Goal: Task Accomplishment & Management: Manage account settings

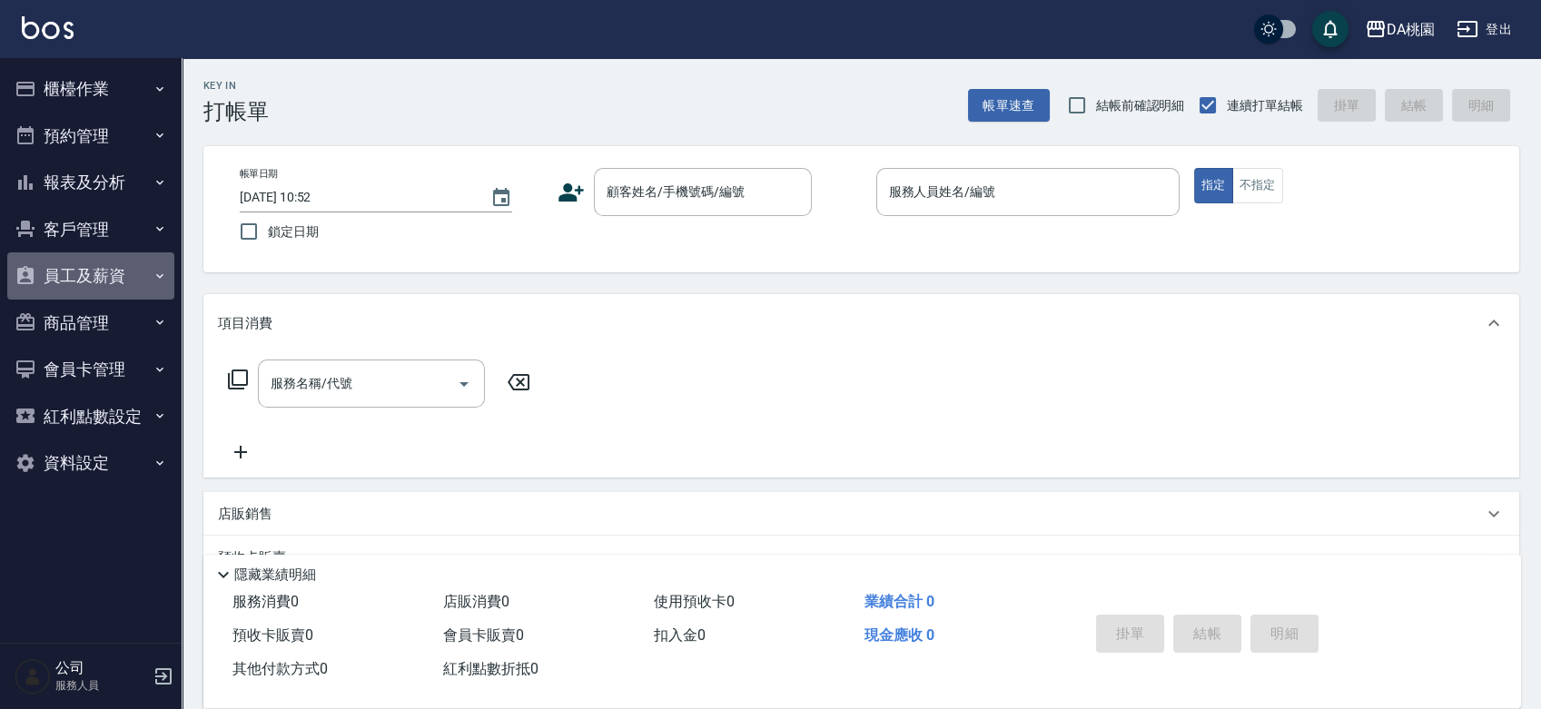
click at [110, 281] on button "員工及薪資" at bounding box center [90, 275] width 167 height 47
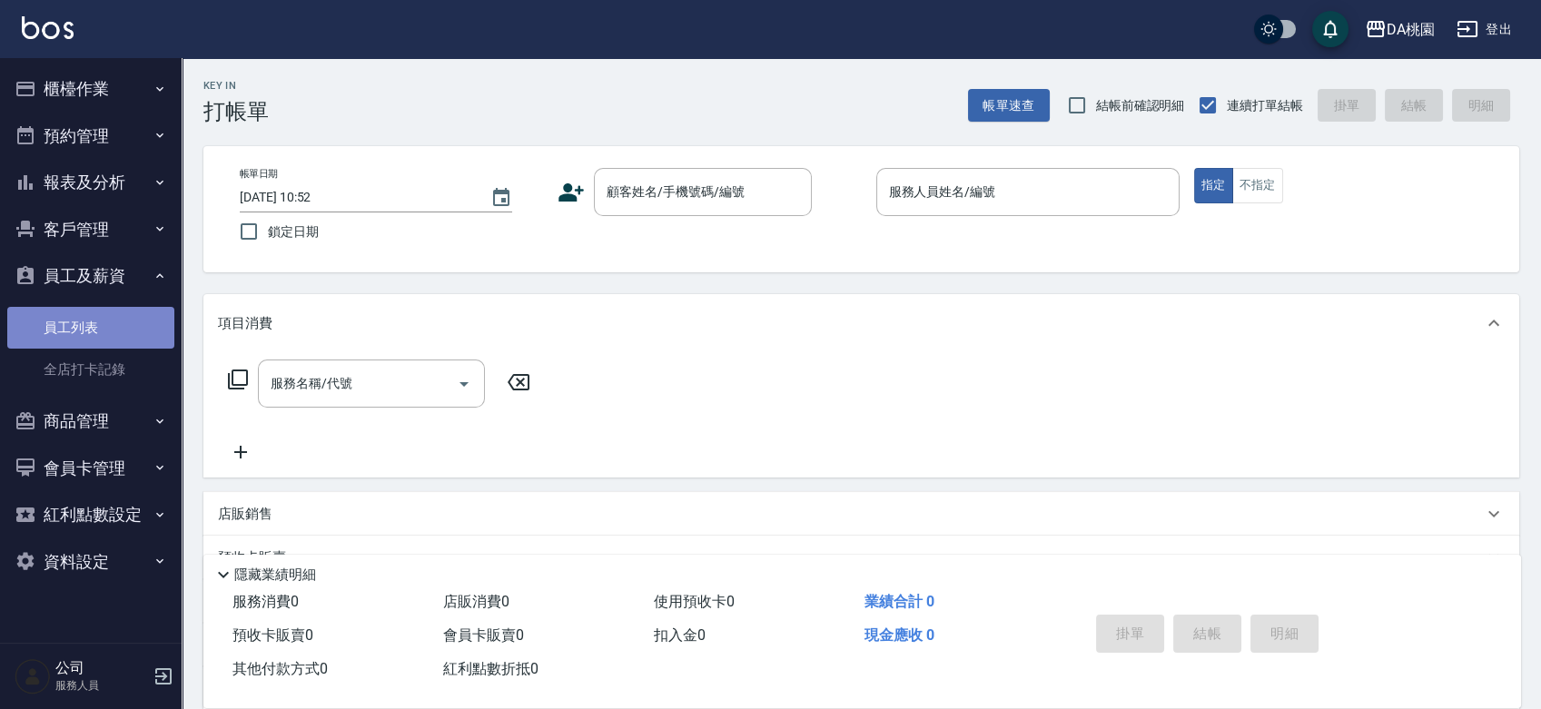
click at [105, 323] on link "員工列表" at bounding box center [90, 328] width 167 height 42
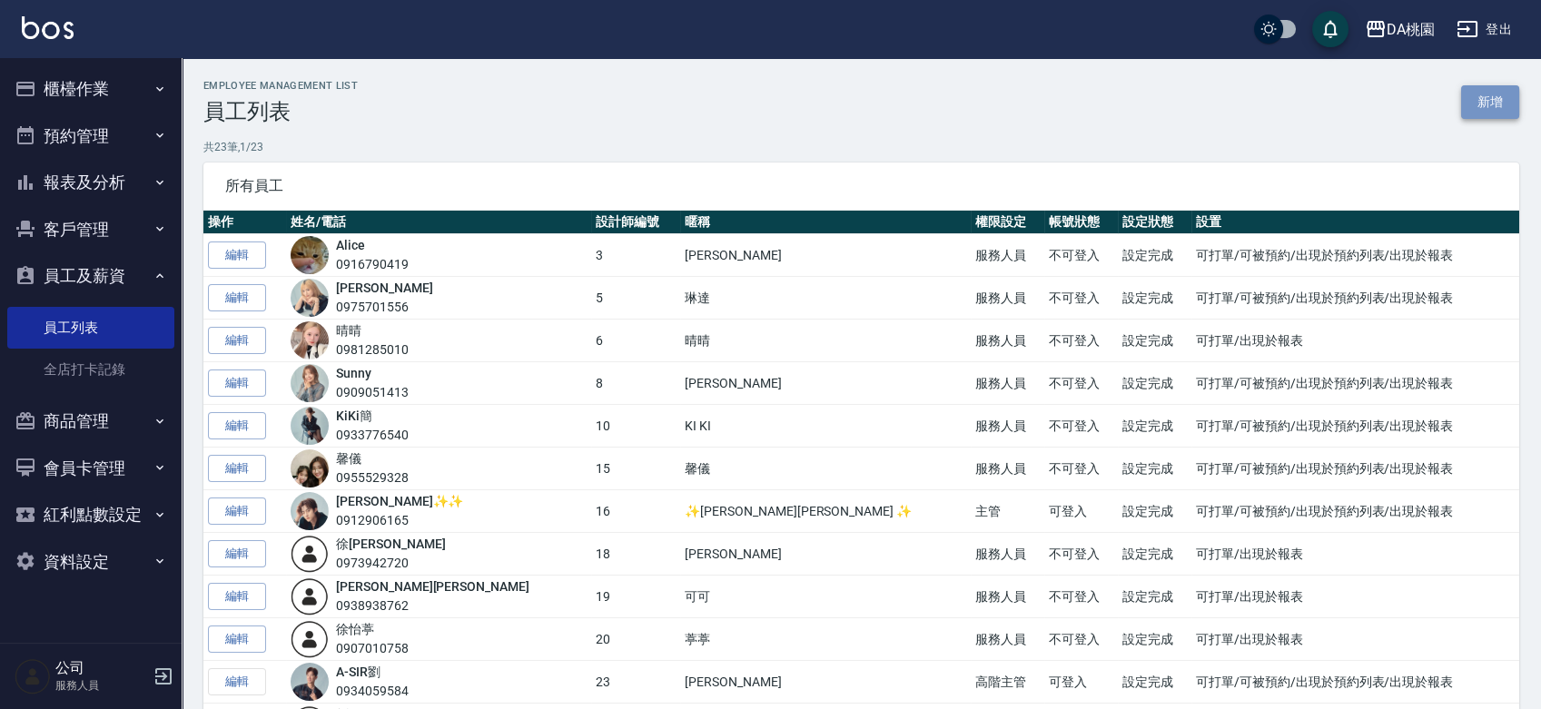
click at [1481, 110] on link "新增" at bounding box center [1490, 102] width 58 height 34
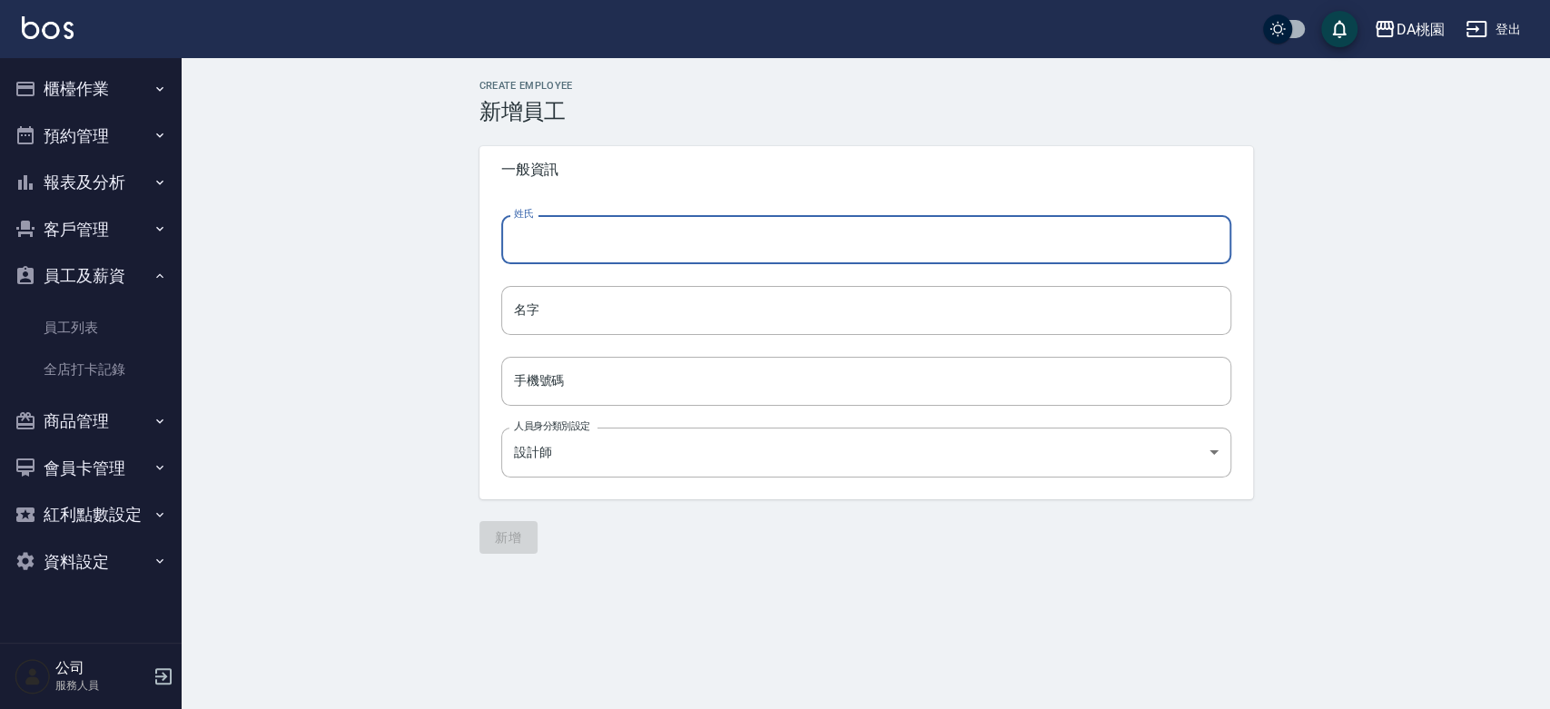
click at [714, 231] on input "姓氏" at bounding box center [866, 239] width 730 height 49
type input "蔡"
click at [614, 311] on input "名字" at bounding box center [866, 310] width 730 height 49
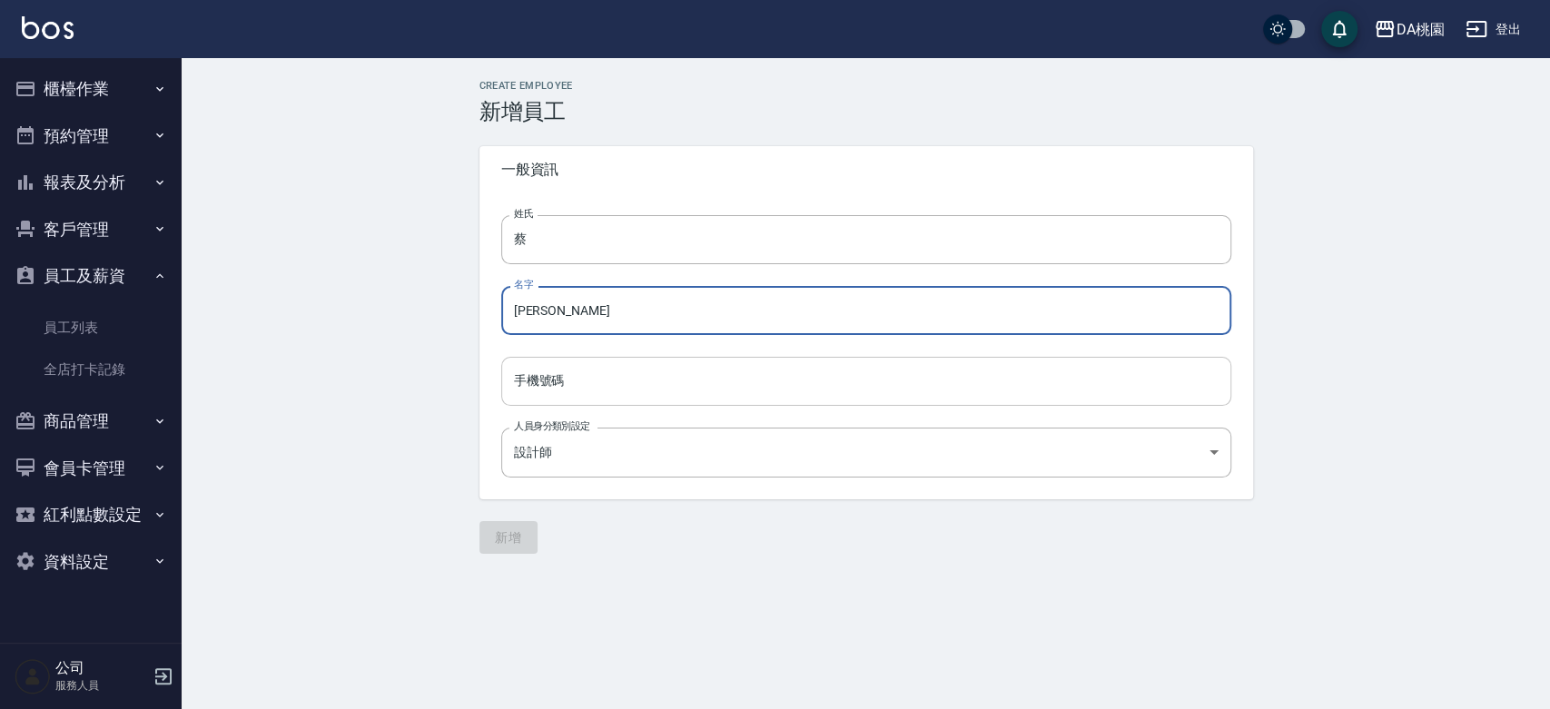
type input "云蓁"
click at [1110, 383] on input "手機號碼" at bounding box center [866, 381] width 730 height 49
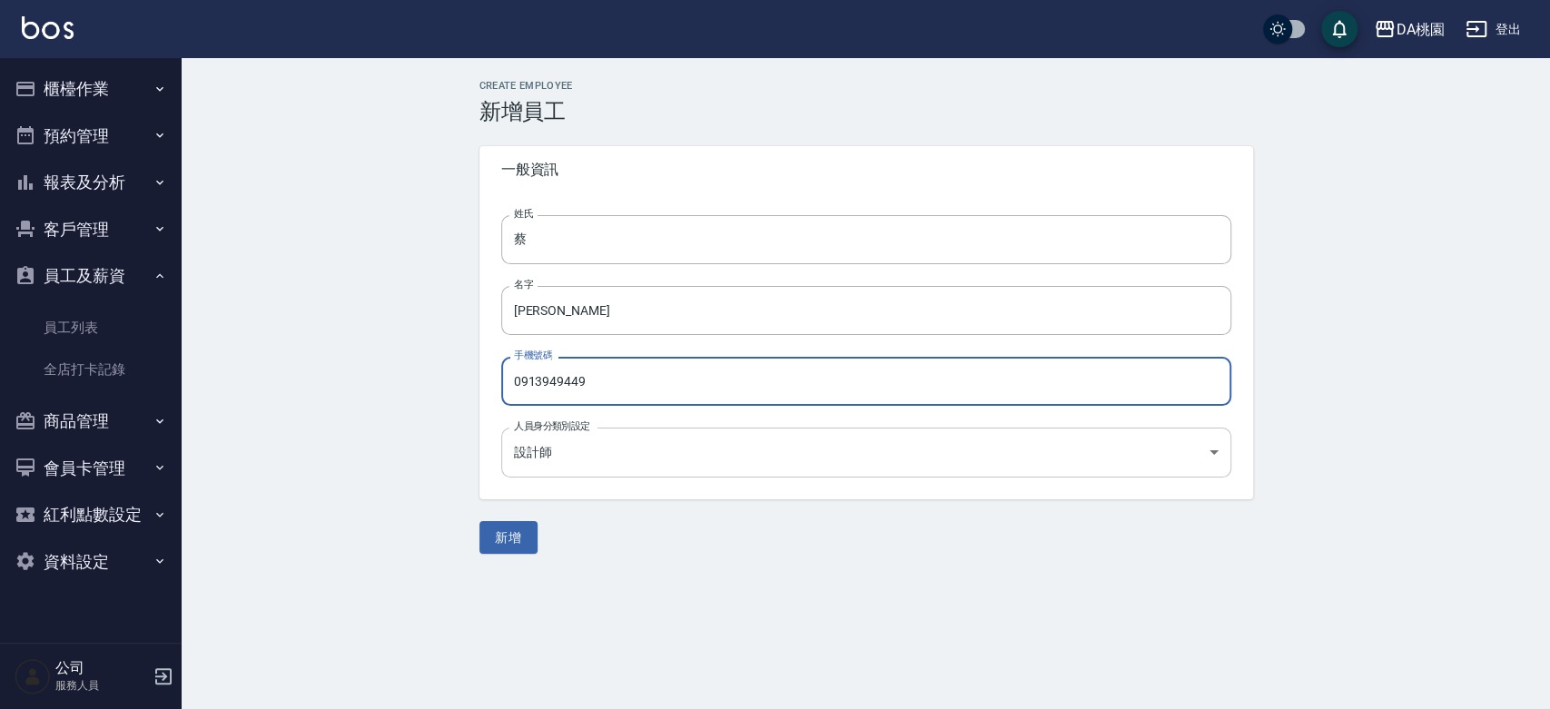
type input "0913949449"
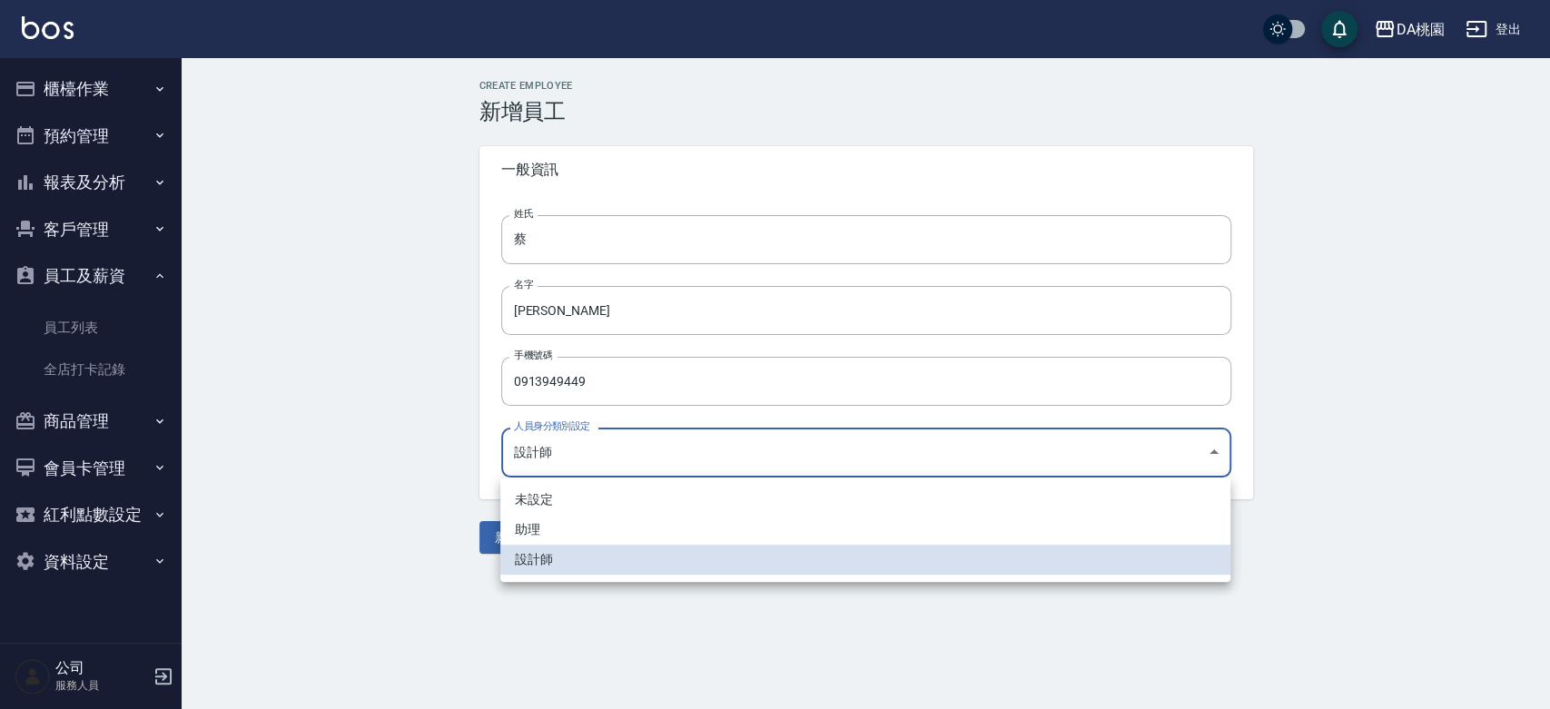
click at [1208, 452] on body "DA桃園 登出 櫃檯作業 打帳單 帳單列表 現金收支登錄 高階收支登錄 材料自購登錄 每日結帳 排班表 現場電腦打卡 預約管理 預約管理 單日預約紀錄 單週預…" at bounding box center [775, 354] width 1550 height 709
click at [1517, 373] on div at bounding box center [775, 354] width 1550 height 709
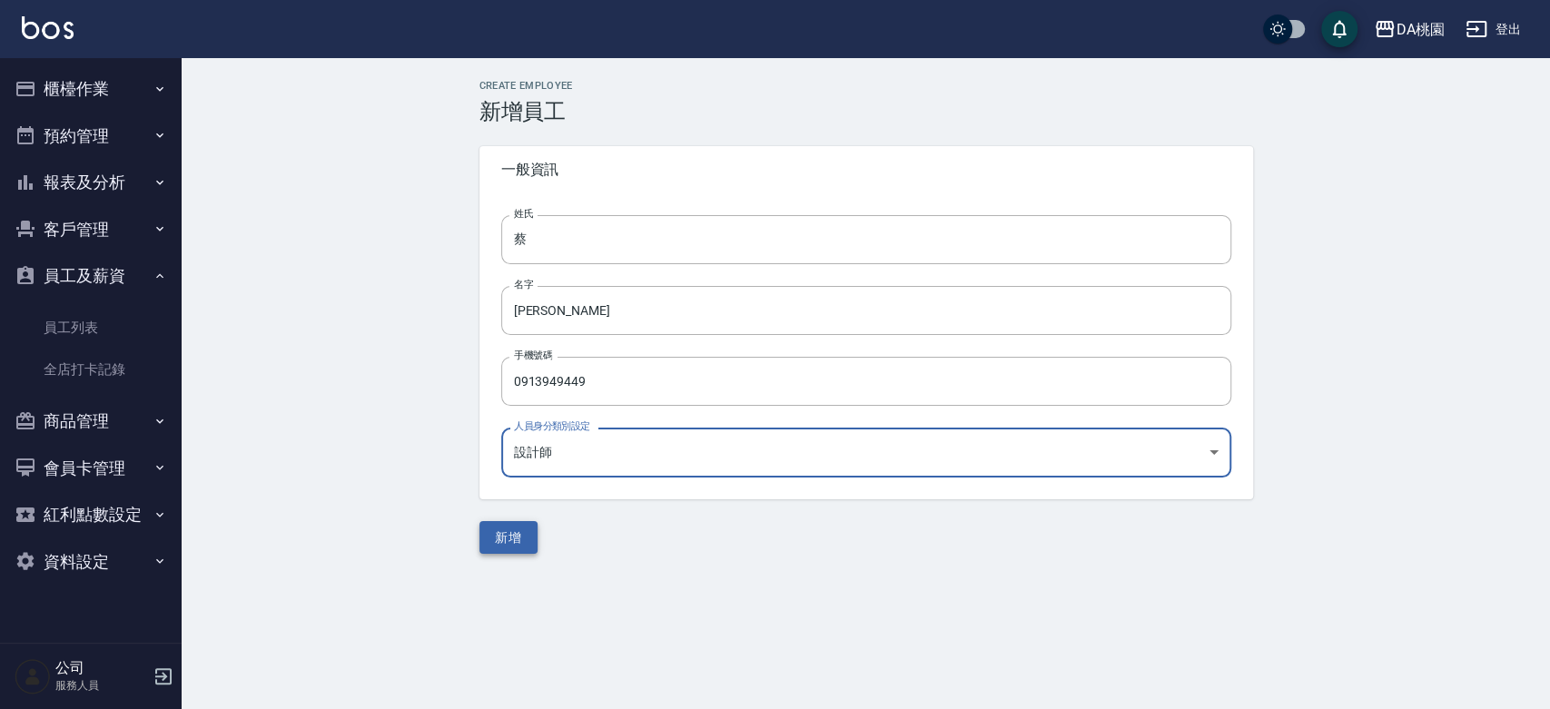
click at [506, 530] on button "新增" at bounding box center [508, 538] width 58 height 34
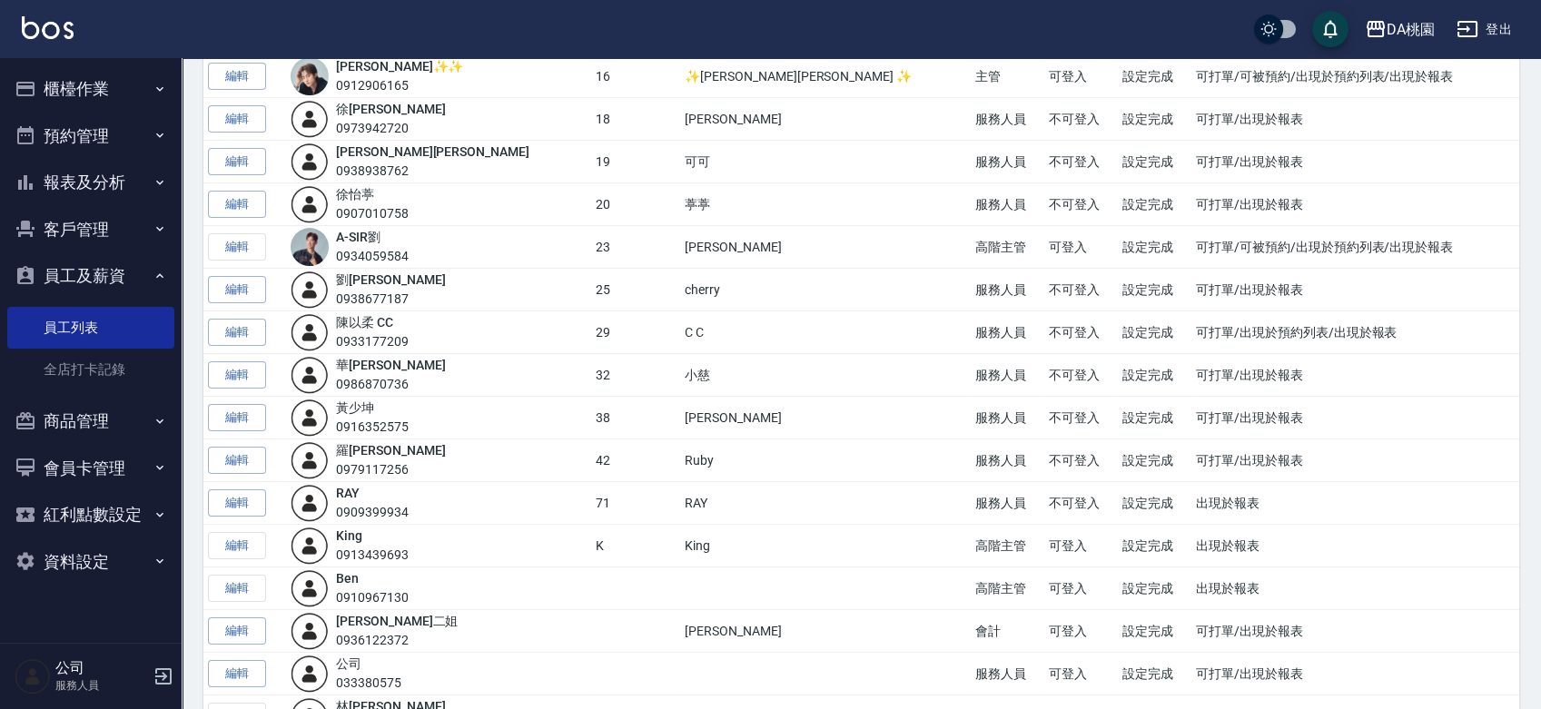
scroll to position [617, 0]
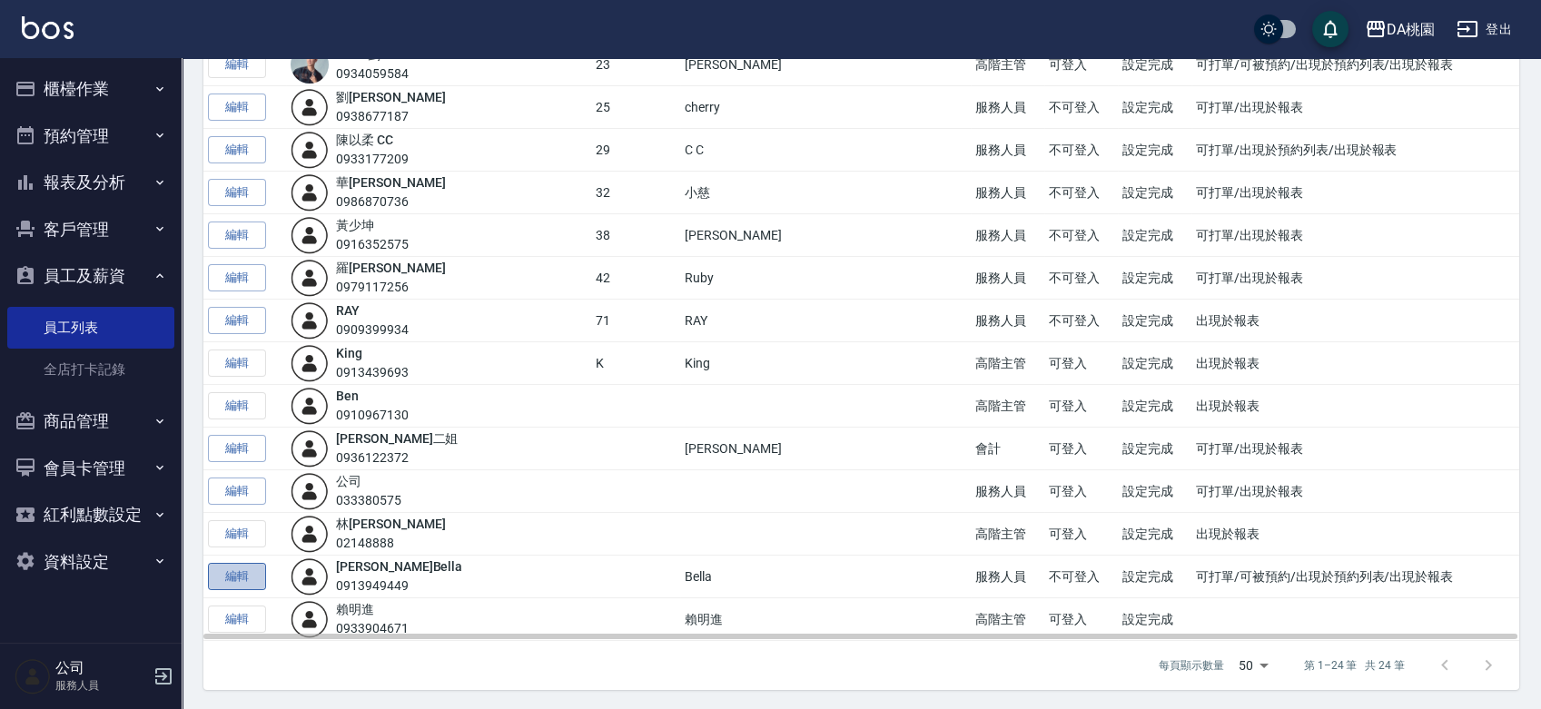
click at [239, 572] on link "編輯" at bounding box center [237, 577] width 58 height 28
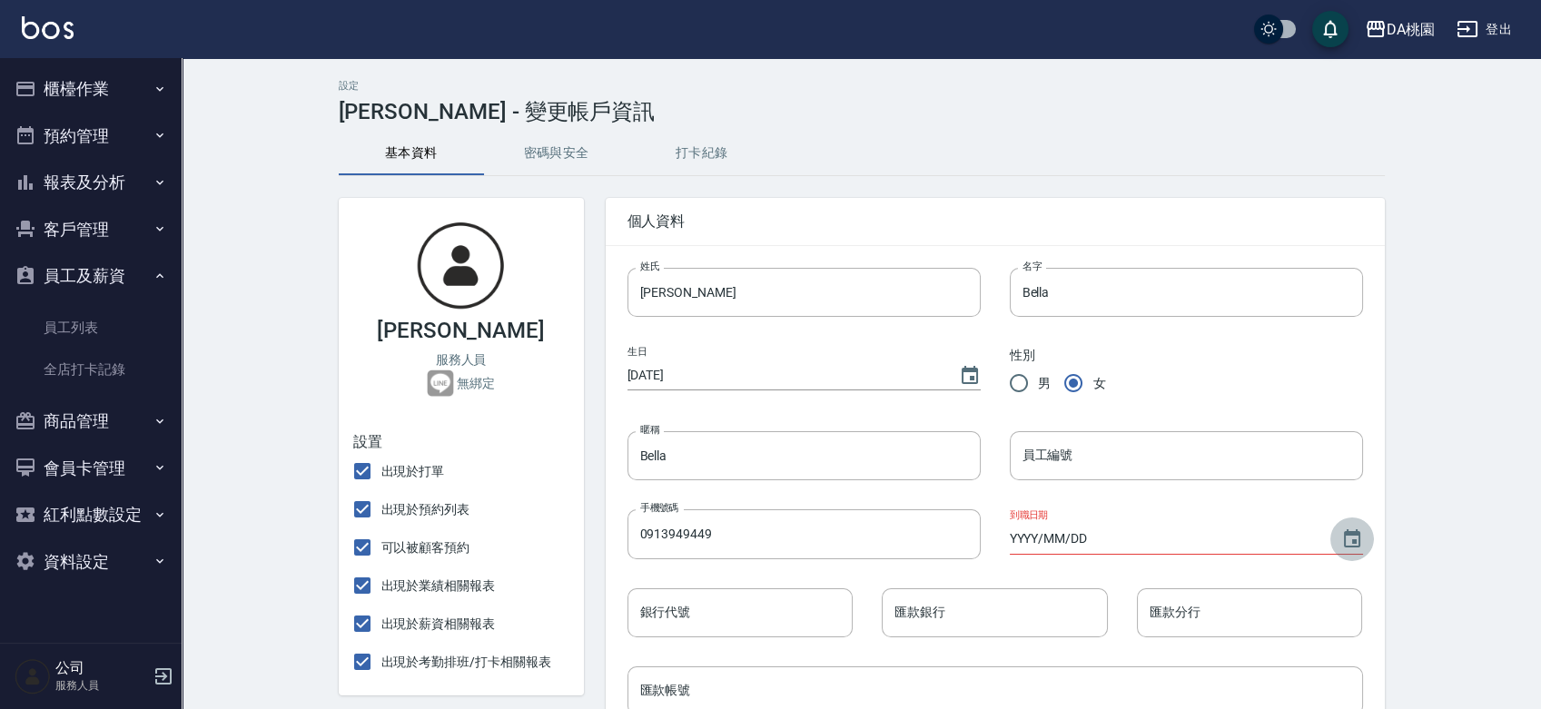
click at [1349, 535] on icon "Choose date" at bounding box center [1352, 538] width 16 height 18
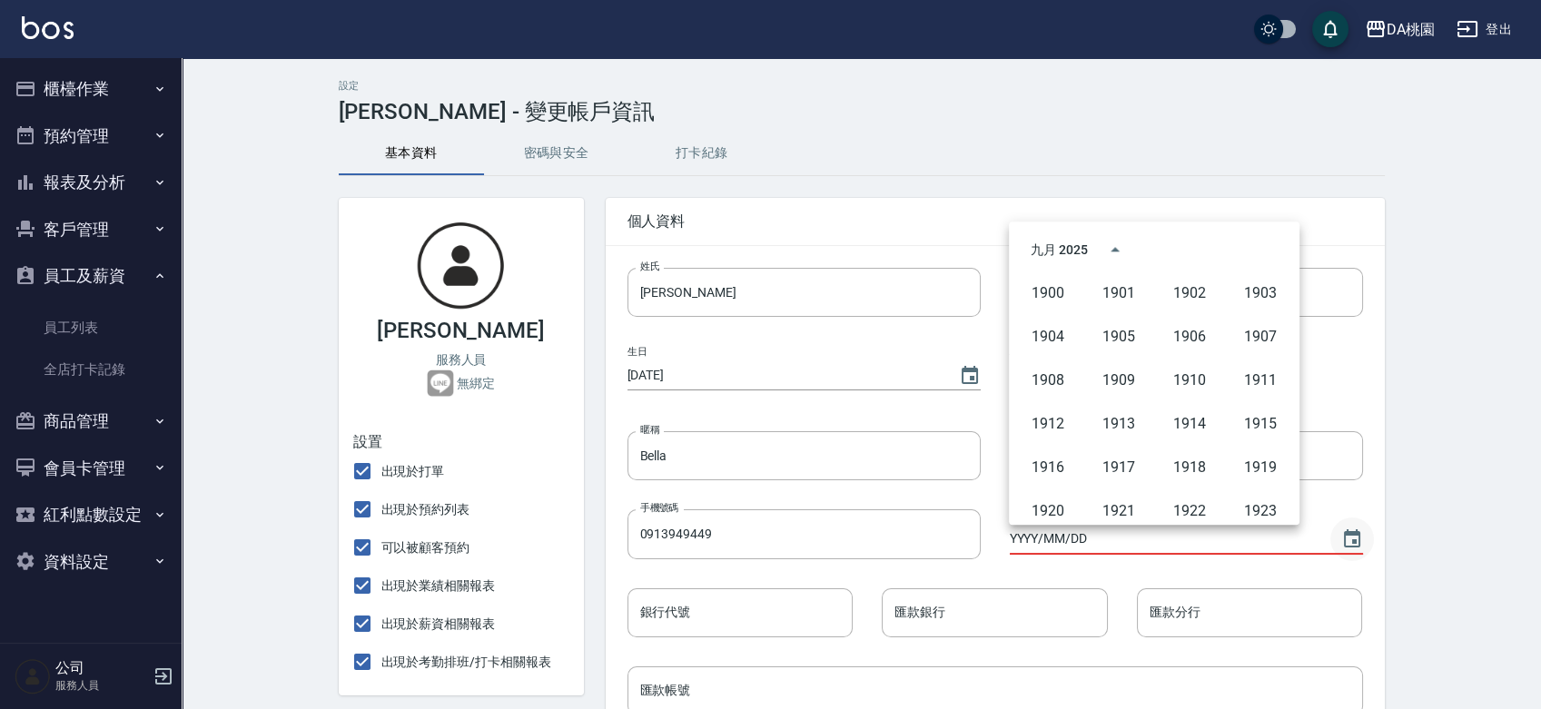
scroll to position [1246, 0]
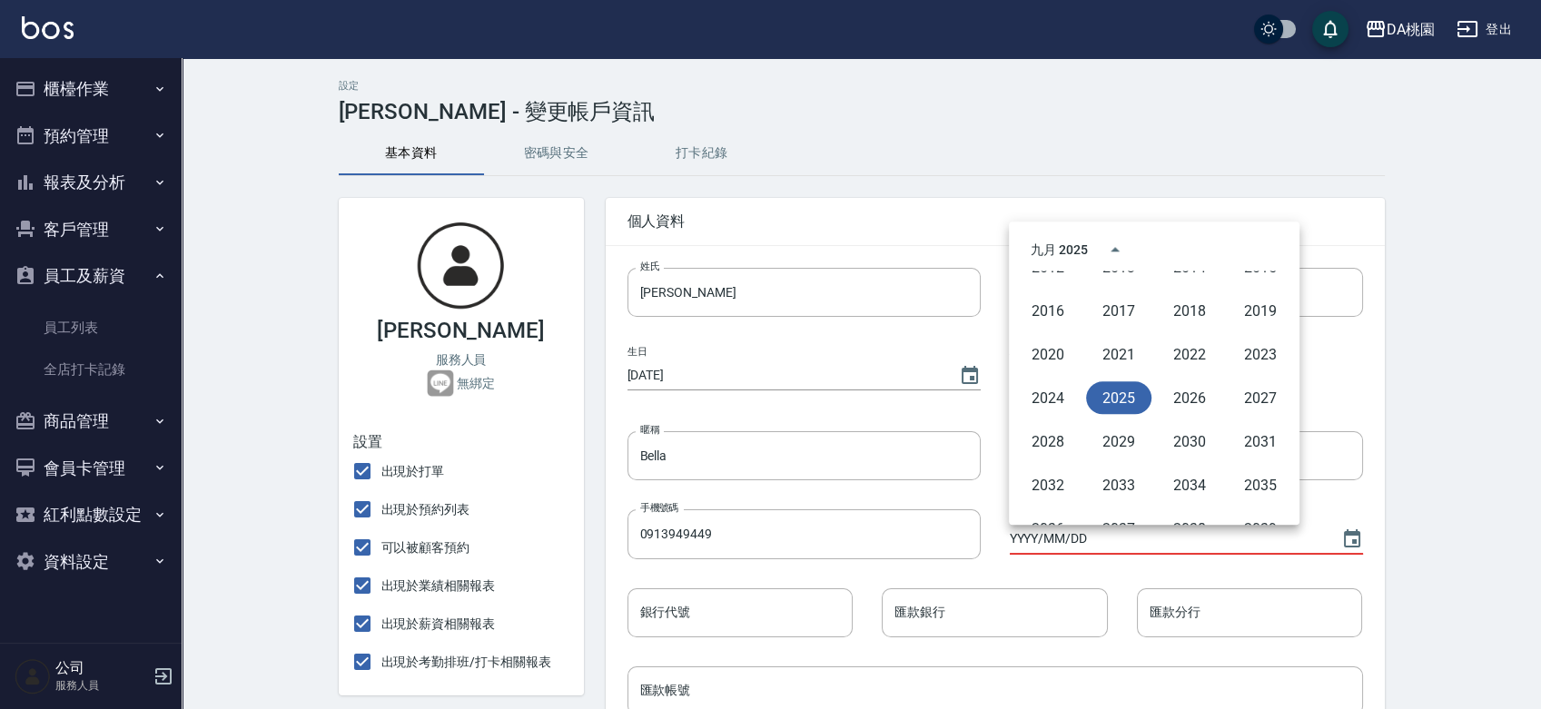
click at [1117, 393] on button "2025" at bounding box center [1118, 397] width 65 height 33
type input "[DATE]"
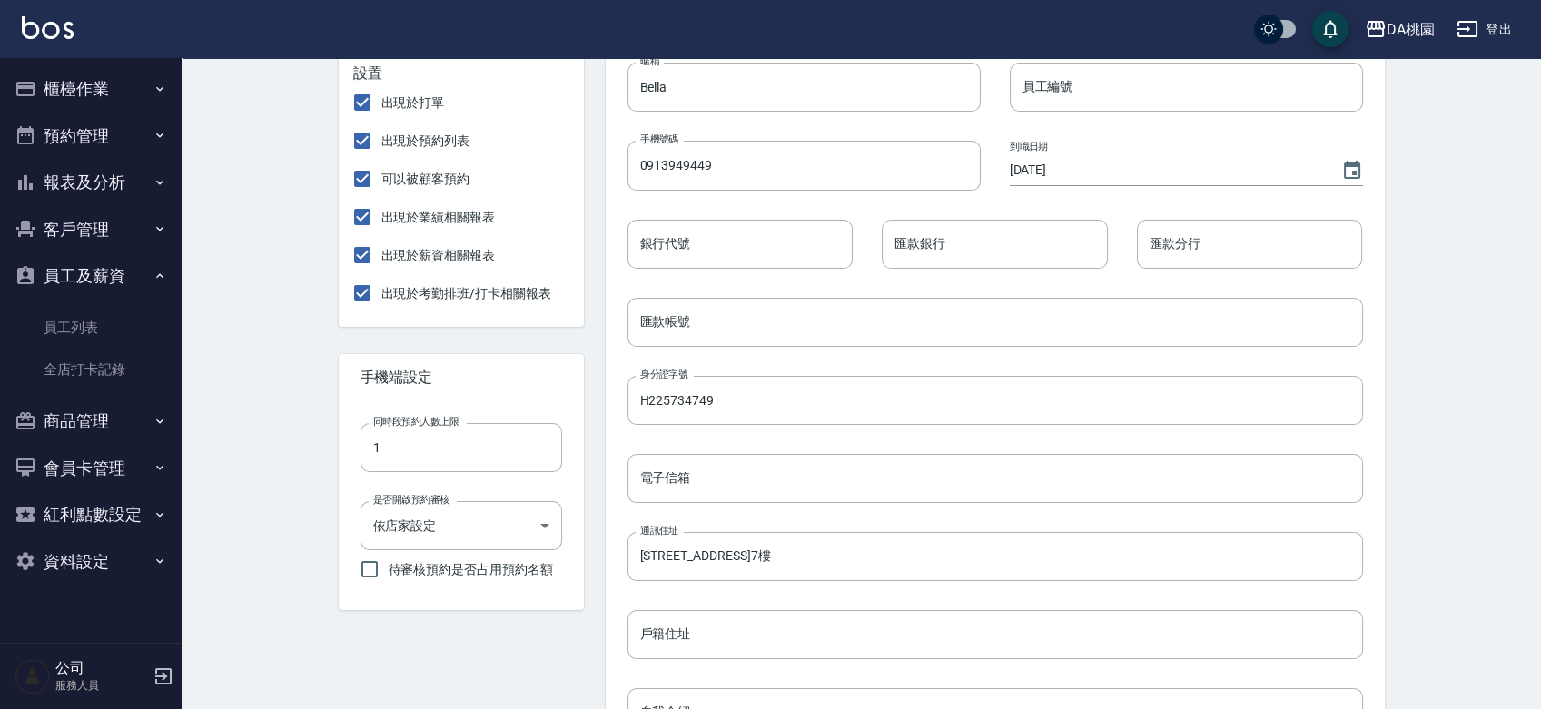
scroll to position [403, 0]
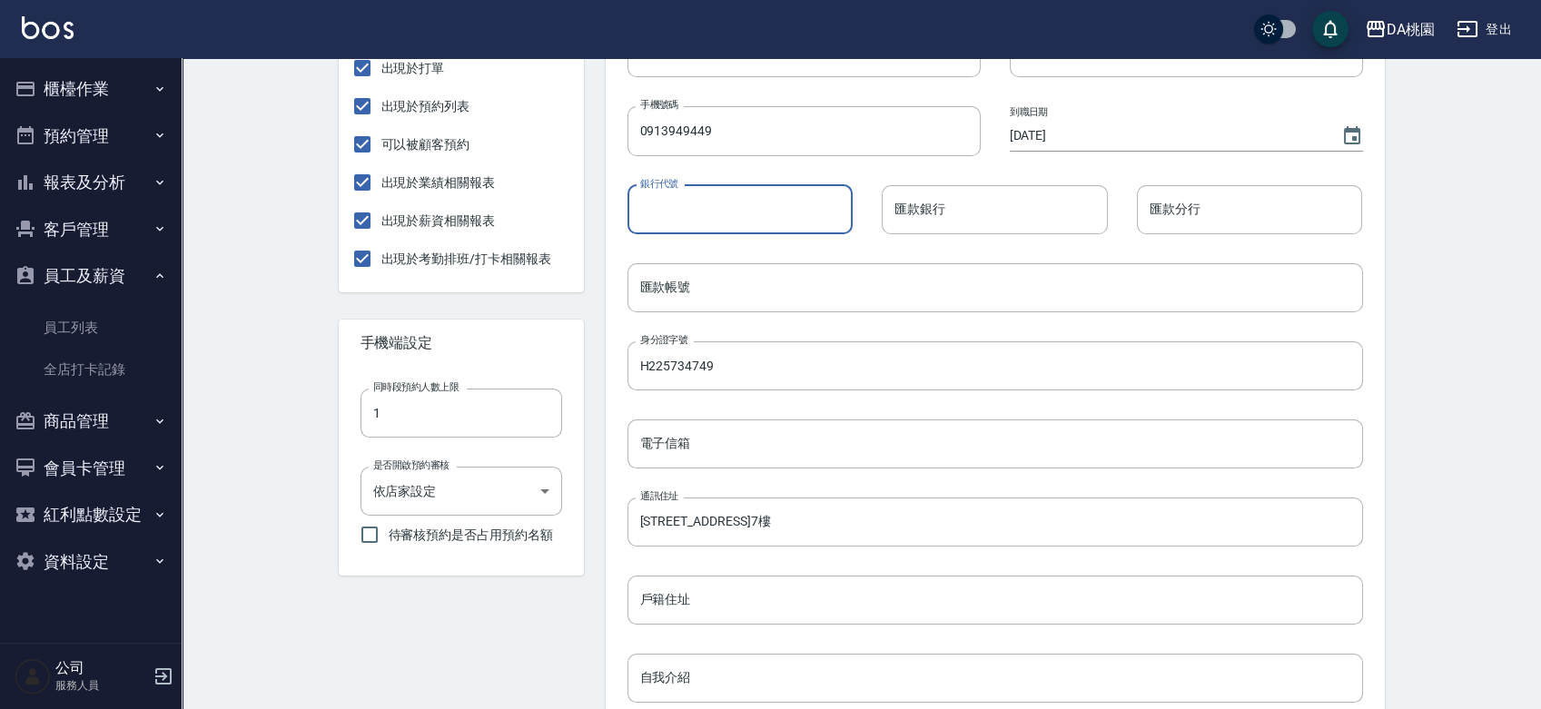
click at [729, 206] on input "銀行代號" at bounding box center [740, 209] width 226 height 49
type input "007"
click at [935, 227] on input "匯款銀行" at bounding box center [995, 209] width 226 height 49
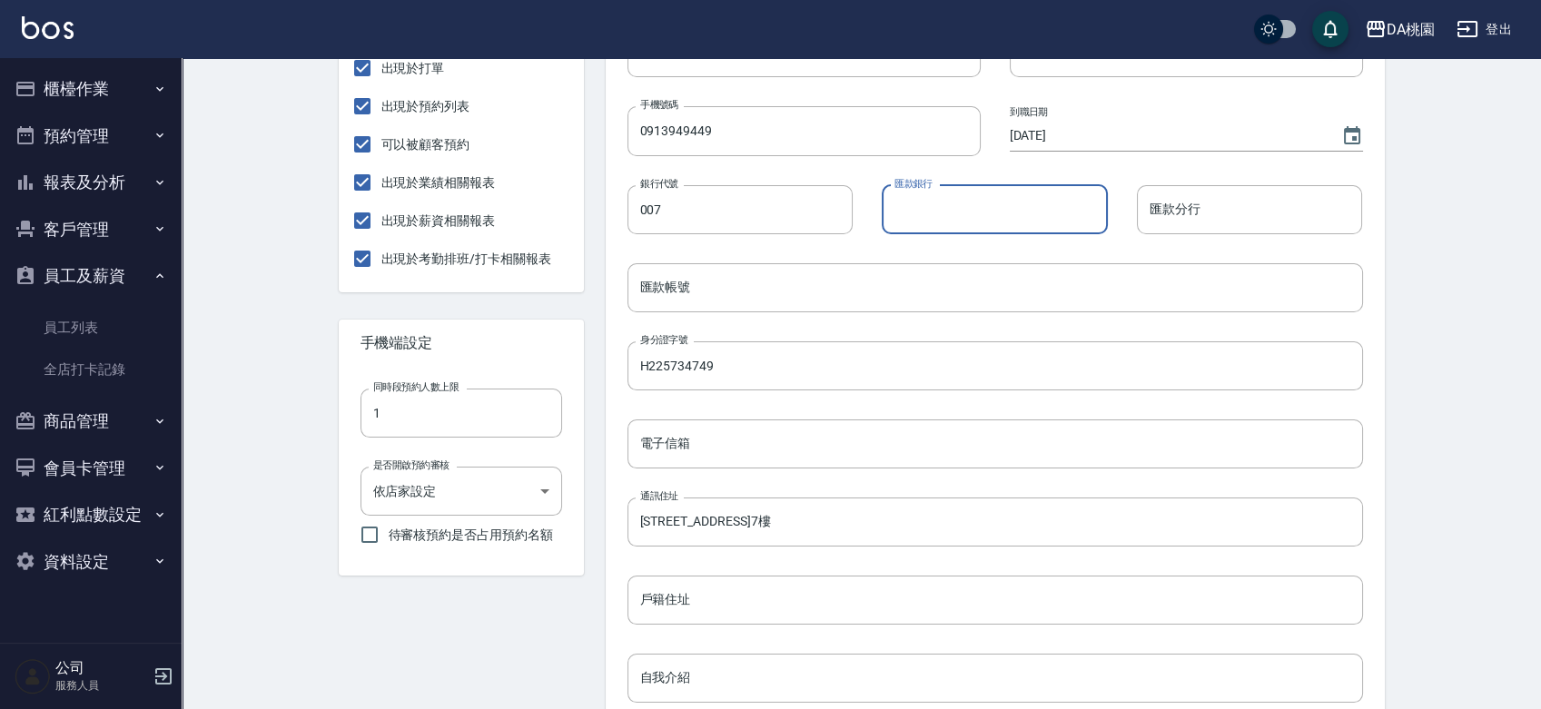
type input "第一銀行"
click at [1269, 199] on input "匯款分行" at bounding box center [1250, 209] width 226 height 49
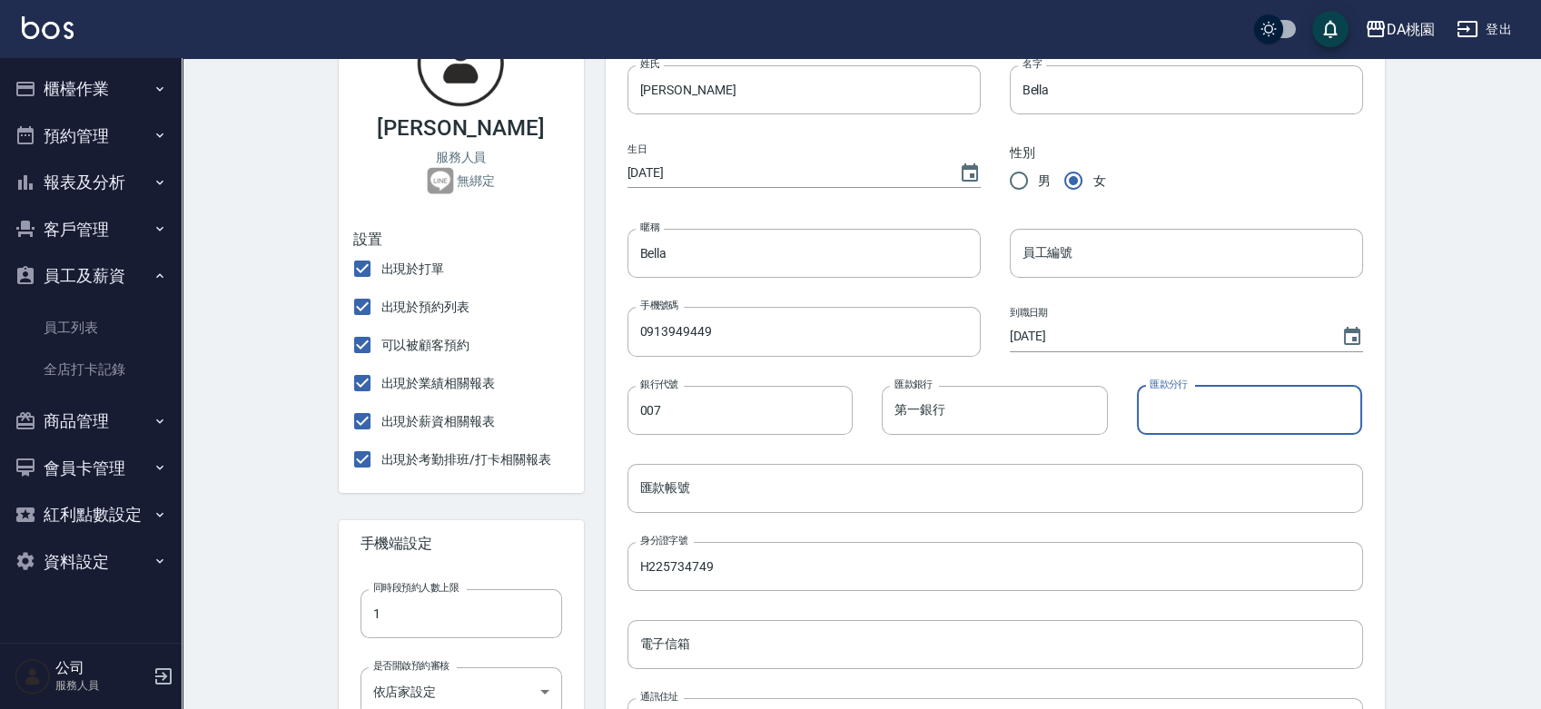
scroll to position [202, 0]
click at [1285, 412] on input "匯款分行" at bounding box center [1250, 411] width 226 height 49
type input "桃園分行"
click at [899, 480] on input "匯款帳號" at bounding box center [994, 489] width 735 height 49
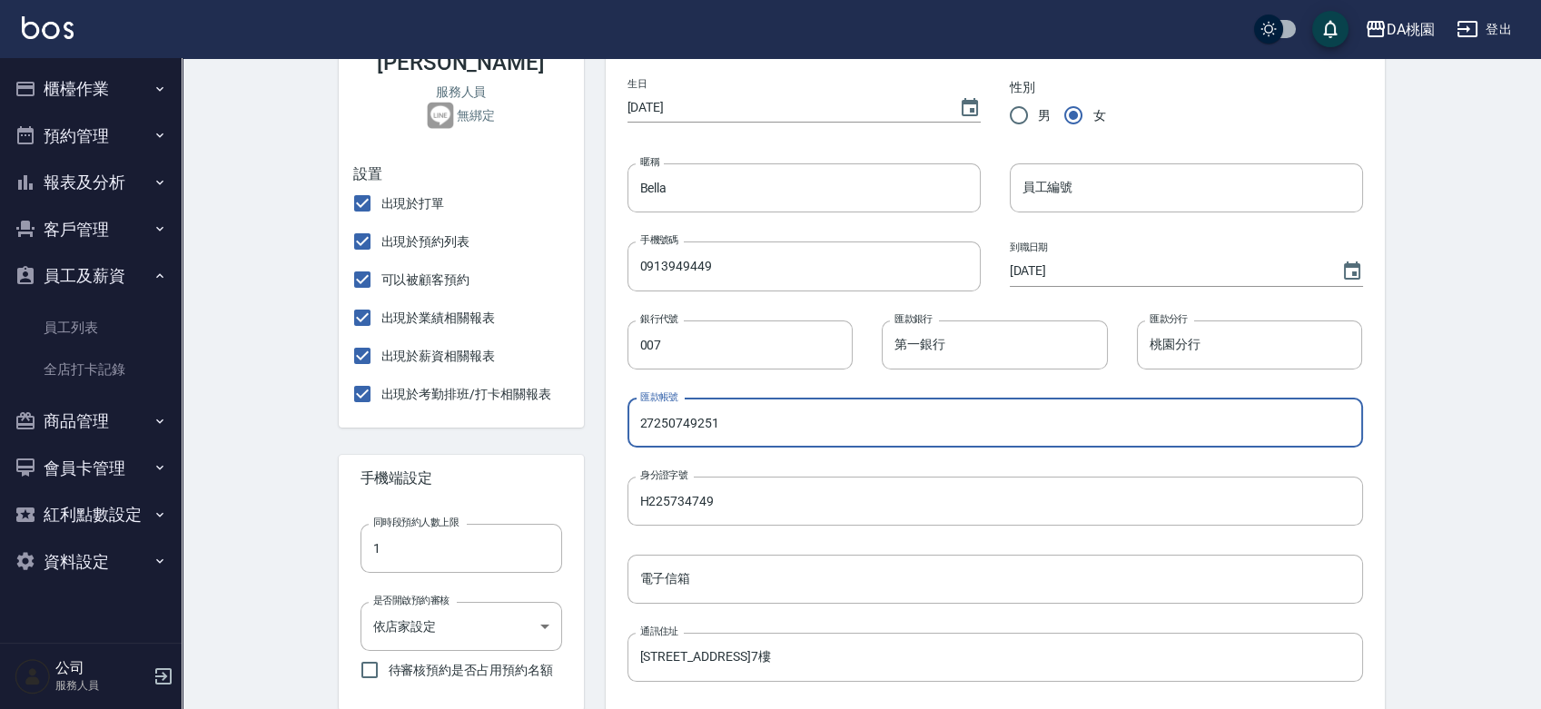
scroll to position [302, 0]
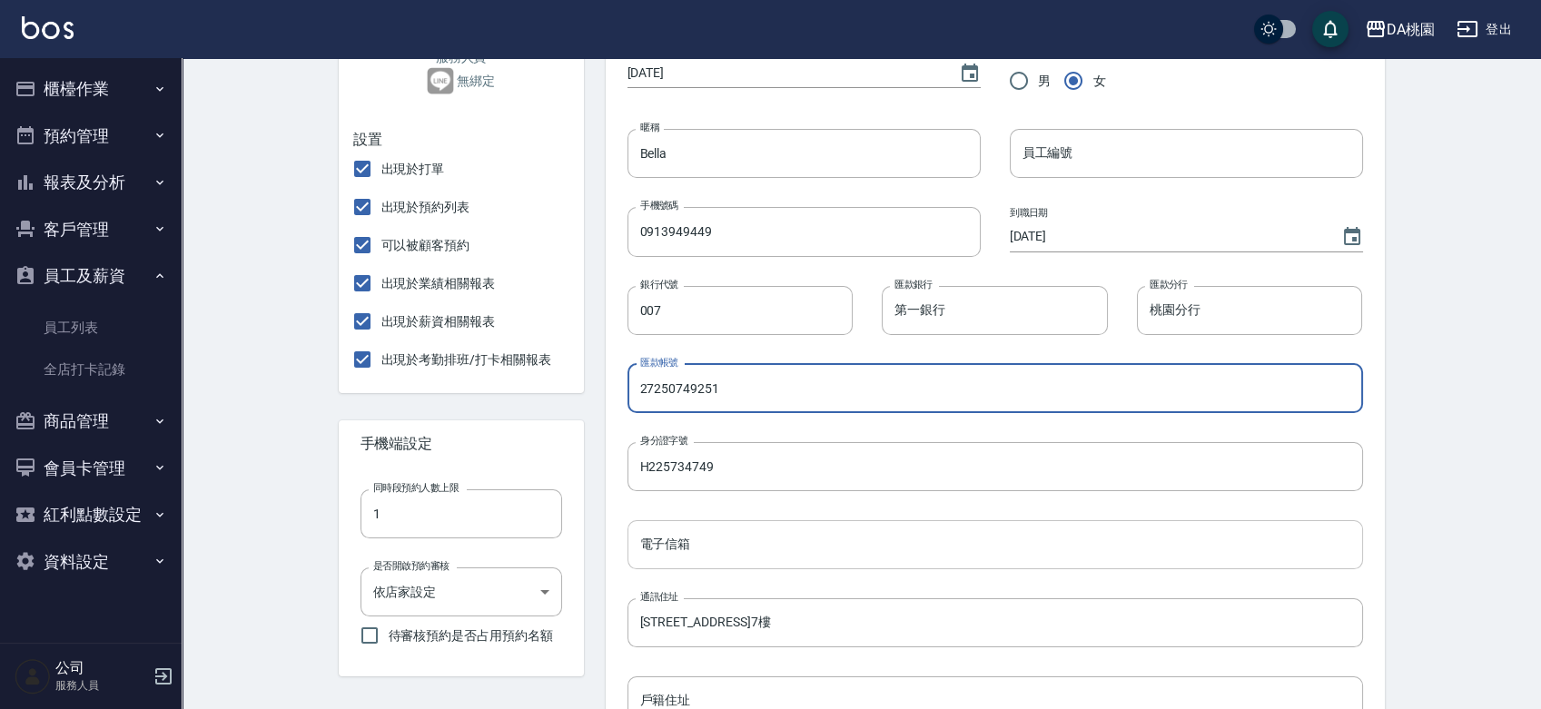
type input "27250749251"
click at [904, 534] on input "電子信箱" at bounding box center [994, 544] width 735 height 49
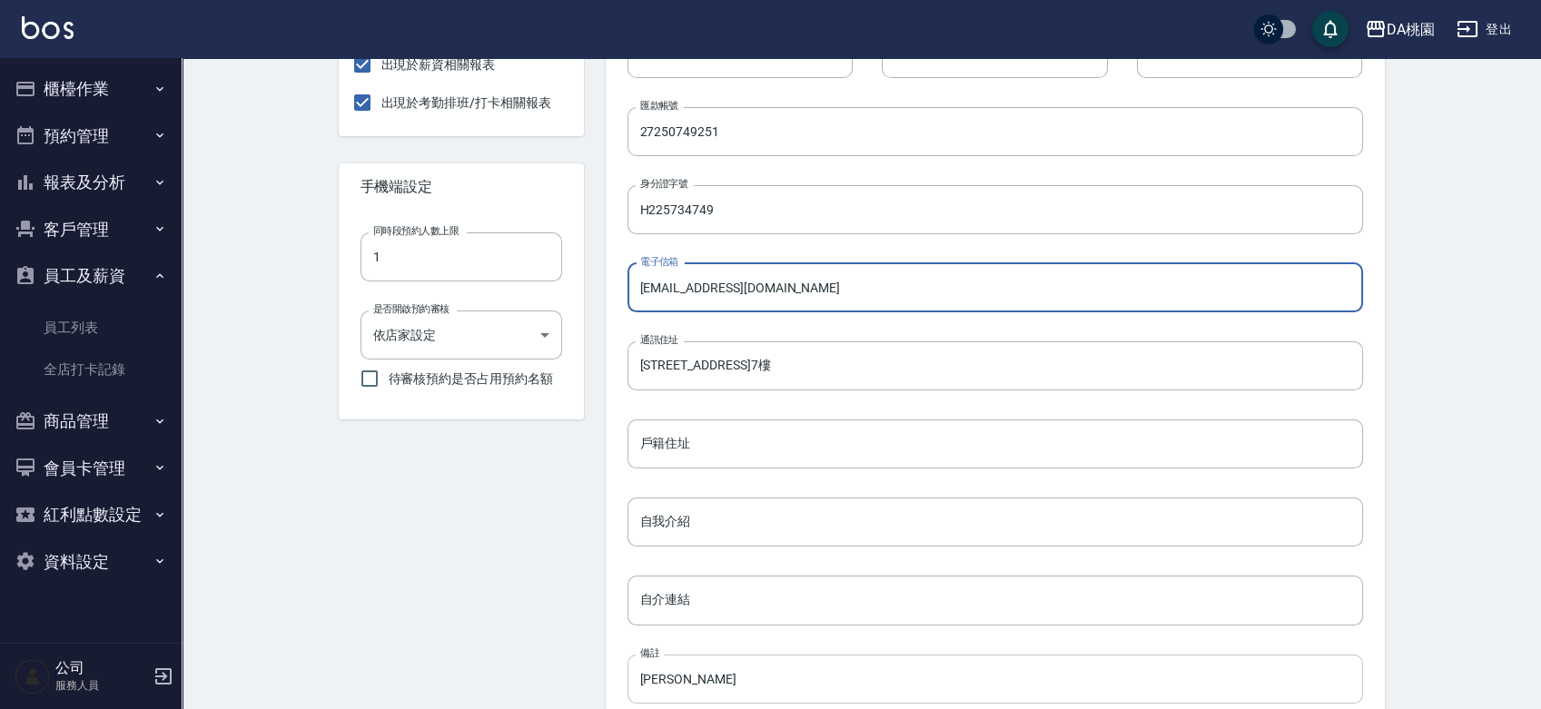
scroll to position [605, 0]
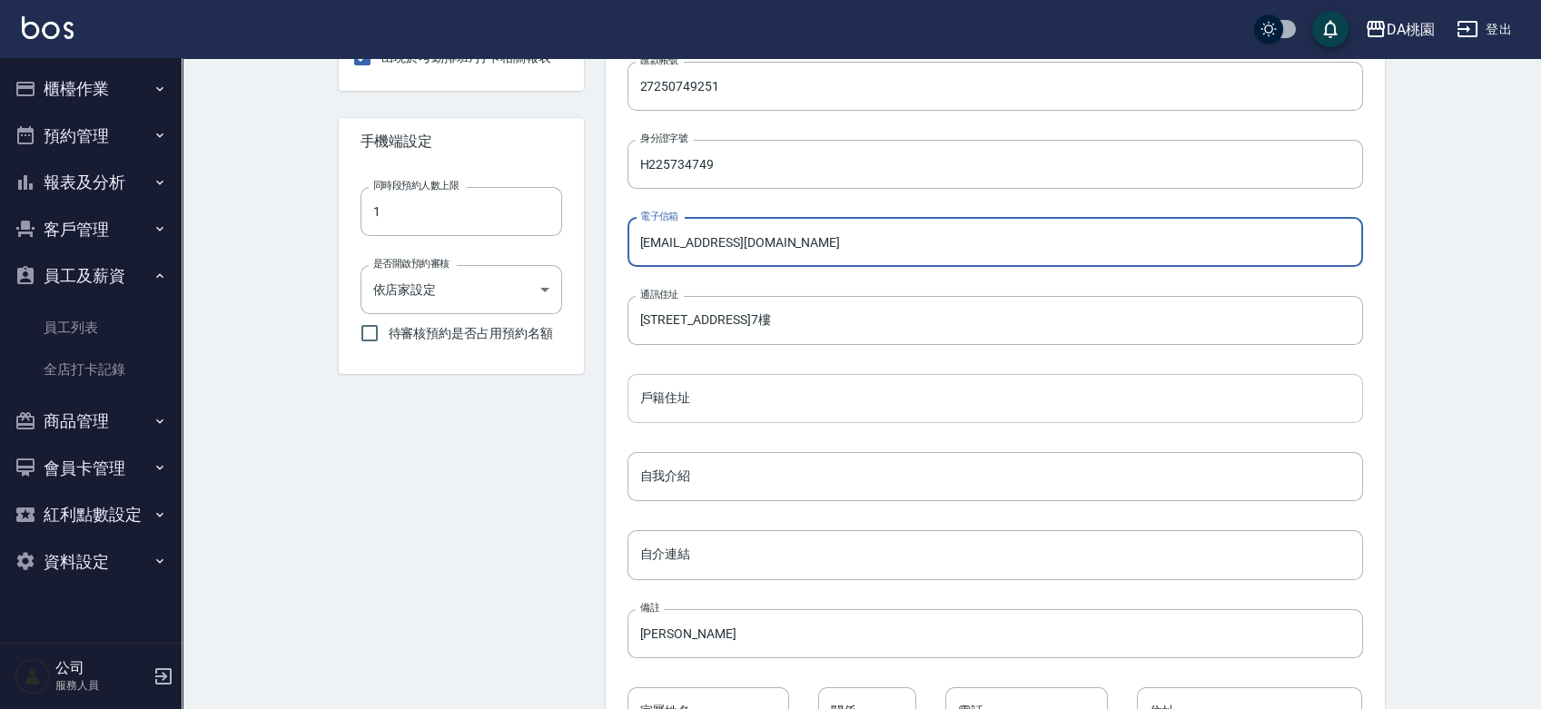
type input "[EMAIL_ADDRESS][DOMAIN_NAME]"
click at [929, 400] on input "戶籍住址" at bounding box center [994, 398] width 735 height 49
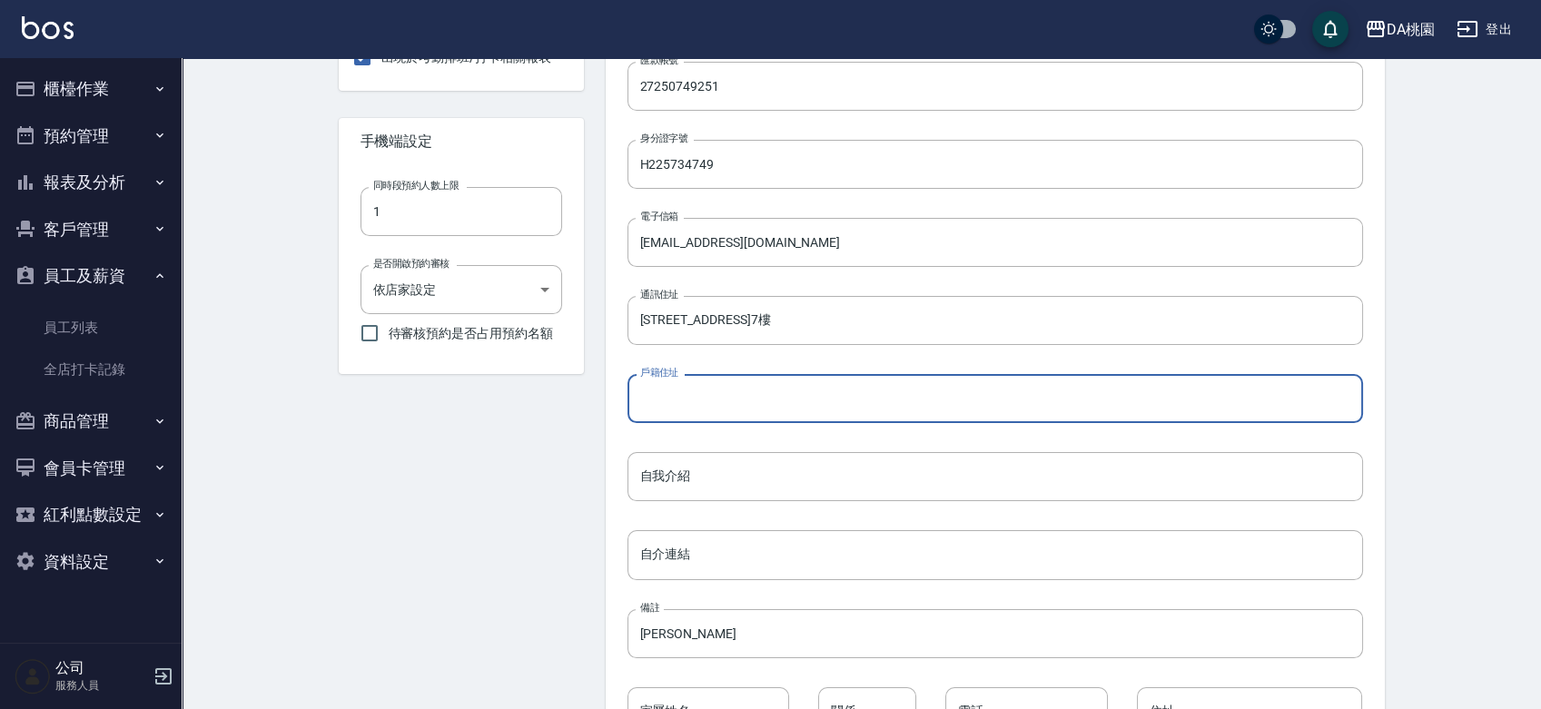
type input "r"
type input "ㄐ"
type input "[STREET_ADDRESS]7樓"
click at [1132, 441] on div "姓氏 貝菈 姓氏 名字 Bella 名字 生日 2007/04/09 性別 男 女 暱稱 Bella 暱稱 員工編號 員工編號 手機號碼 0913949449…" at bounding box center [980, 185] width 764 height 1102
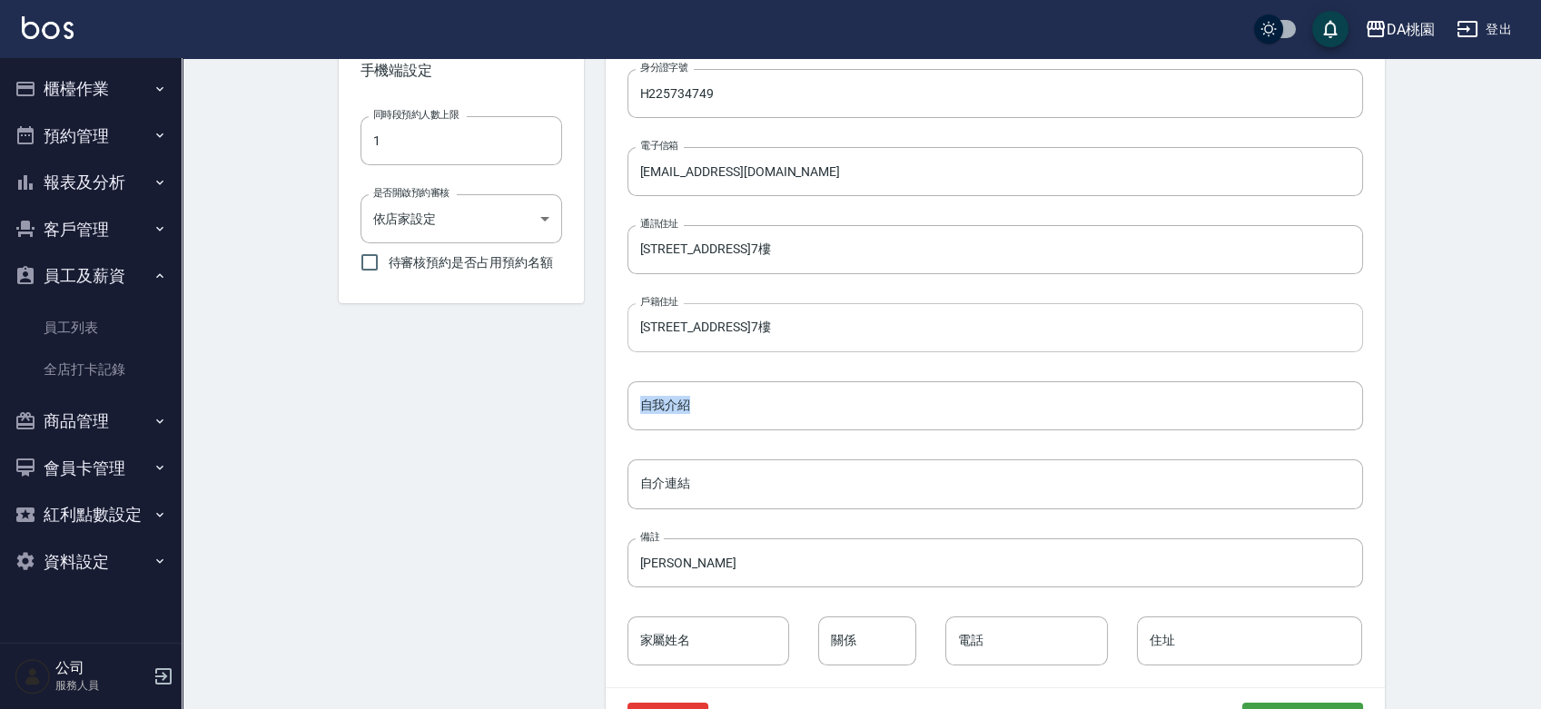
scroll to position [738, 0]
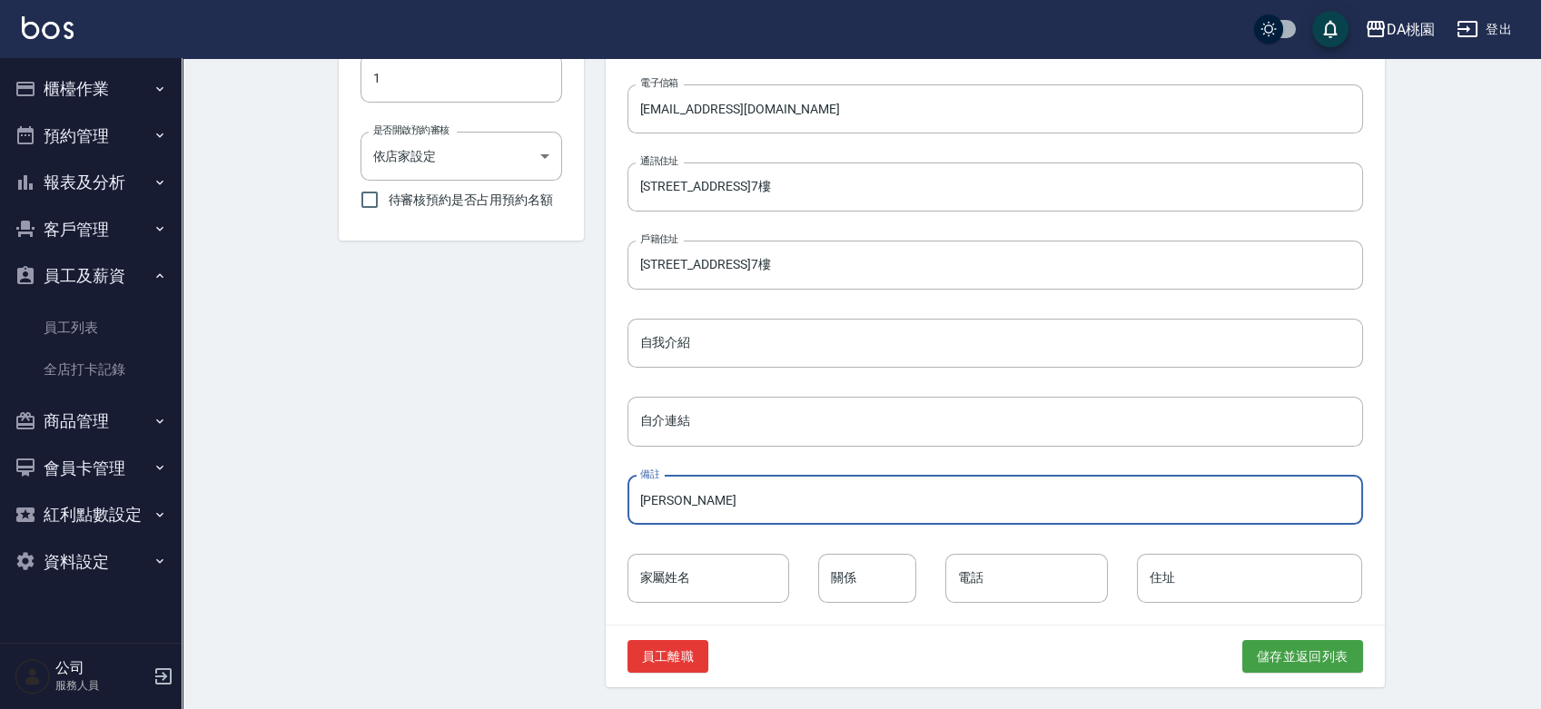
click at [752, 508] on input "蔡云蓁" at bounding box center [994, 500] width 735 height 49
type input "蔡"
click at [728, 579] on input "家屬姓名" at bounding box center [708, 578] width 163 height 49
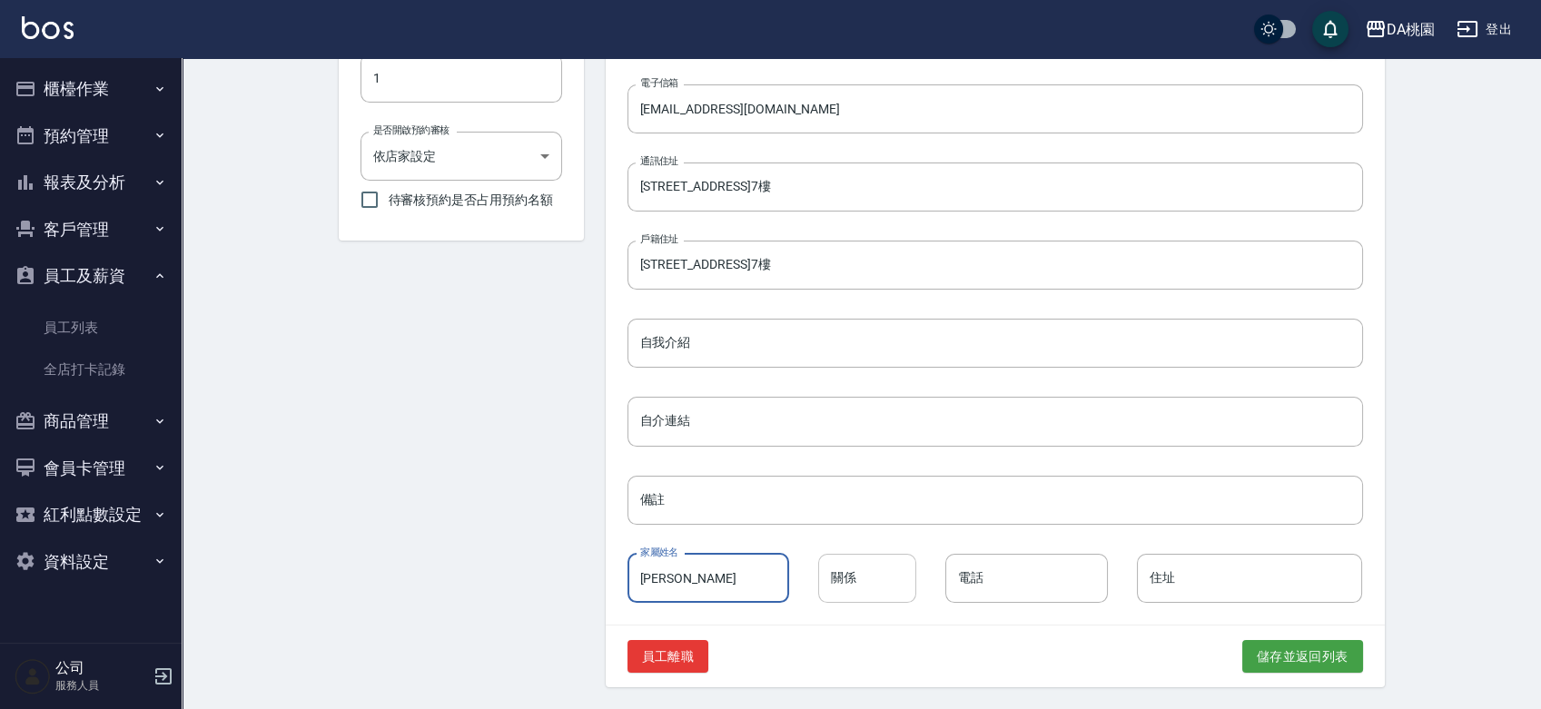
type input "[PERSON_NAME]"
click at [873, 572] on input "關係" at bounding box center [867, 578] width 98 height 49
type input "母女"
click at [988, 594] on input "電話" at bounding box center [1026, 578] width 163 height 49
type input "0933250734"
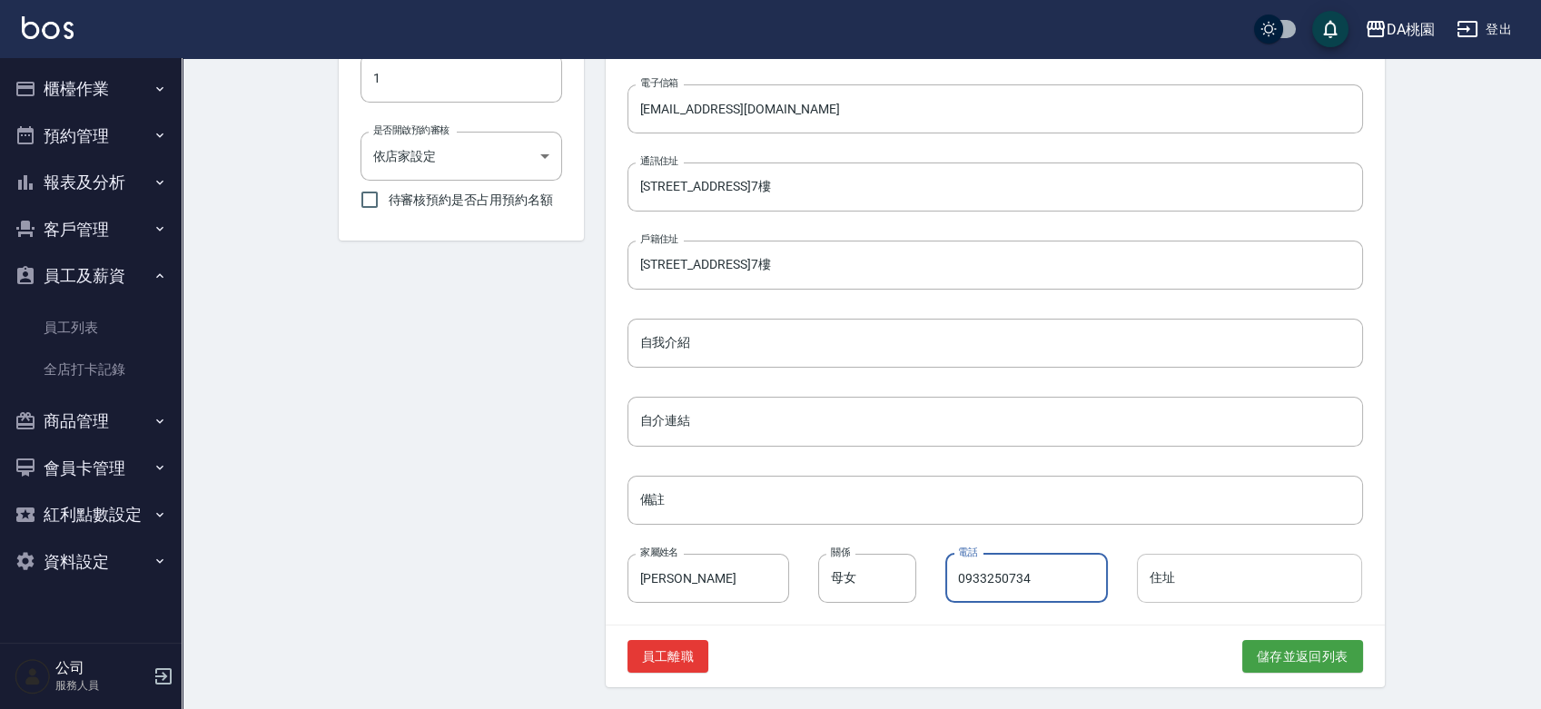
click at [1231, 586] on input "住址" at bounding box center [1250, 578] width 226 height 49
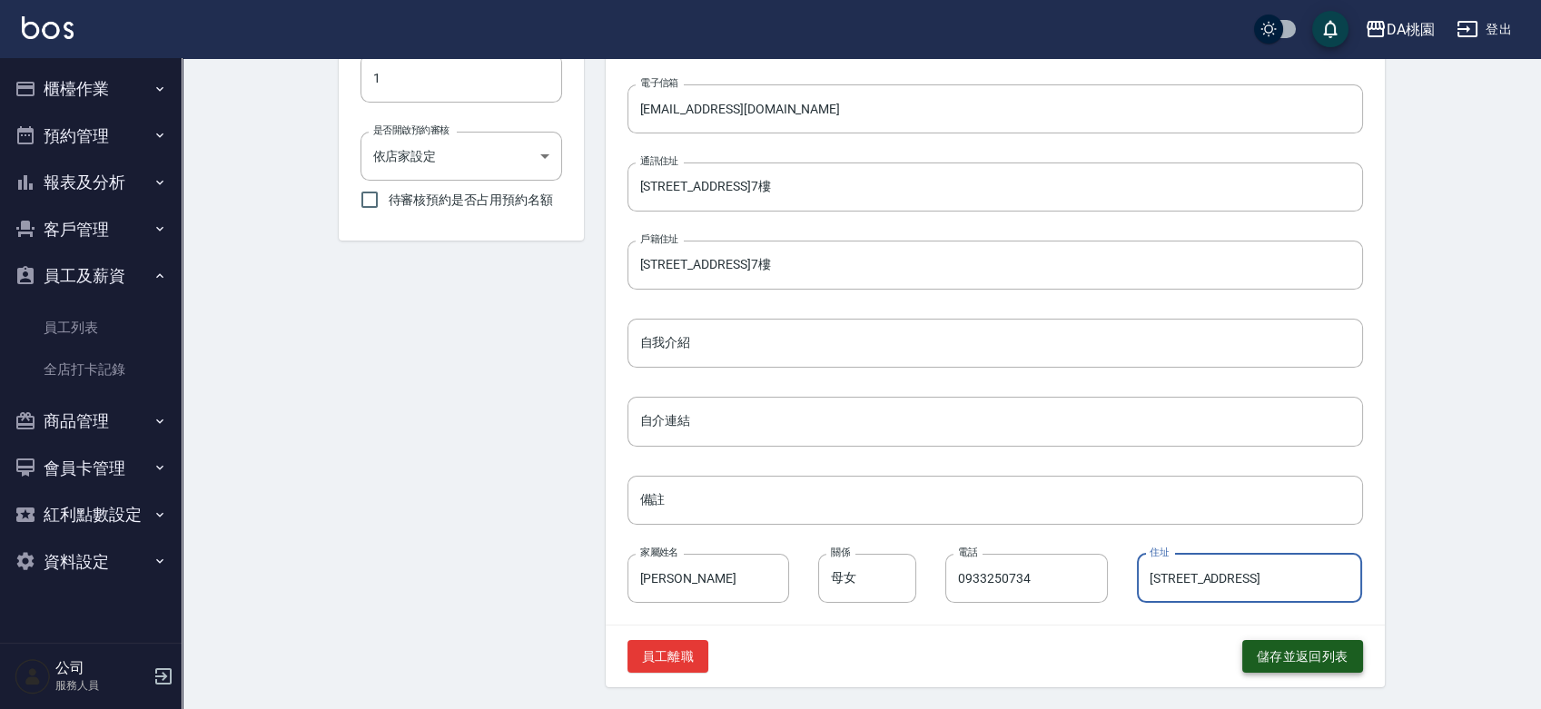
type input "[STREET_ADDRESS]"
click at [1322, 658] on button "儲存並返回列表" at bounding box center [1302, 657] width 121 height 34
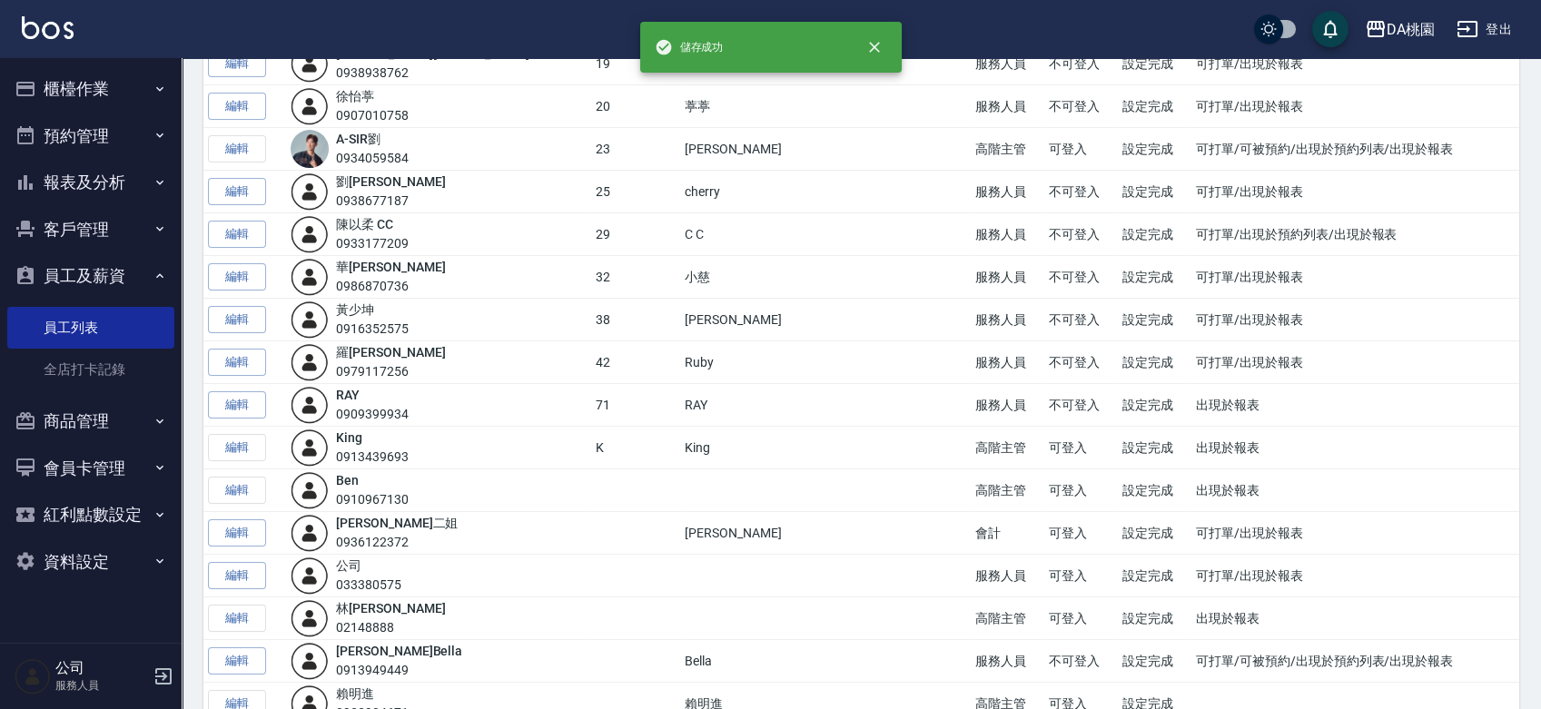
scroll to position [617, 0]
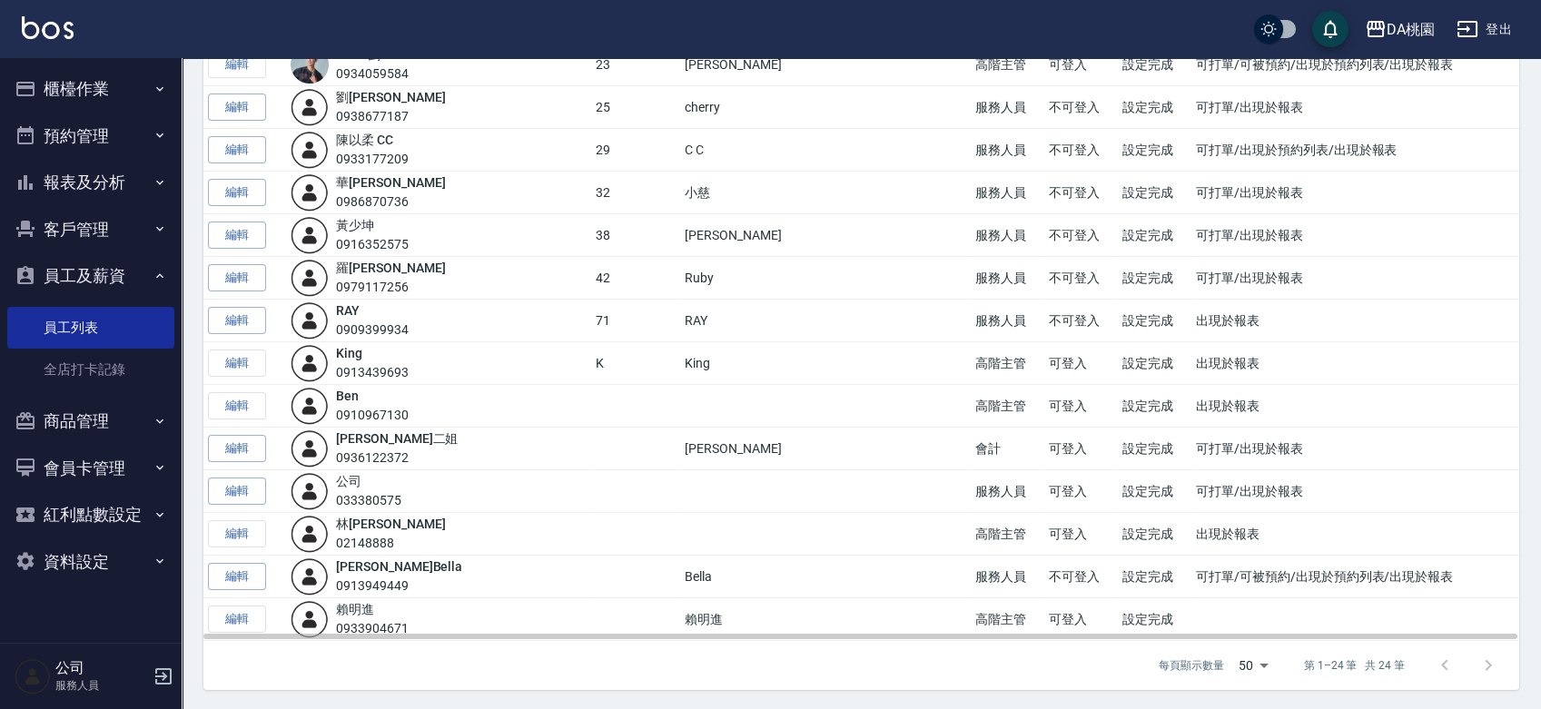
click at [591, 414] on td at bounding box center [635, 406] width 89 height 43
click at [245, 578] on link "編輯" at bounding box center [237, 577] width 58 height 28
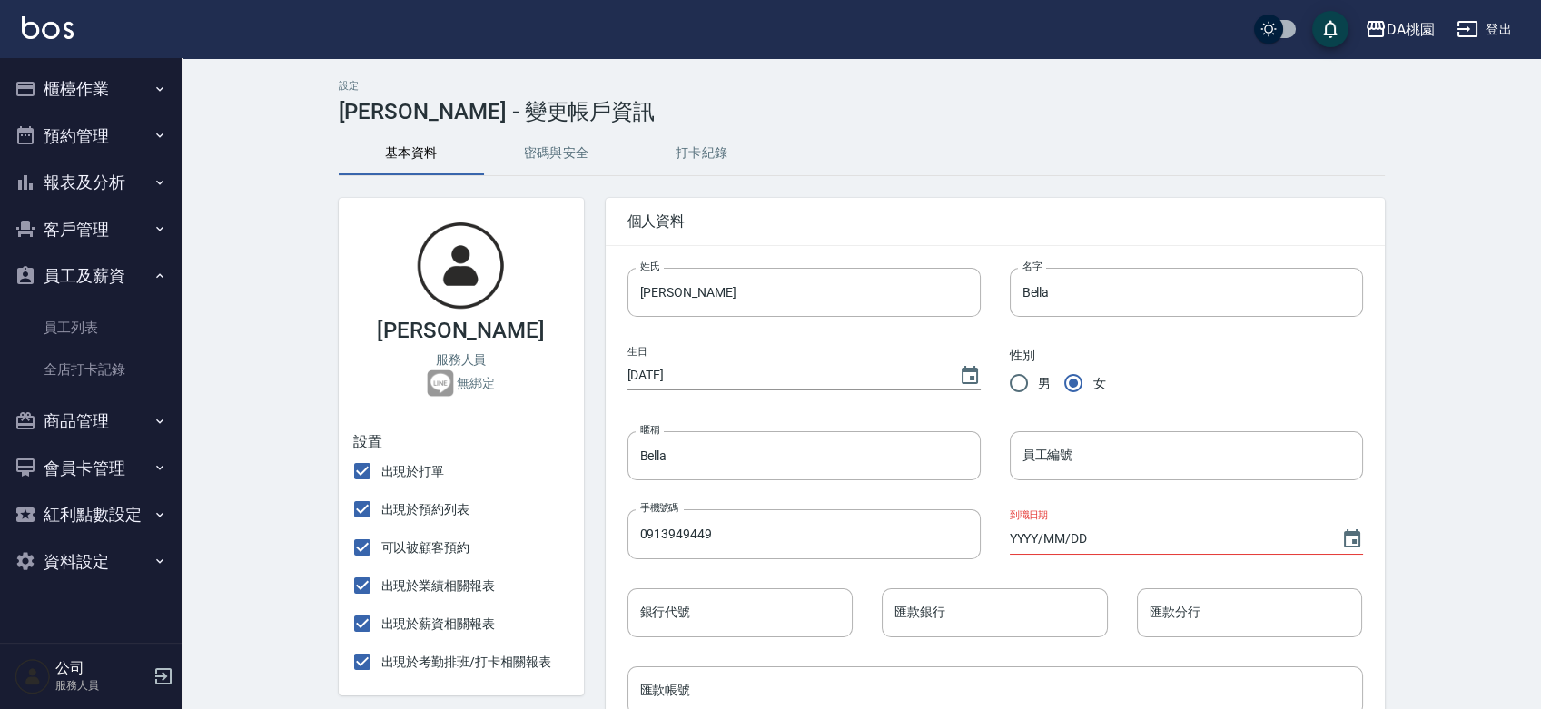
type input "[DATE]"
type input "007"
type input "第一銀行"
type input "桃園分行"
type input "27250749251"
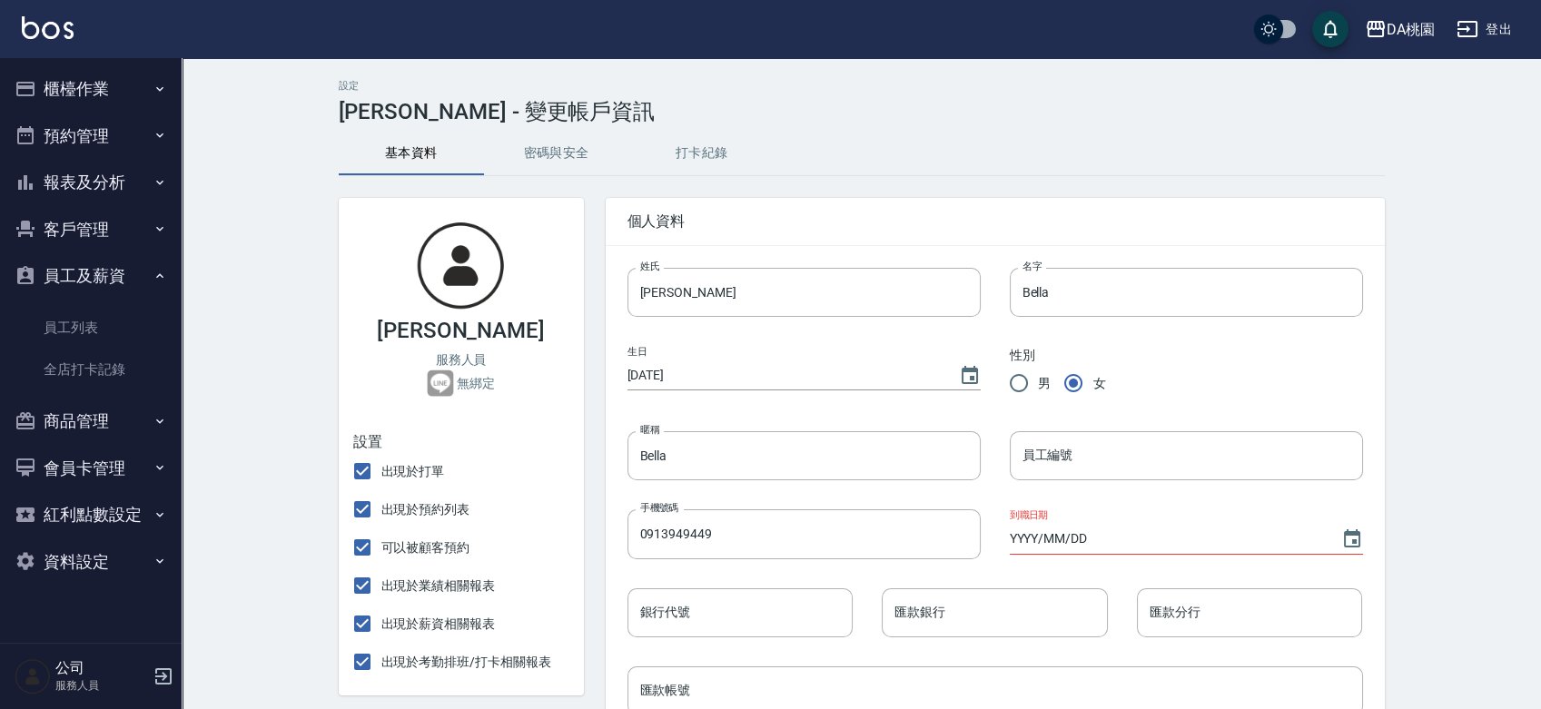
type input "jessica20070409@yahoo.com.tw"
type input "桃園市桃園區永安北路381巷6弄5號7樓"
type input "蔡易璇"
type input "母女"
type input "0933250734"
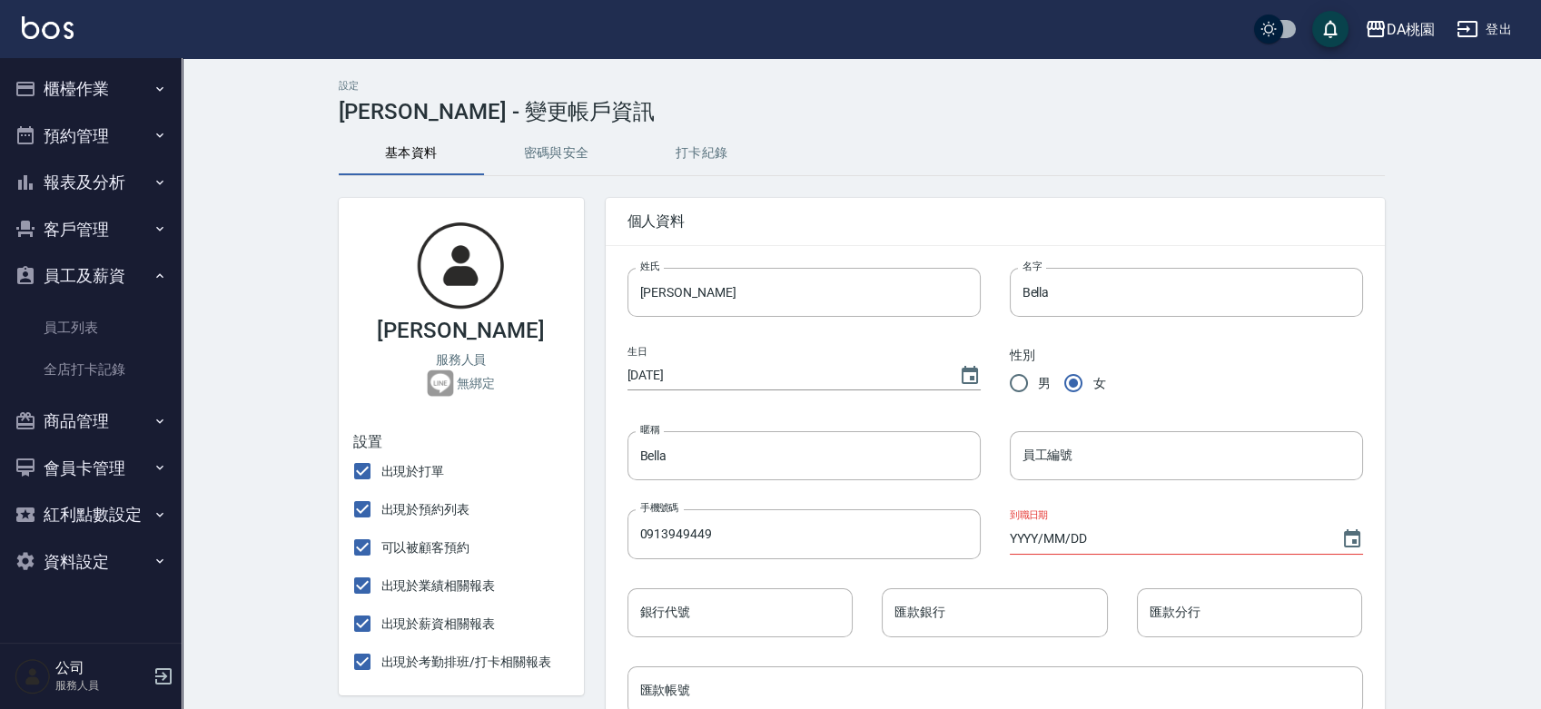
type input "桃園市觀音區聖心一街259-1號"
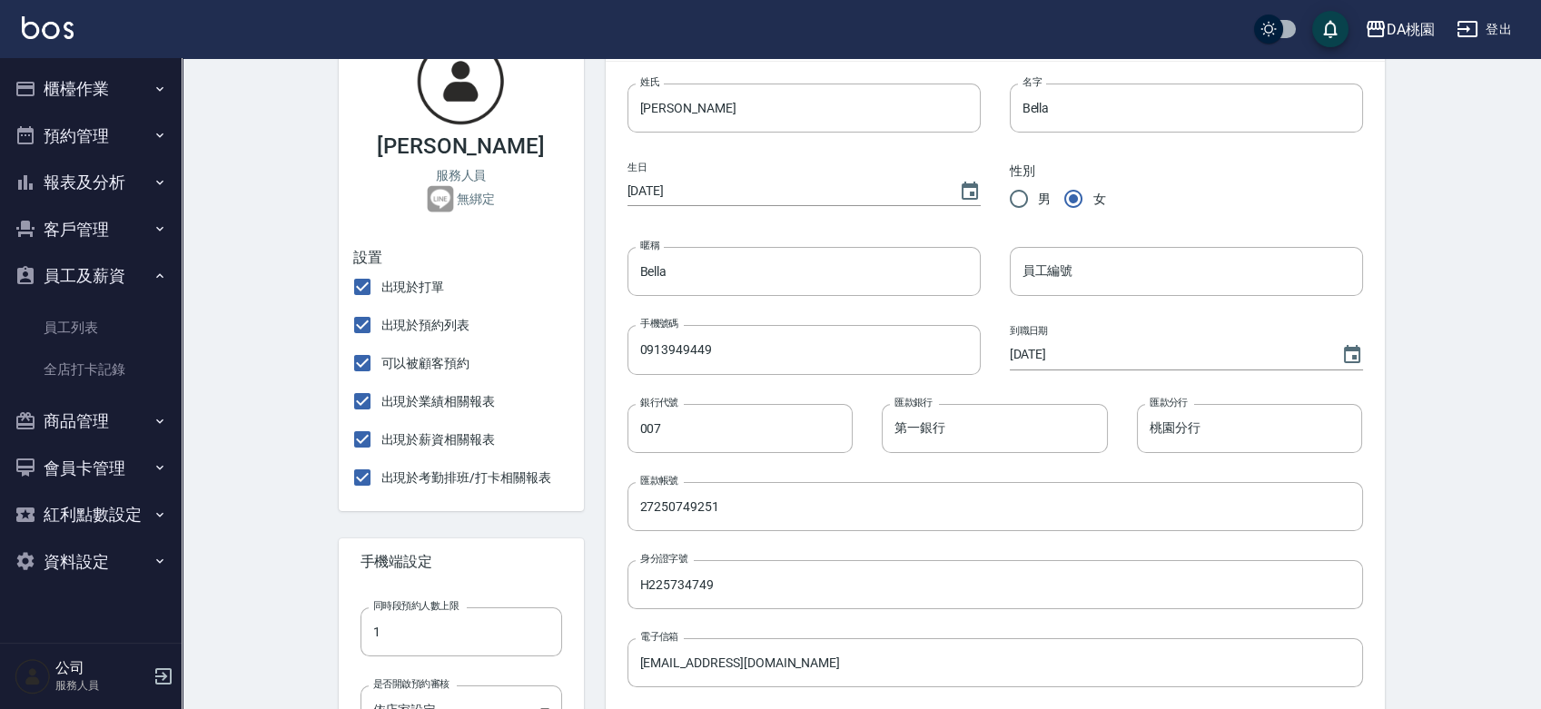
scroll to position [202, 0]
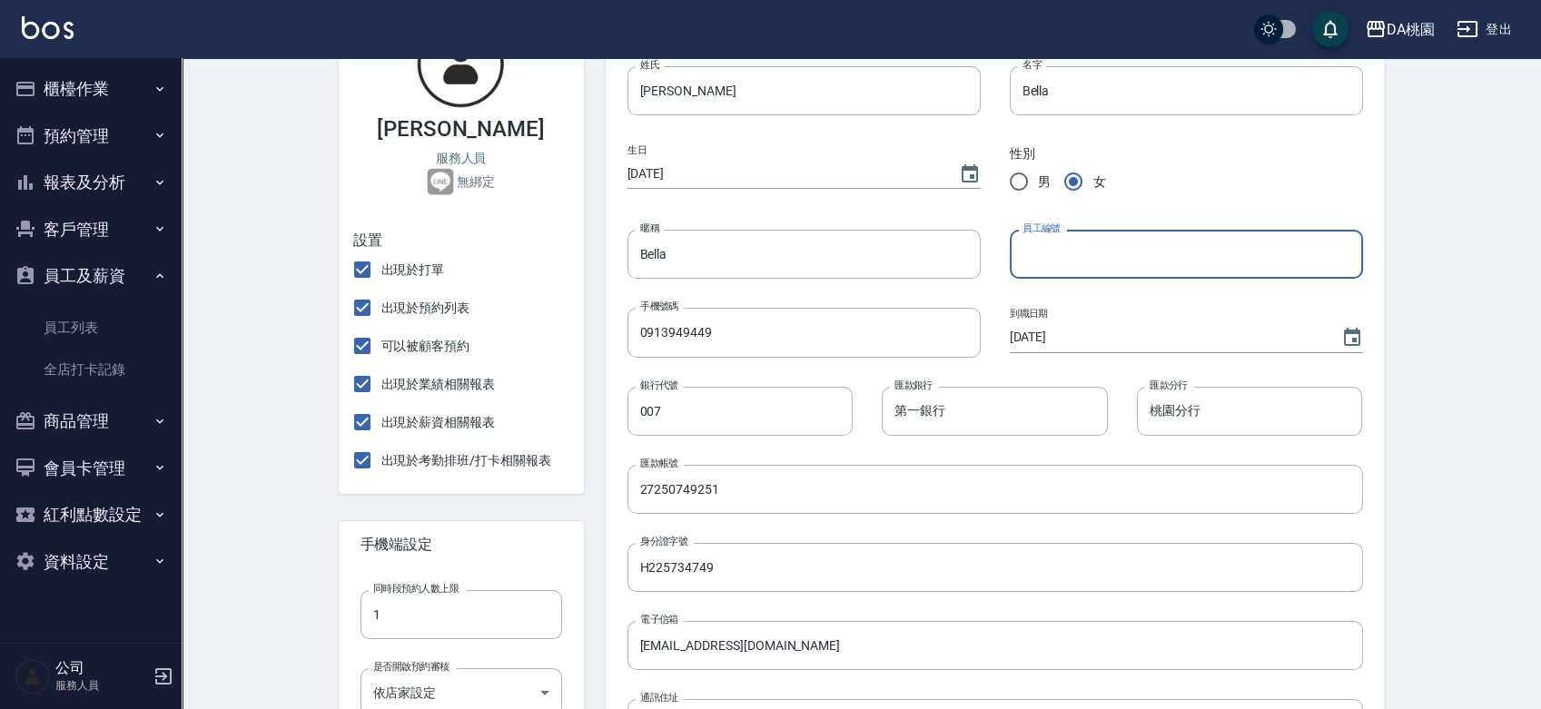
click at [1086, 251] on input "員工編號" at bounding box center [1186, 254] width 353 height 49
type input "26"
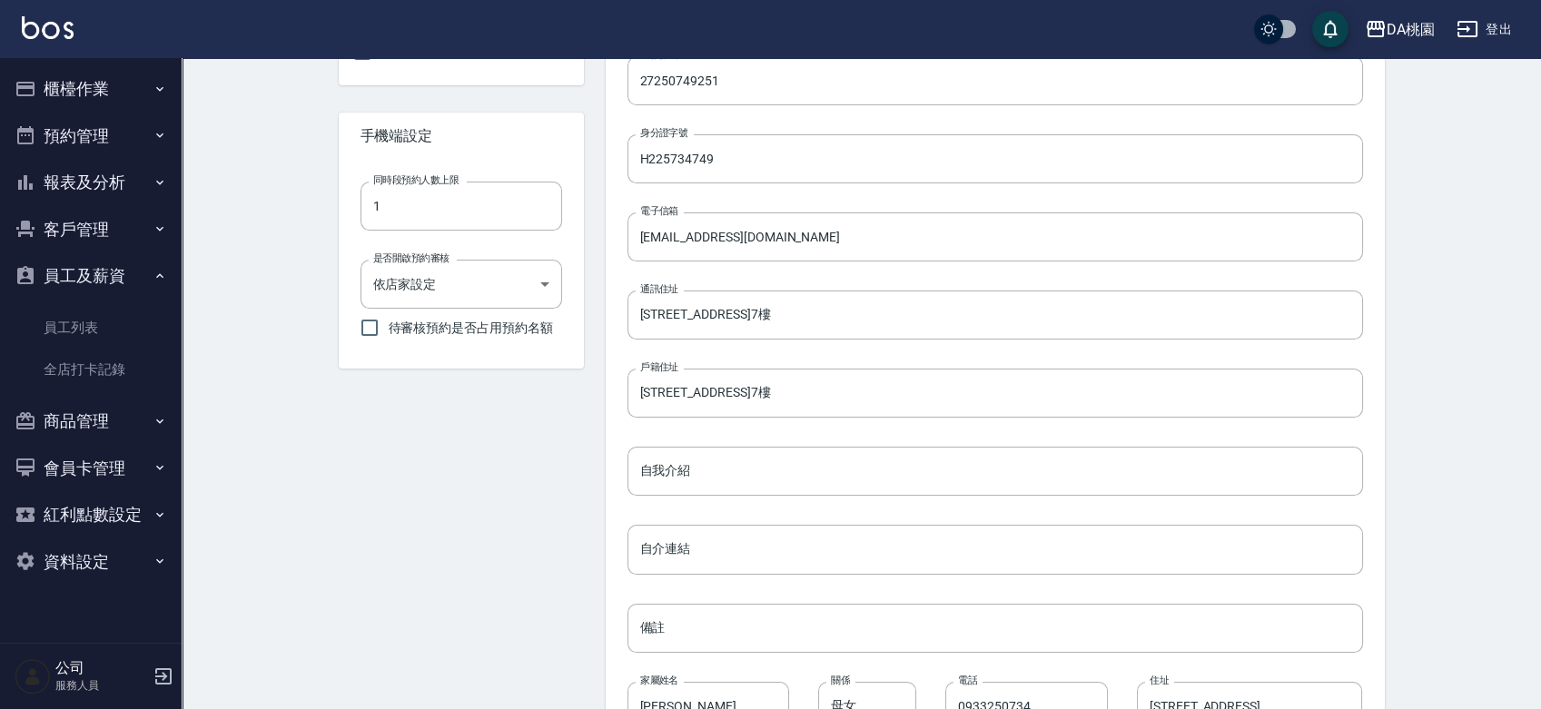
scroll to position [738, 0]
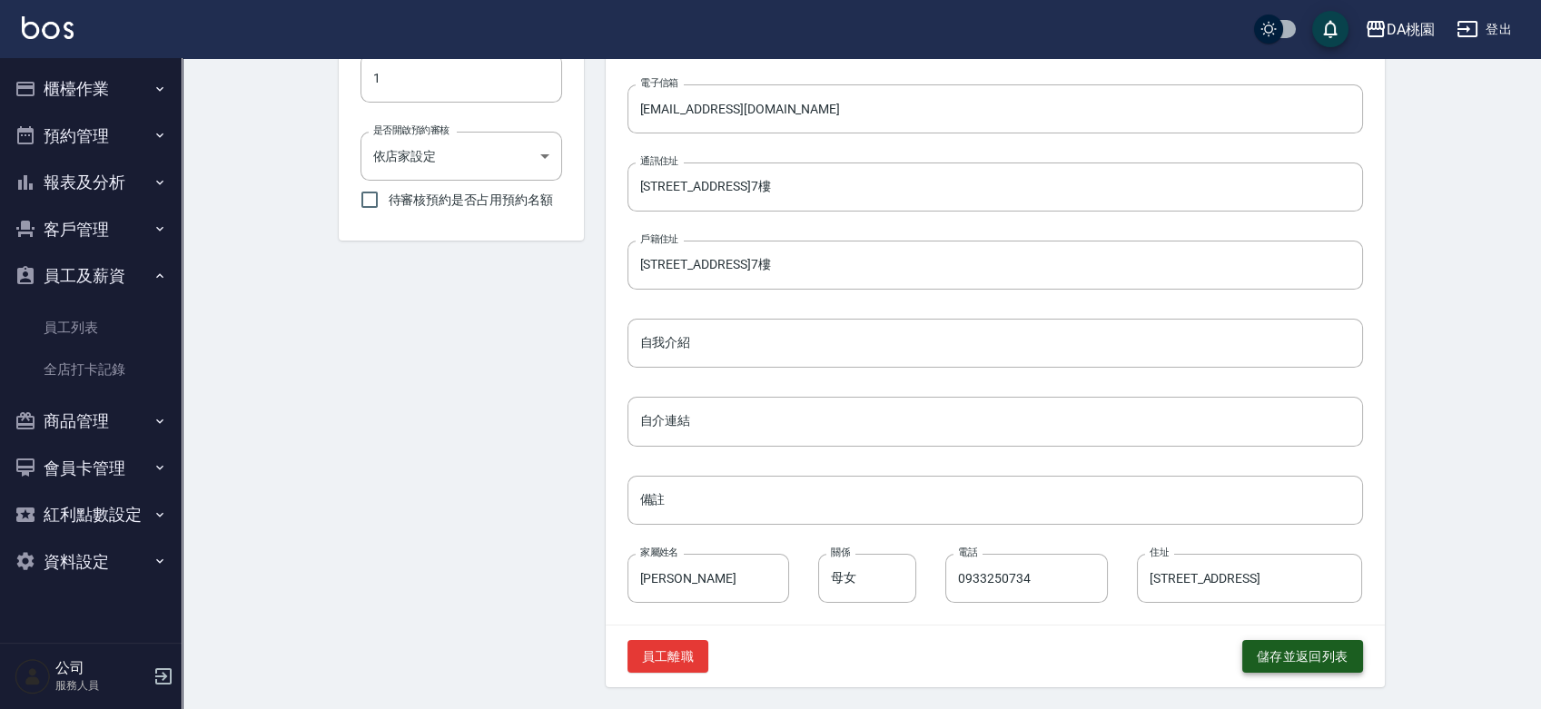
click at [1257, 652] on button "儲存並返回列表" at bounding box center [1302, 657] width 121 height 34
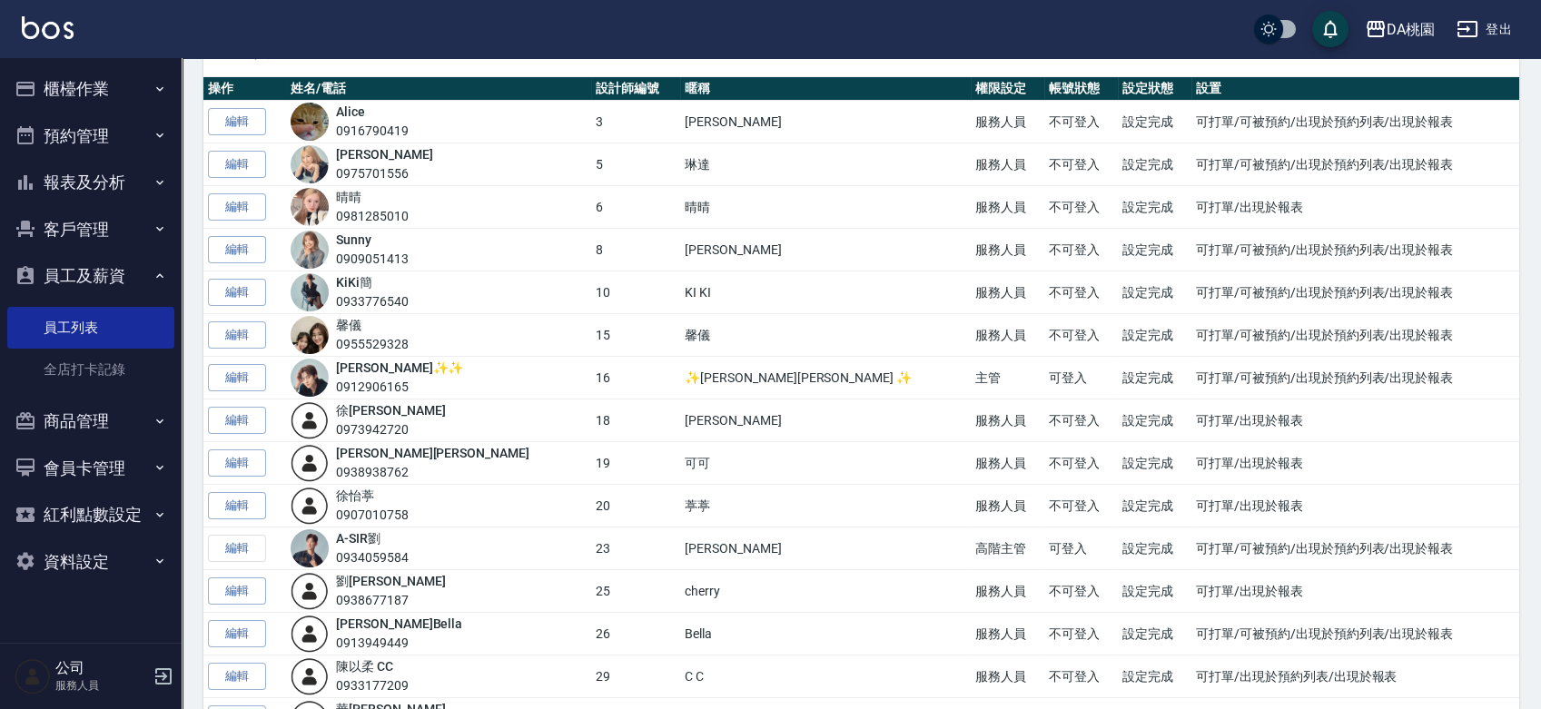
scroll to position [101, 0]
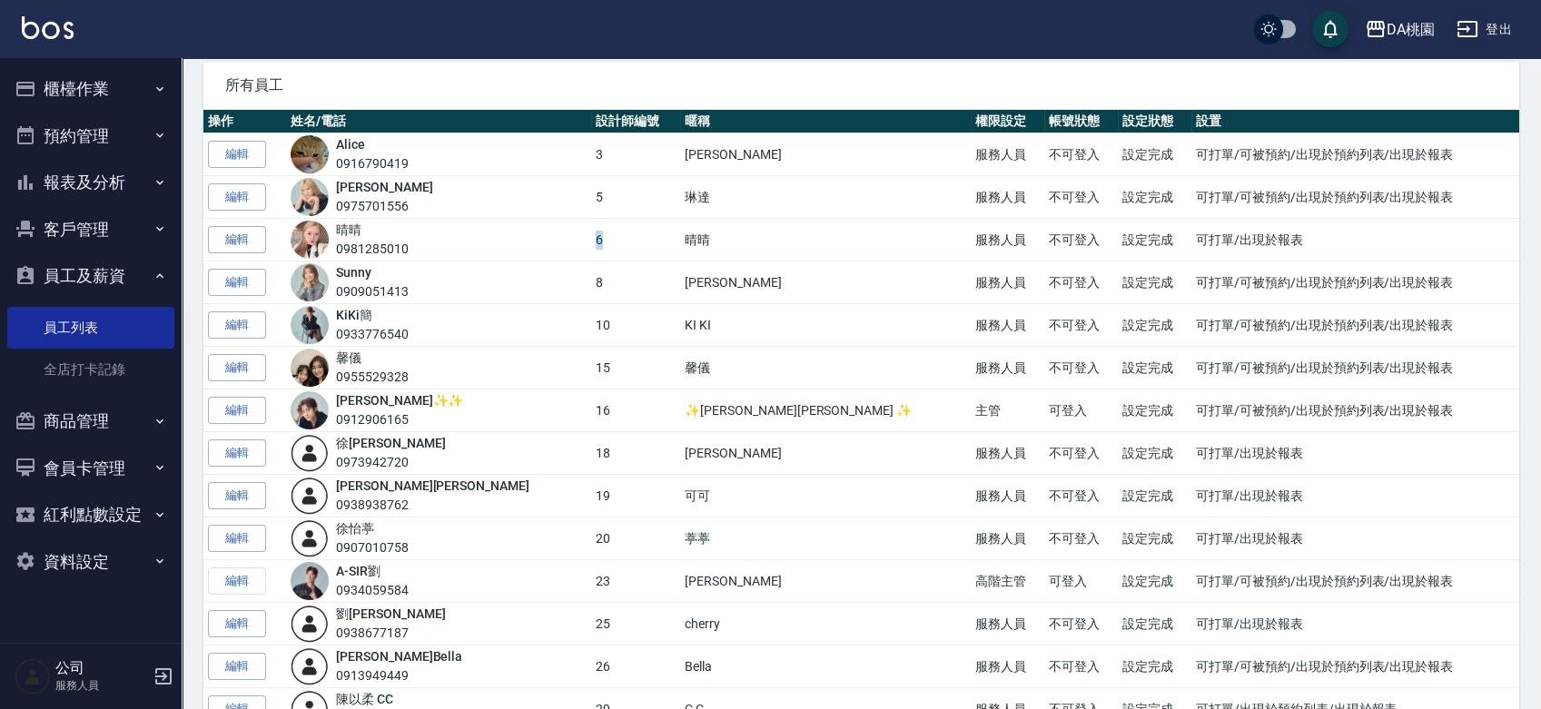
drag, startPoint x: 532, startPoint y: 235, endPoint x: 513, endPoint y: 245, distance: 21.5
click at [591, 245] on td "6" at bounding box center [635, 240] width 89 height 43
click at [244, 242] on link "編輯" at bounding box center [237, 240] width 58 height 28
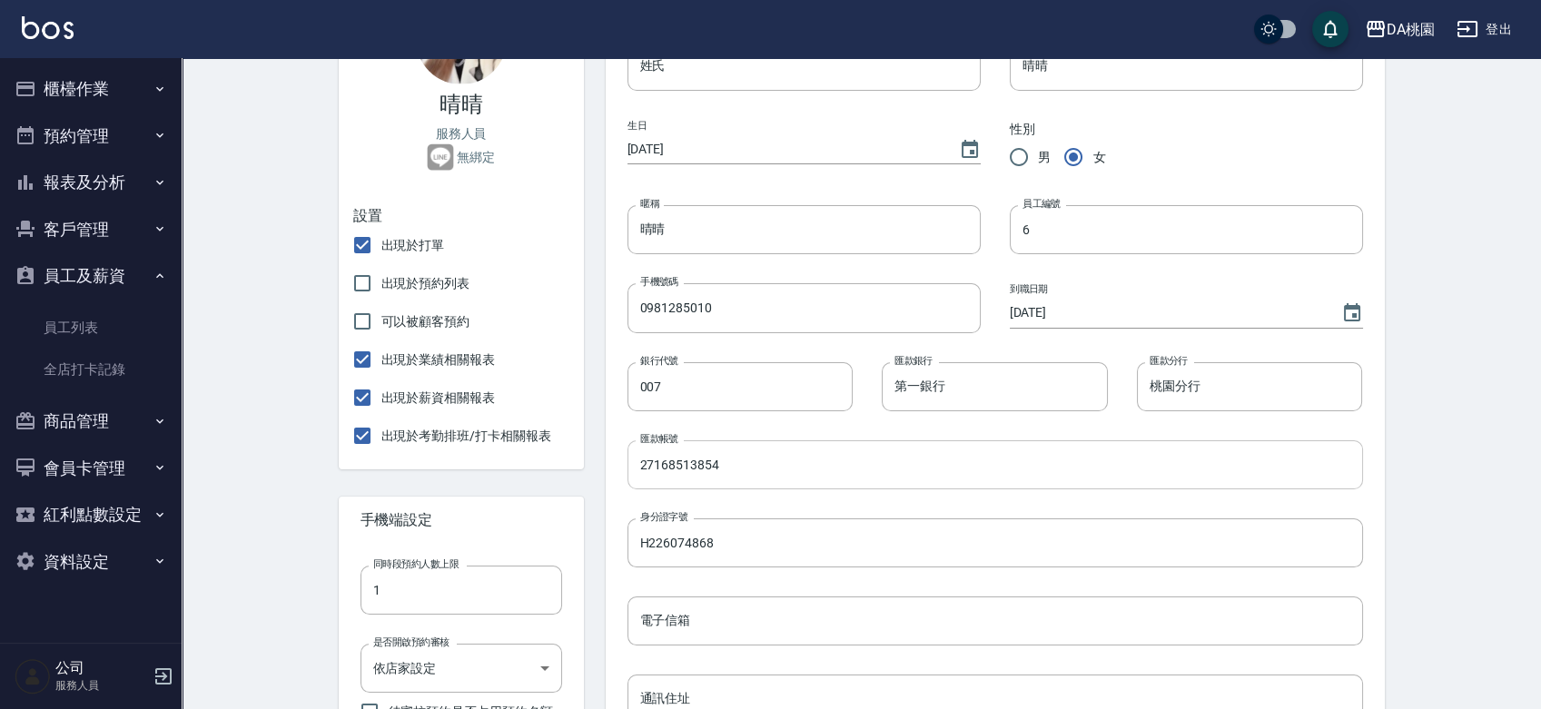
scroll to position [101, 0]
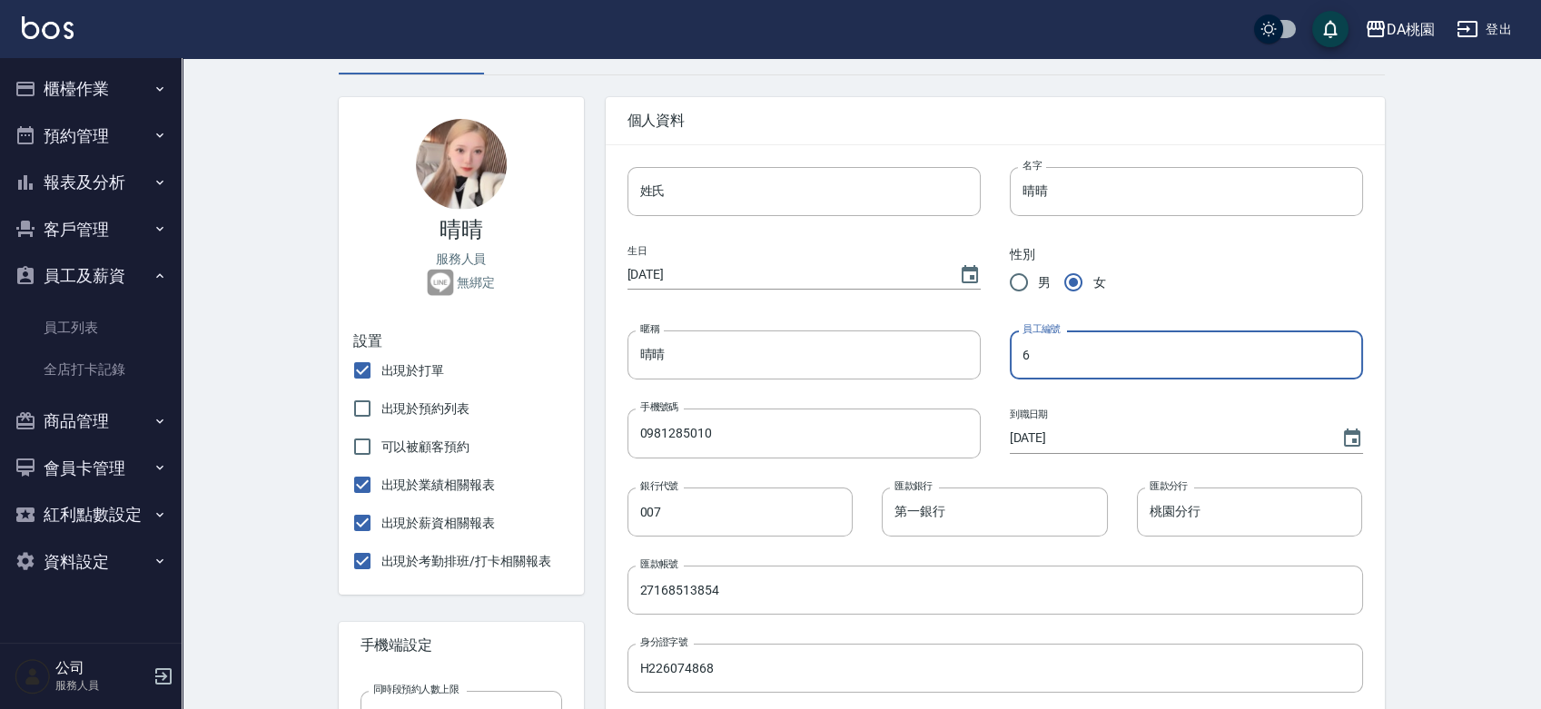
click at [1060, 345] on input "6" at bounding box center [1186, 354] width 353 height 49
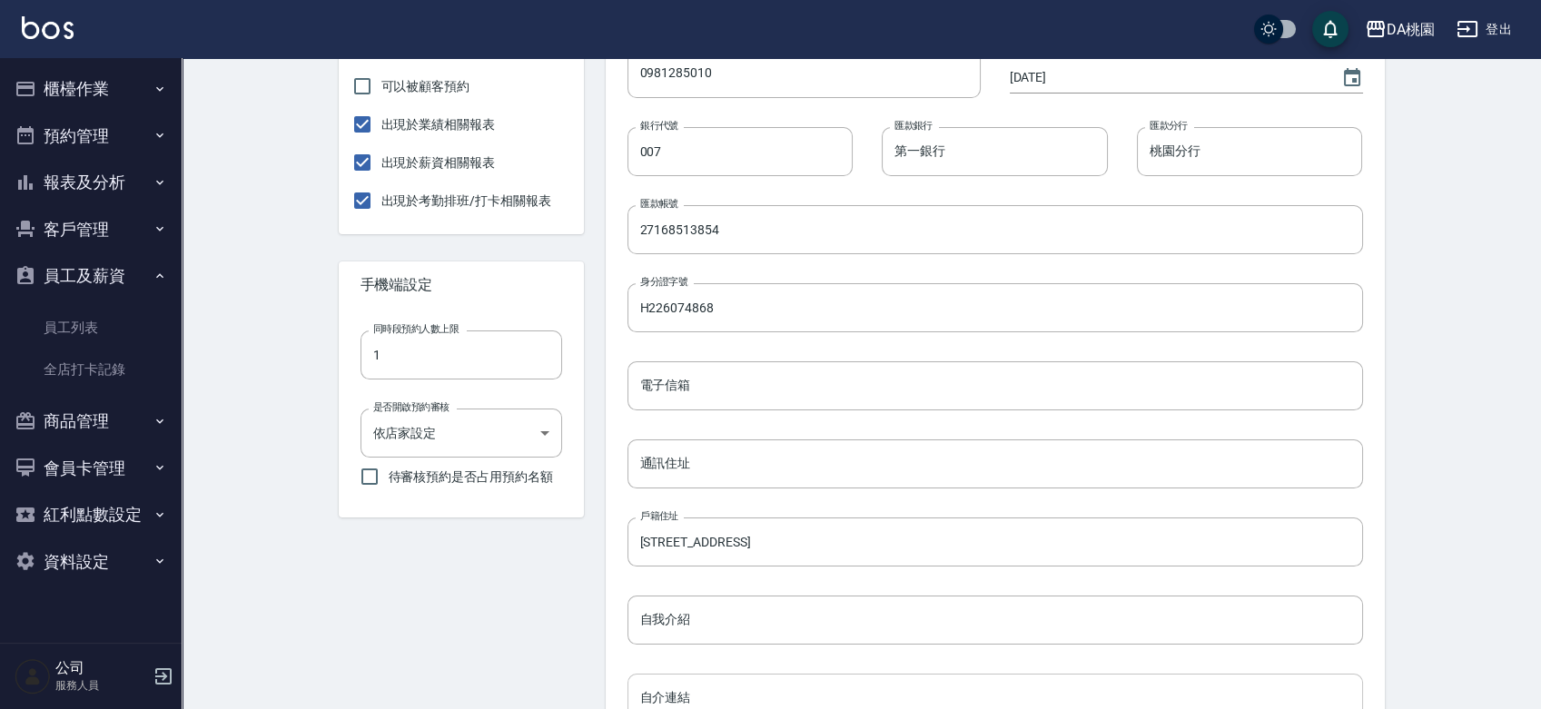
scroll to position [738, 0]
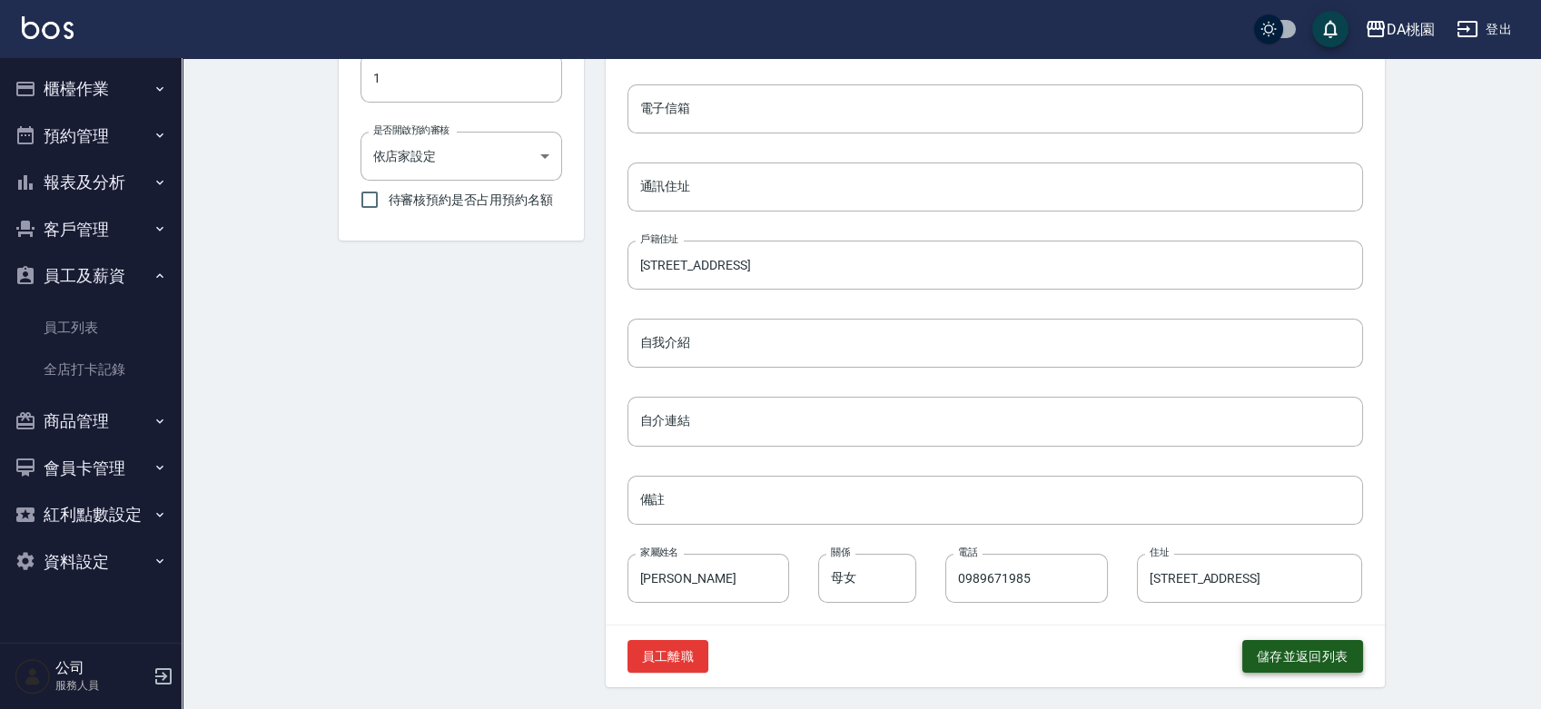
type input "666"
click at [1267, 648] on button "儲存並返回列表" at bounding box center [1302, 657] width 121 height 34
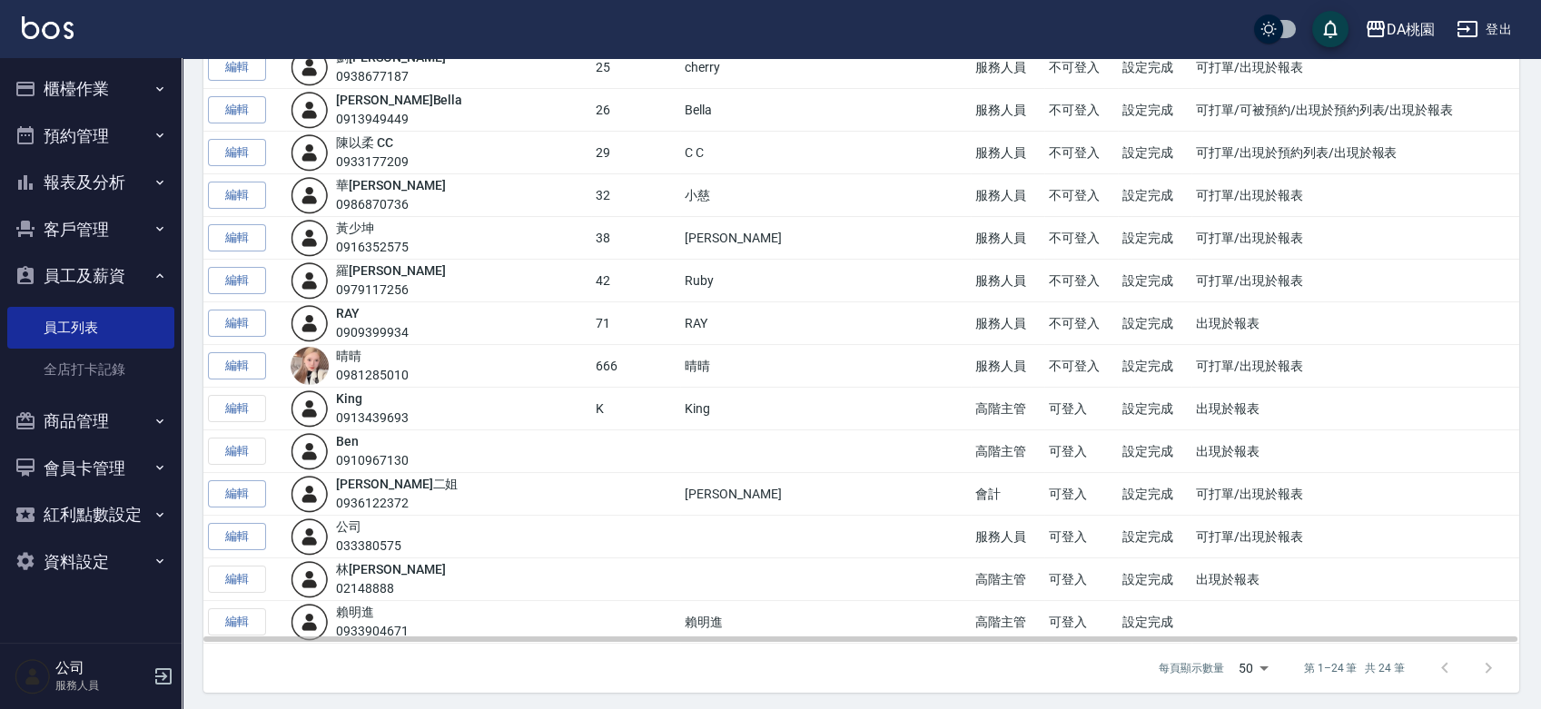
scroll to position [617, 0]
click at [233, 317] on link "編輯" at bounding box center [237, 321] width 58 height 28
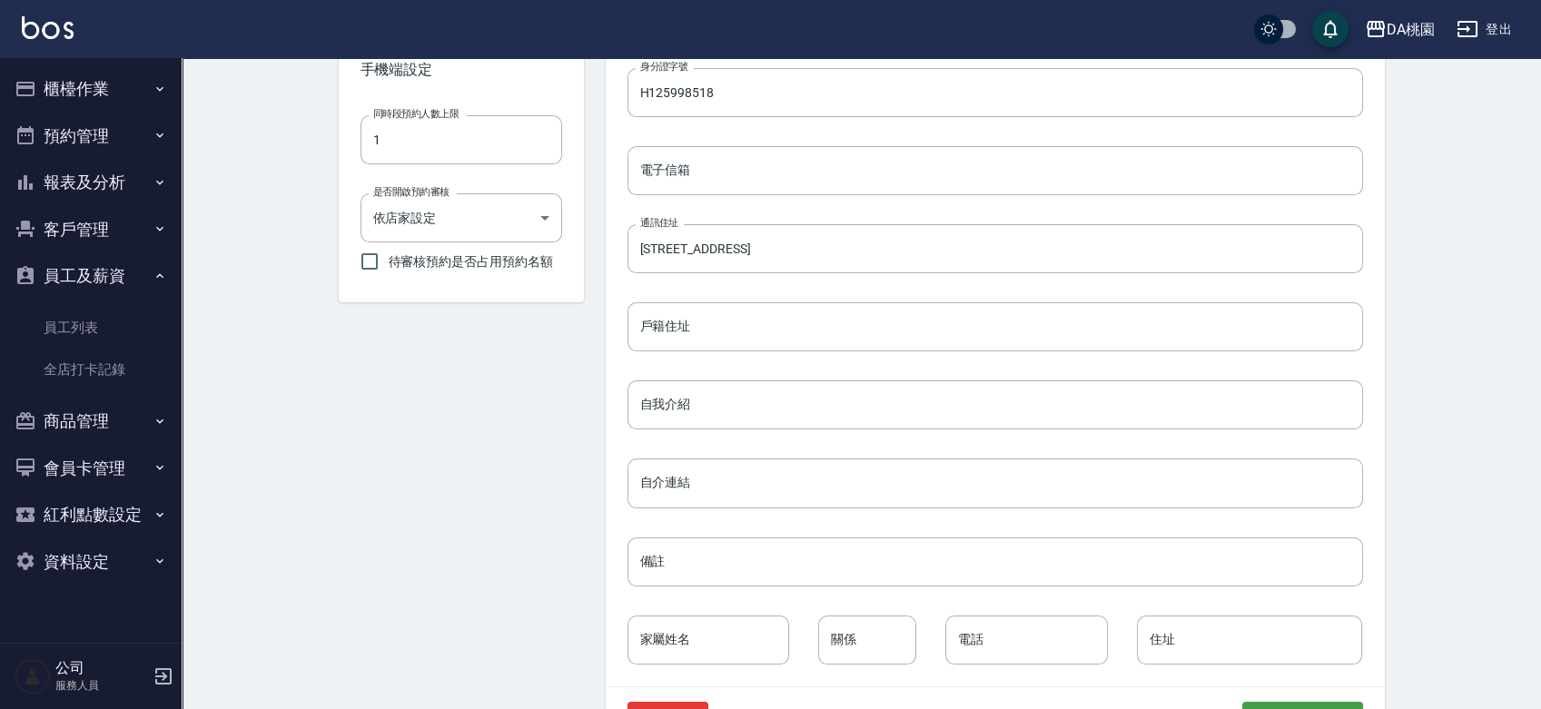
scroll to position [738, 0]
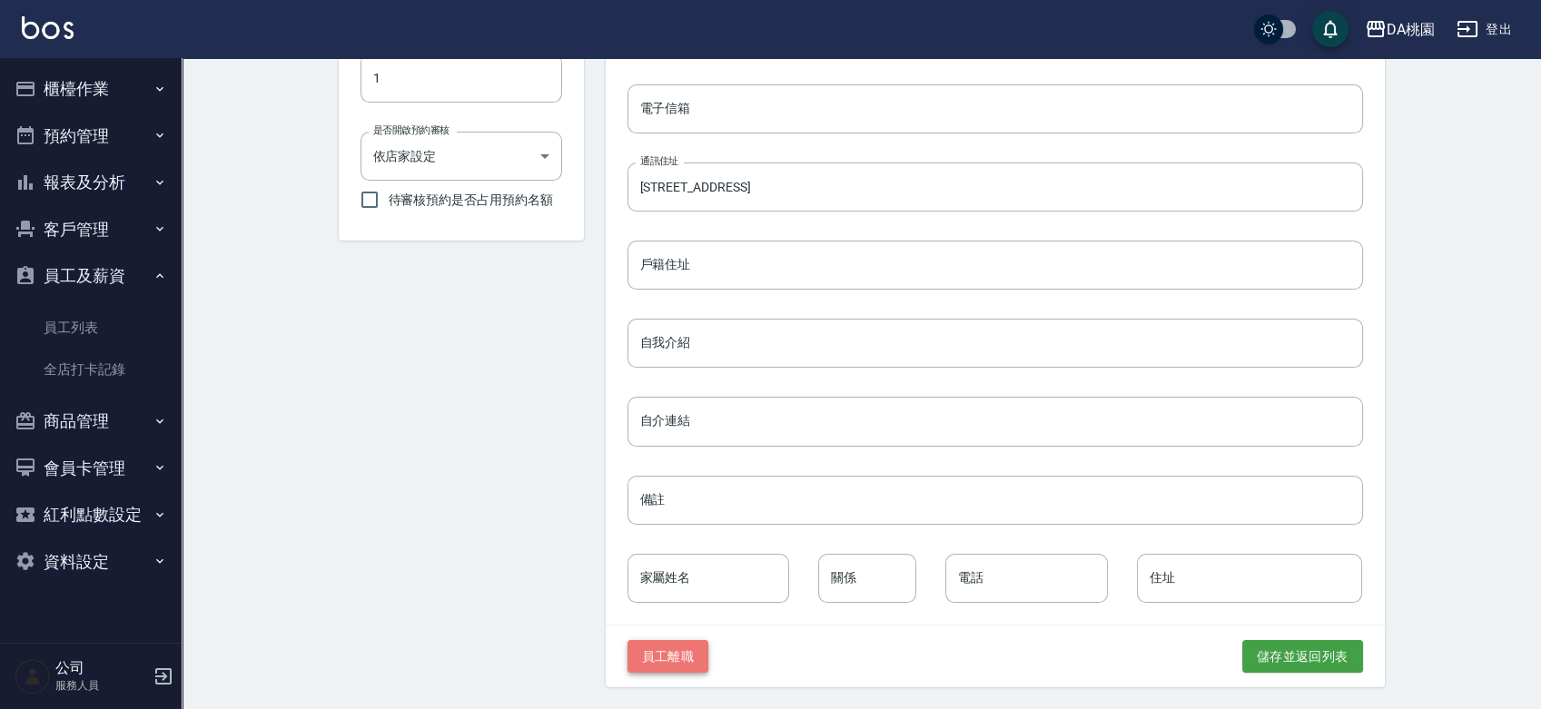
click at [676, 654] on button "員工離職" at bounding box center [668, 657] width 82 height 34
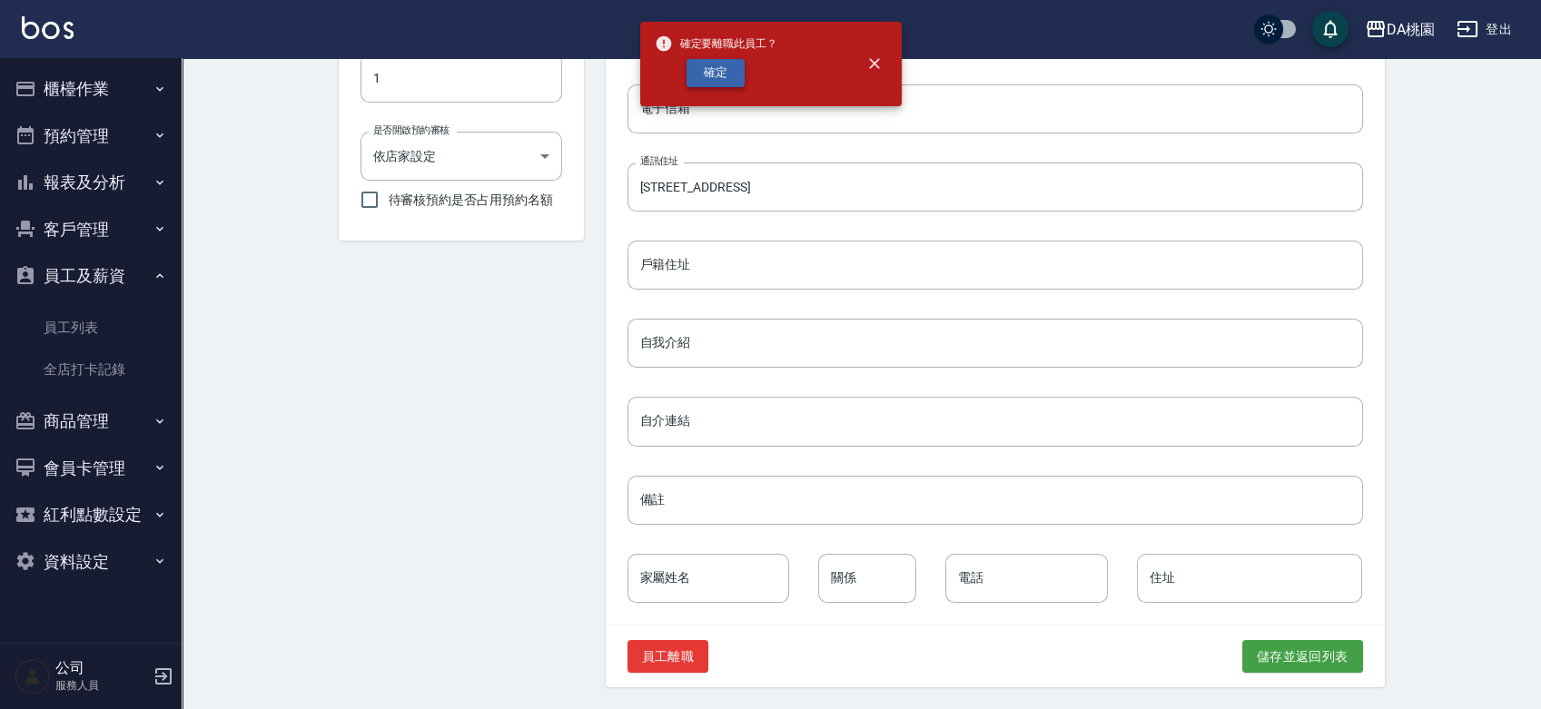
click at [706, 67] on button "確定" at bounding box center [715, 73] width 58 height 28
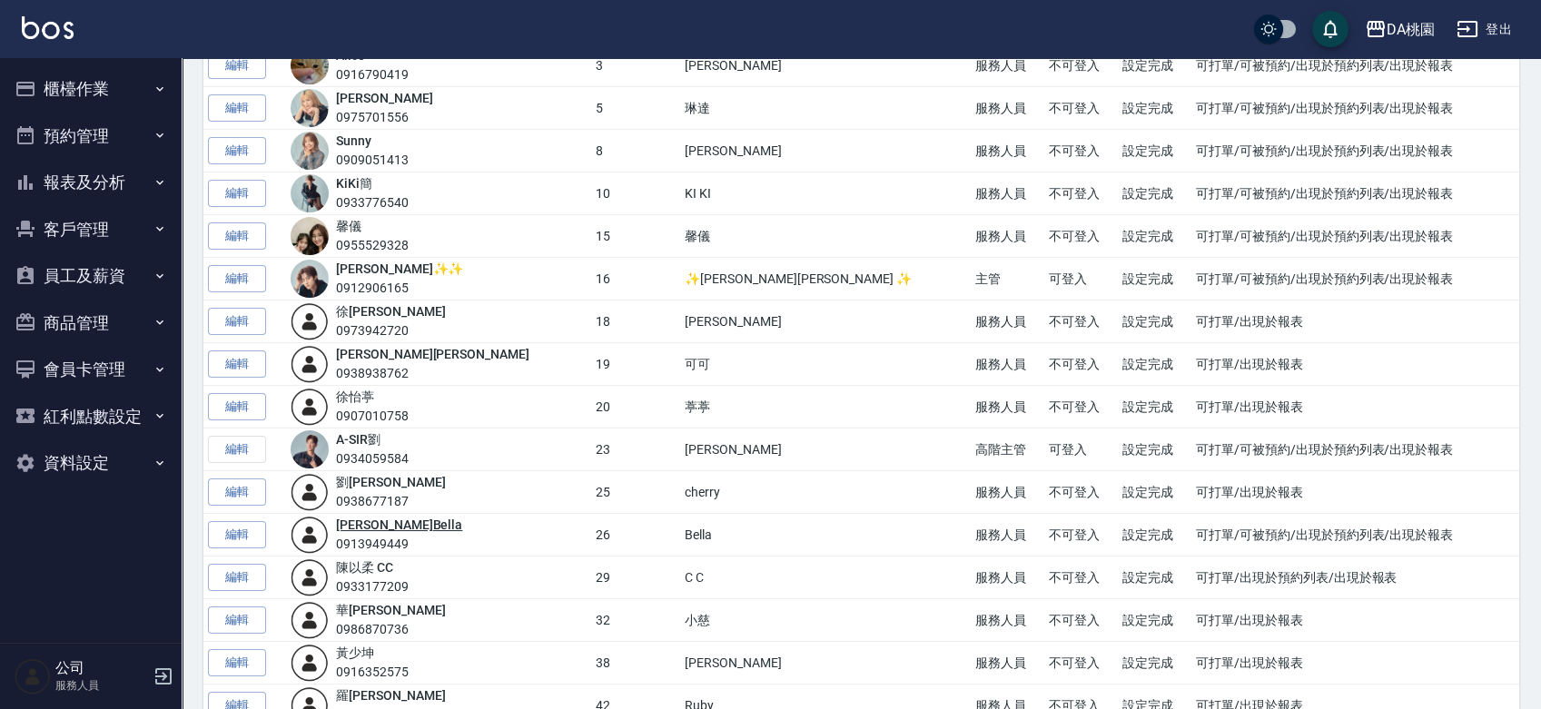
scroll to position [271, 0]
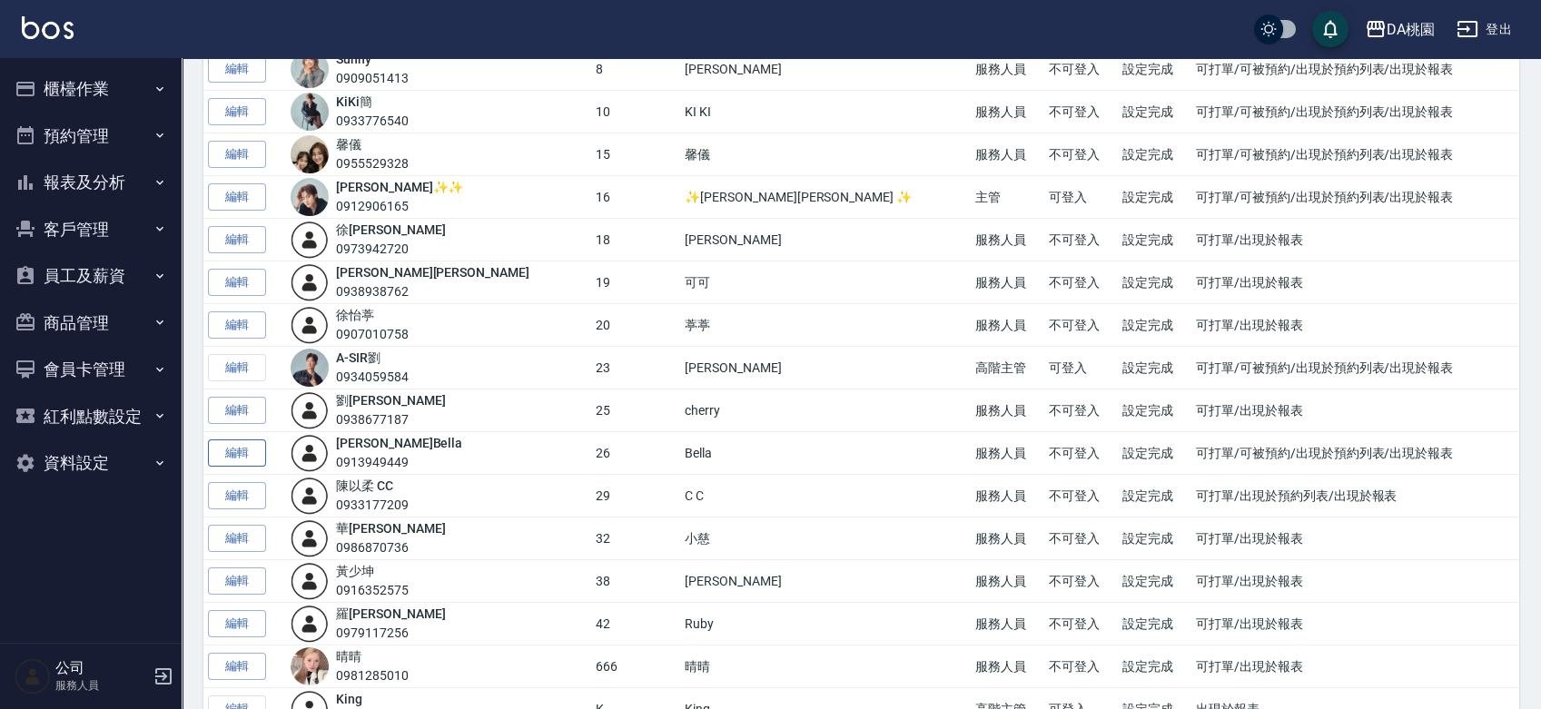
click at [252, 455] on link "編輯" at bounding box center [237, 453] width 58 height 28
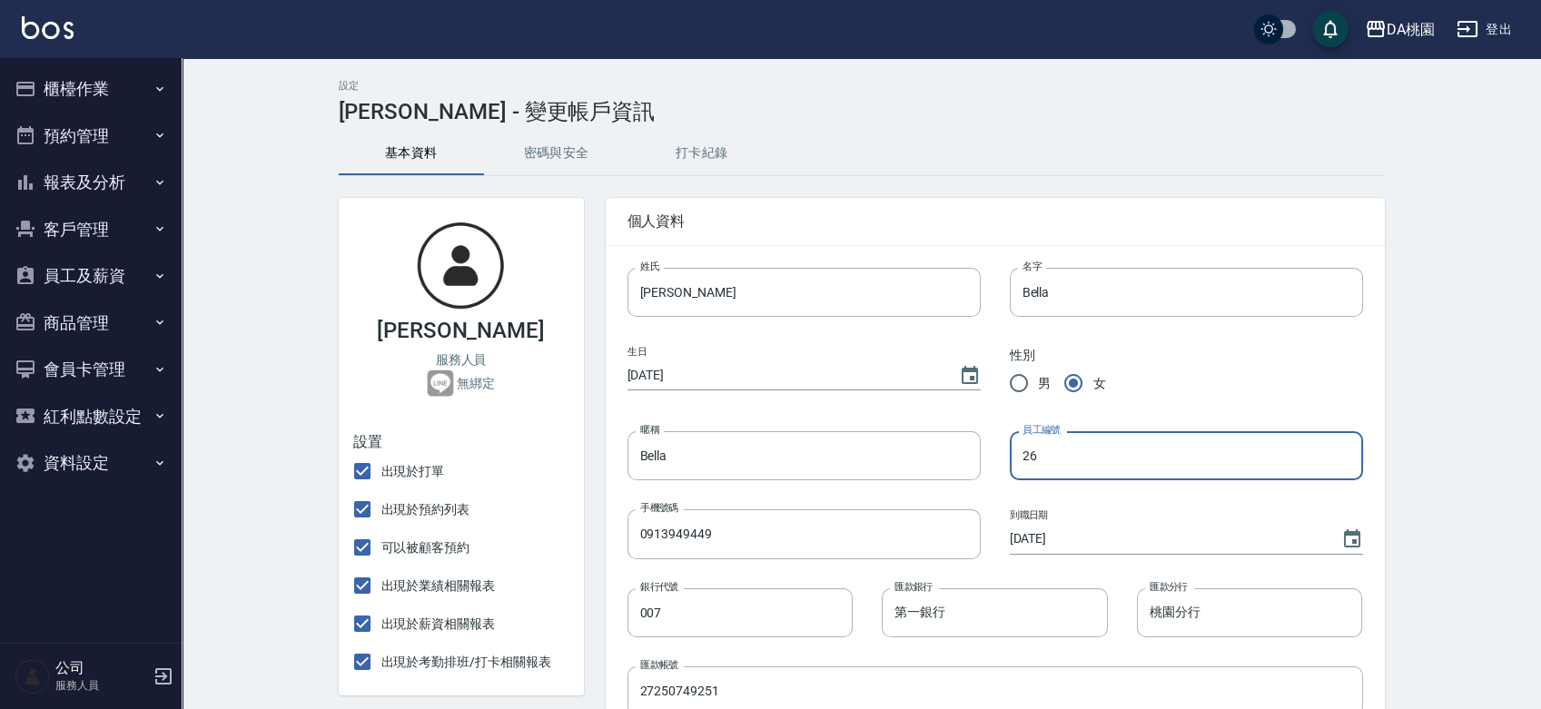
click at [1027, 456] on input "26" at bounding box center [1186, 455] width 353 height 49
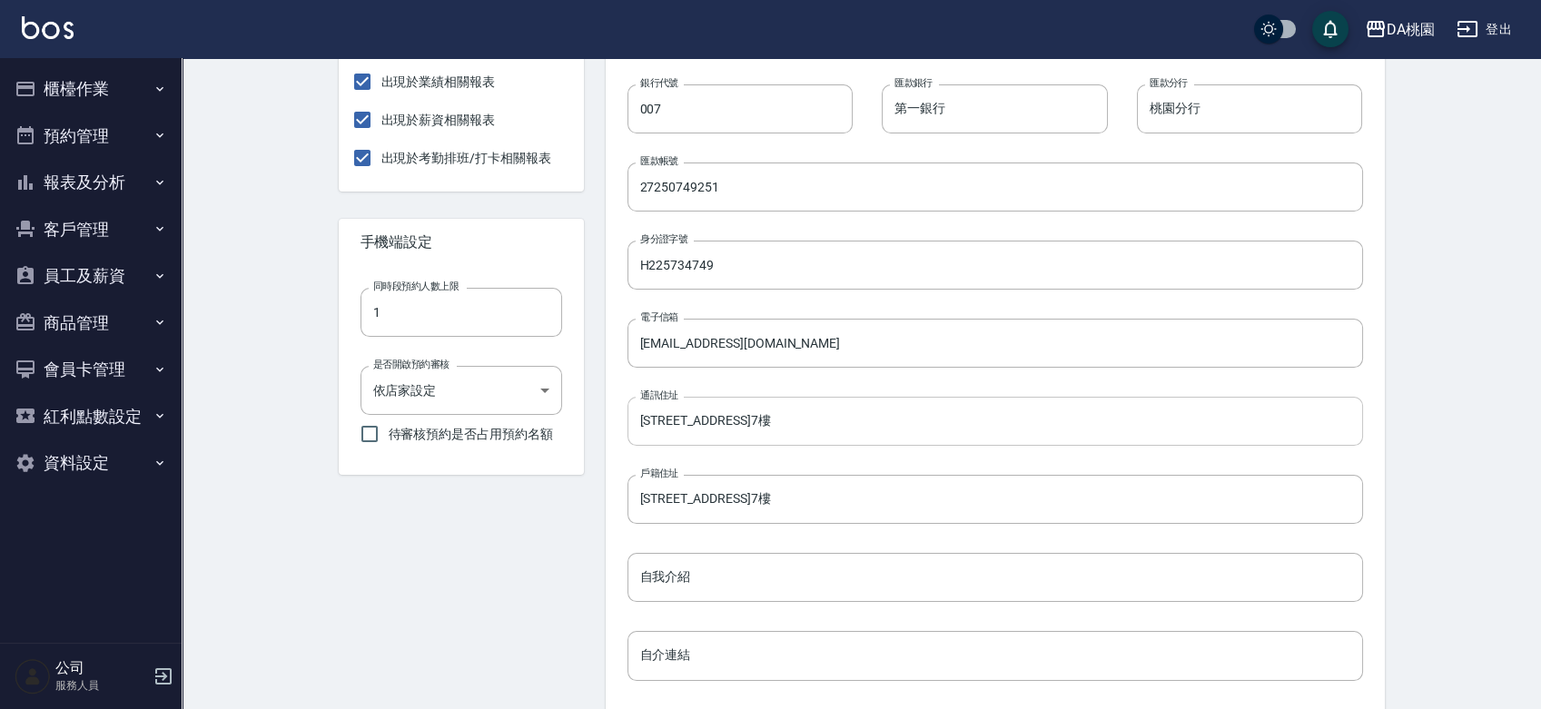
scroll to position [738, 0]
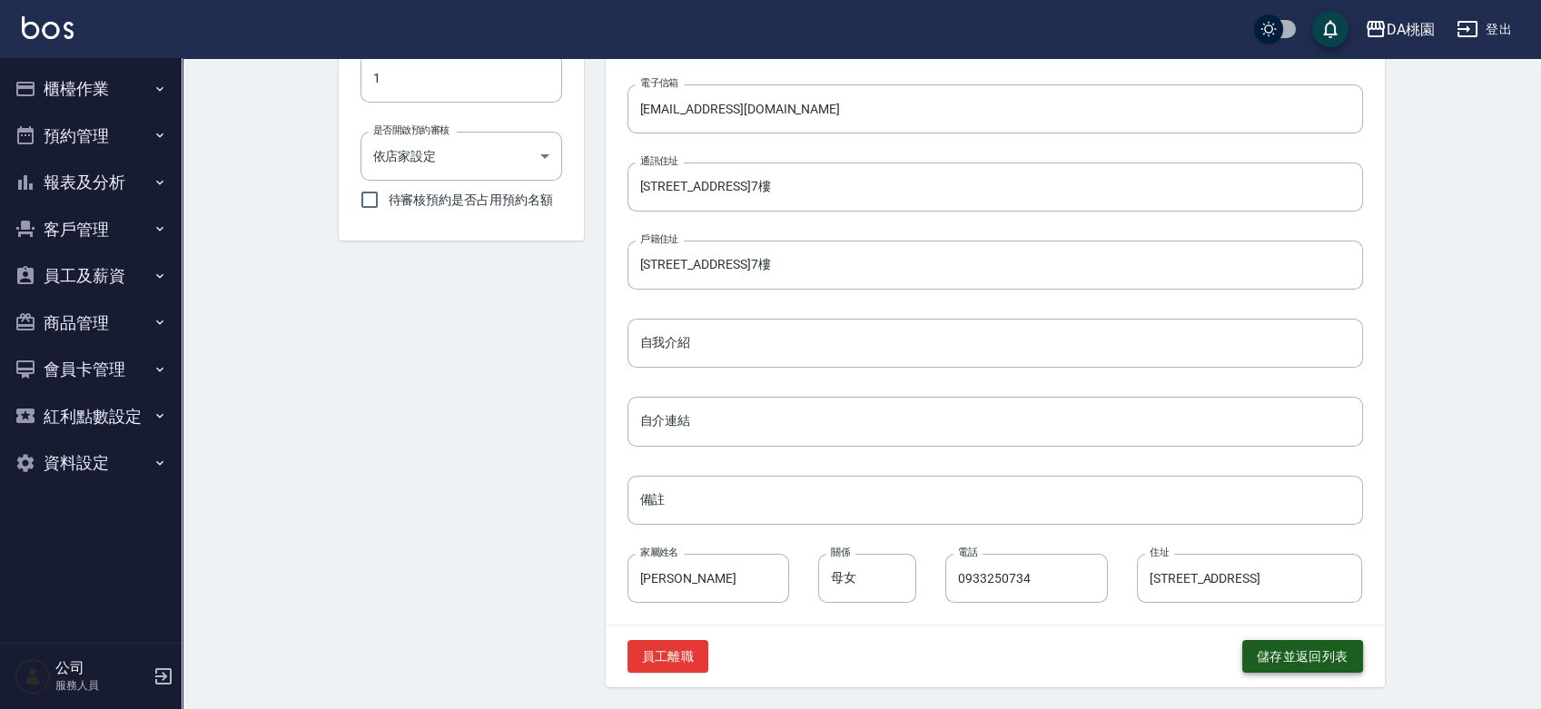
type input "6"
click at [1267, 658] on button "儲存並返回列表" at bounding box center [1302, 657] width 121 height 34
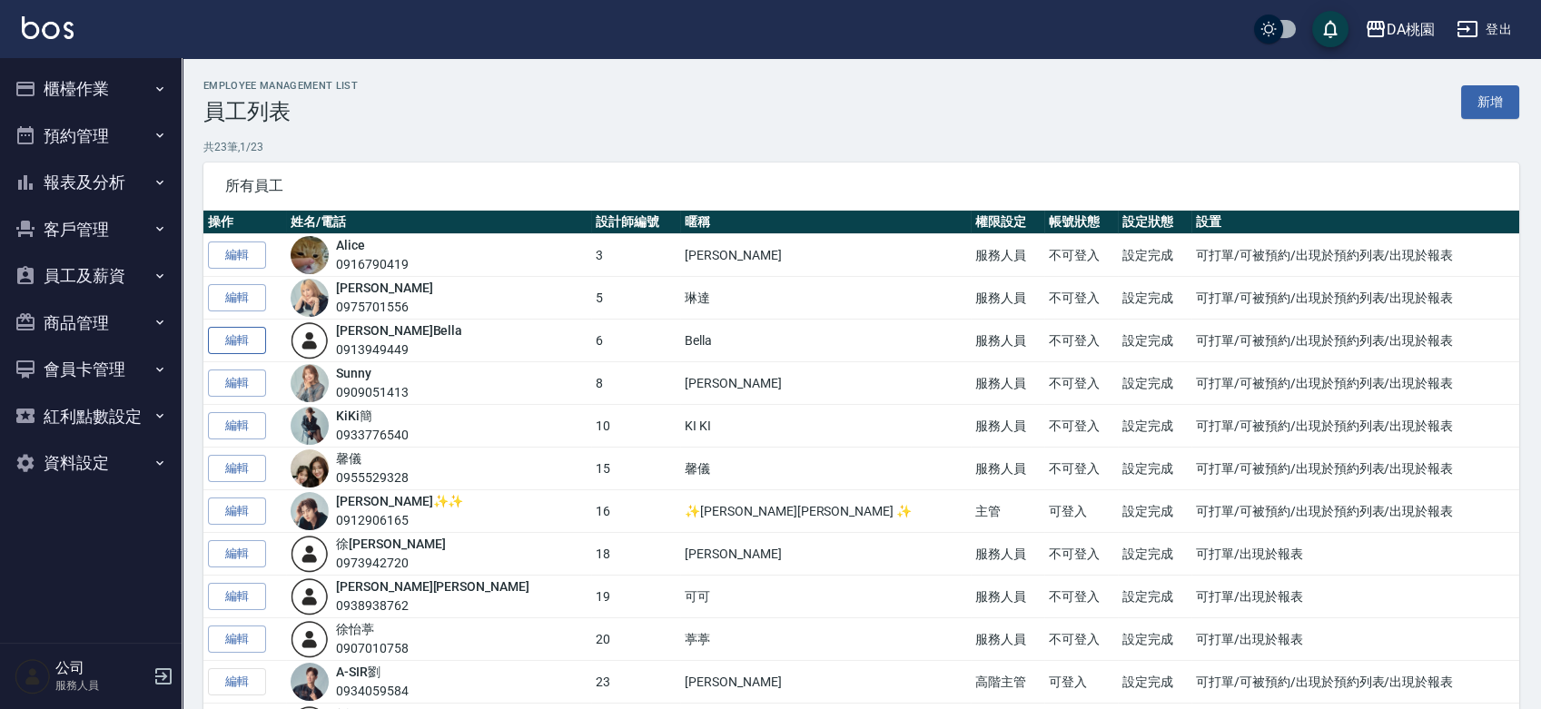
click at [258, 341] on link "編輯" at bounding box center [237, 341] width 58 height 28
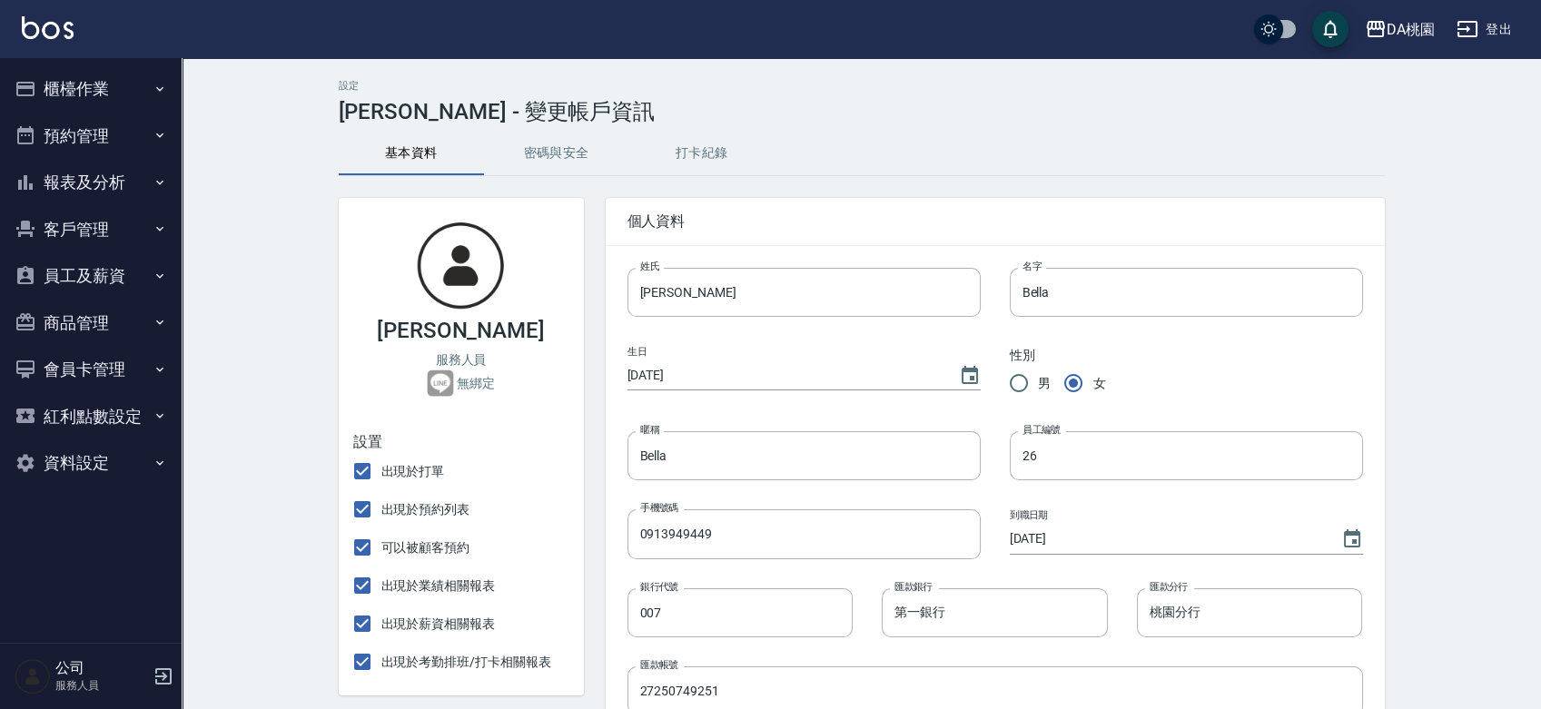
type input "6"
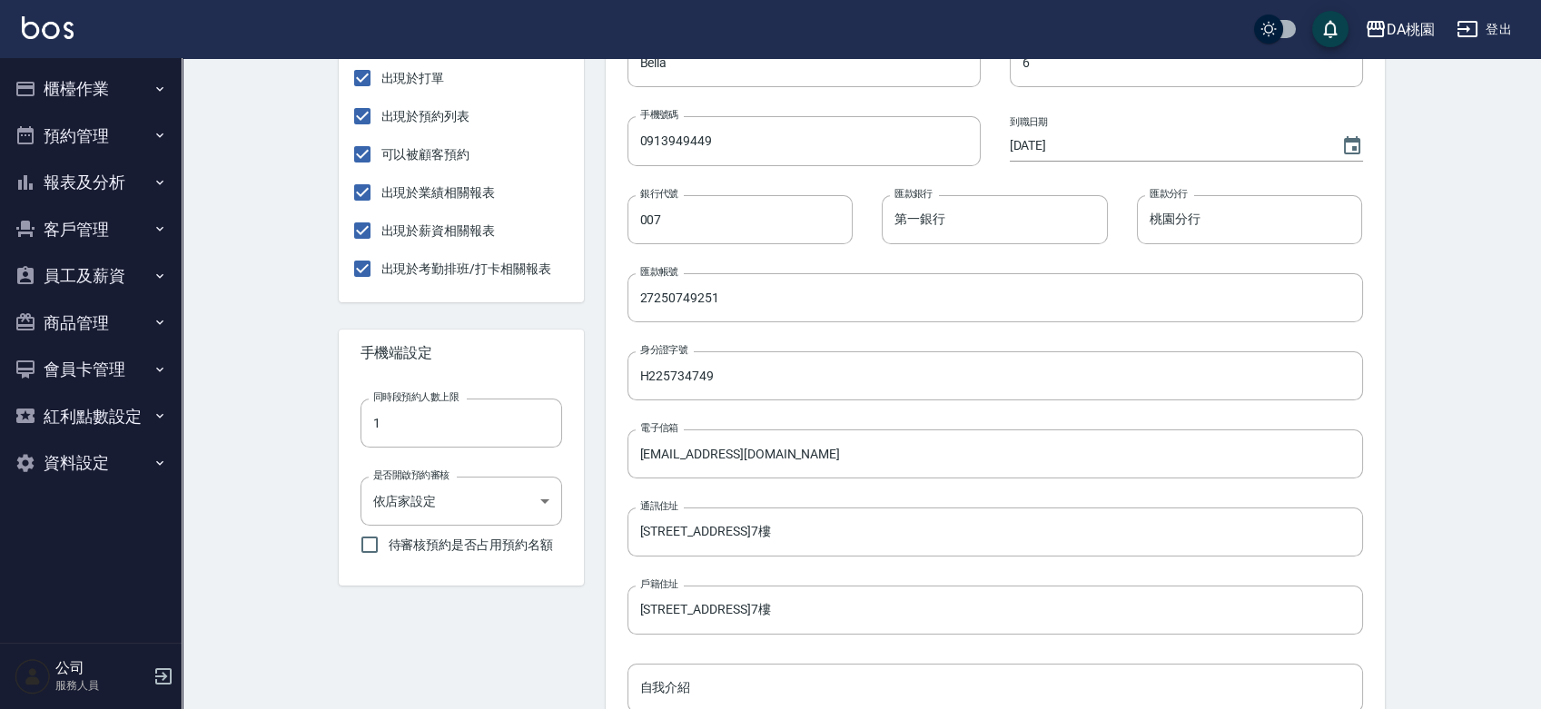
scroll to position [32, 0]
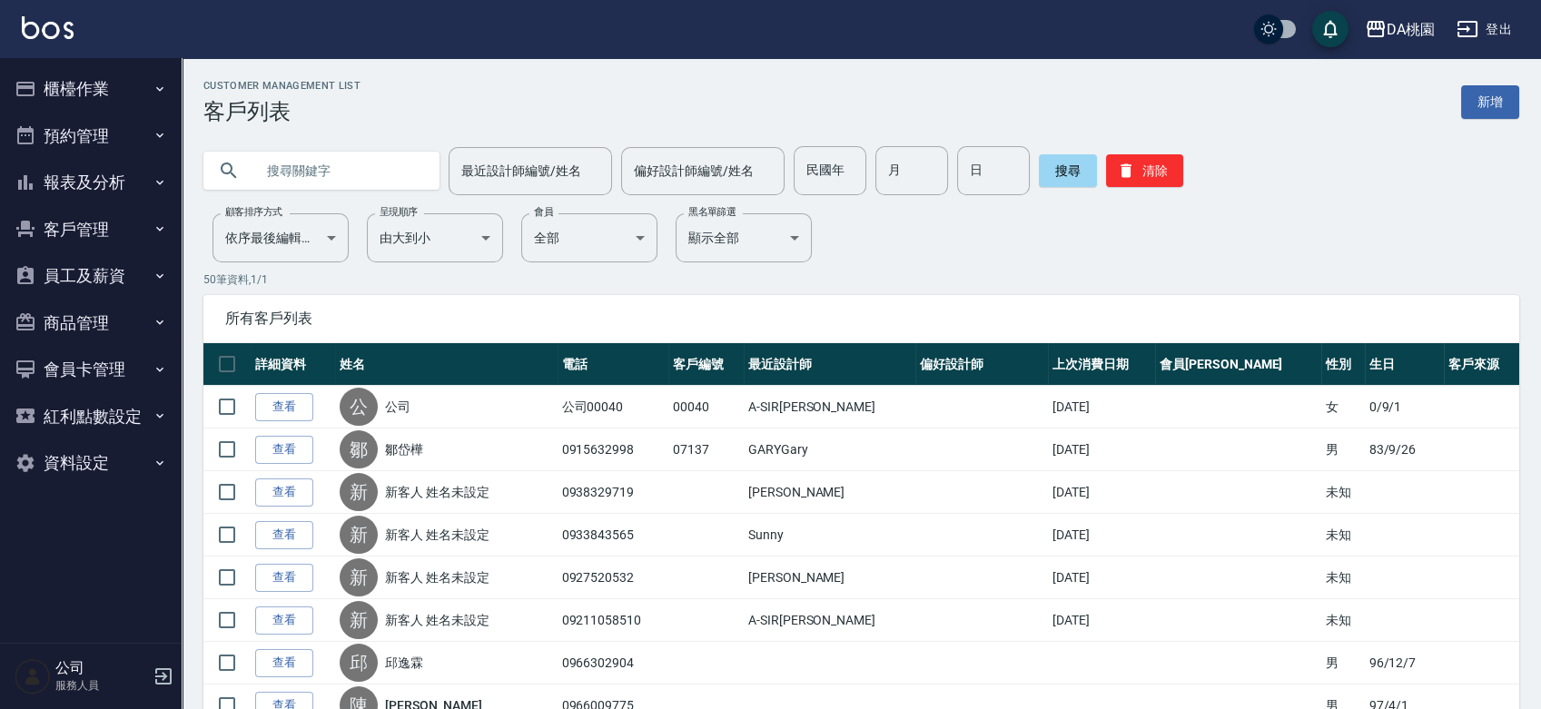
click at [65, 84] on button "櫃檯作業" at bounding box center [90, 88] width 167 height 47
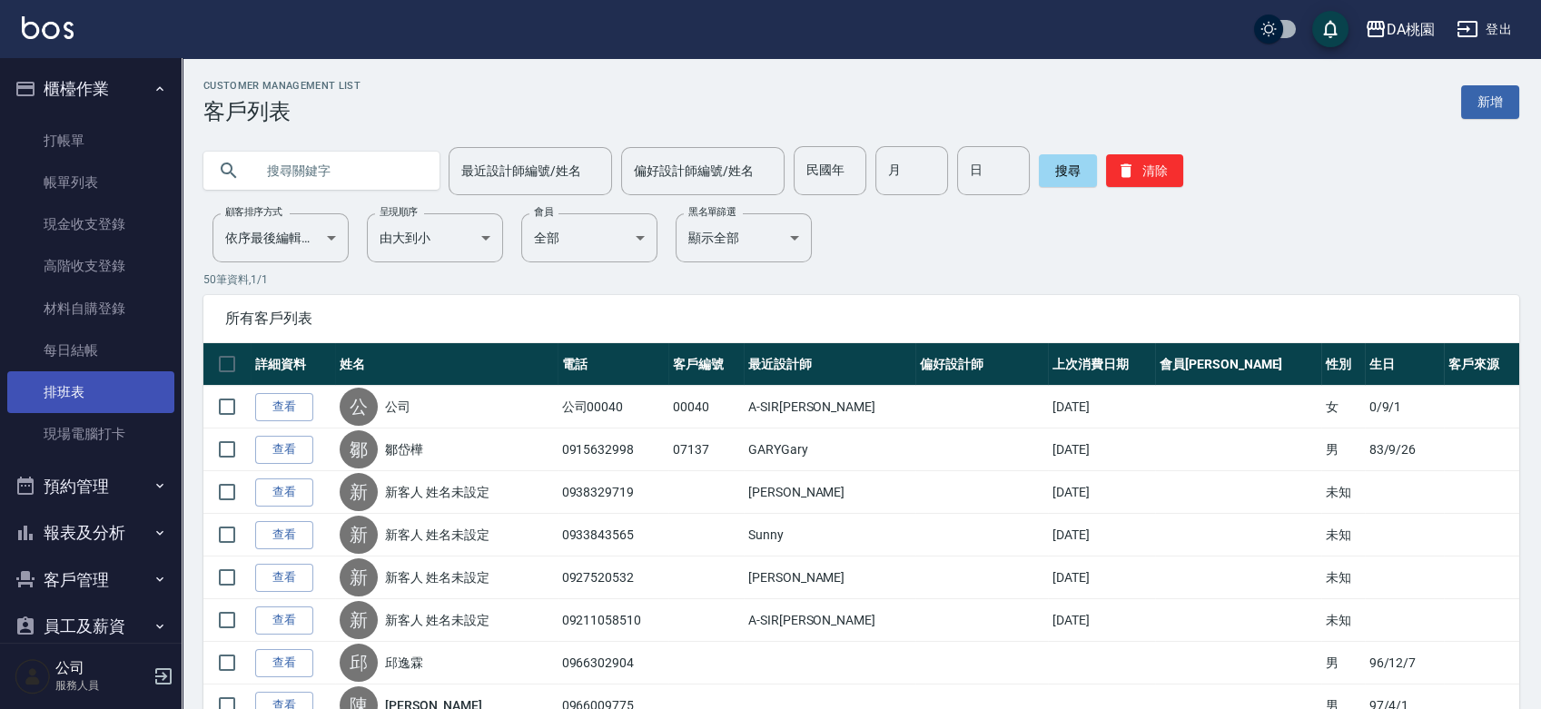
click at [140, 394] on link "排班表" at bounding box center [90, 392] width 167 height 42
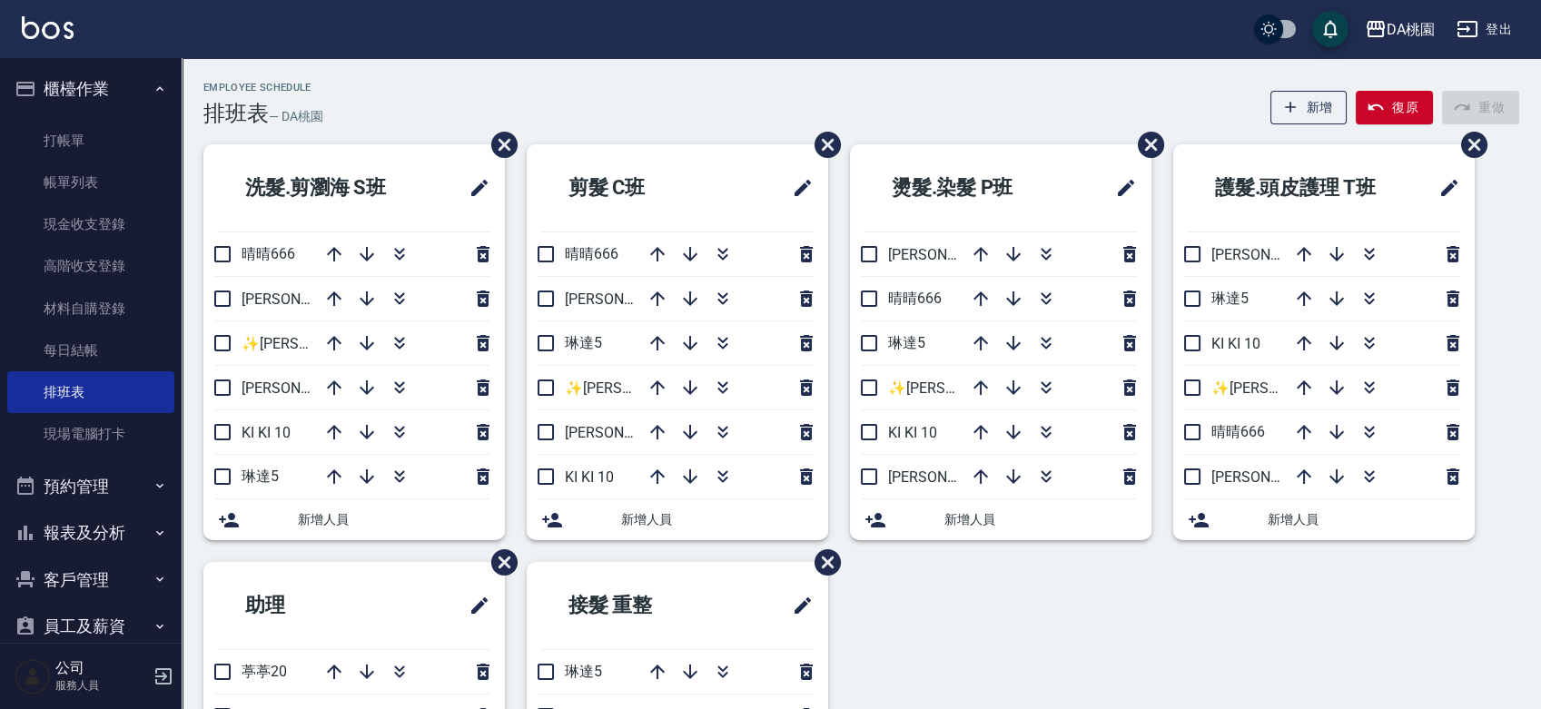
click at [273, 253] on span "晴晴666" at bounding box center [269, 253] width 54 height 17
click at [478, 252] on icon "button" at bounding box center [483, 254] width 13 height 16
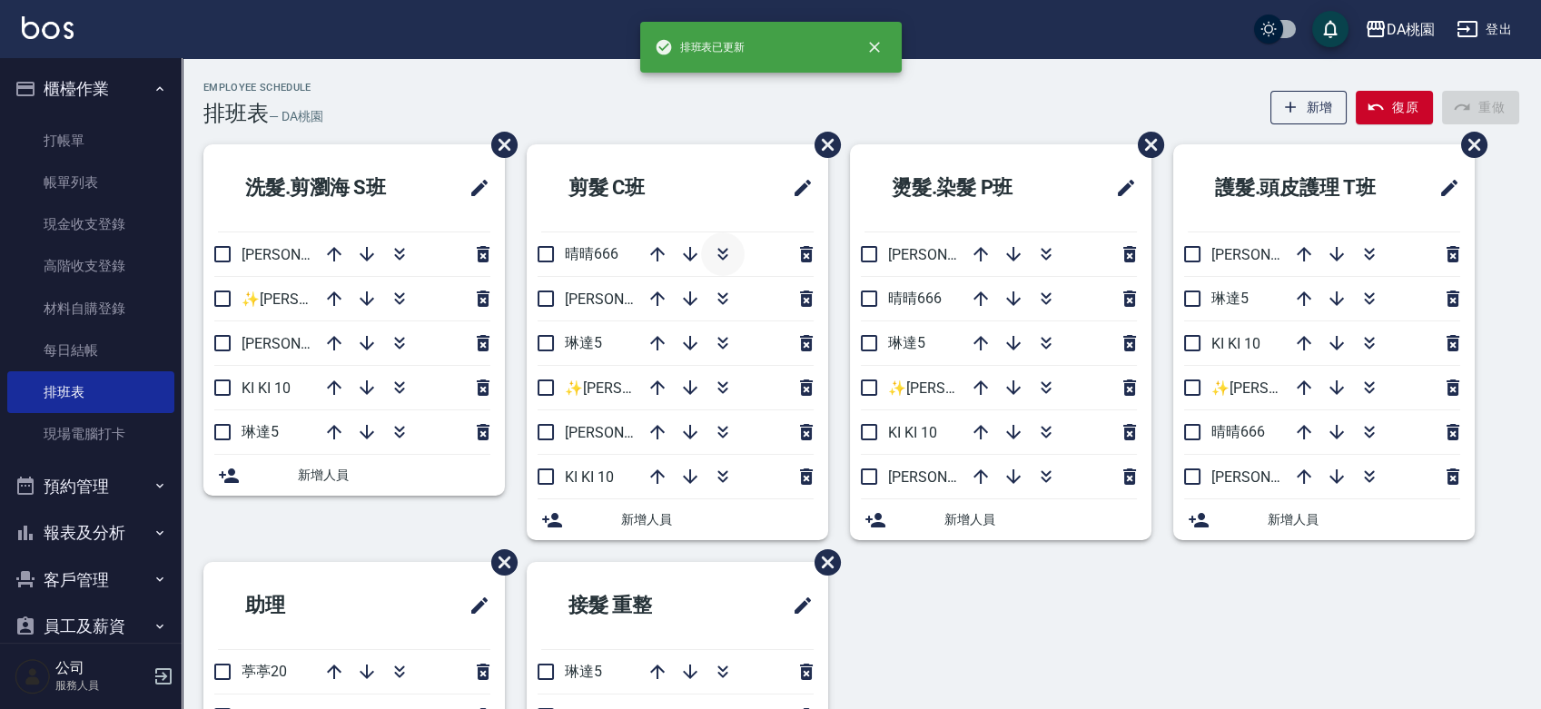
click at [722, 252] on icon "button" at bounding box center [722, 251] width 10 height 6
click at [316, 469] on span "新增人員" at bounding box center [394, 475] width 192 height 19
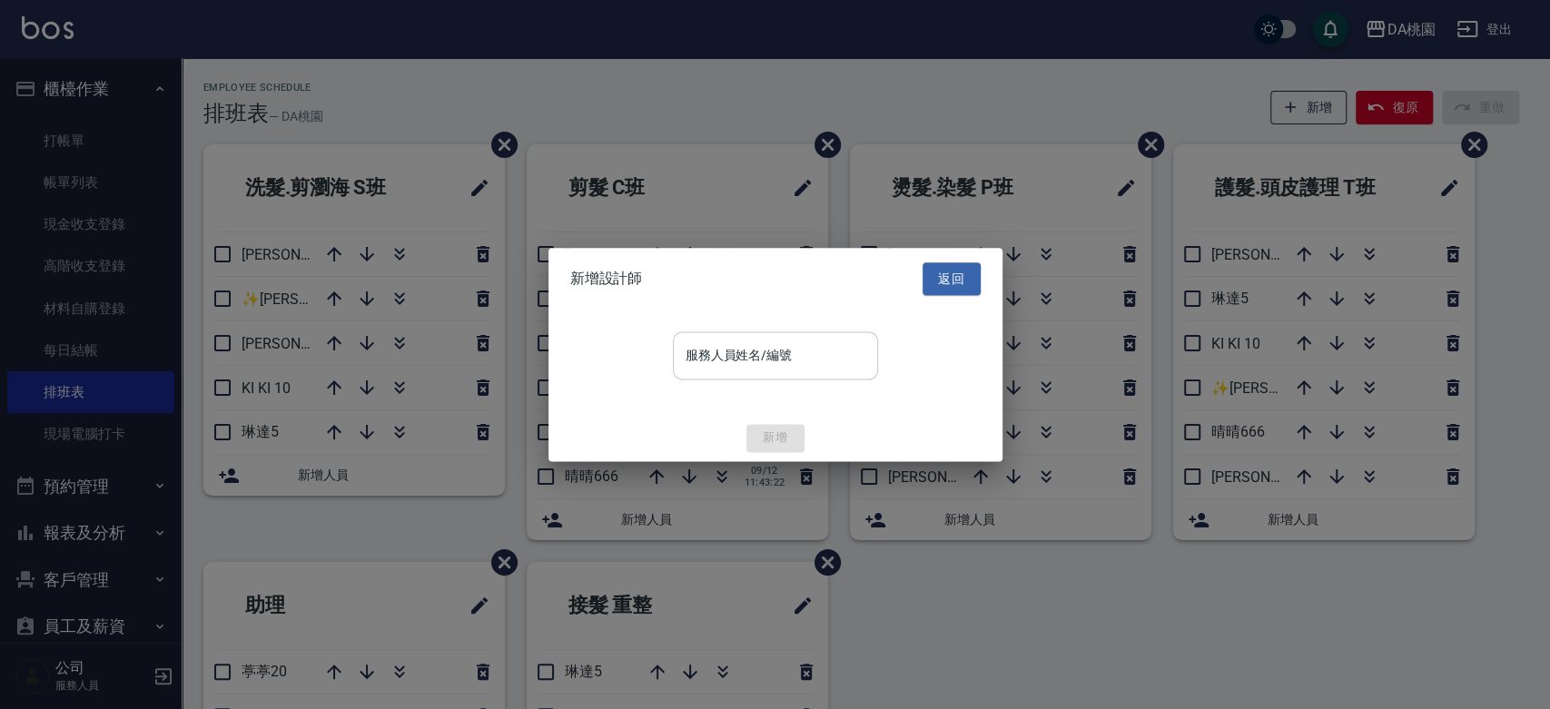
click at [745, 347] on div "服務人員姓名/編號 服務人員姓名/編號" at bounding box center [775, 355] width 205 height 48
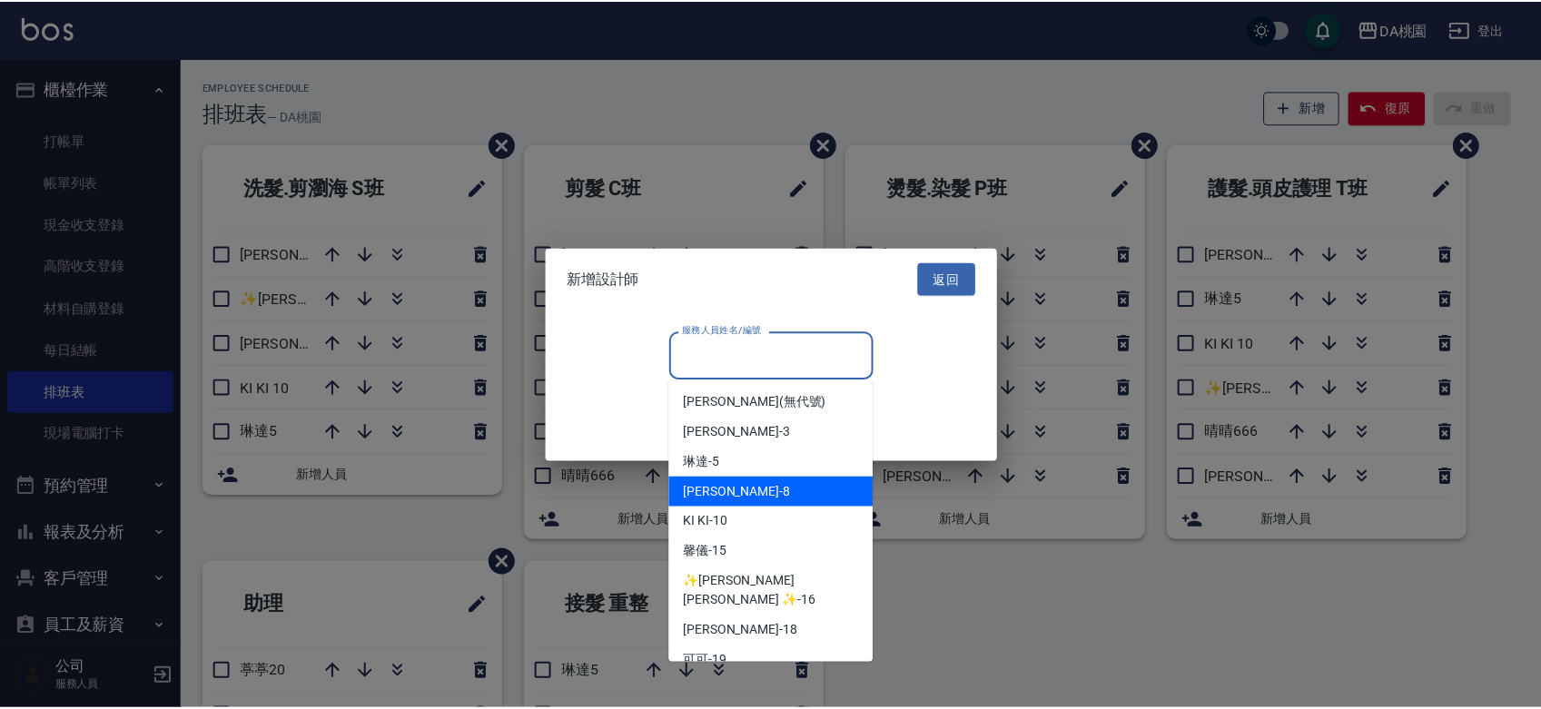
scroll to position [269, 0]
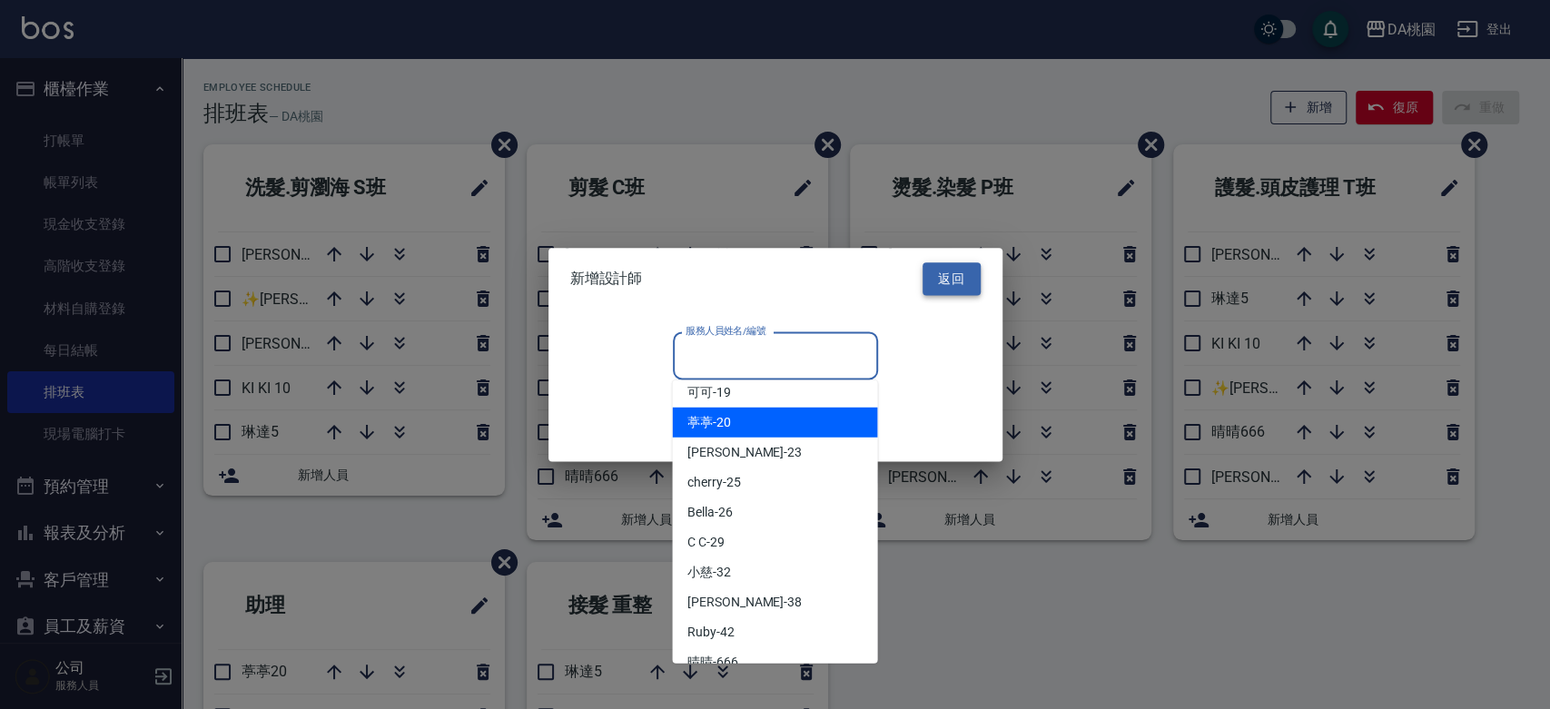
click at [946, 275] on button "返回" at bounding box center [951, 279] width 58 height 34
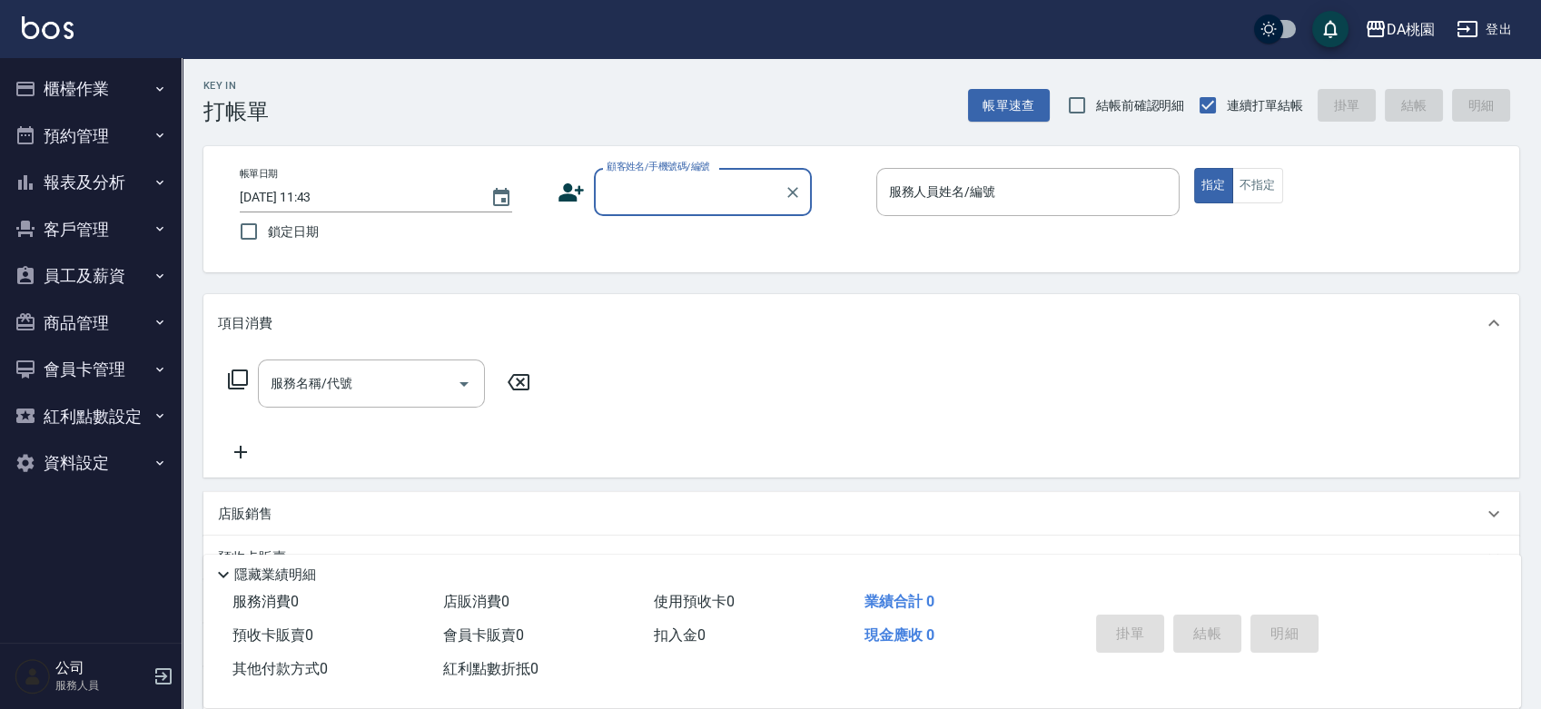
click at [98, 78] on button "櫃檯作業" at bounding box center [90, 88] width 167 height 47
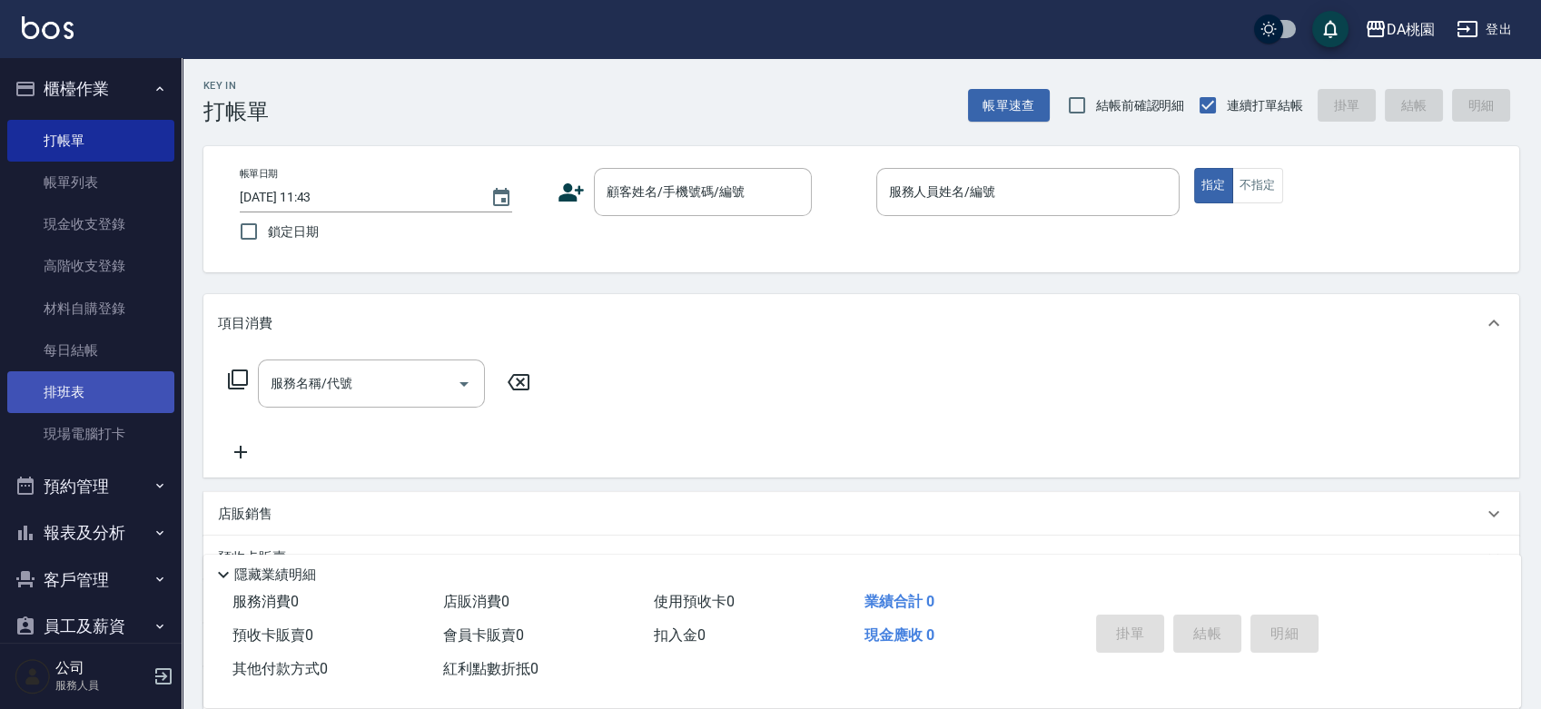
click at [96, 395] on link "排班表" at bounding box center [90, 392] width 167 height 42
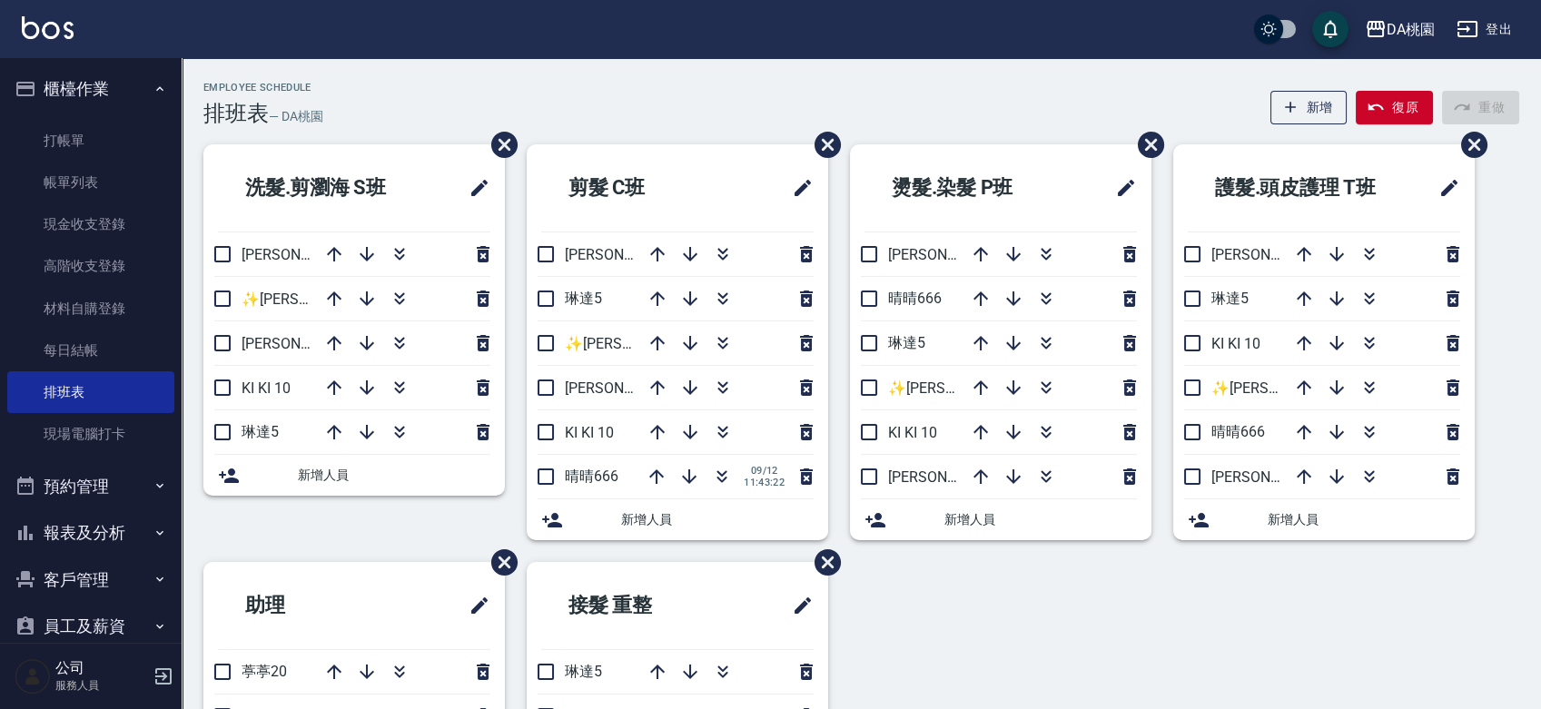
click at [338, 473] on span "新增人員" at bounding box center [394, 475] width 192 height 19
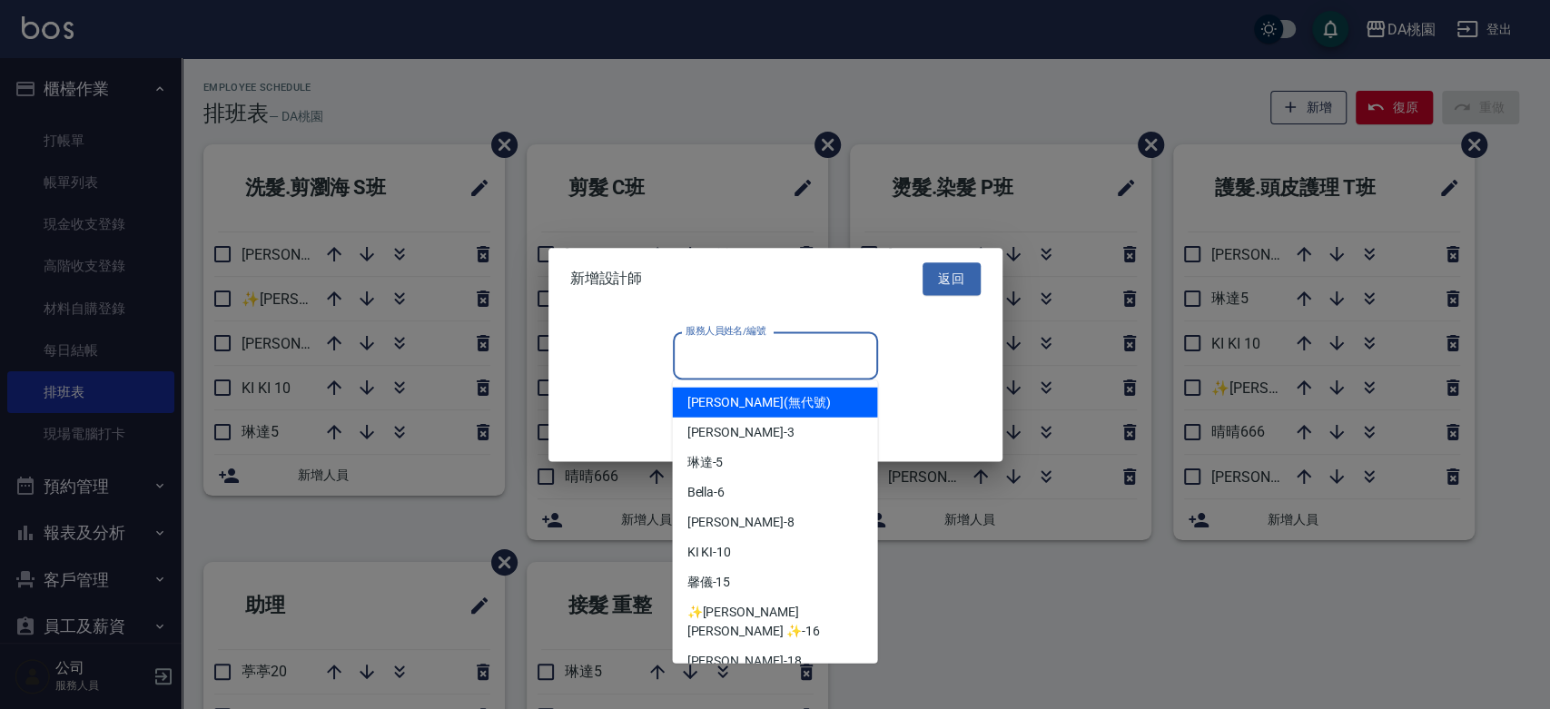
click at [734, 341] on div "服務人員姓名/編號 服務人員姓名/編號" at bounding box center [775, 355] width 205 height 48
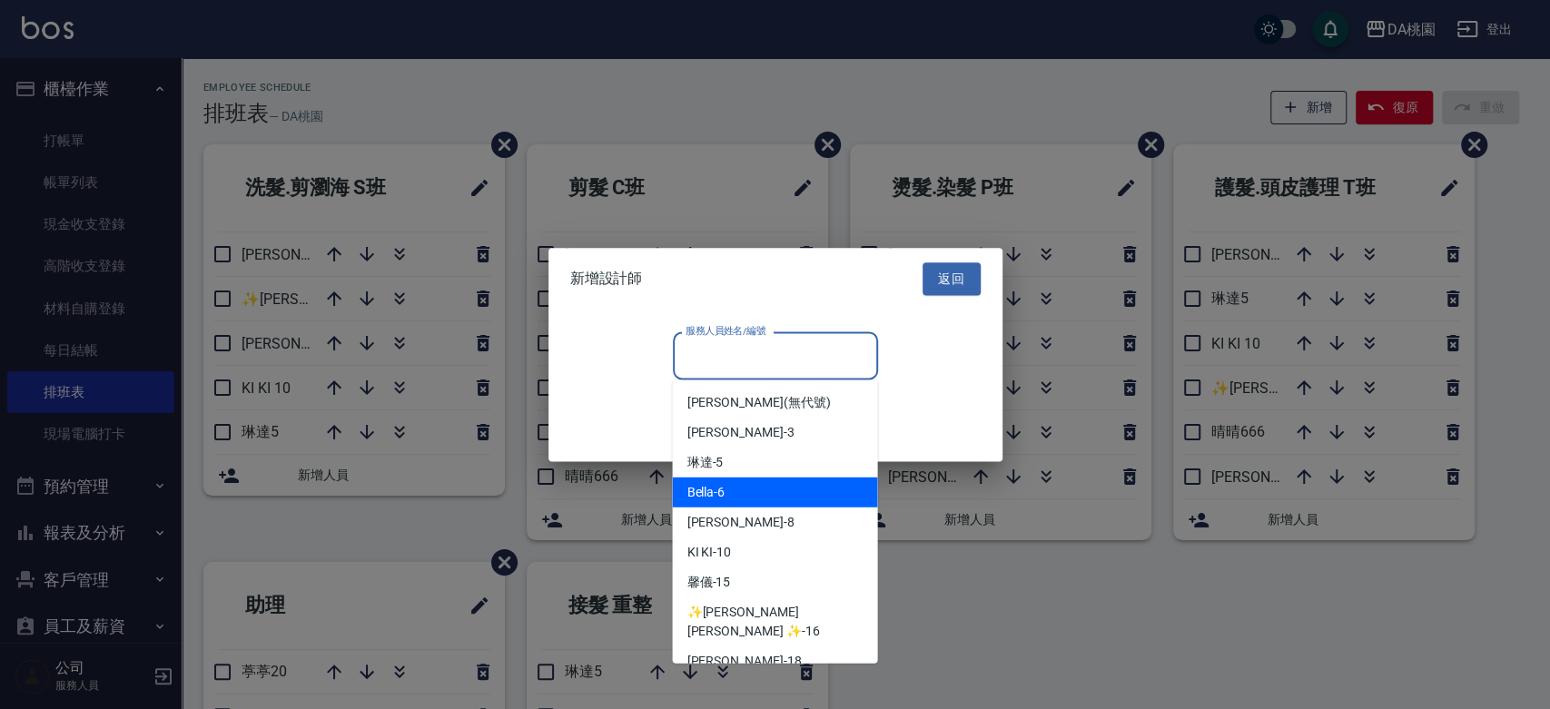
click at [721, 489] on span "Bella -6" at bounding box center [705, 492] width 38 height 19
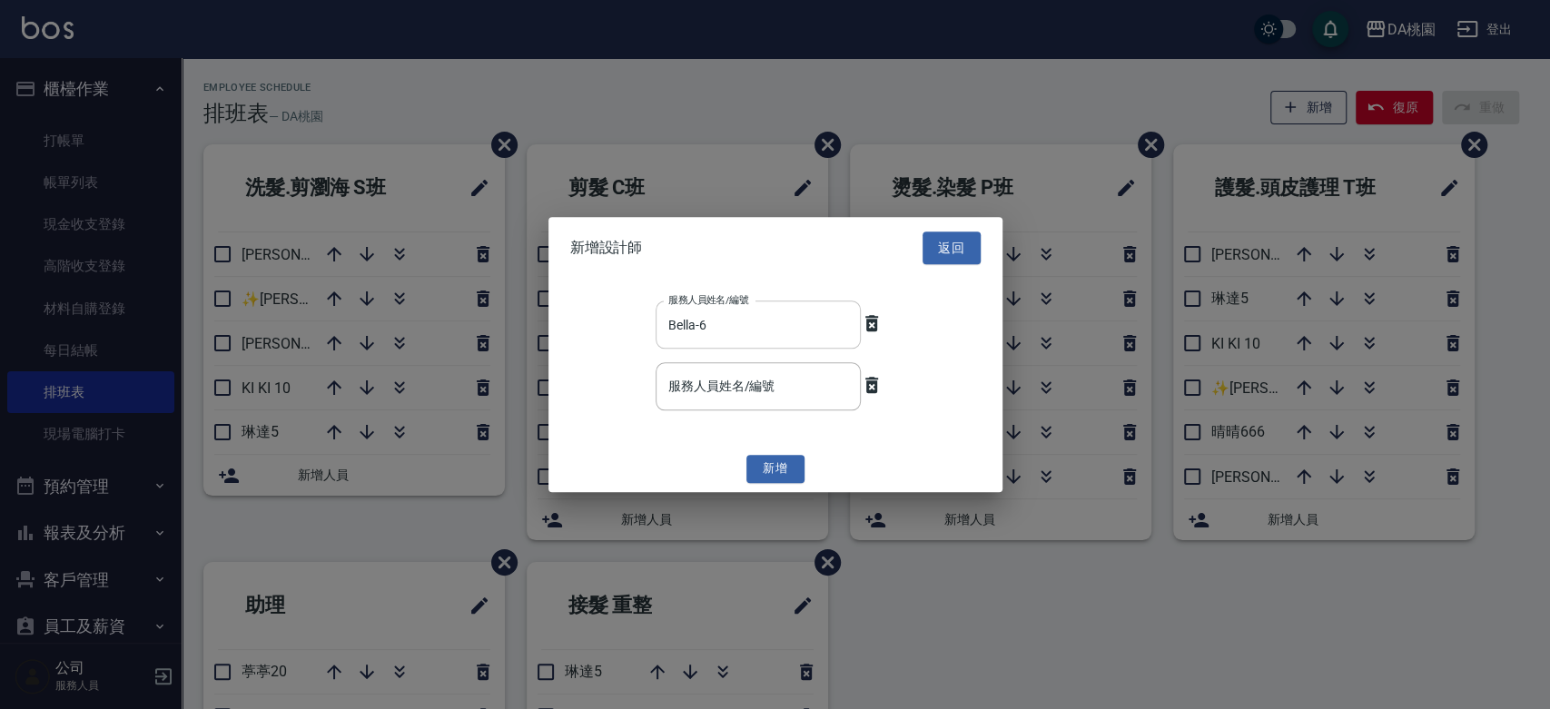
click at [697, 329] on input "Bella-6" at bounding box center [745, 325] width 162 height 32
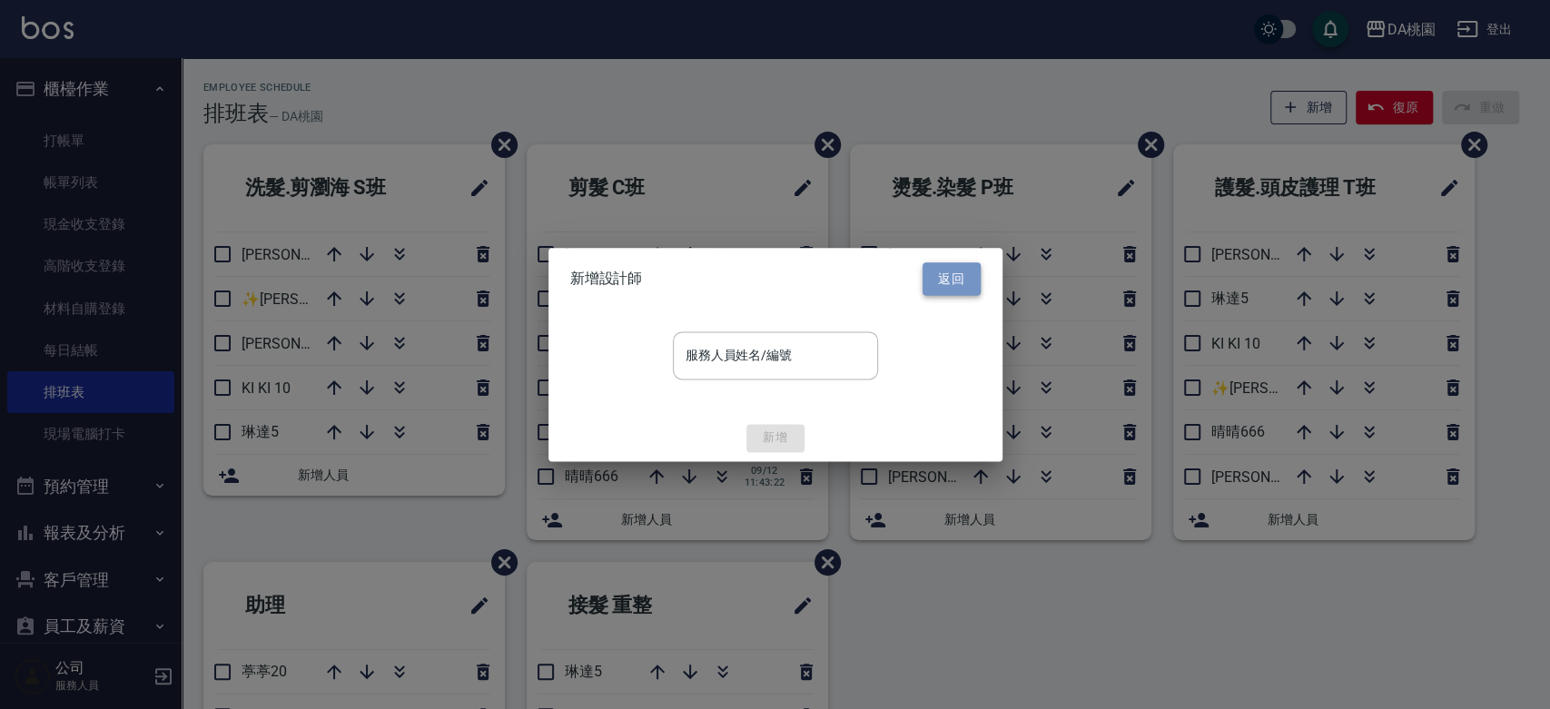
click at [959, 279] on button "返回" at bounding box center [951, 279] width 58 height 34
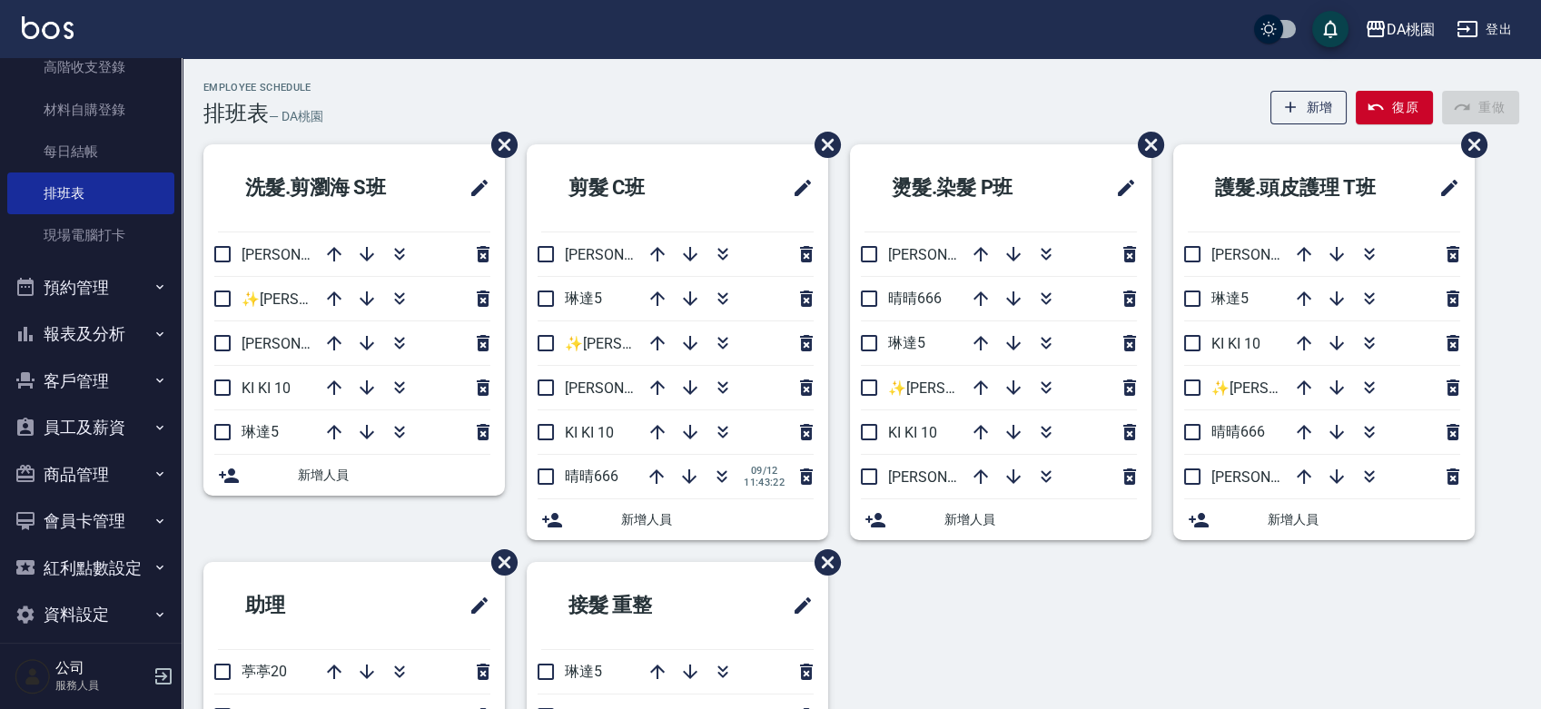
scroll to position [202, 0]
click at [345, 476] on span "新增人員" at bounding box center [394, 475] width 192 height 19
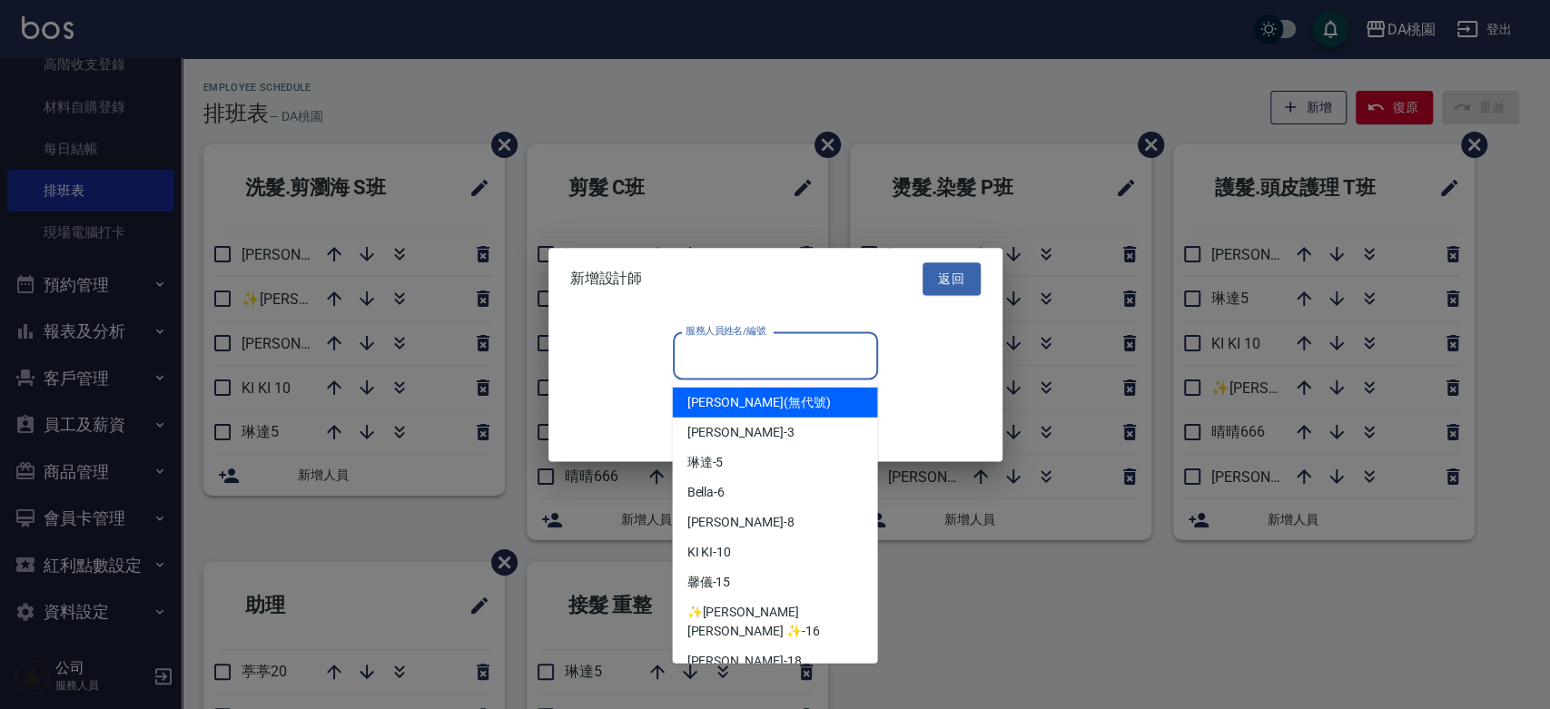
click at [718, 350] on input "服務人員姓名/編號" at bounding box center [775, 356] width 189 height 32
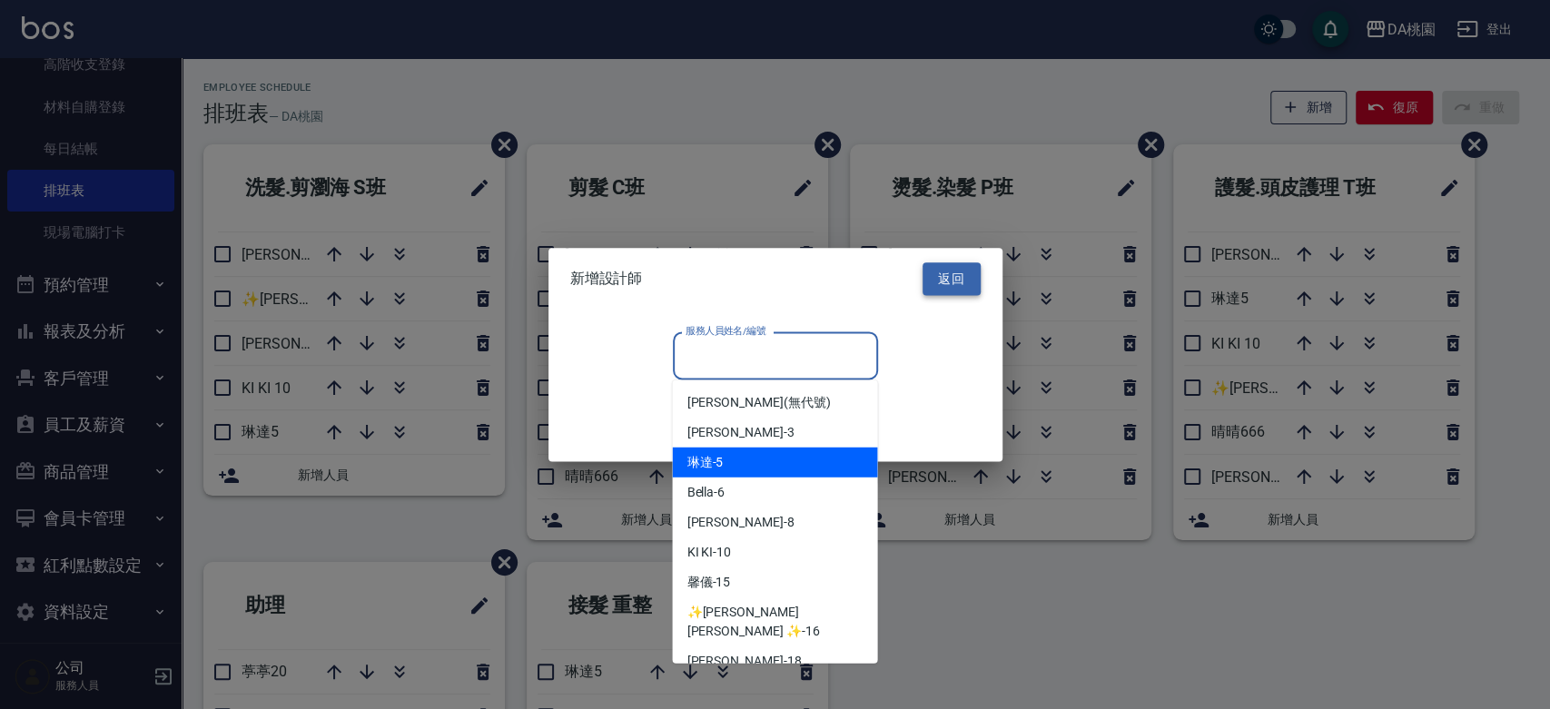
click at [966, 271] on button "返回" at bounding box center [951, 279] width 58 height 34
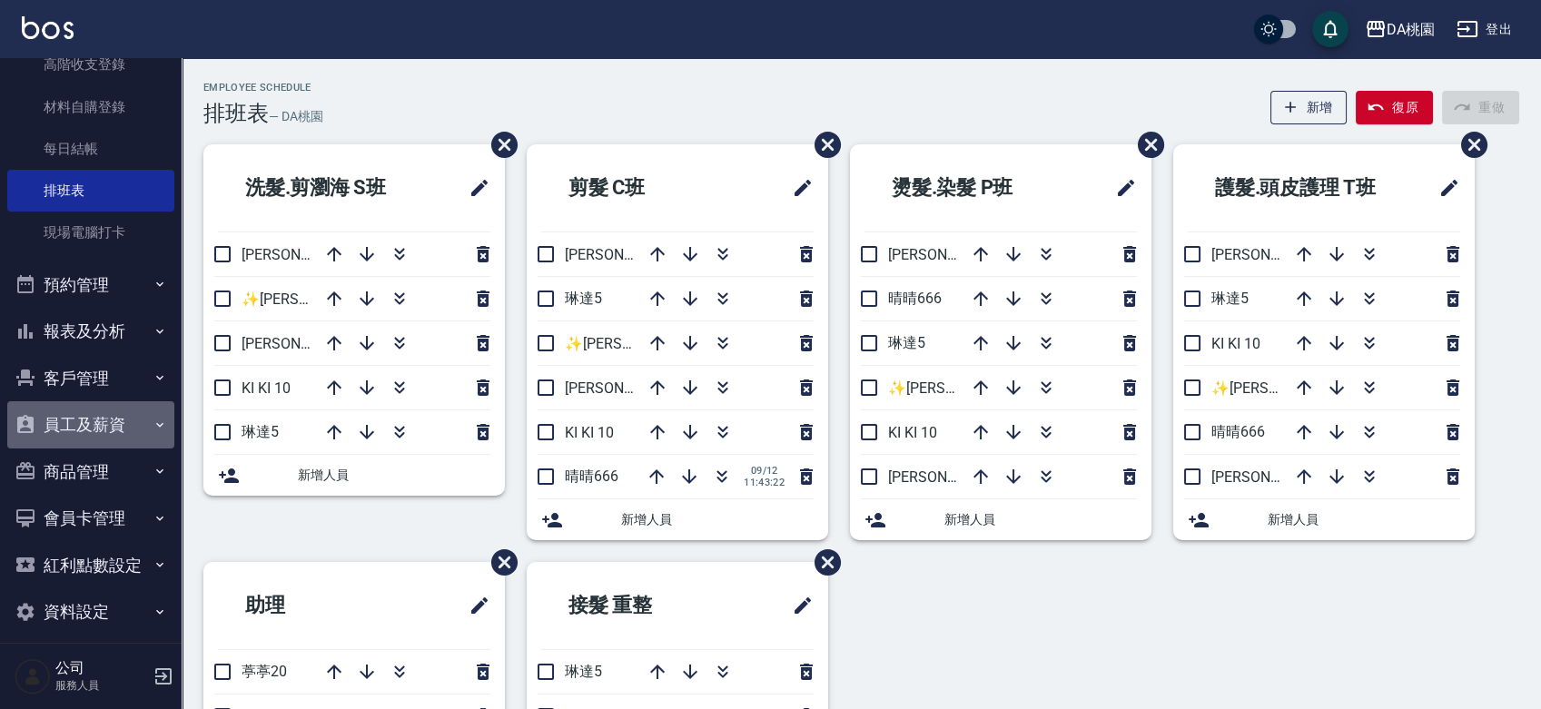
click at [94, 420] on button "員工及薪資" at bounding box center [90, 424] width 167 height 47
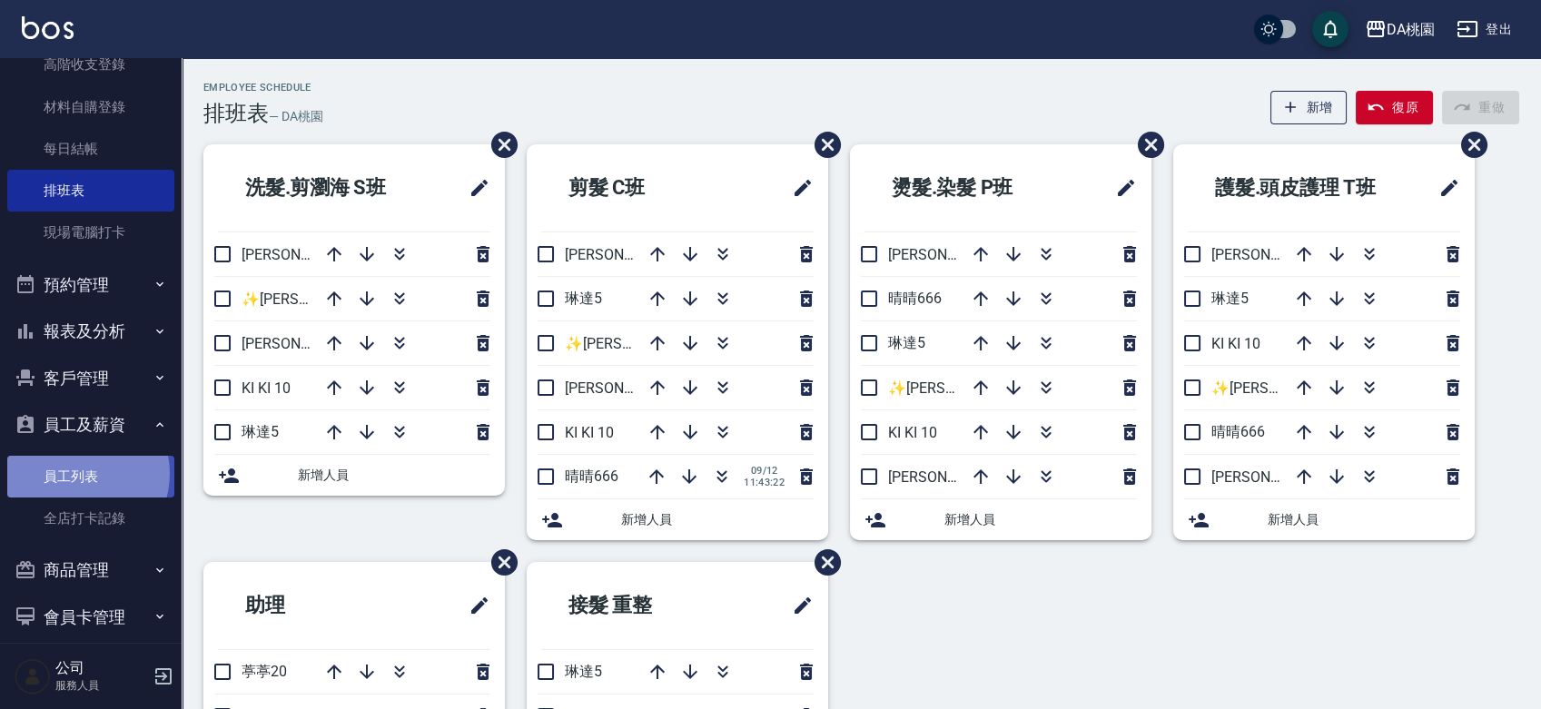
click at [78, 474] on link "員工列表" at bounding box center [90, 477] width 167 height 42
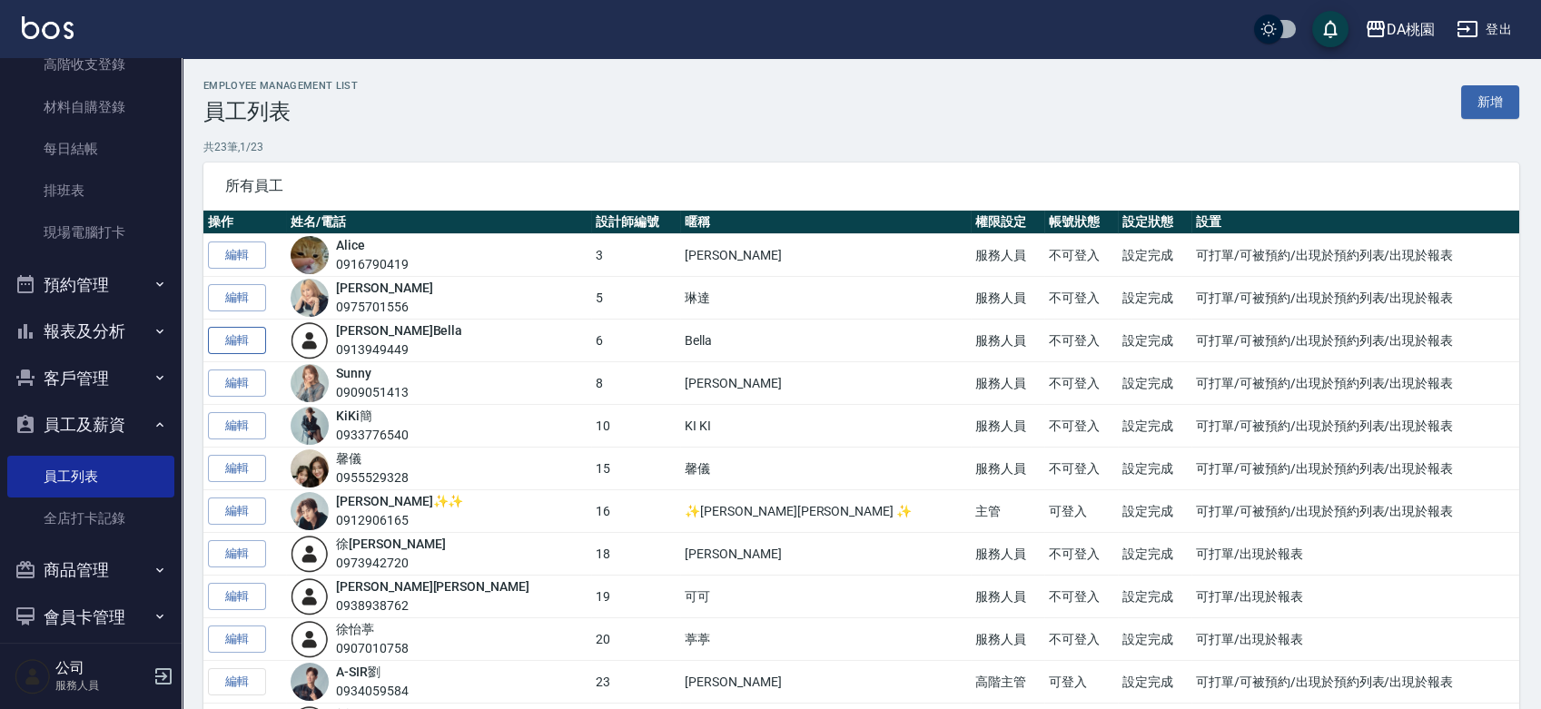
click at [239, 342] on link "編輯" at bounding box center [237, 341] width 58 height 28
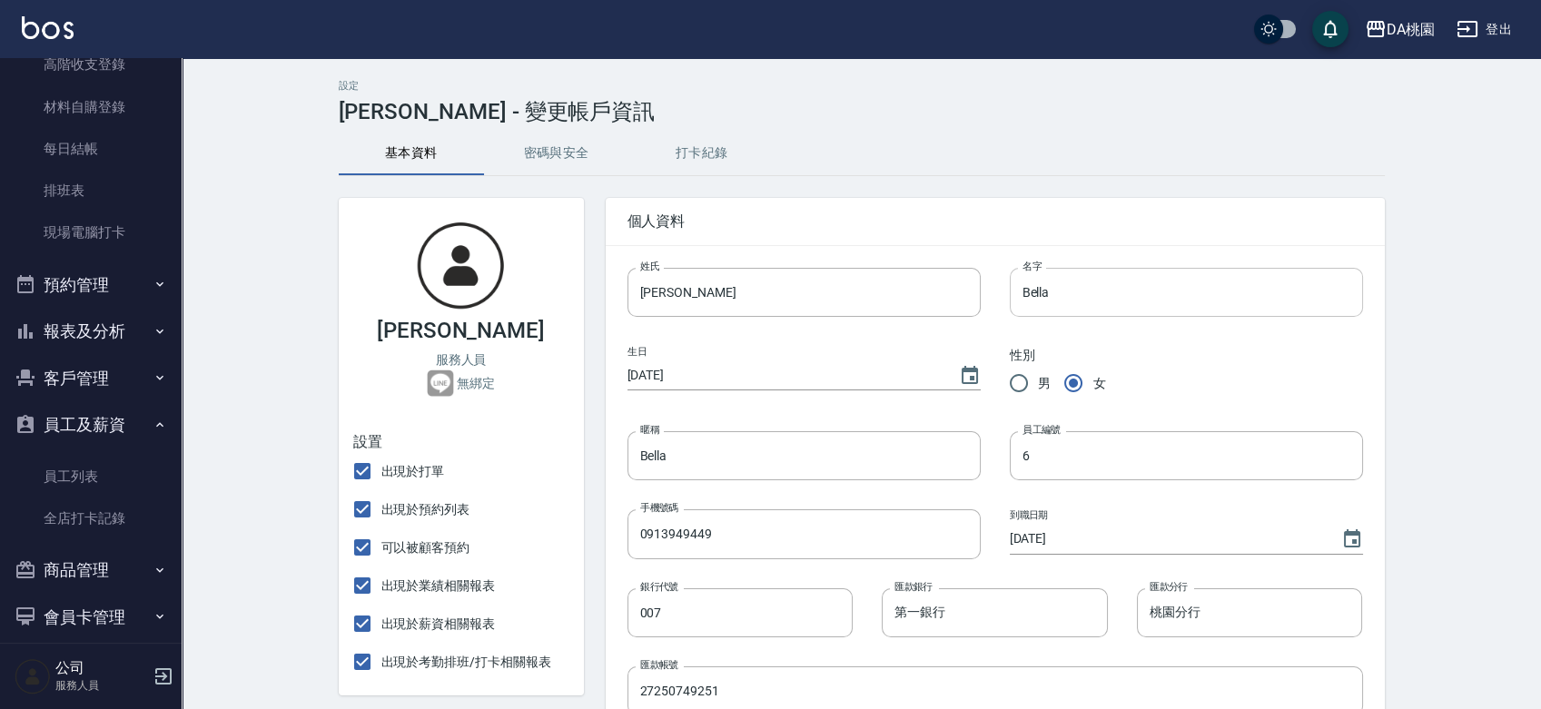
click at [1052, 284] on input "Bella" at bounding box center [1186, 292] width 353 height 49
drag, startPoint x: 671, startPoint y: 301, endPoint x: 643, endPoint y: 302, distance: 28.2
click at [643, 302] on input "[PERSON_NAME]" at bounding box center [803, 292] width 353 height 49
click at [1067, 283] on input "Bella" at bounding box center [1186, 292] width 353 height 49
type input "B"
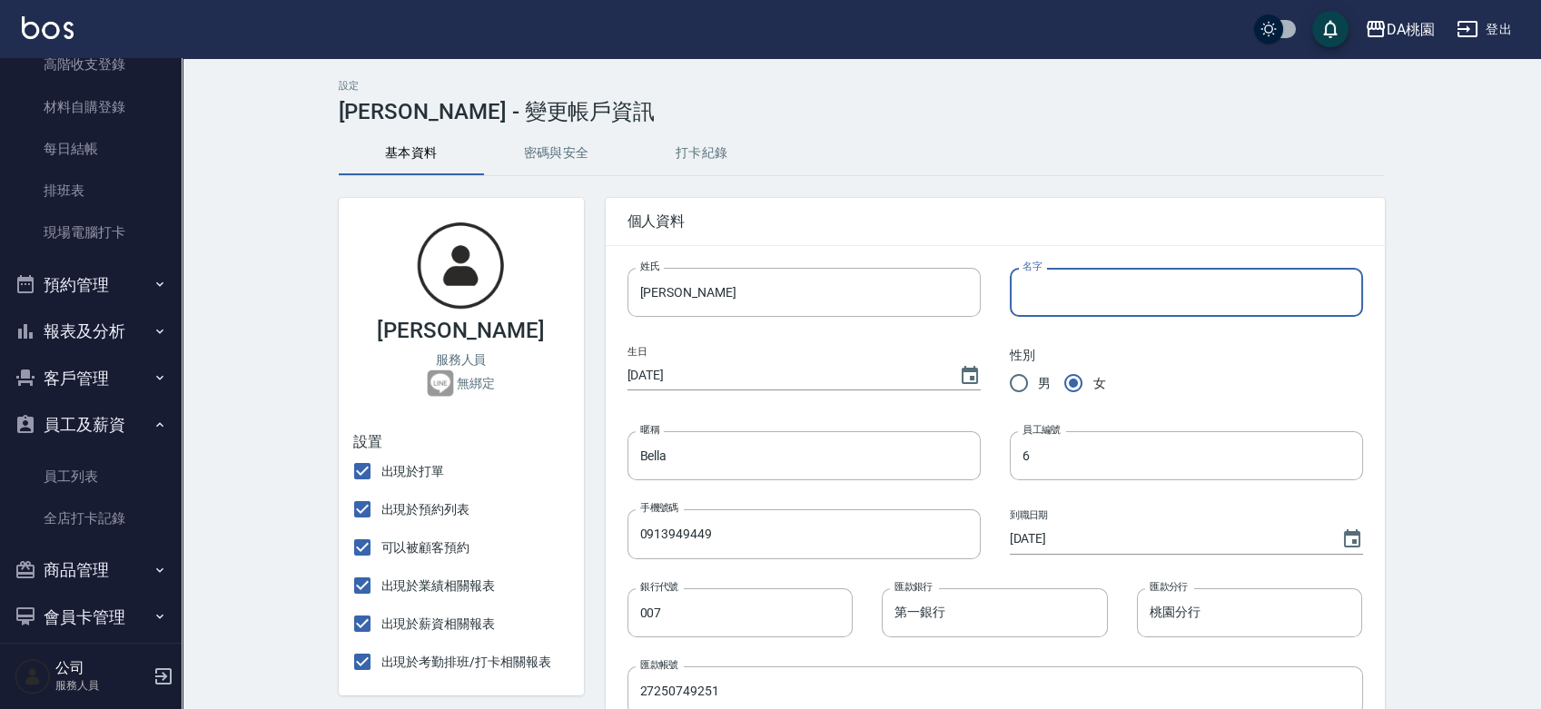
paste input "[PERSON_NAME]"
type input "[PERSON_NAME]"
click at [750, 294] on input "[PERSON_NAME]" at bounding box center [803, 292] width 353 height 49
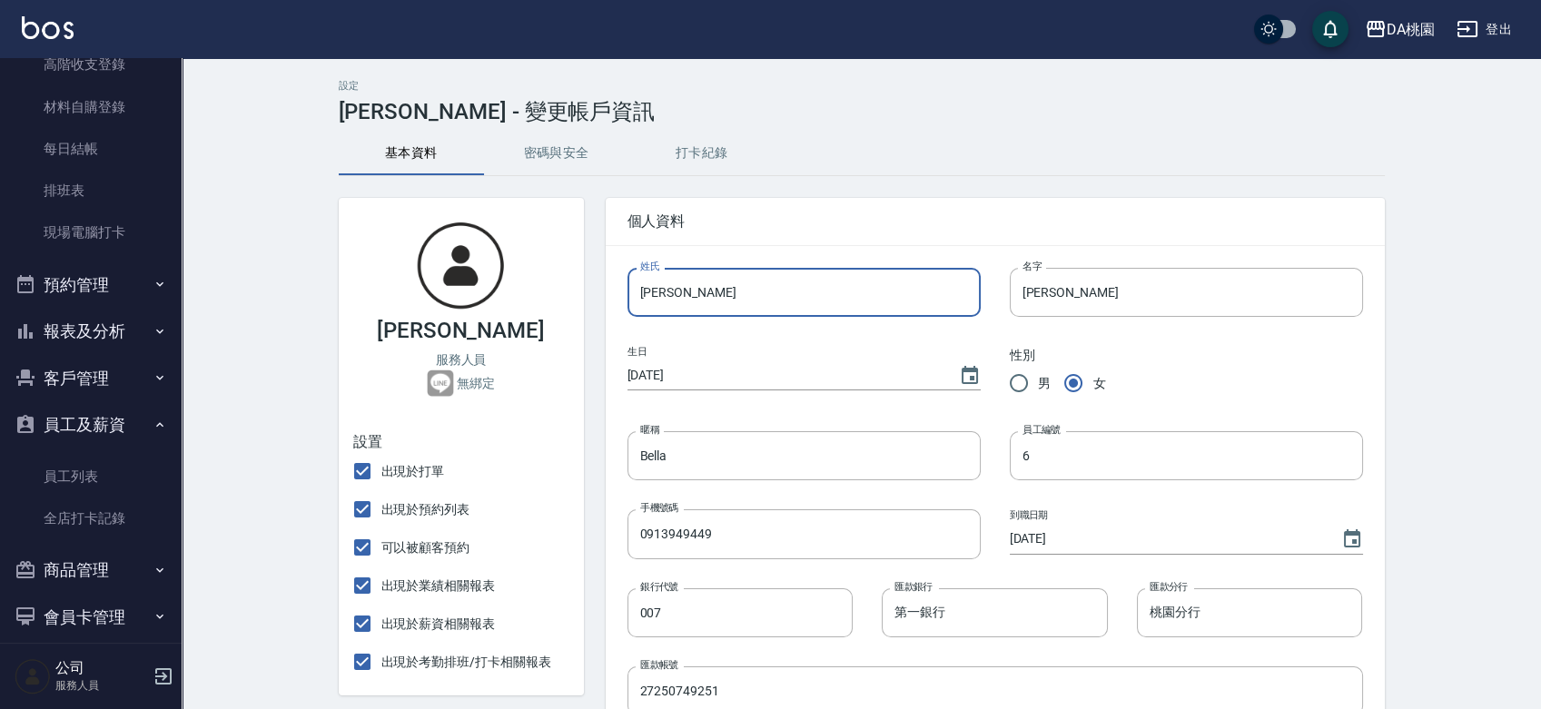
type input "貝"
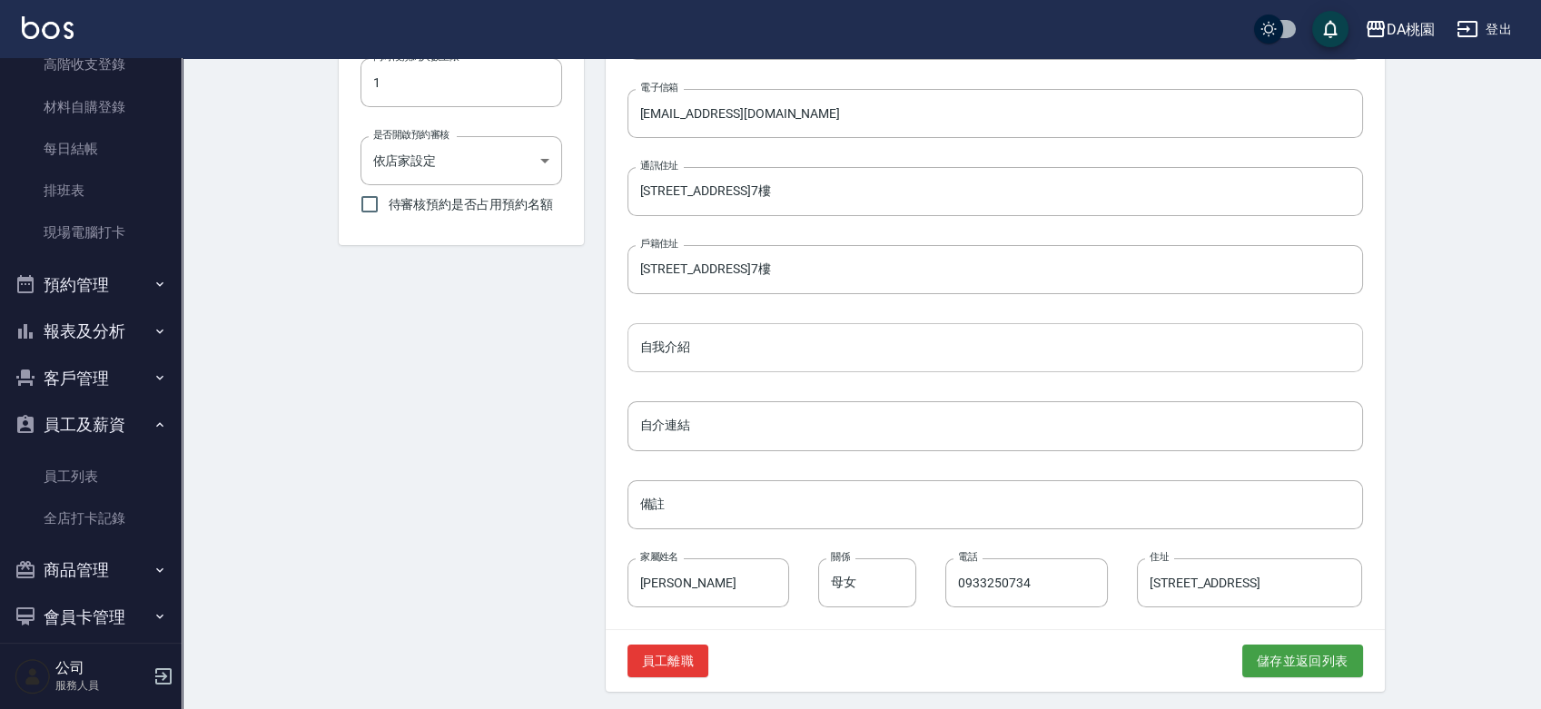
scroll to position [738, 0]
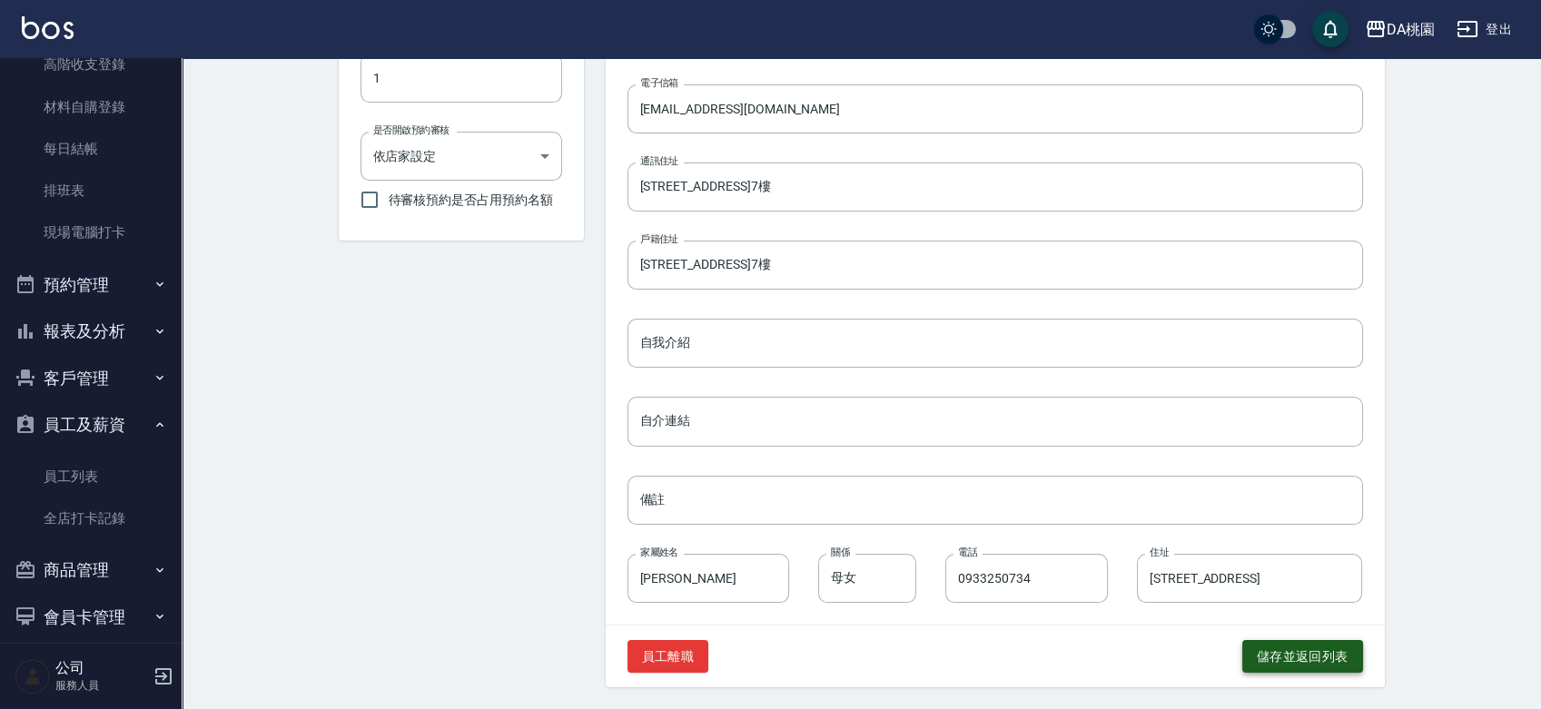
click at [1312, 656] on button "儲存並返回列表" at bounding box center [1302, 657] width 121 height 34
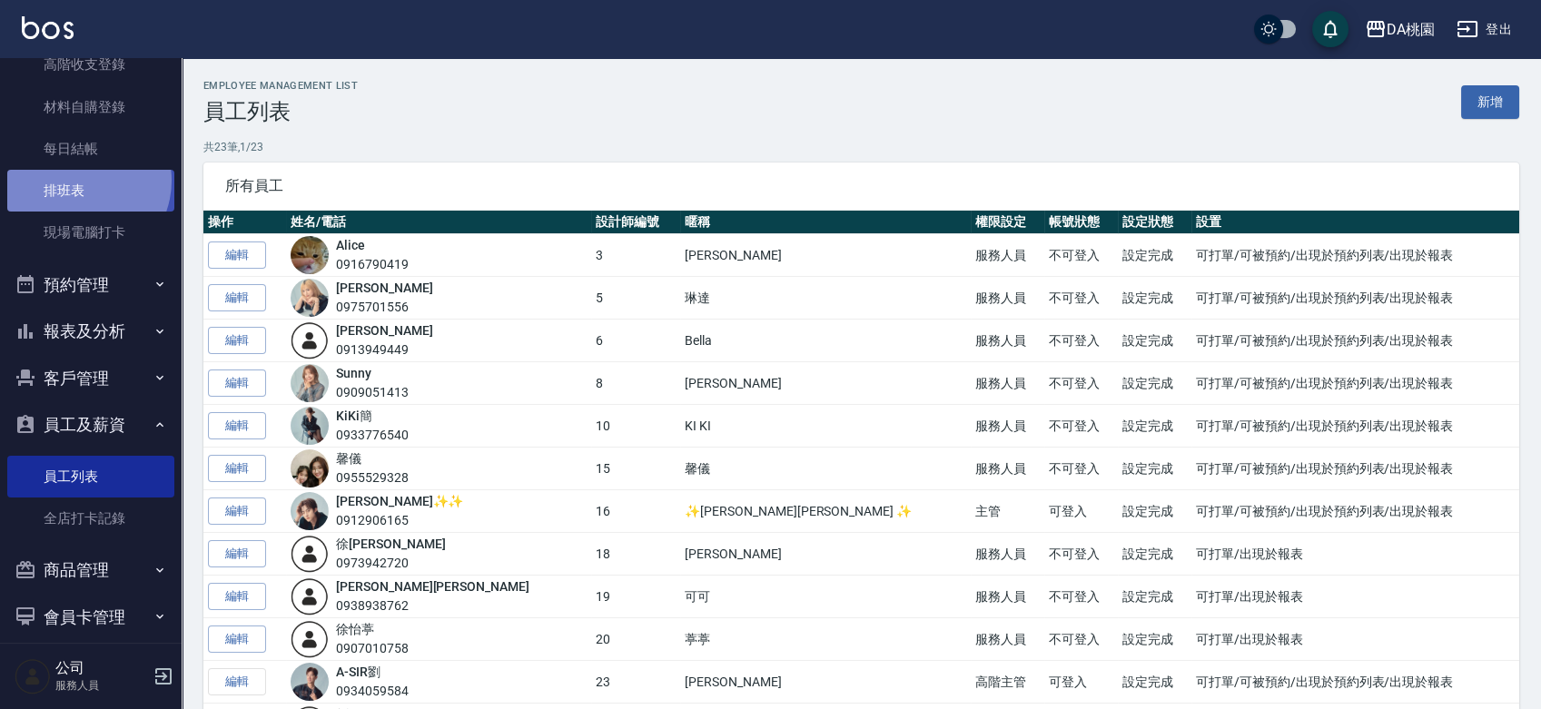
click at [78, 181] on link "排班表" at bounding box center [90, 191] width 167 height 42
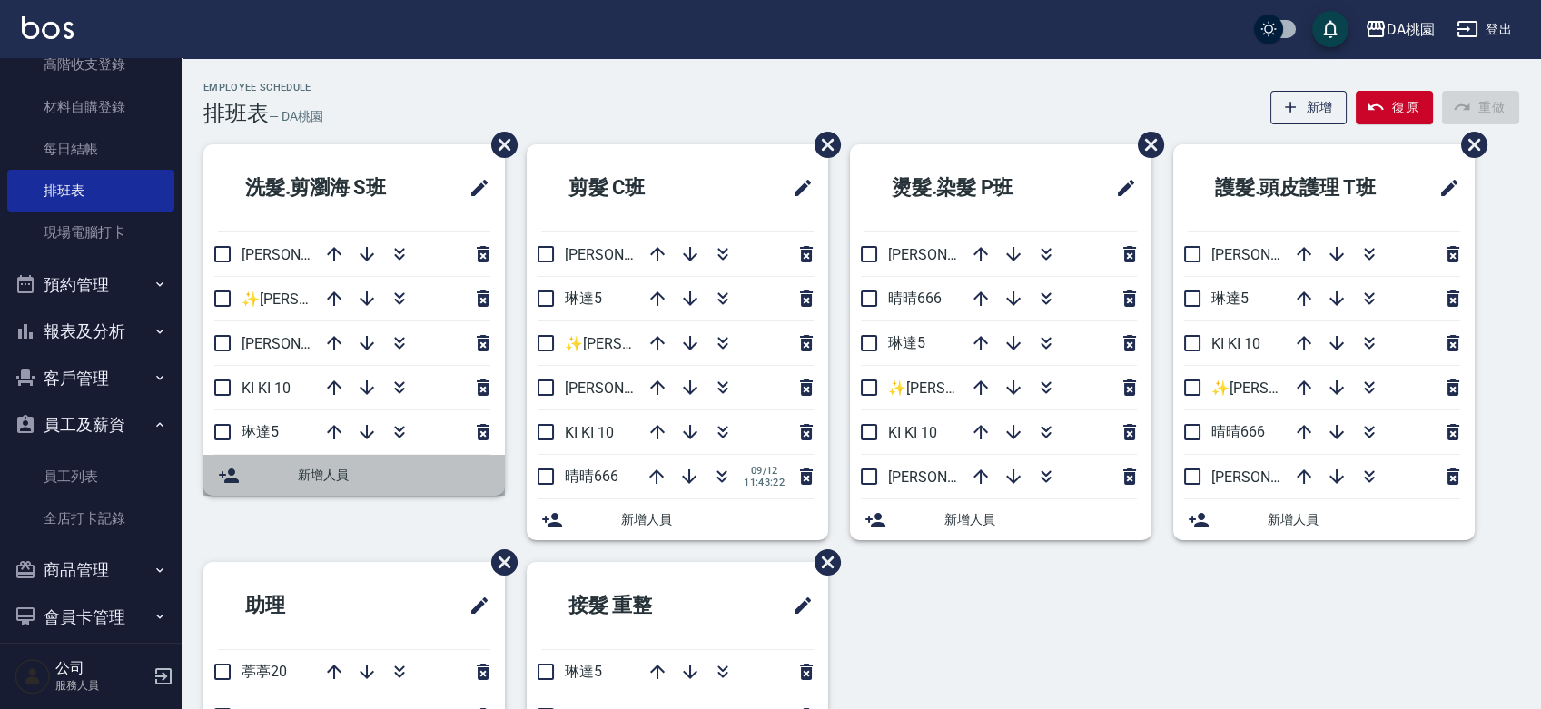
click at [327, 475] on span "新增人員" at bounding box center [394, 475] width 192 height 19
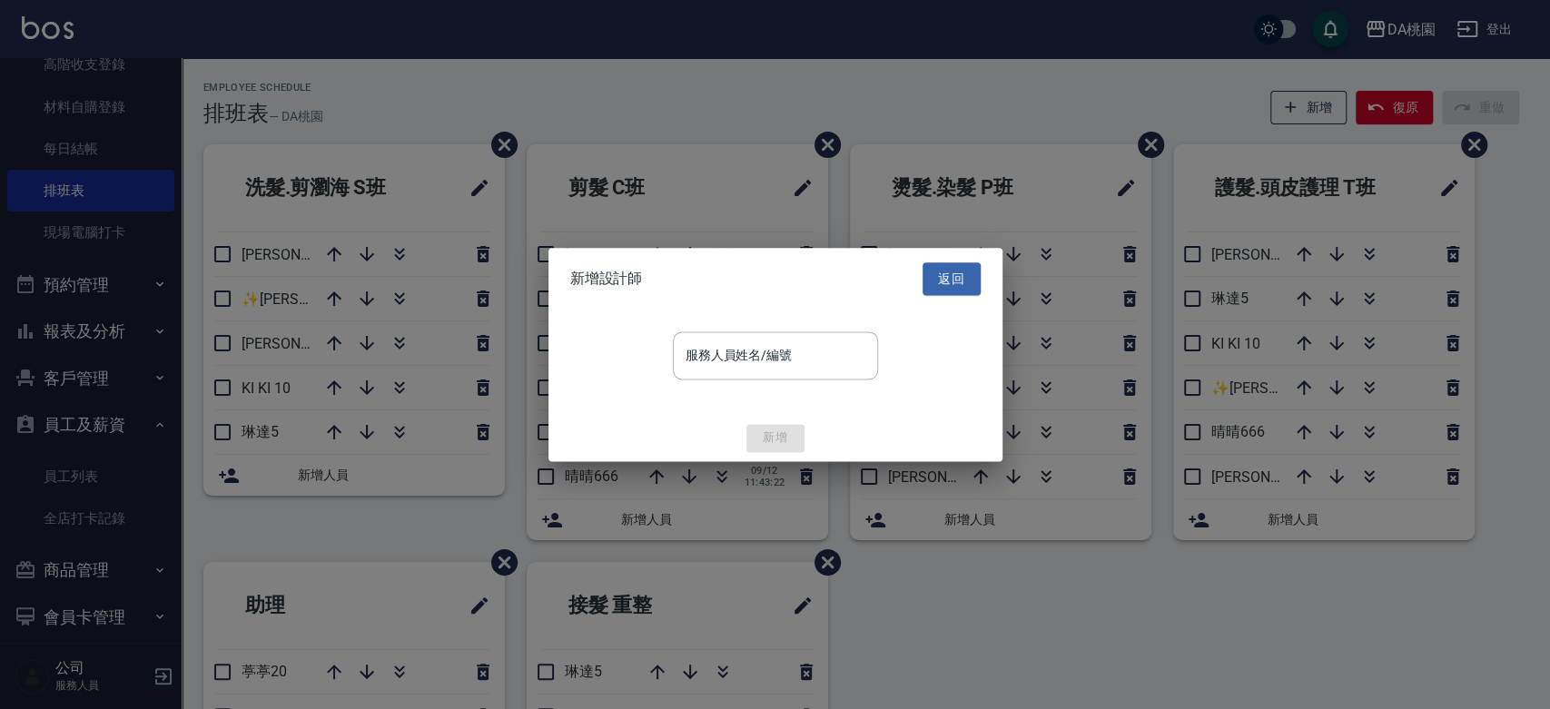
click at [426, 45] on div at bounding box center [775, 354] width 1550 height 709
click at [942, 272] on button "返回" at bounding box center [951, 279] width 58 height 34
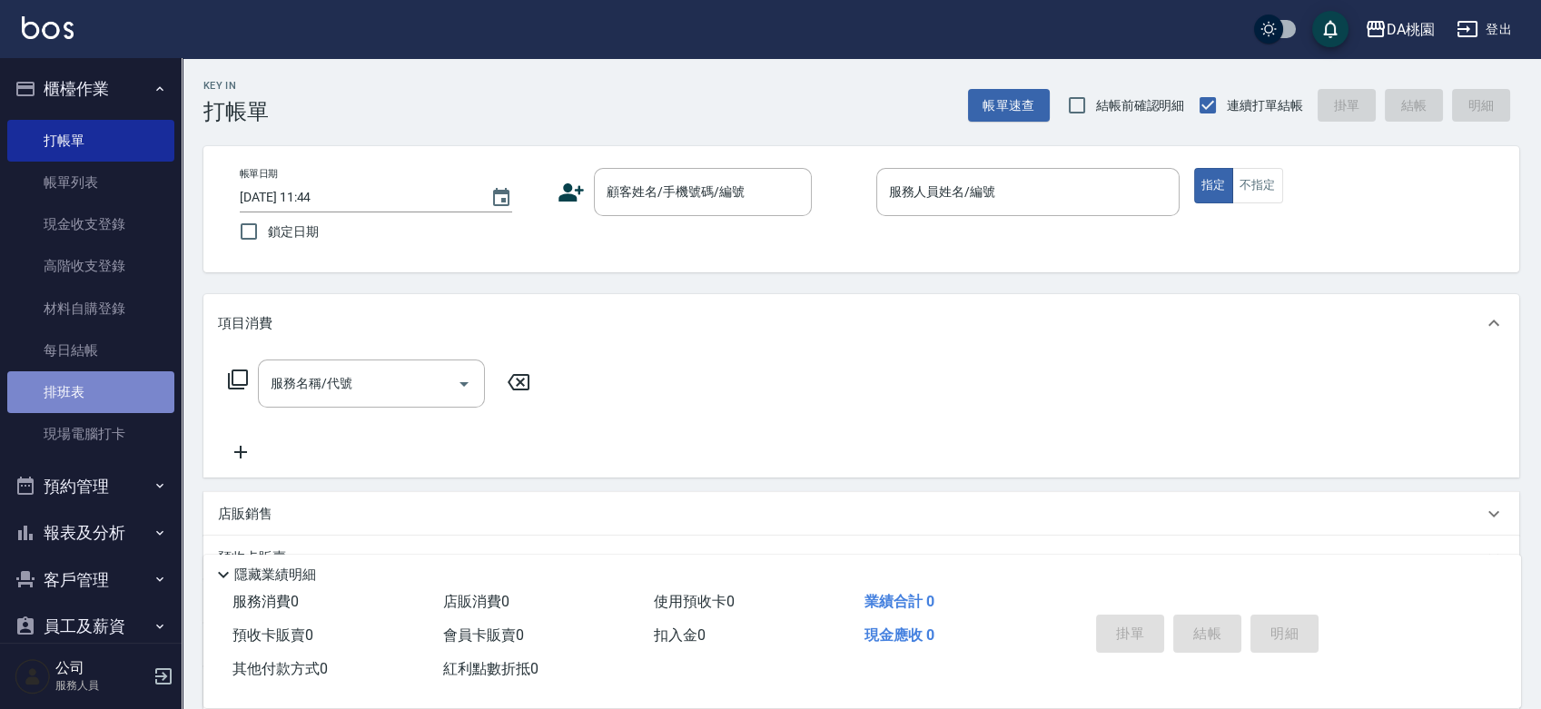
click at [94, 389] on link "排班表" at bounding box center [90, 392] width 167 height 42
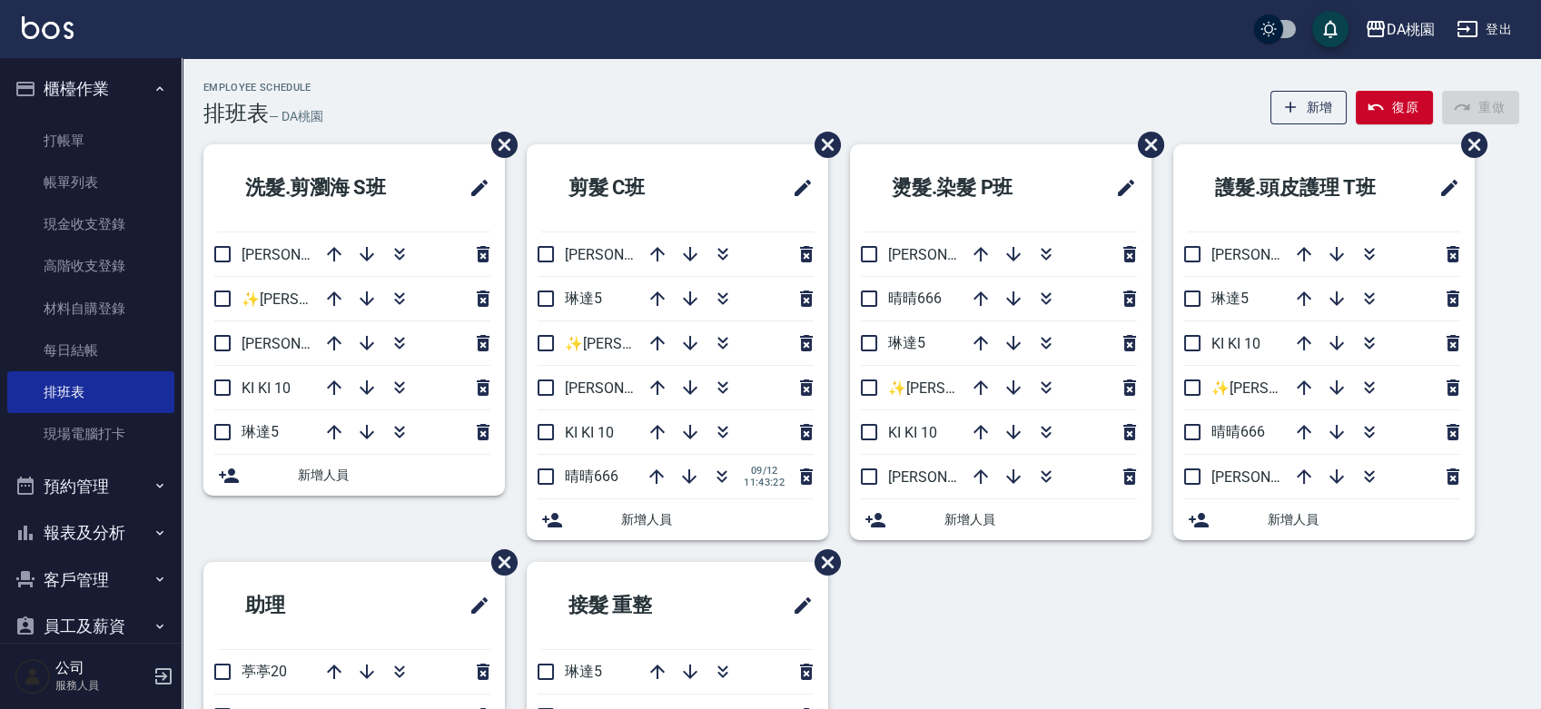
click at [327, 475] on span "新增人員" at bounding box center [394, 475] width 192 height 19
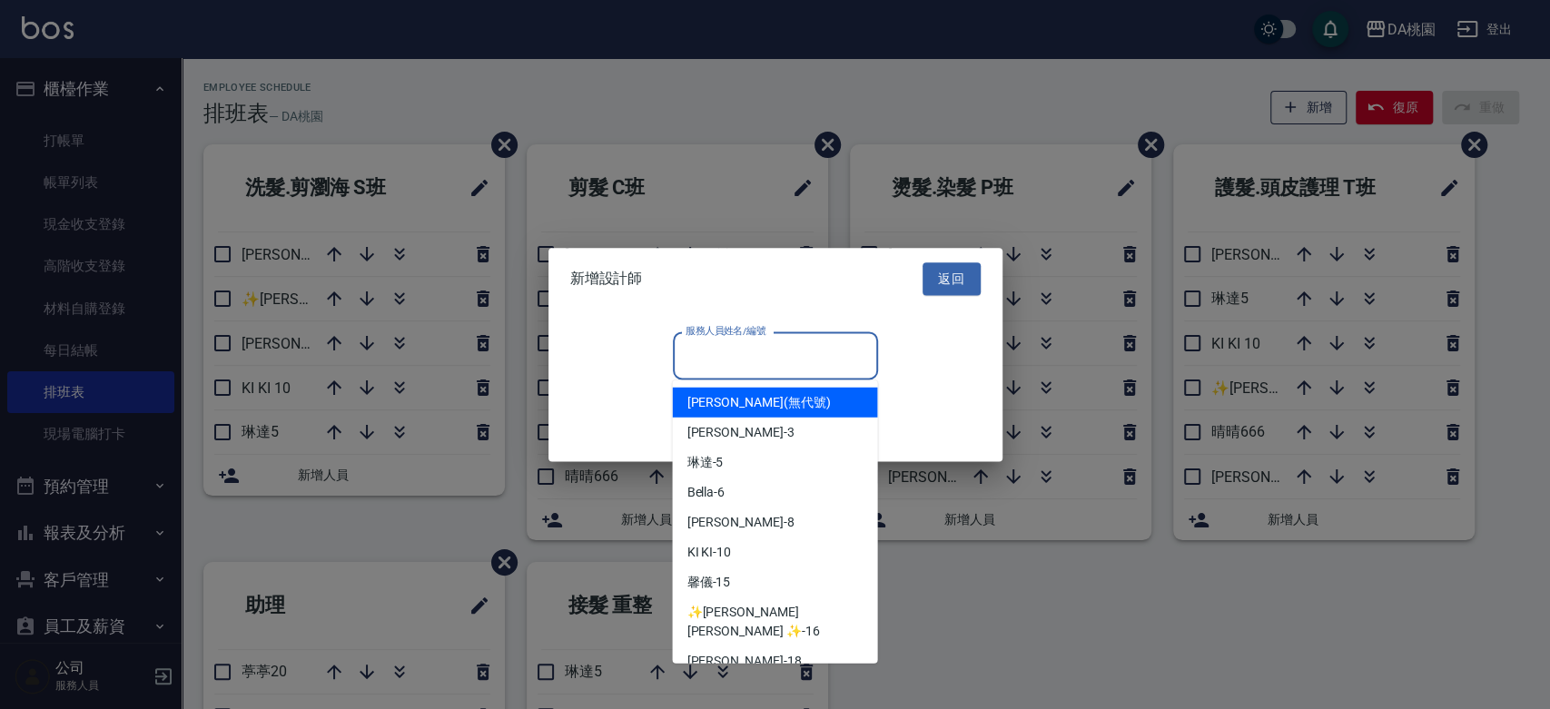
click at [743, 349] on input "服務人員姓名/編號" at bounding box center [775, 356] width 189 height 32
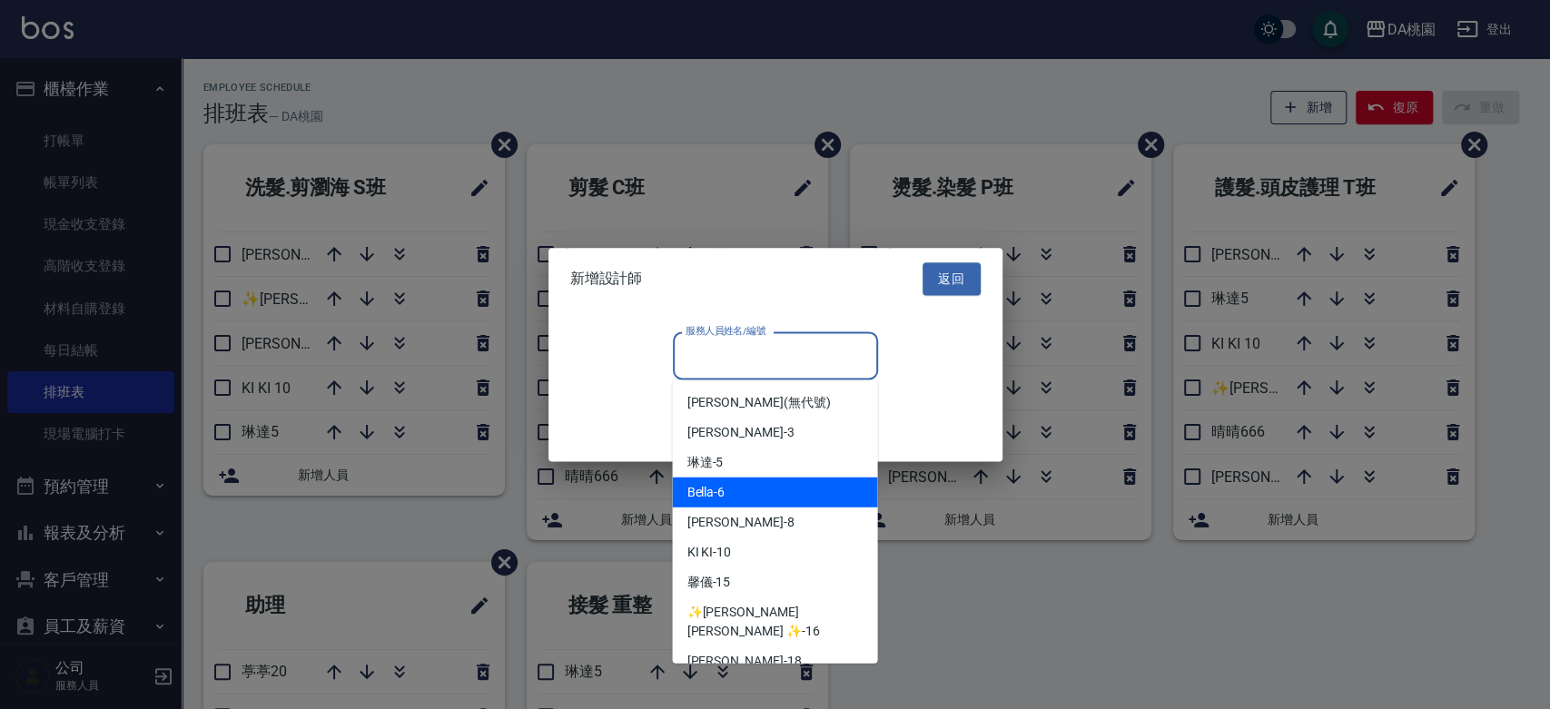
click at [743, 484] on div "Bella -6" at bounding box center [774, 493] width 205 height 30
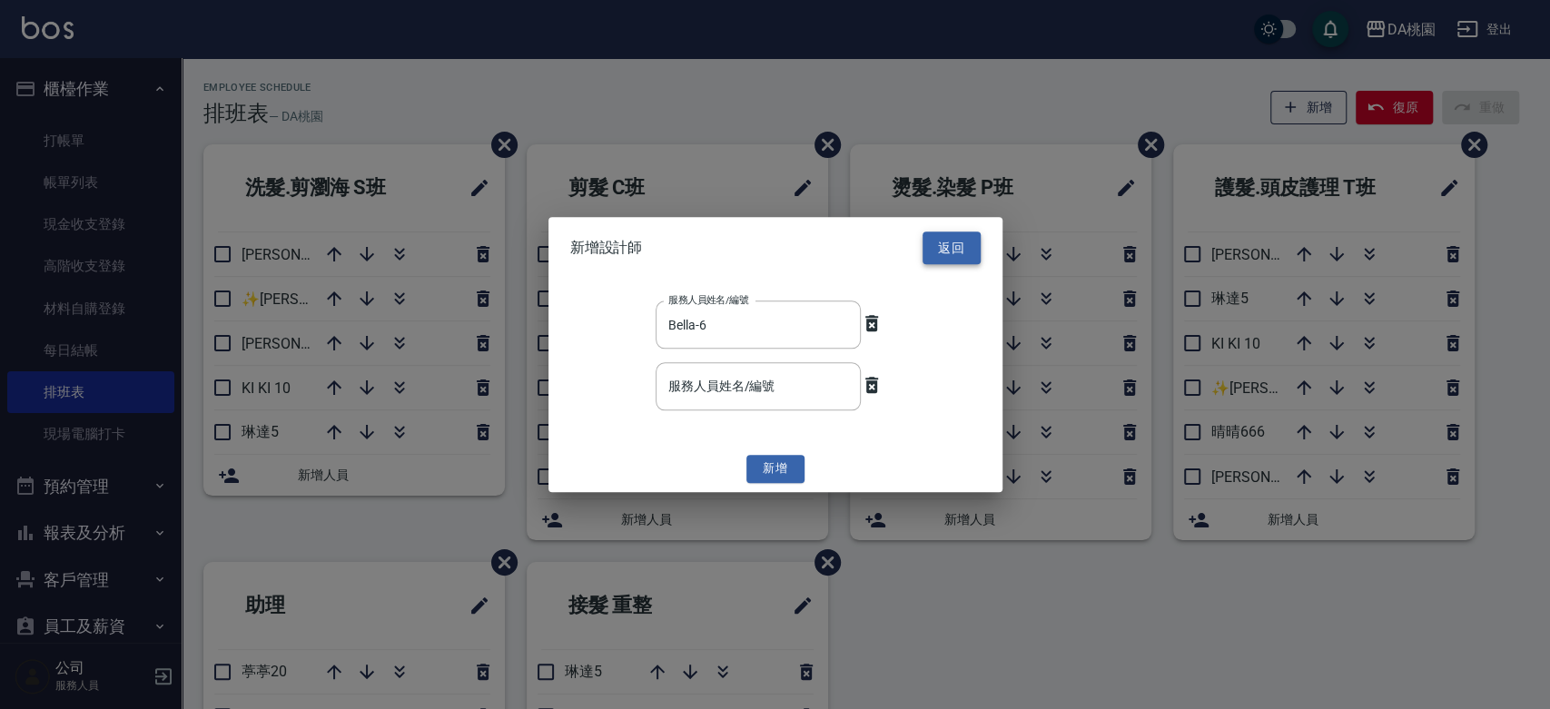
click at [949, 251] on button "返回" at bounding box center [951, 249] width 58 height 34
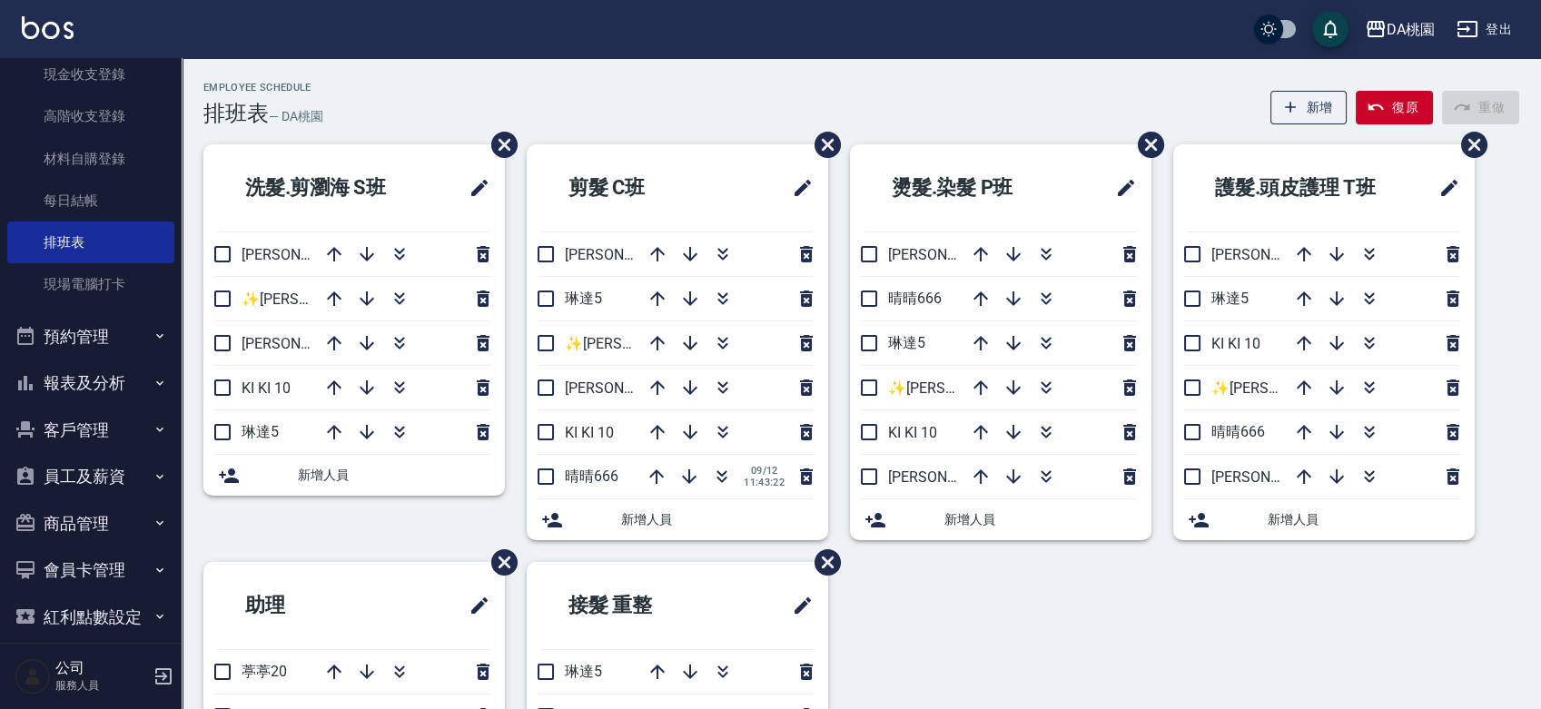
scroll to position [202, 0]
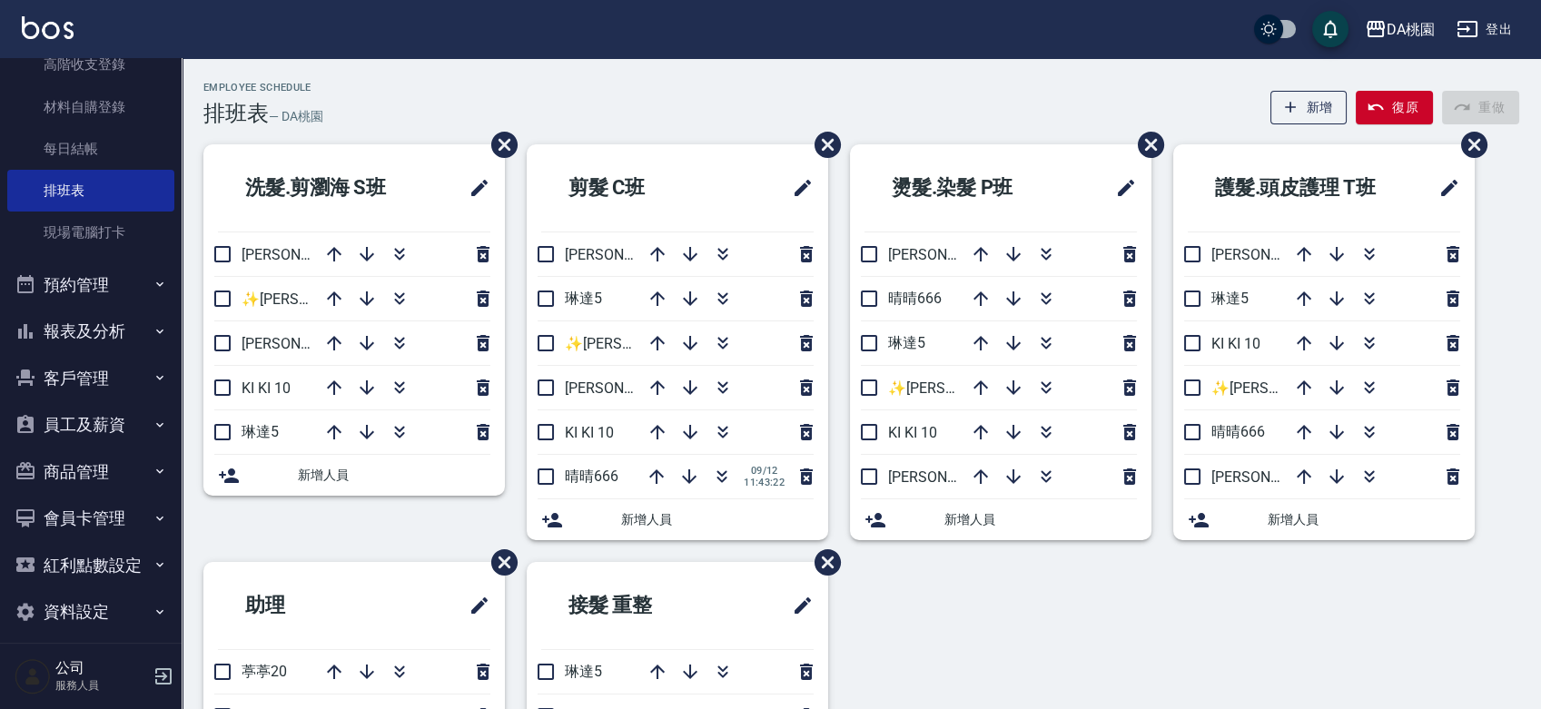
click at [92, 424] on button "員工及薪資" at bounding box center [90, 424] width 167 height 47
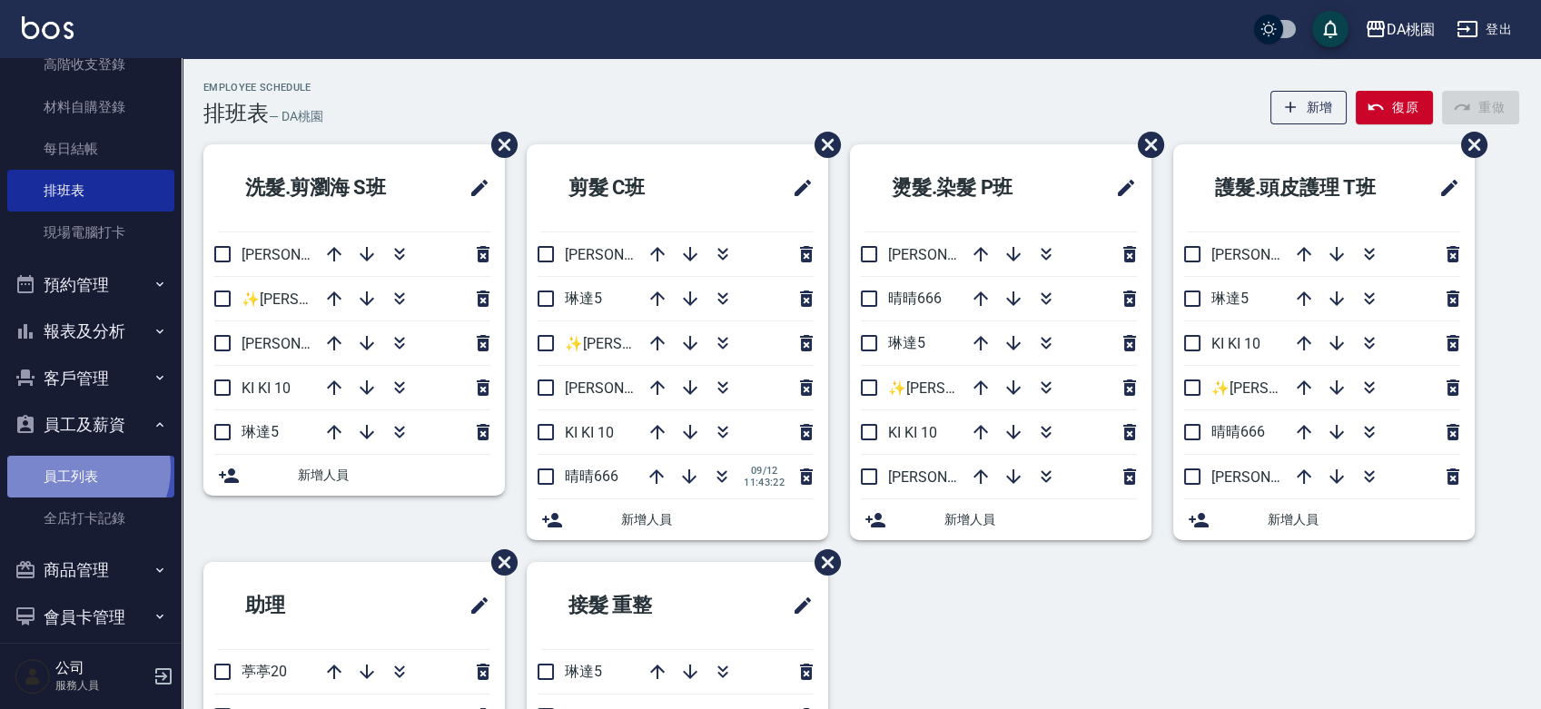
click at [82, 469] on link "員工列表" at bounding box center [90, 477] width 167 height 42
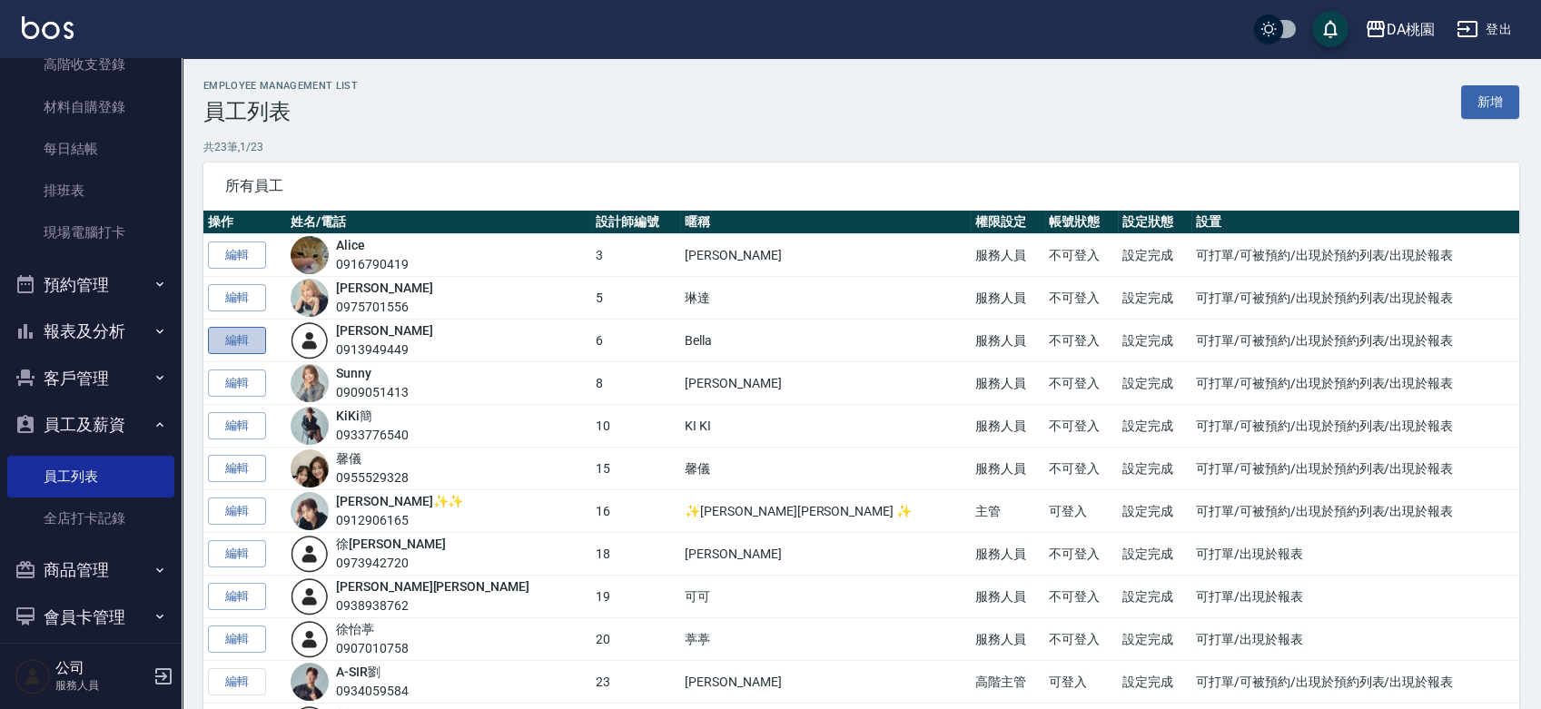
click at [251, 340] on link "編輯" at bounding box center [237, 341] width 58 height 28
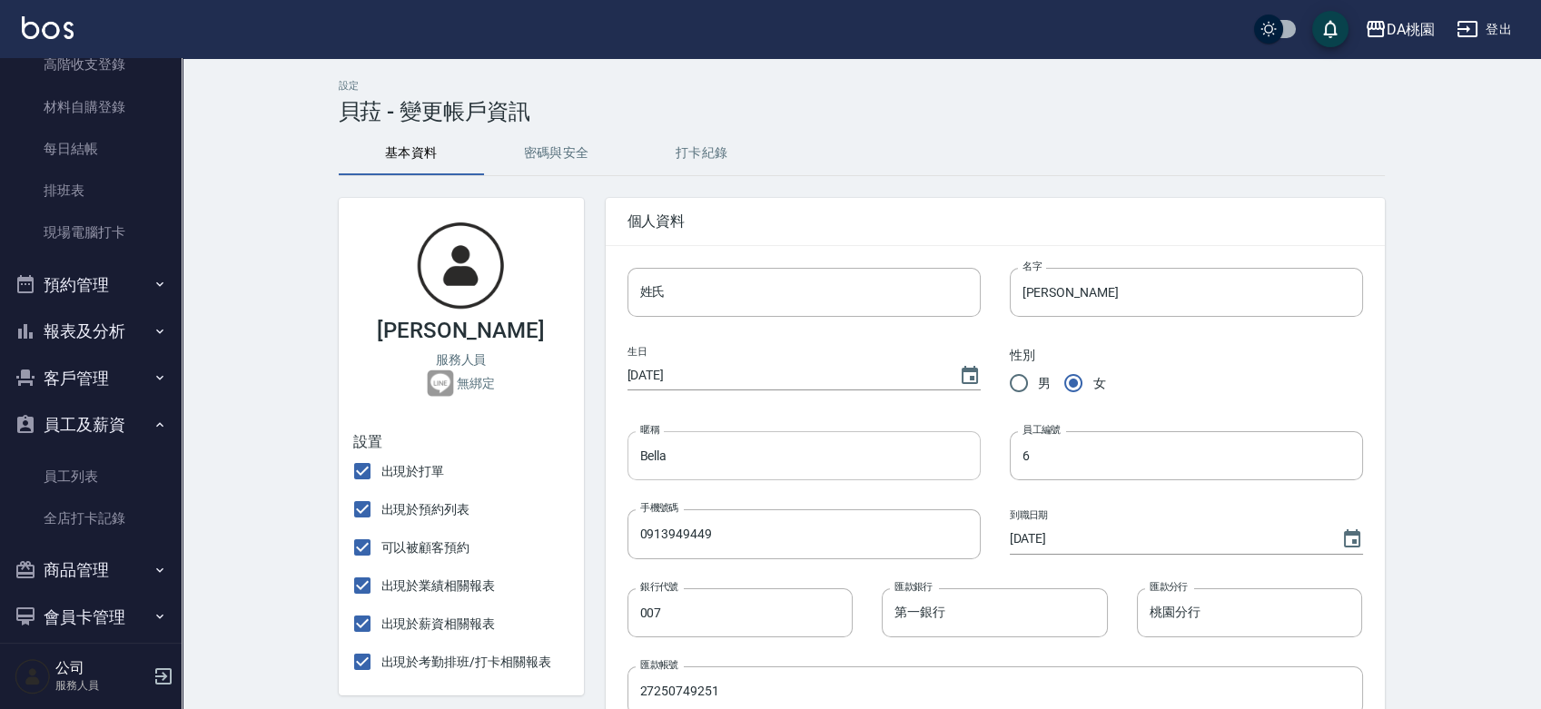
click at [754, 454] on input "Bella" at bounding box center [803, 455] width 353 height 49
type input "B"
paste input "[PERSON_NAME]"
type input "[PERSON_NAME]"
click at [1075, 282] on input "[PERSON_NAME]" at bounding box center [1186, 292] width 353 height 49
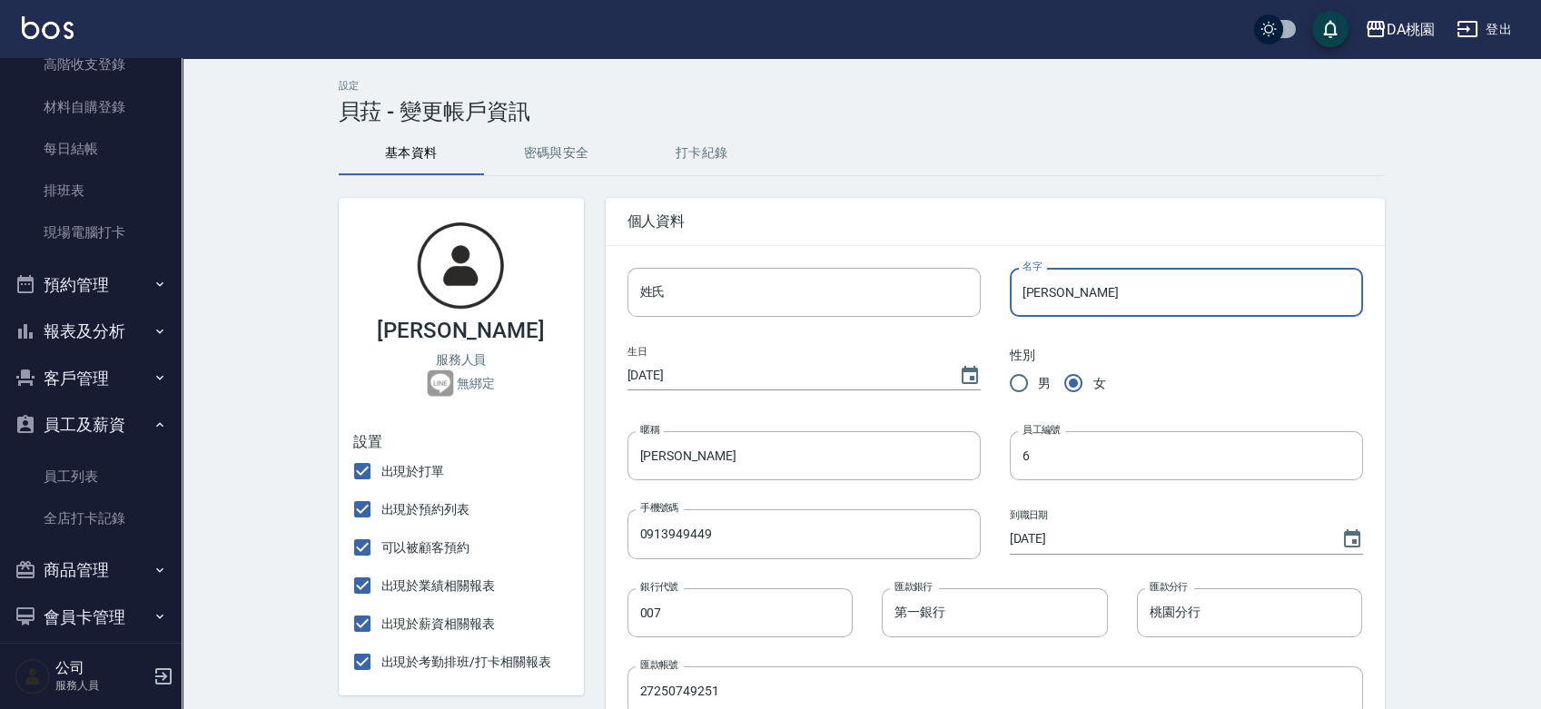
type input "貝"
type input "Bella"
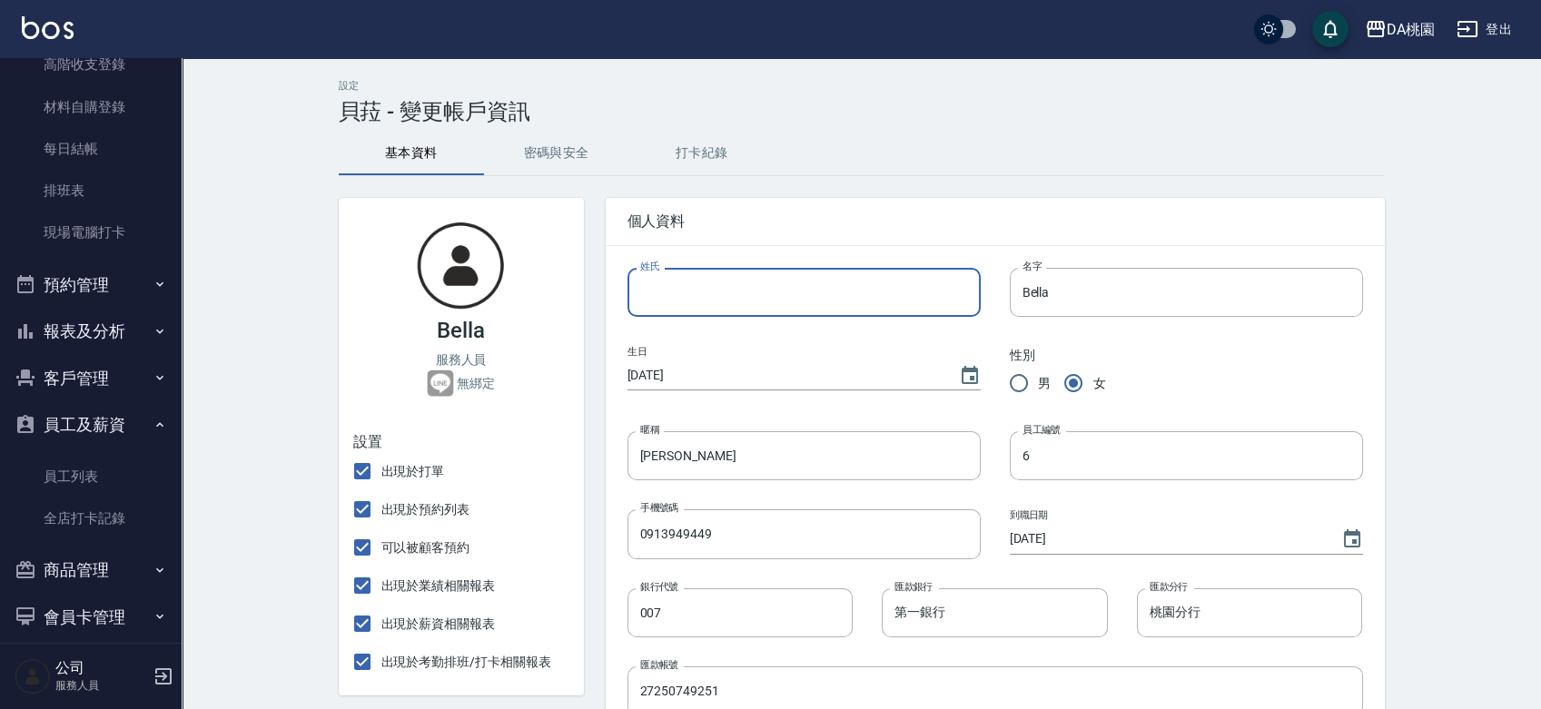
click at [666, 306] on input "姓氏" at bounding box center [803, 292] width 353 height 49
paste input "[PERSON_NAME]"
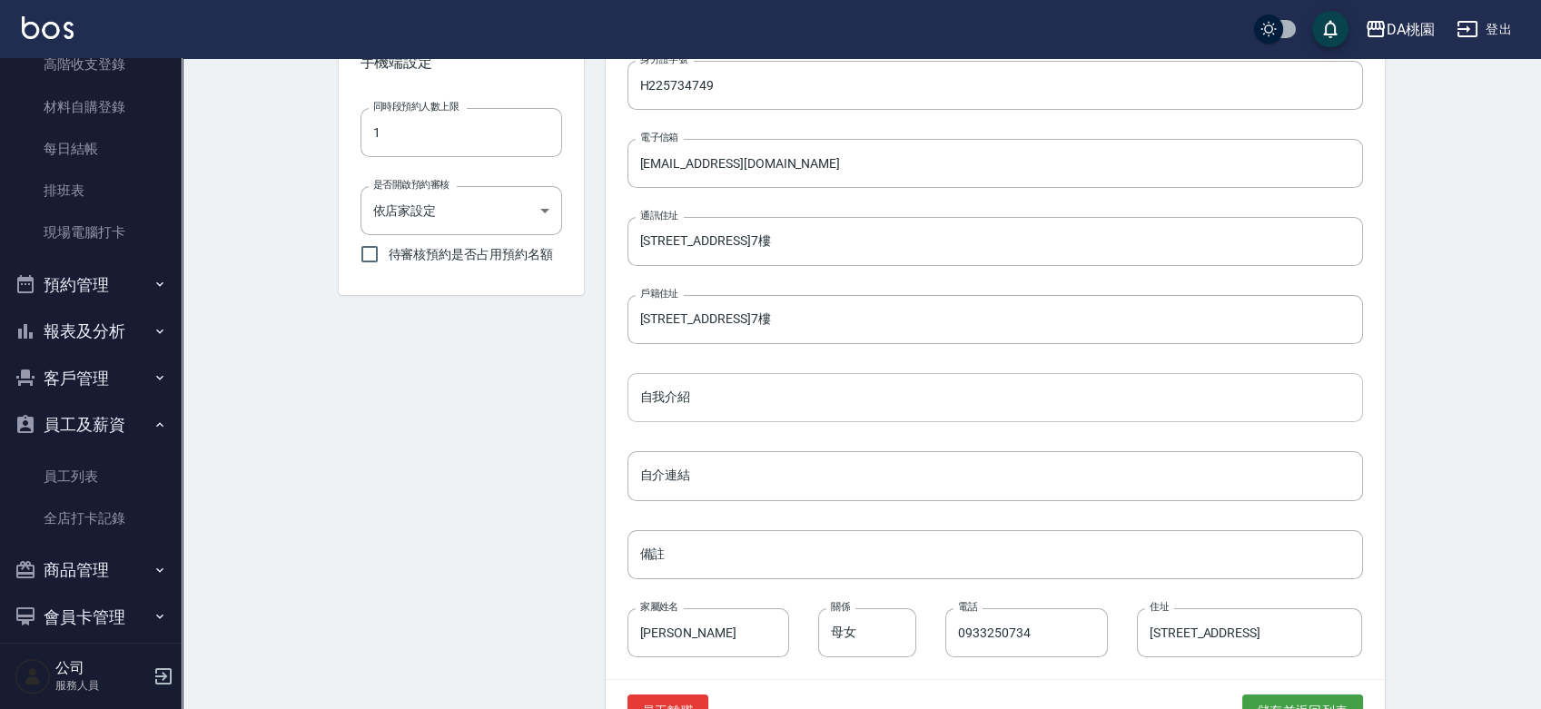
scroll to position [738, 0]
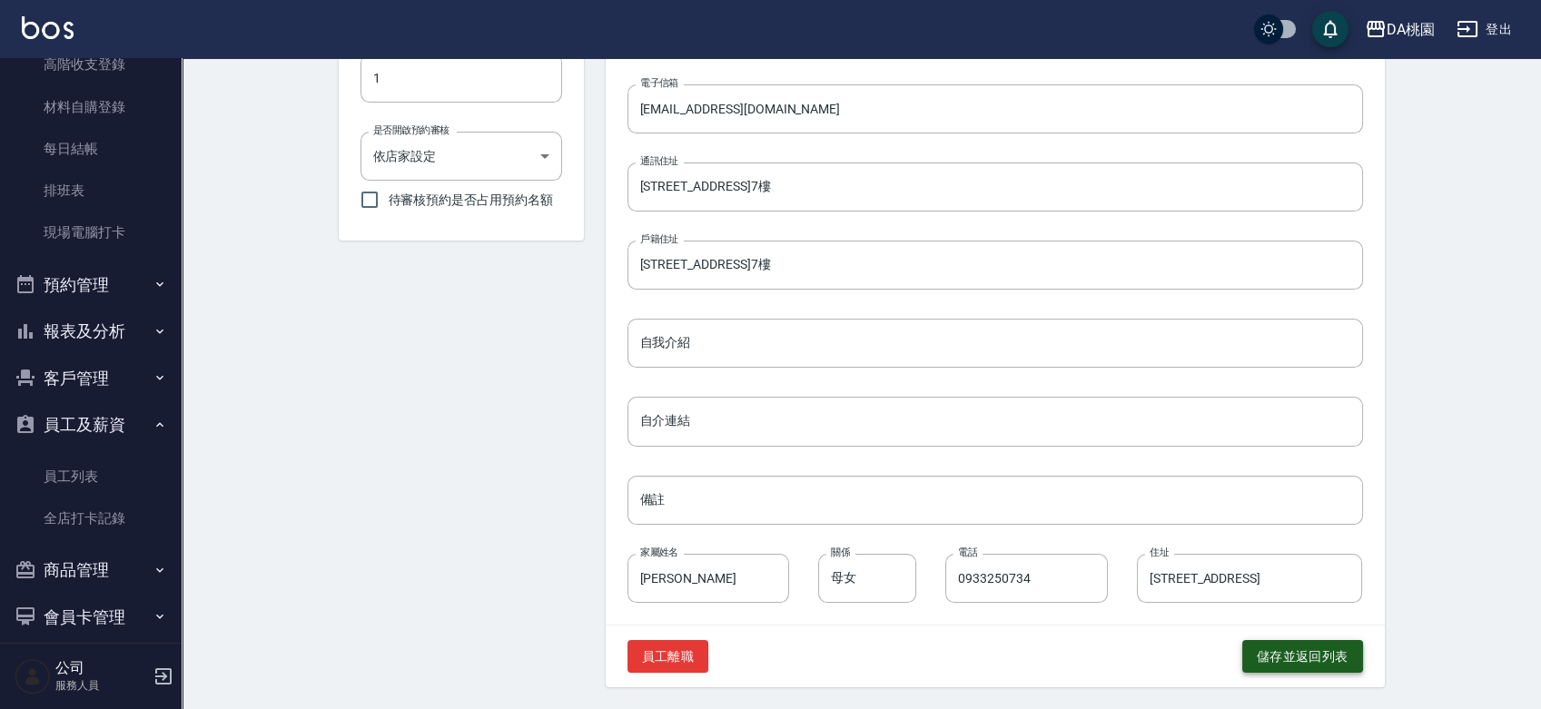
type input "[PERSON_NAME]"
click at [1306, 656] on button "儲存並返回列表" at bounding box center [1302, 657] width 121 height 34
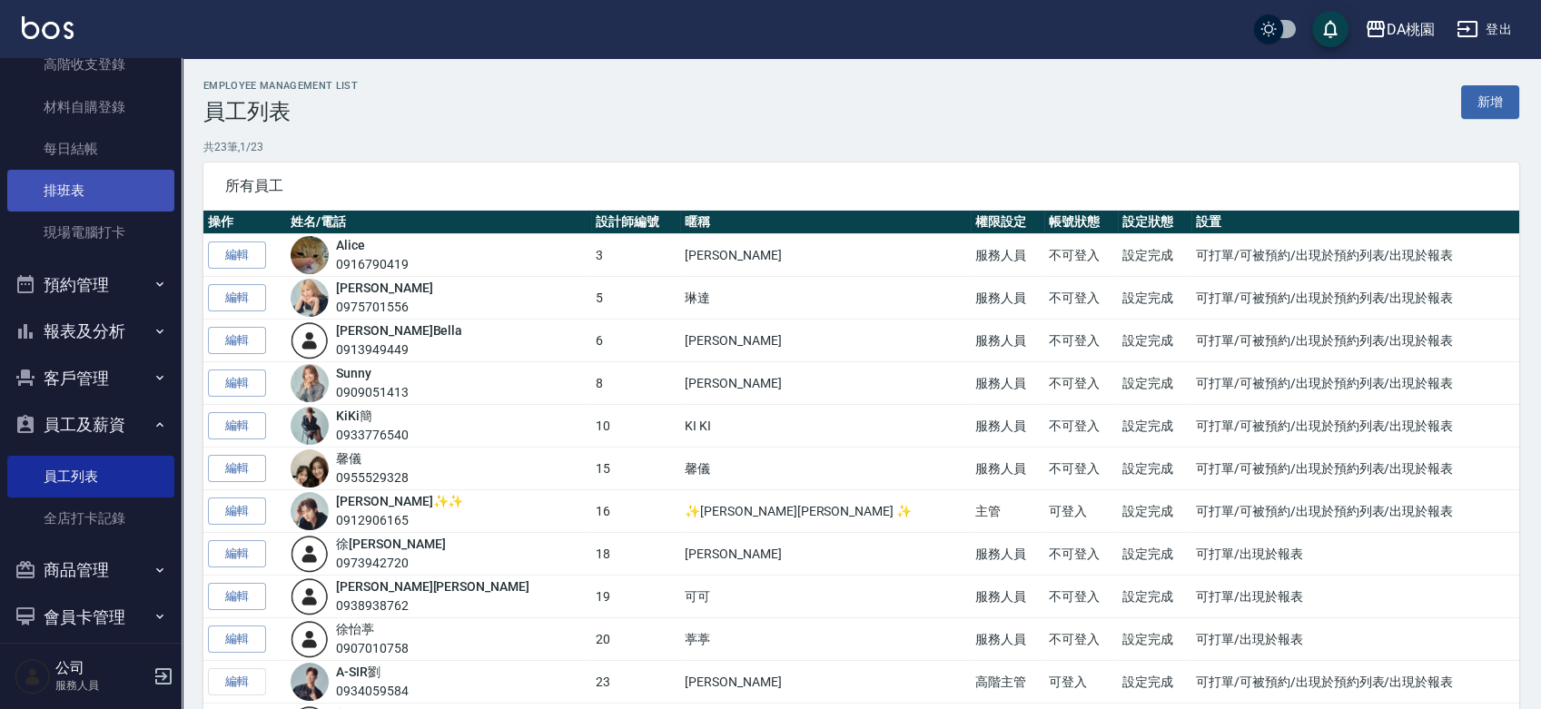
click at [68, 182] on link "排班表" at bounding box center [90, 191] width 167 height 42
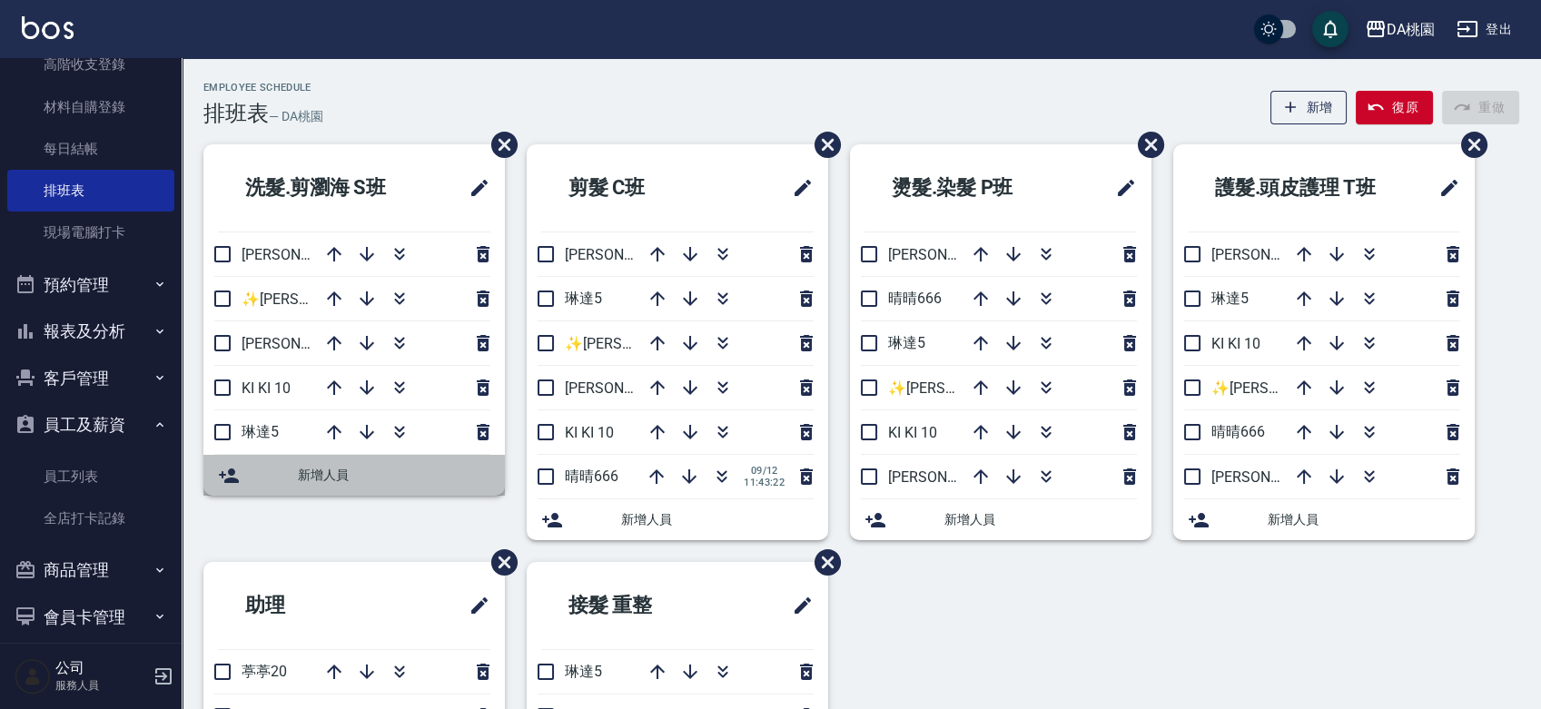
click at [340, 478] on span "新增人員" at bounding box center [394, 475] width 192 height 19
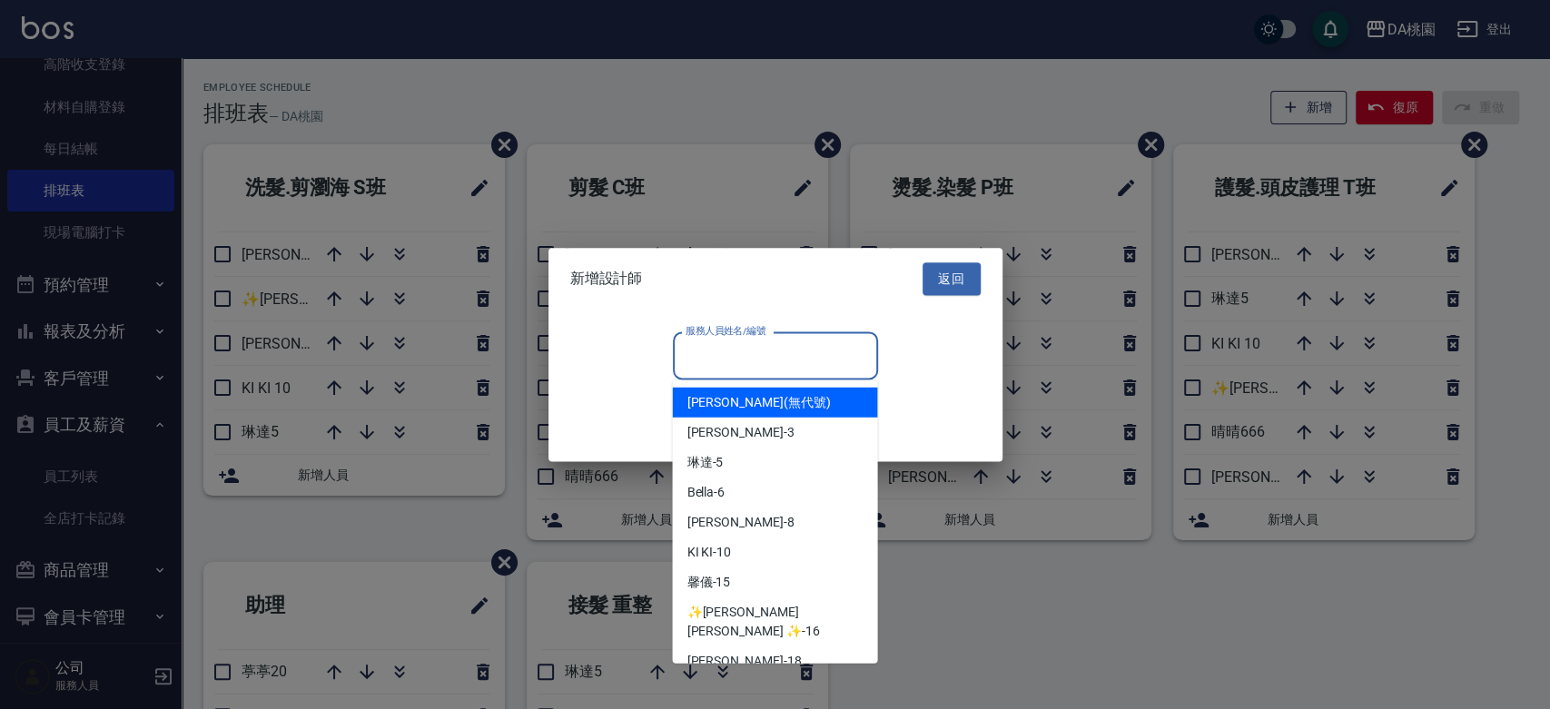
click at [728, 361] on input "服務人員姓名/編號" at bounding box center [775, 356] width 189 height 32
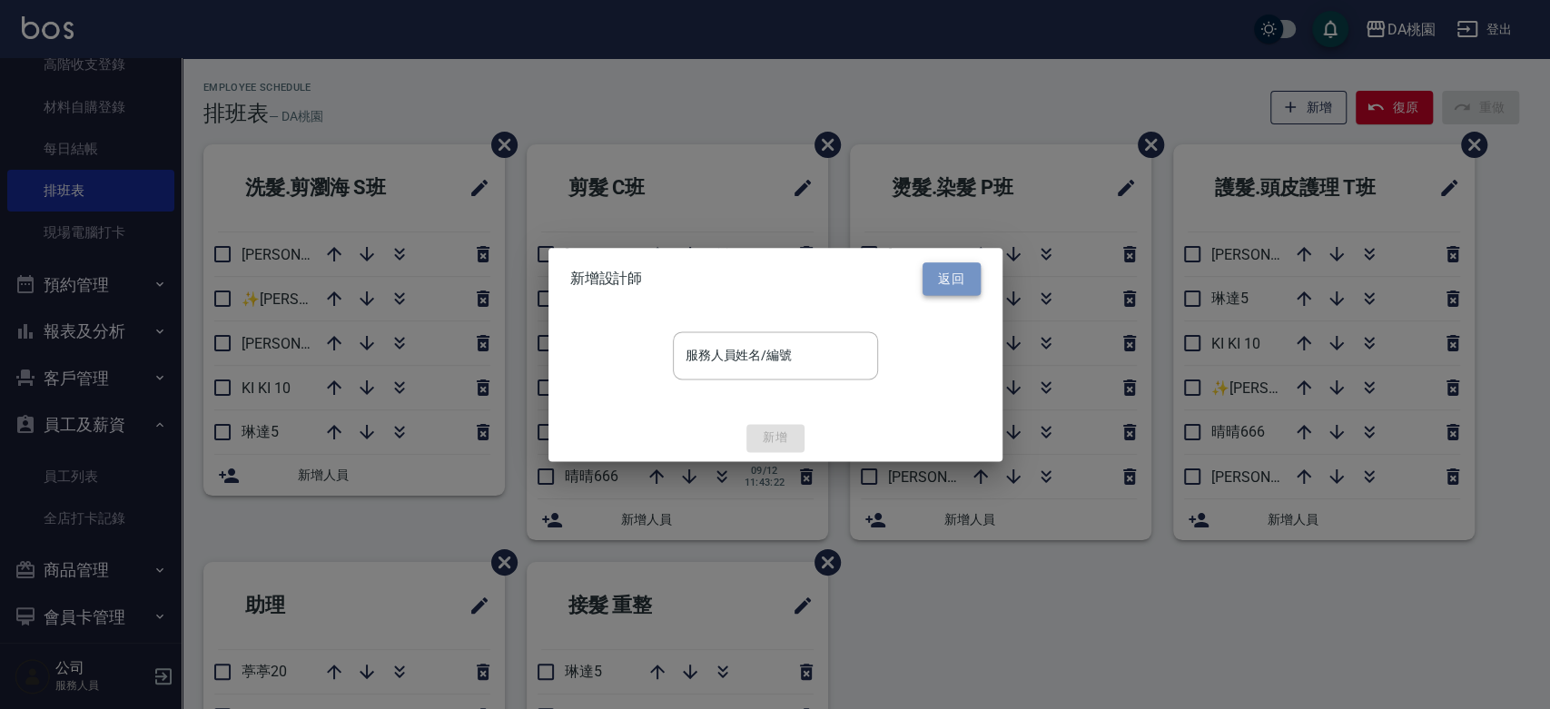
click at [959, 276] on button "返回" at bounding box center [951, 279] width 58 height 34
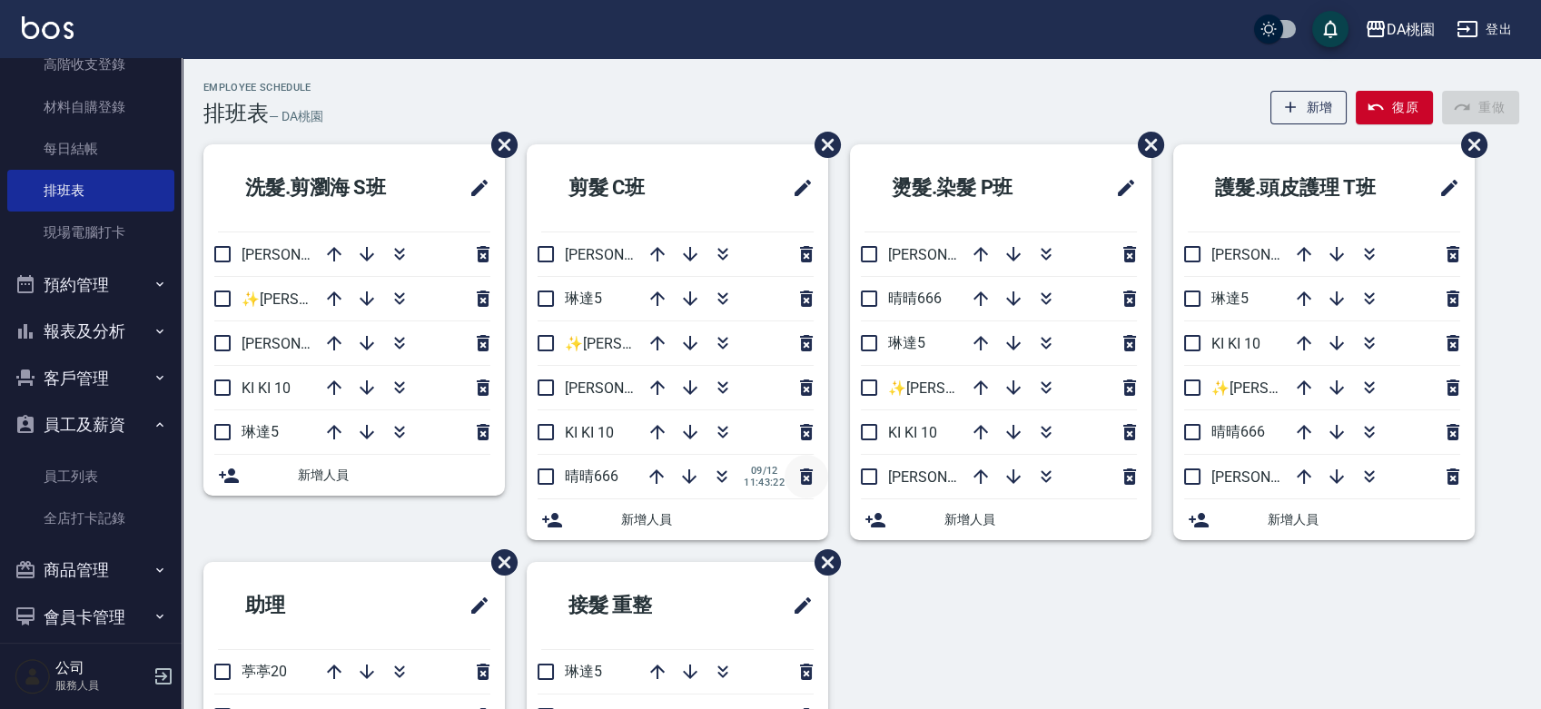
click at [807, 479] on icon "button" at bounding box center [806, 477] width 22 height 22
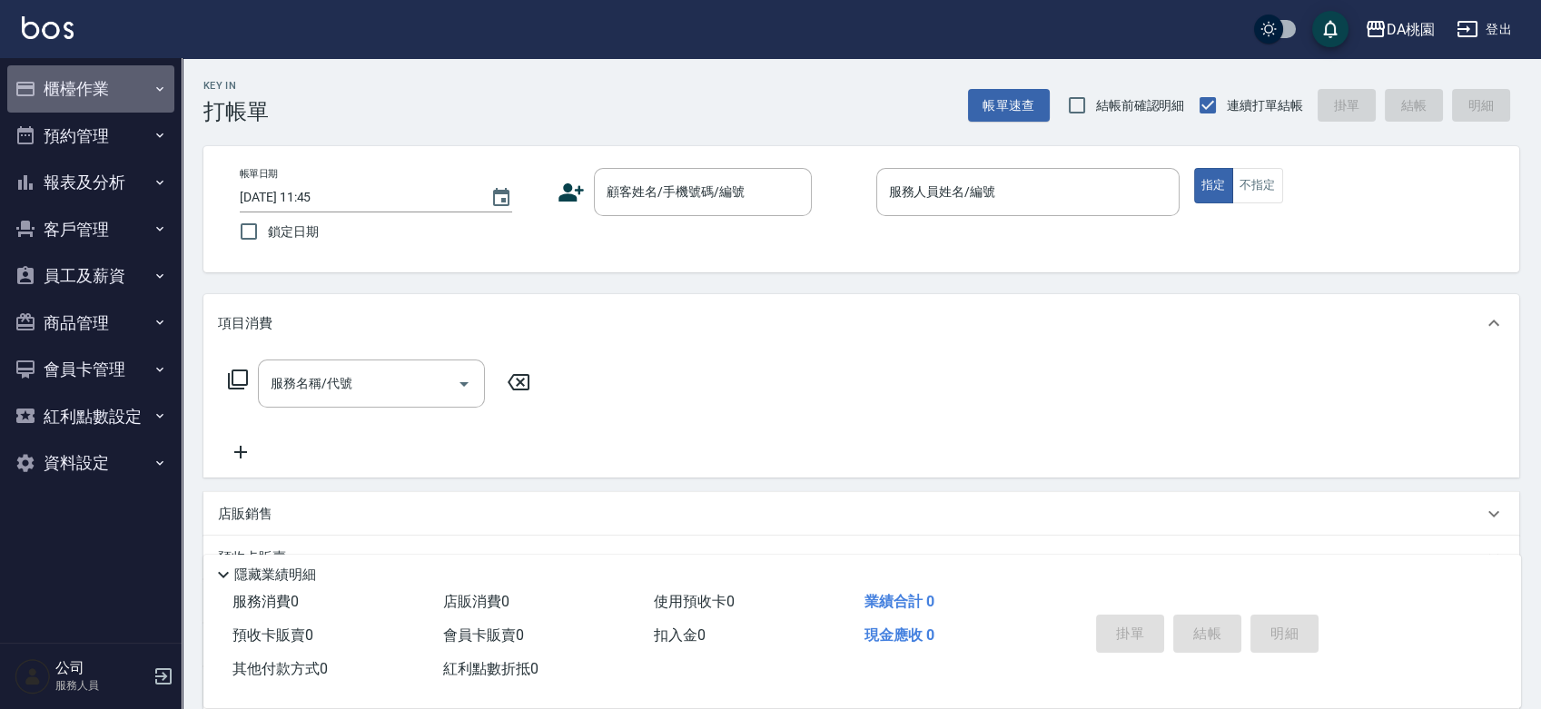
click at [94, 91] on button "櫃檯作業" at bounding box center [90, 88] width 167 height 47
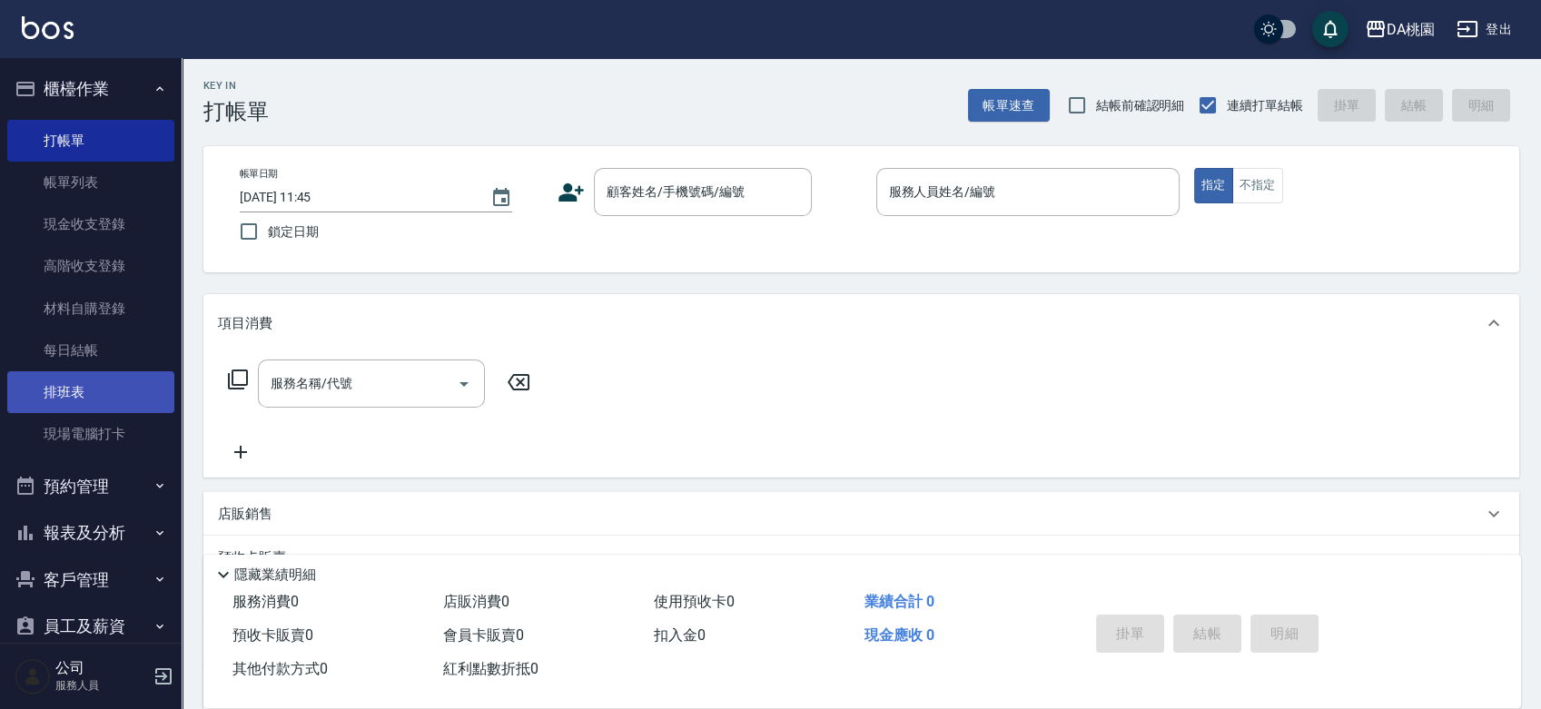
click at [127, 405] on link "排班表" at bounding box center [90, 392] width 167 height 42
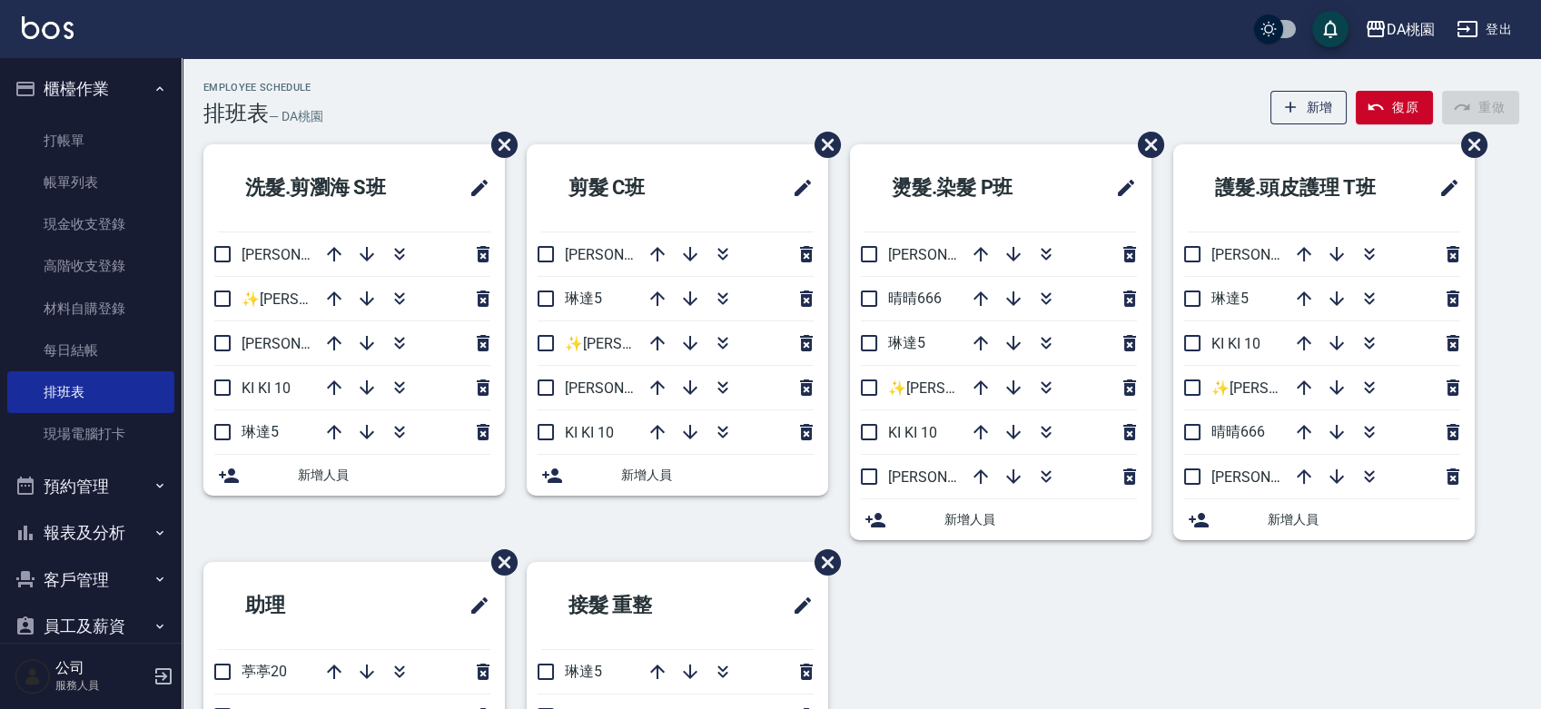
click at [338, 474] on span "新增人員" at bounding box center [394, 475] width 192 height 19
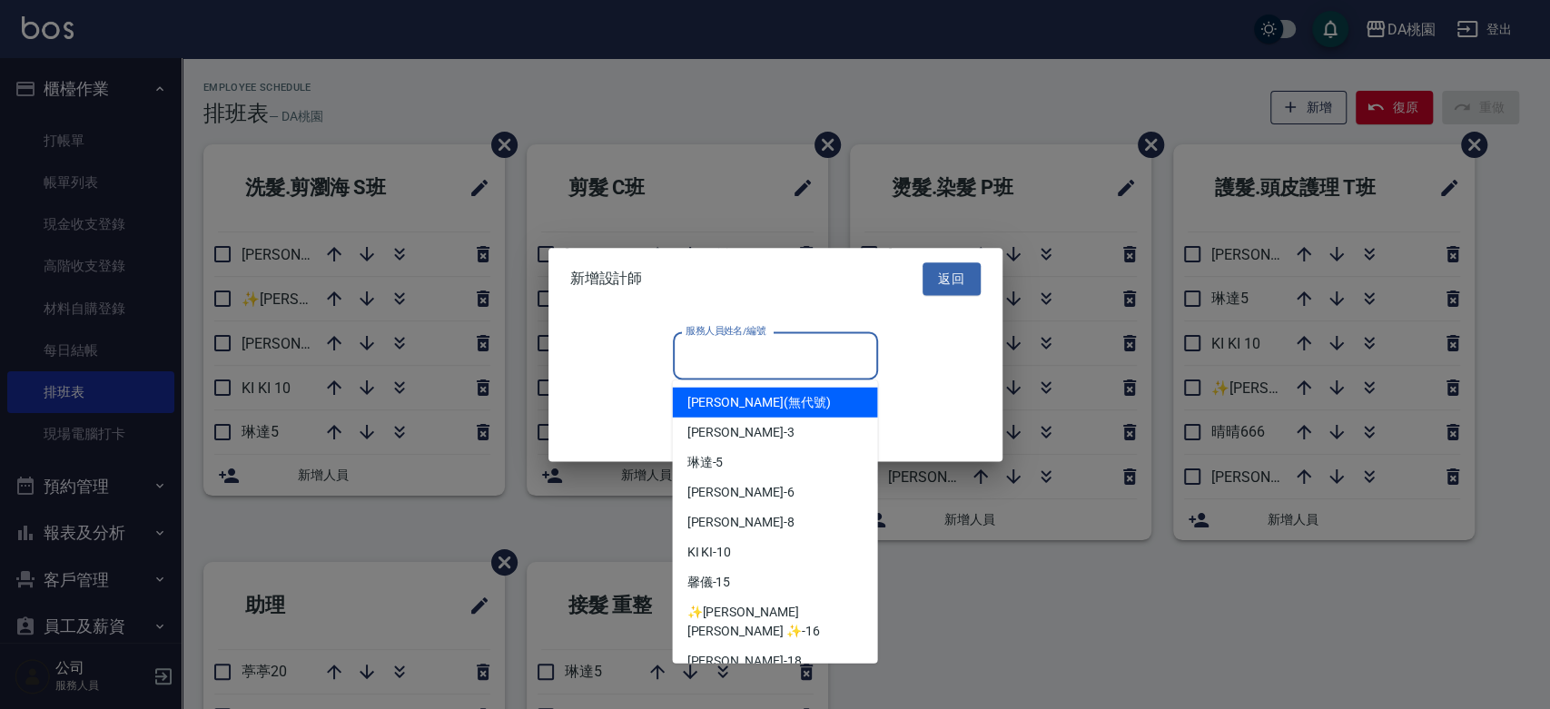
click at [715, 350] on input "服務人員姓名/編號" at bounding box center [775, 356] width 189 height 32
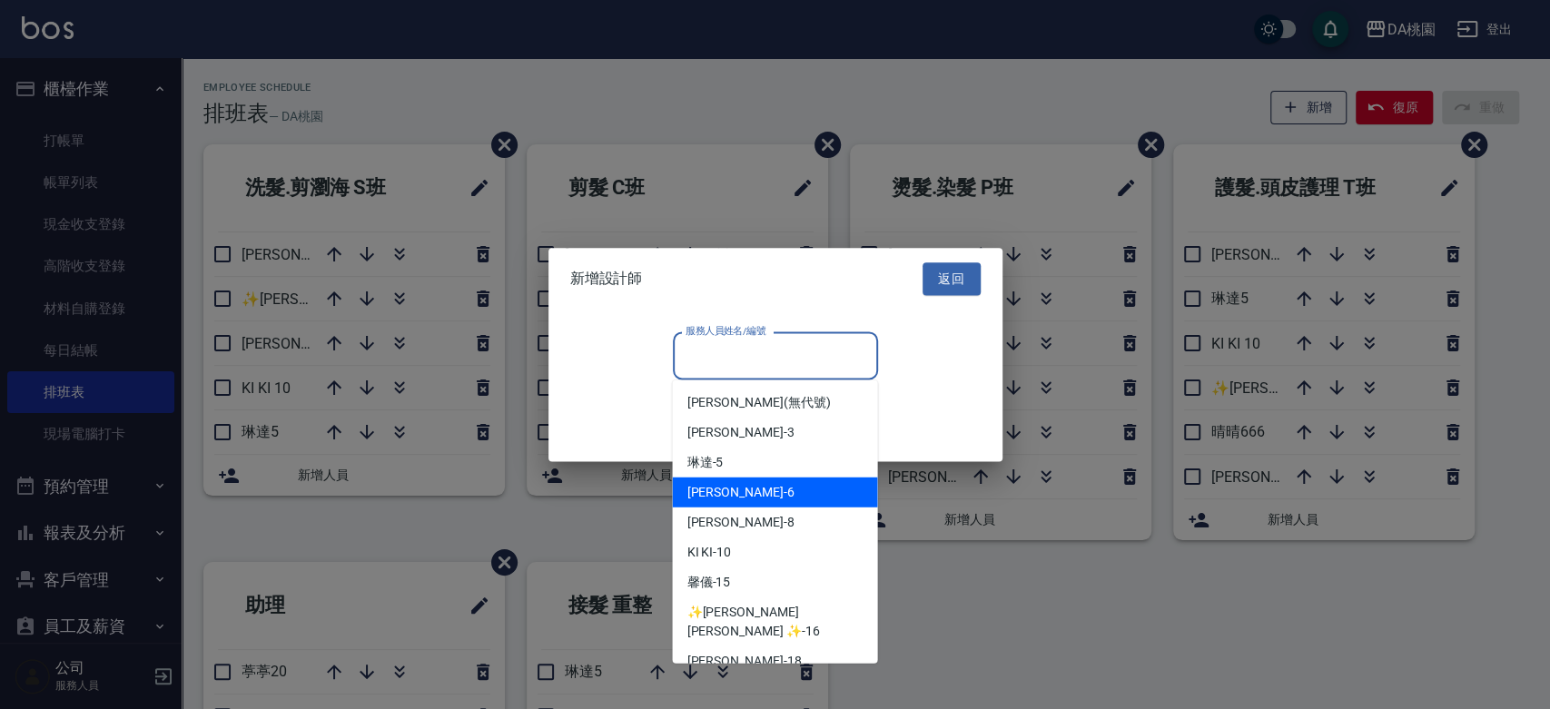
click at [714, 491] on span "[PERSON_NAME] -6" at bounding box center [739, 492] width 107 height 19
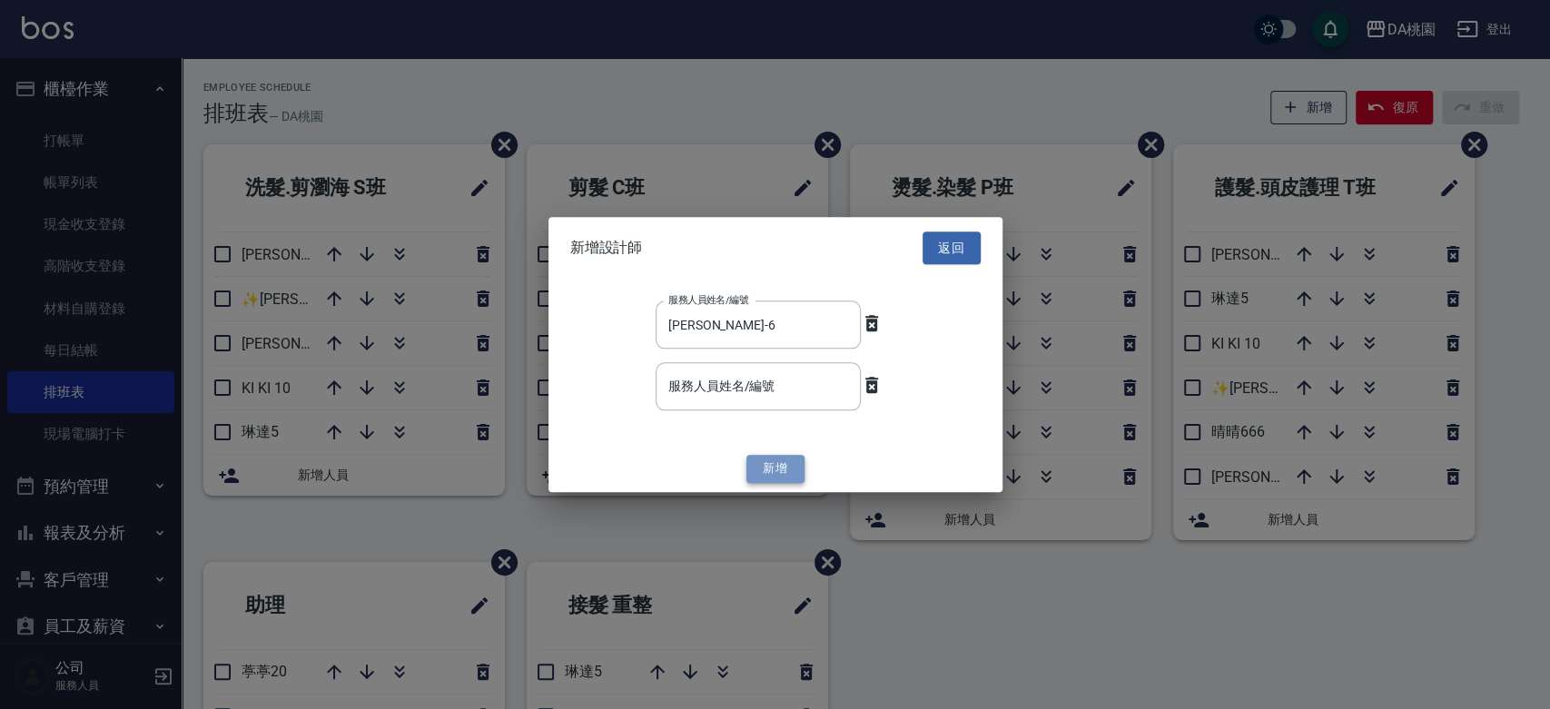
click at [765, 459] on button "新增" at bounding box center [775, 470] width 58 height 28
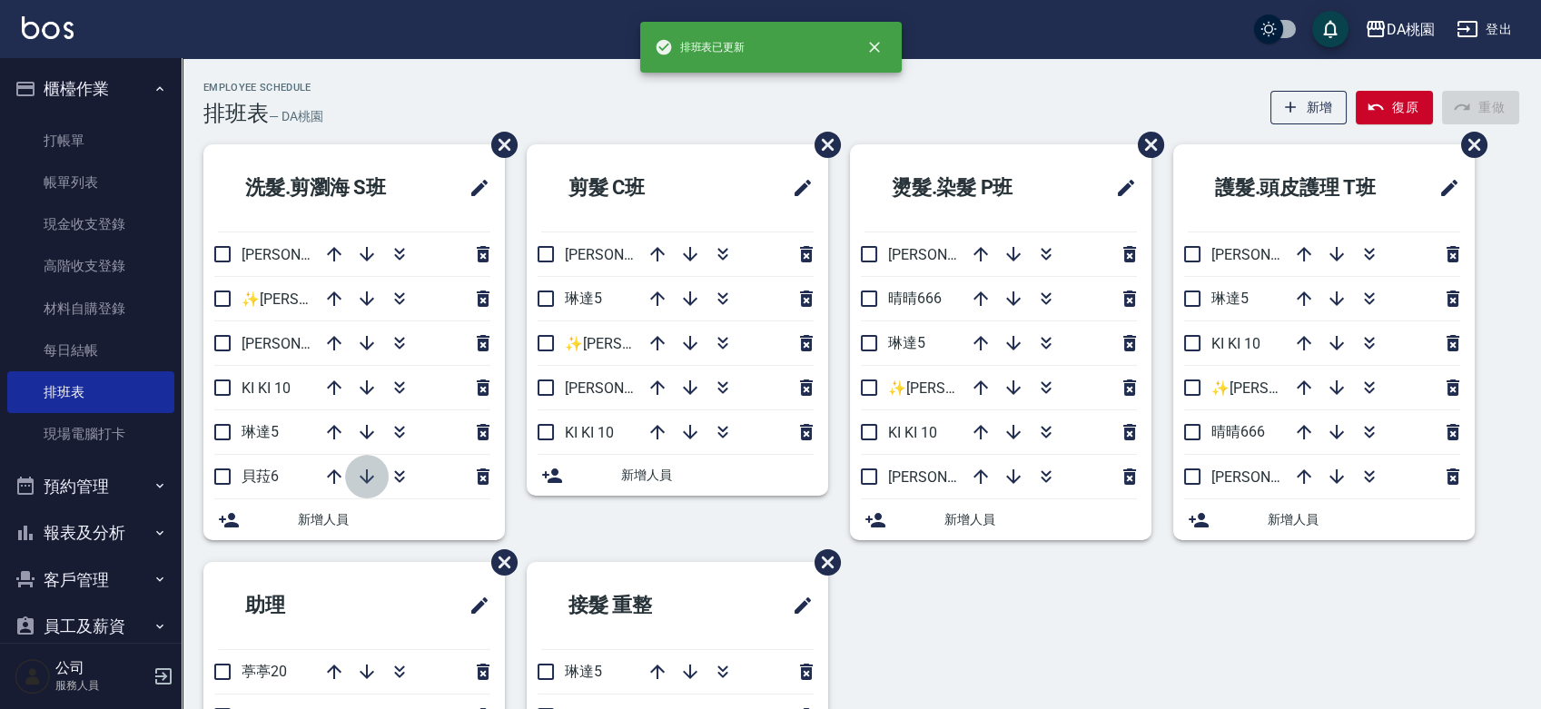
click at [372, 477] on icon "button" at bounding box center [367, 476] width 15 height 15
click at [653, 473] on span "新增人員" at bounding box center [717, 475] width 192 height 19
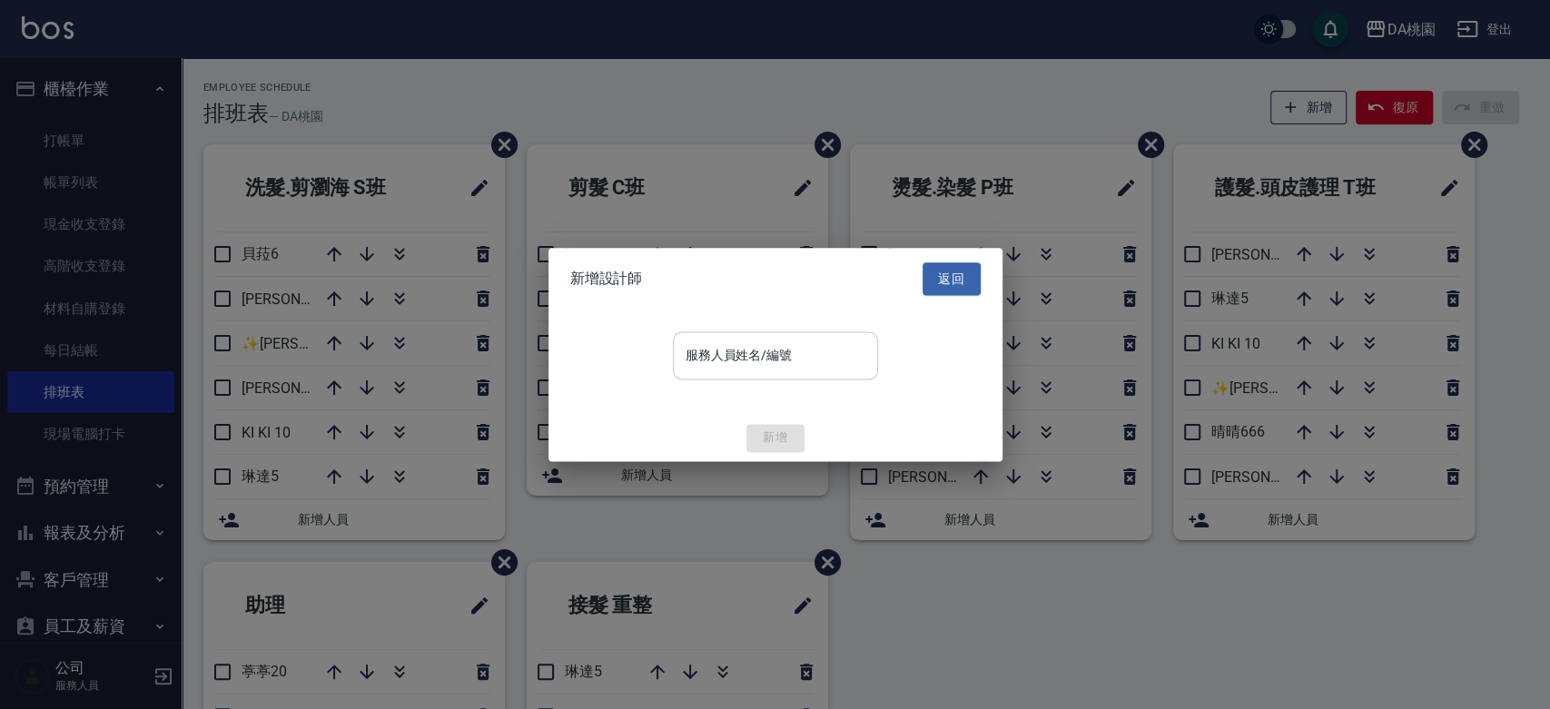
click at [784, 345] on input "服務人員姓名/編號" at bounding box center [775, 356] width 189 height 32
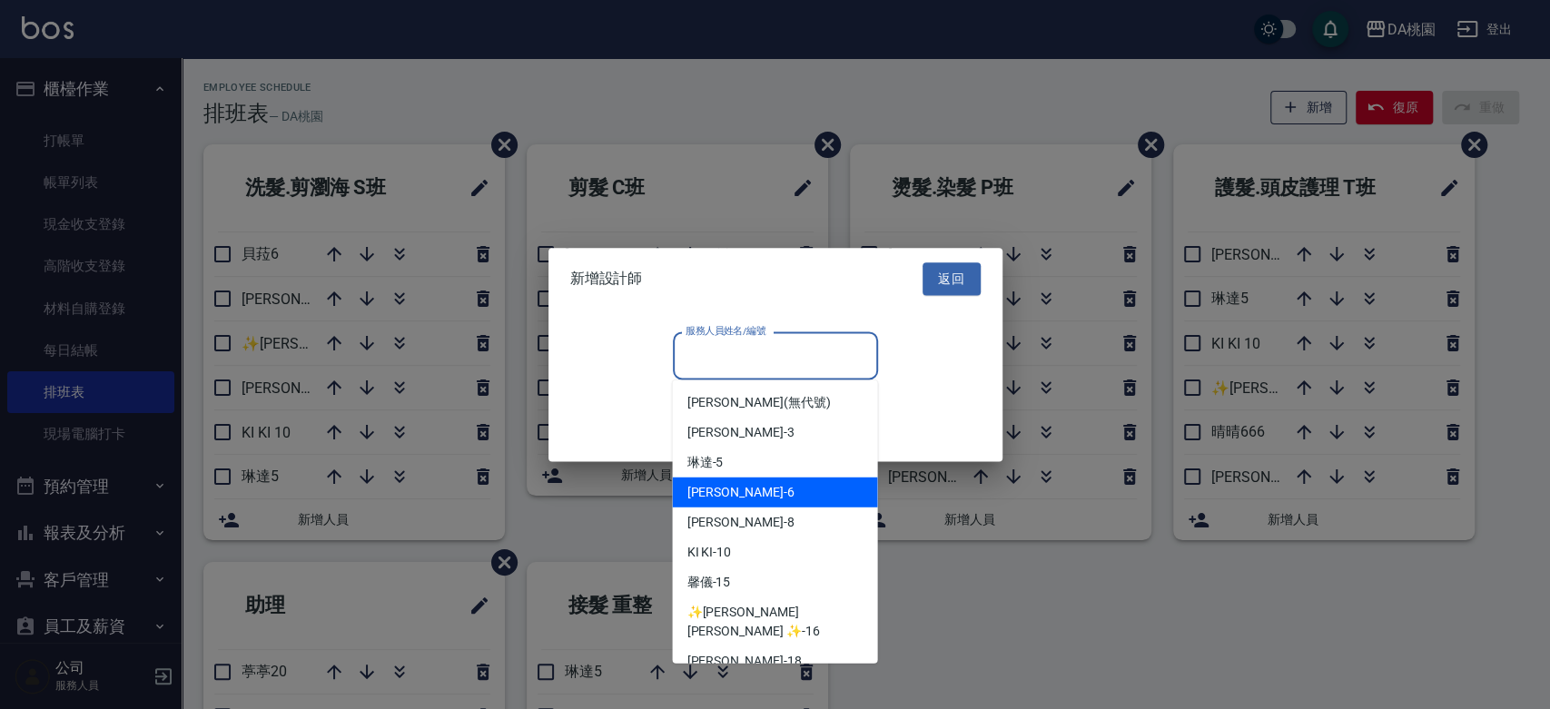
click at [747, 482] on div "[PERSON_NAME] -6" at bounding box center [774, 493] width 205 height 30
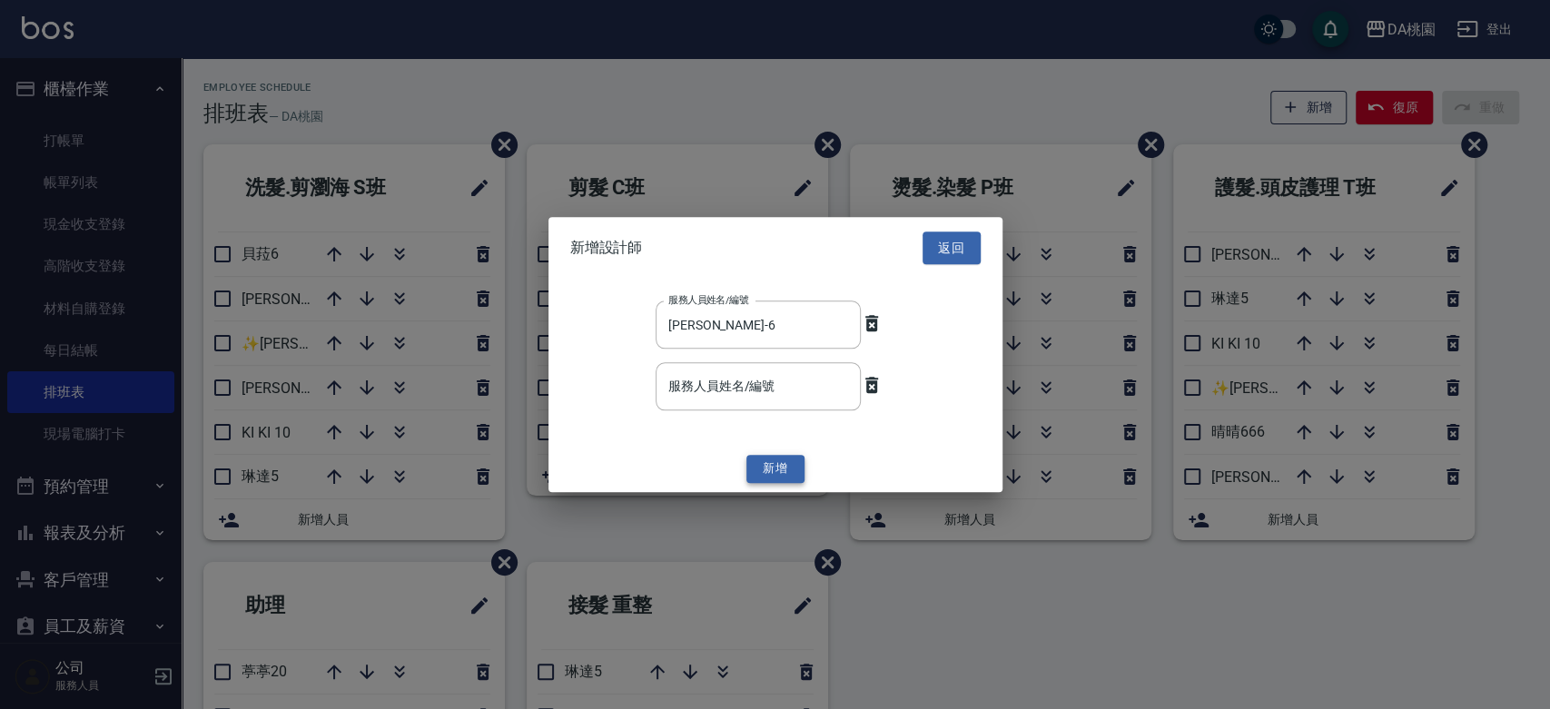
click at [772, 466] on button "新增" at bounding box center [775, 470] width 58 height 28
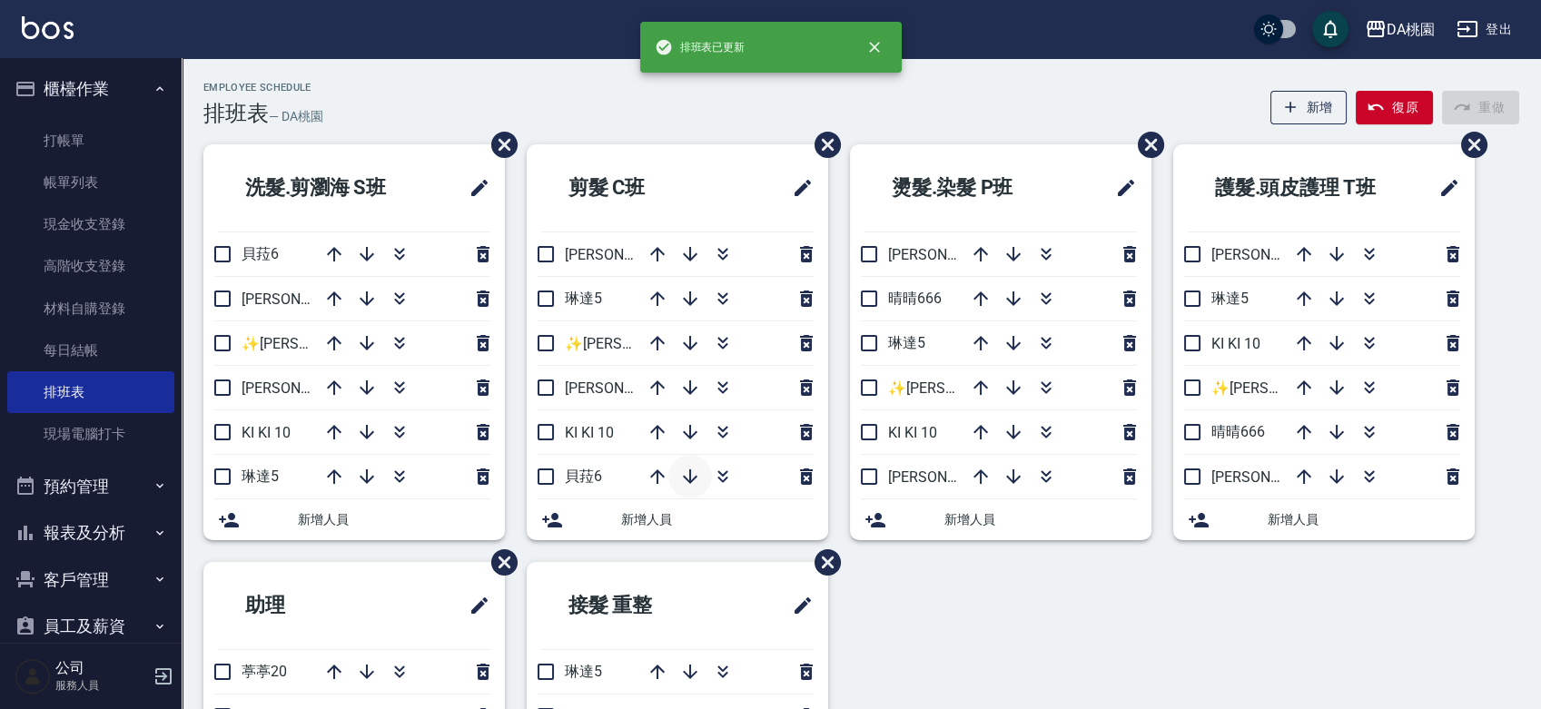
click at [696, 475] on icon "button" at bounding box center [690, 477] width 22 height 22
click at [1129, 301] on icon "button" at bounding box center [1130, 299] width 22 height 22
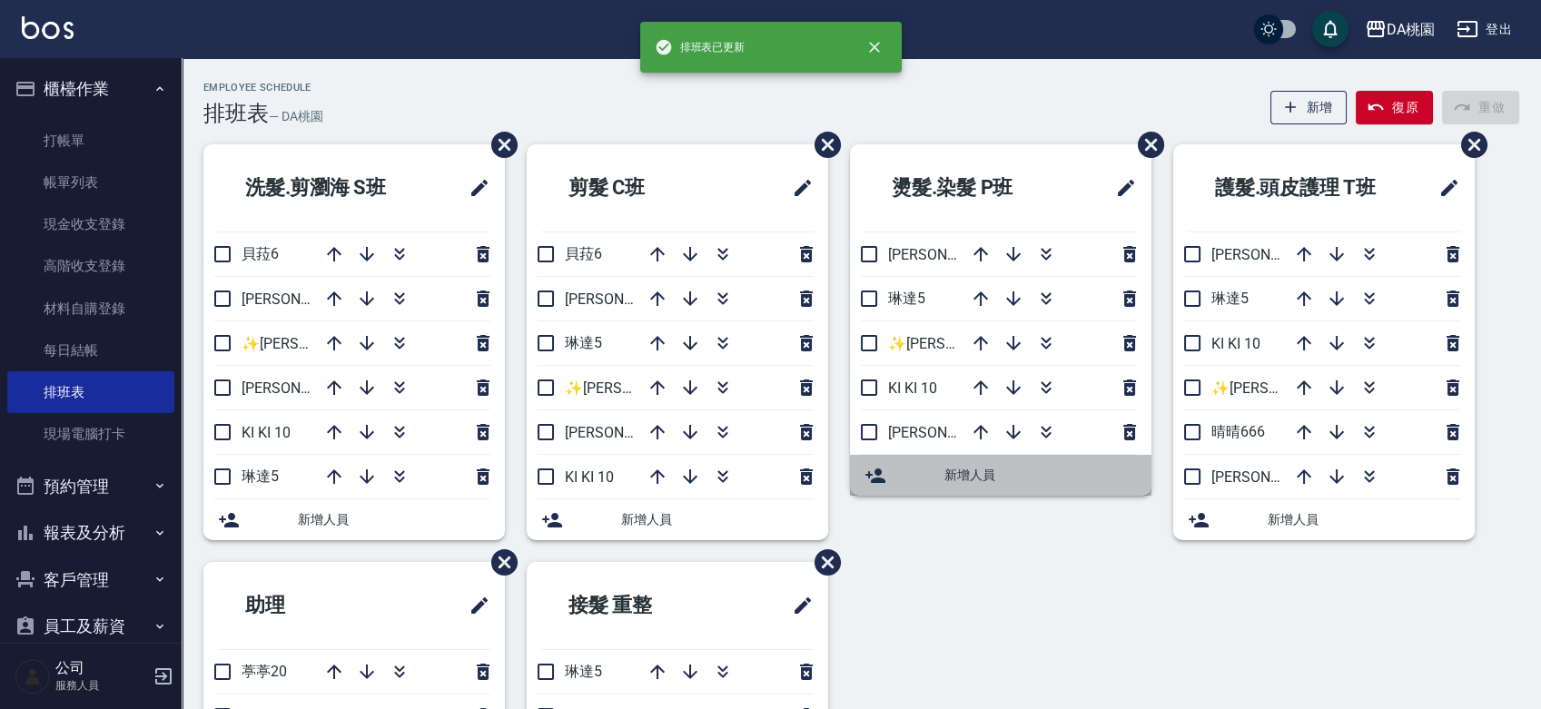
click at [973, 468] on span "新增人員" at bounding box center [1040, 475] width 192 height 19
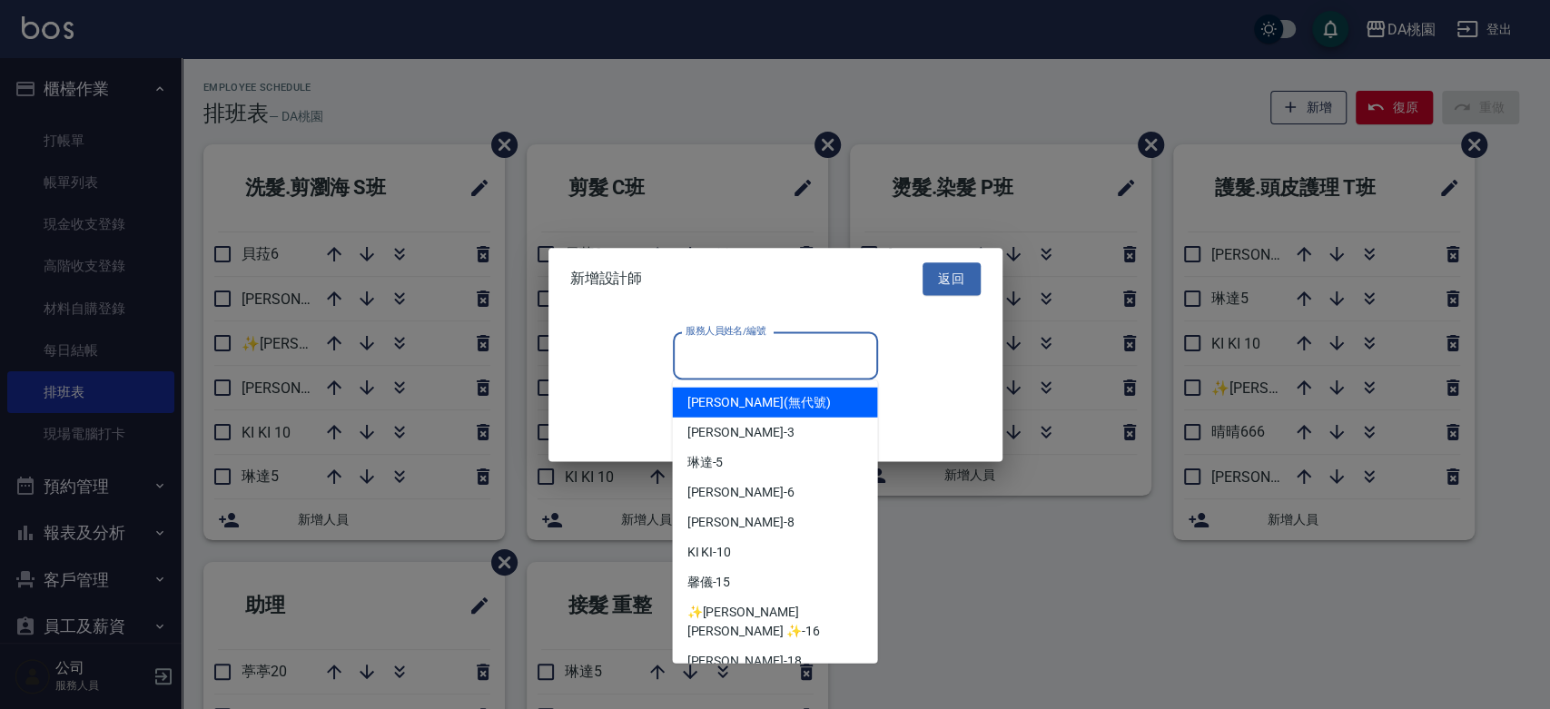
click at [804, 357] on input "服務人員姓名/編號" at bounding box center [775, 356] width 189 height 32
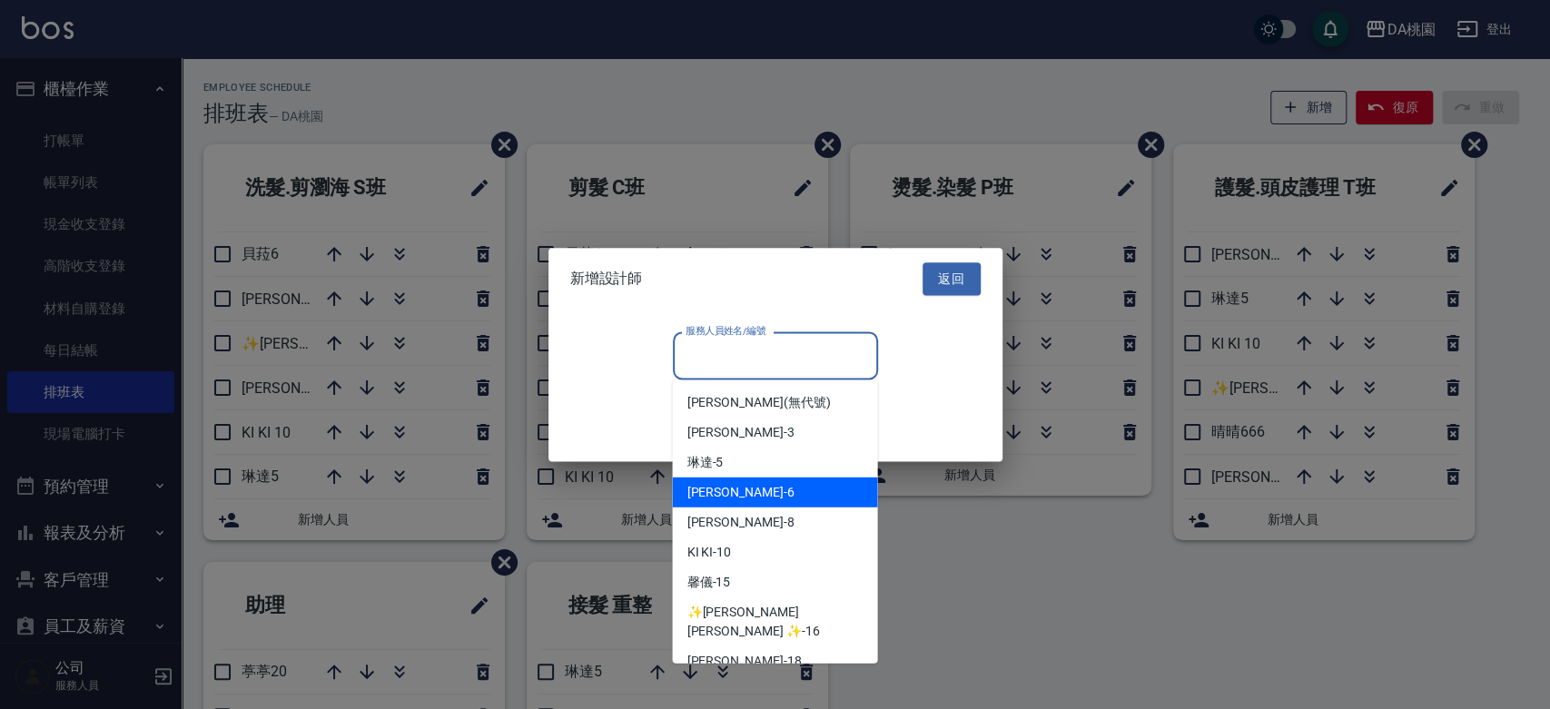
click at [784, 490] on div "[PERSON_NAME] -6" at bounding box center [774, 493] width 205 height 30
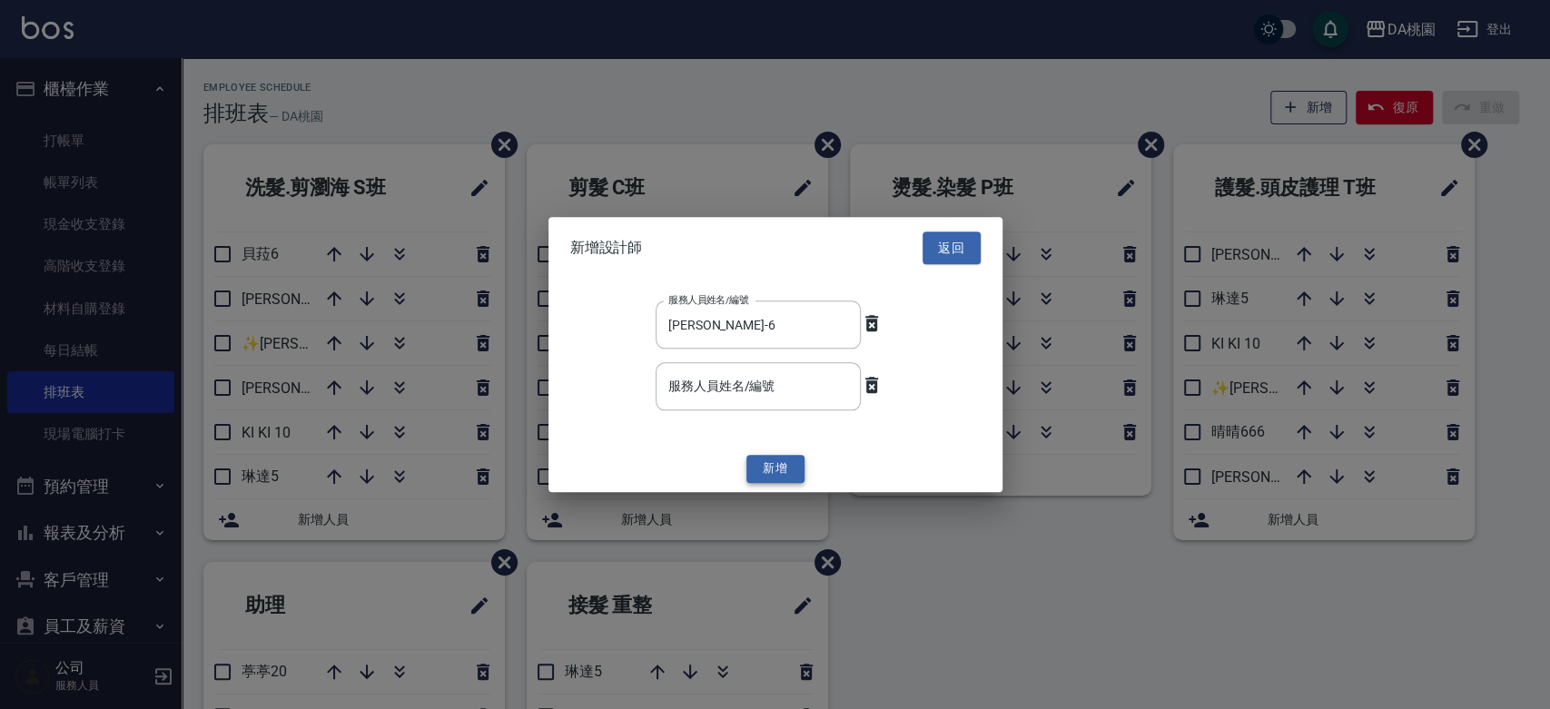
click at [794, 471] on button "新增" at bounding box center [775, 470] width 58 height 28
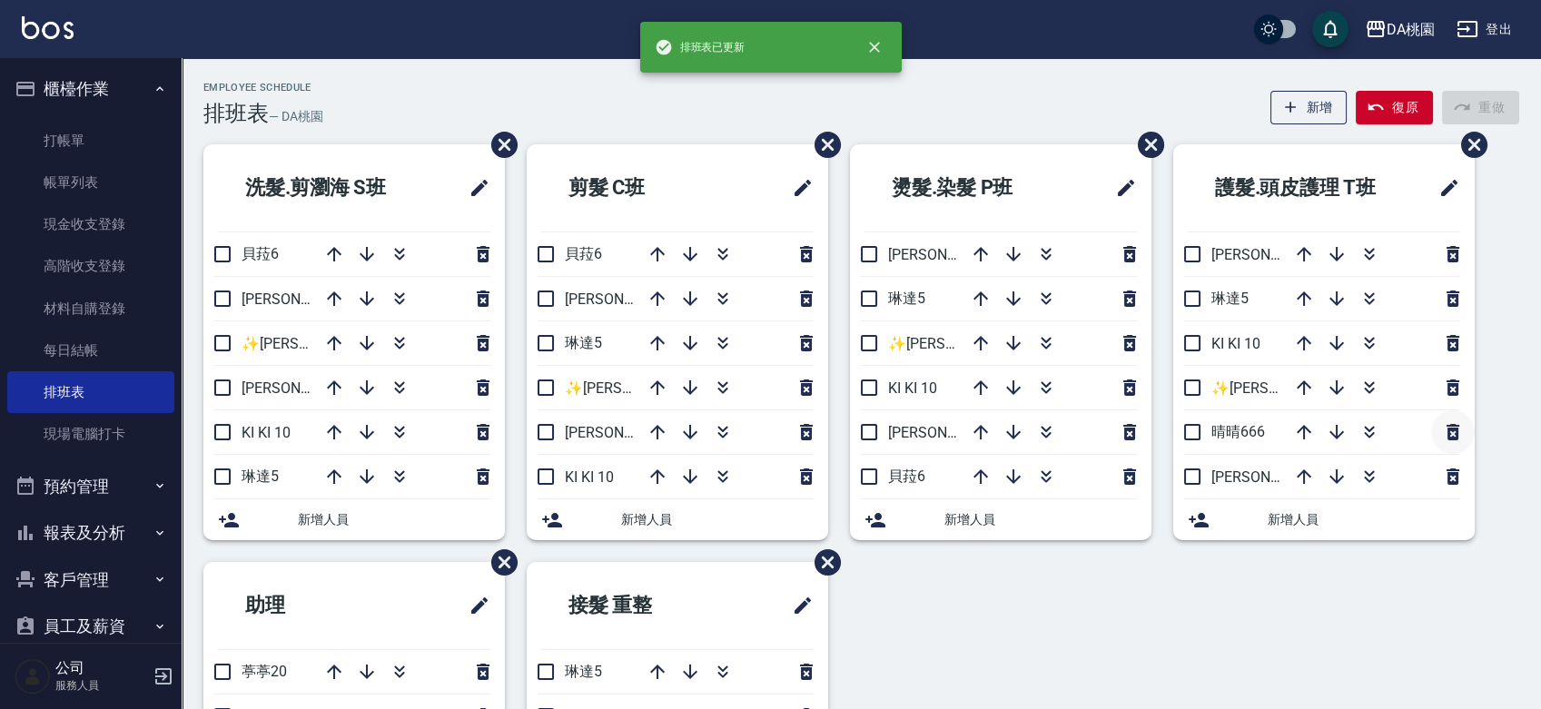
click at [1455, 428] on icon "button" at bounding box center [1452, 432] width 13 height 16
click at [1304, 471] on span "新增人員" at bounding box center [1363, 475] width 192 height 19
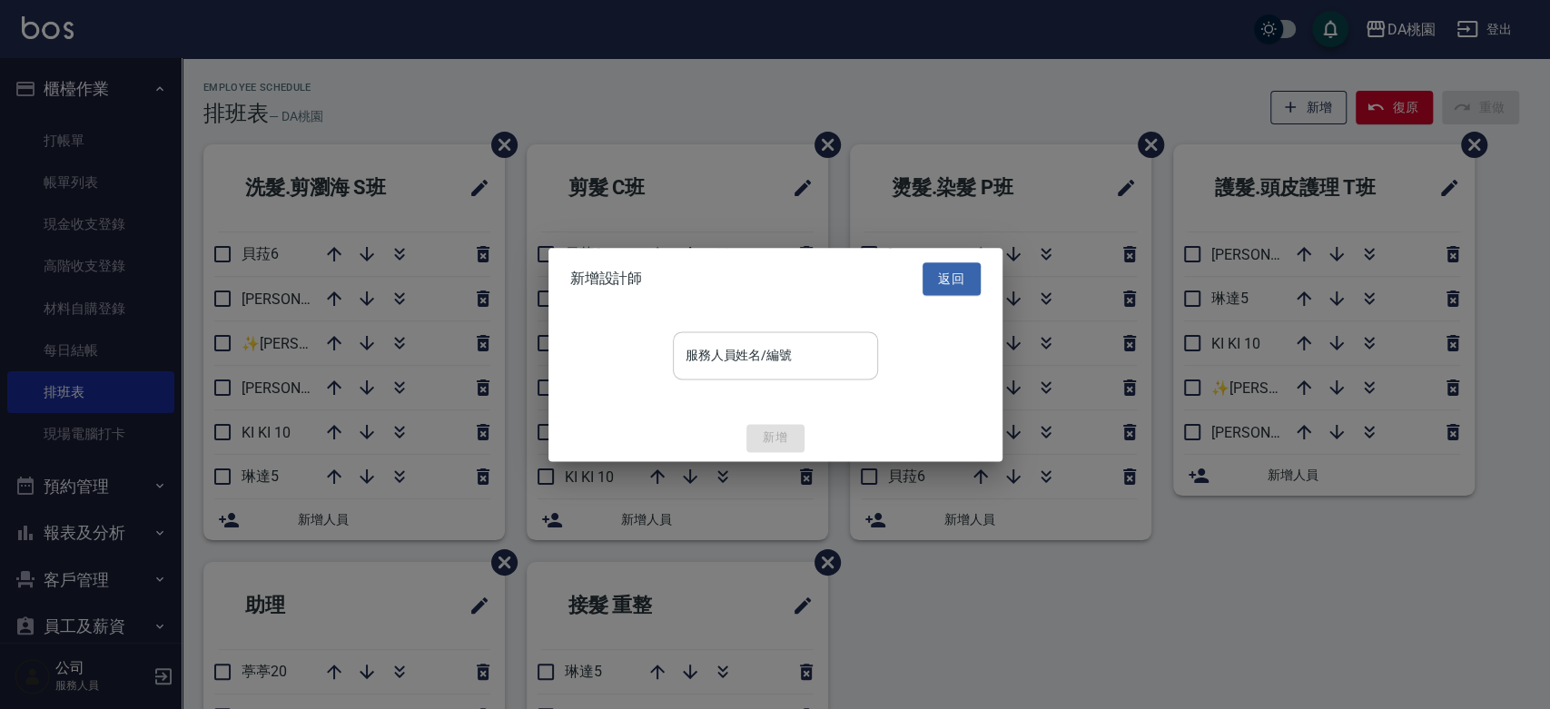
click at [839, 358] on input "服務人員姓名/編號" at bounding box center [775, 356] width 189 height 32
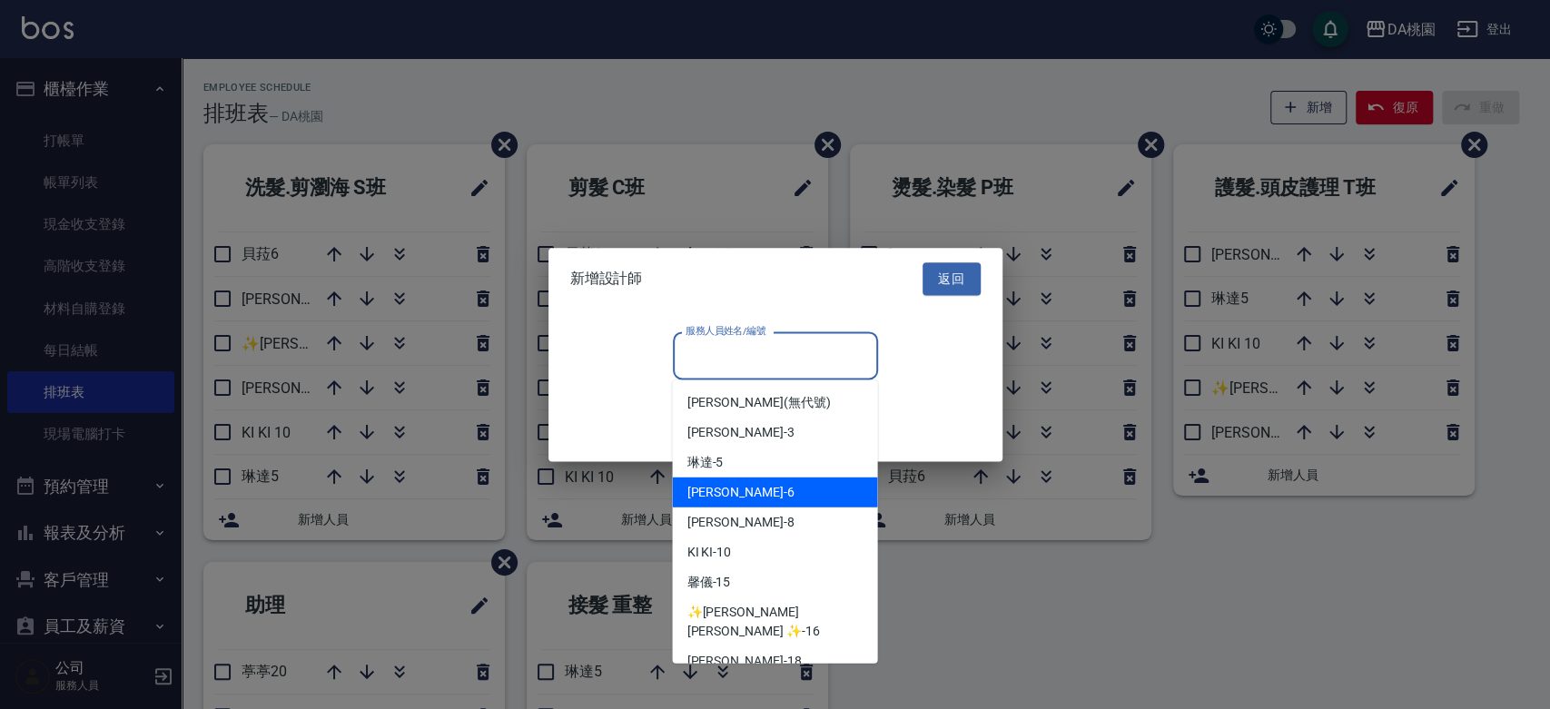
click at [806, 497] on div "[PERSON_NAME] -6" at bounding box center [774, 493] width 205 height 30
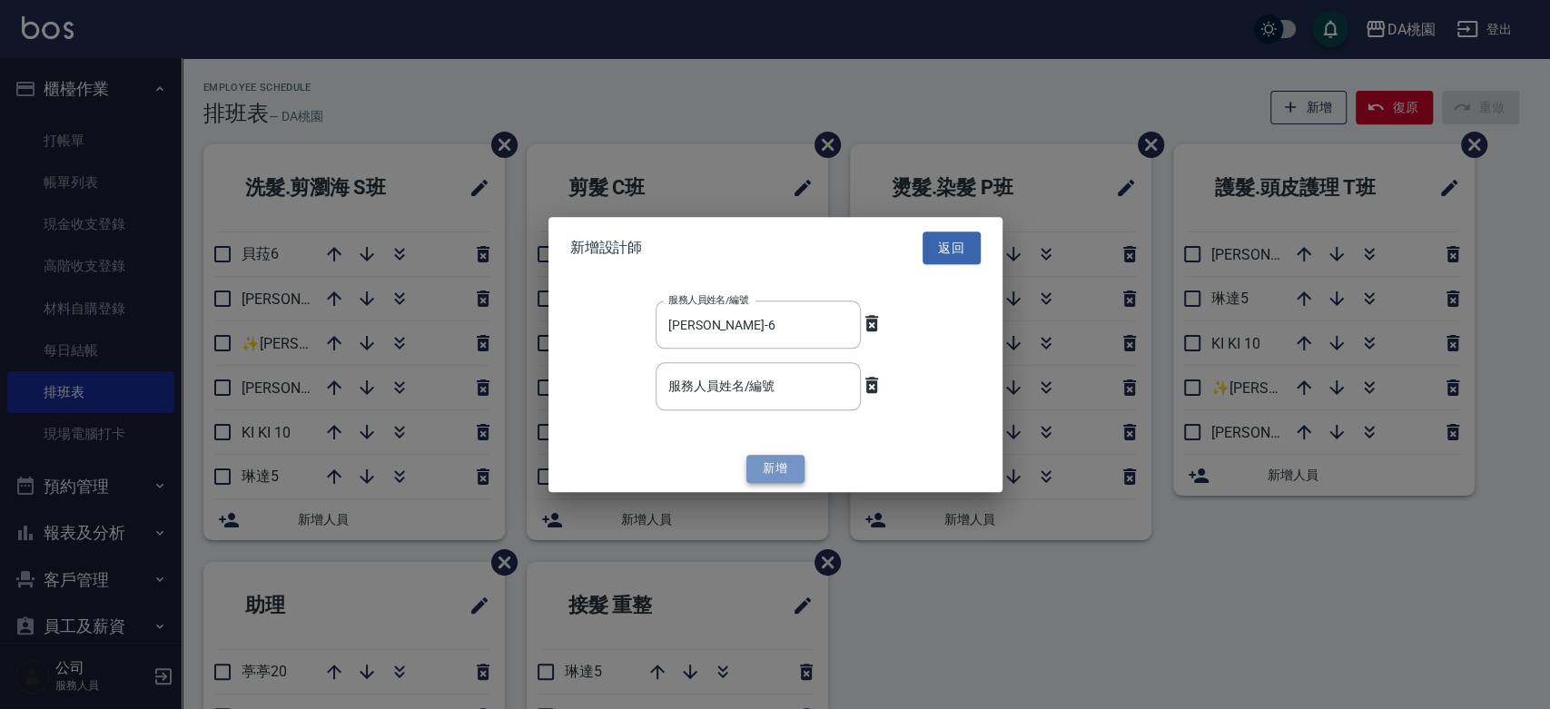
click at [764, 461] on button "新增" at bounding box center [775, 470] width 58 height 28
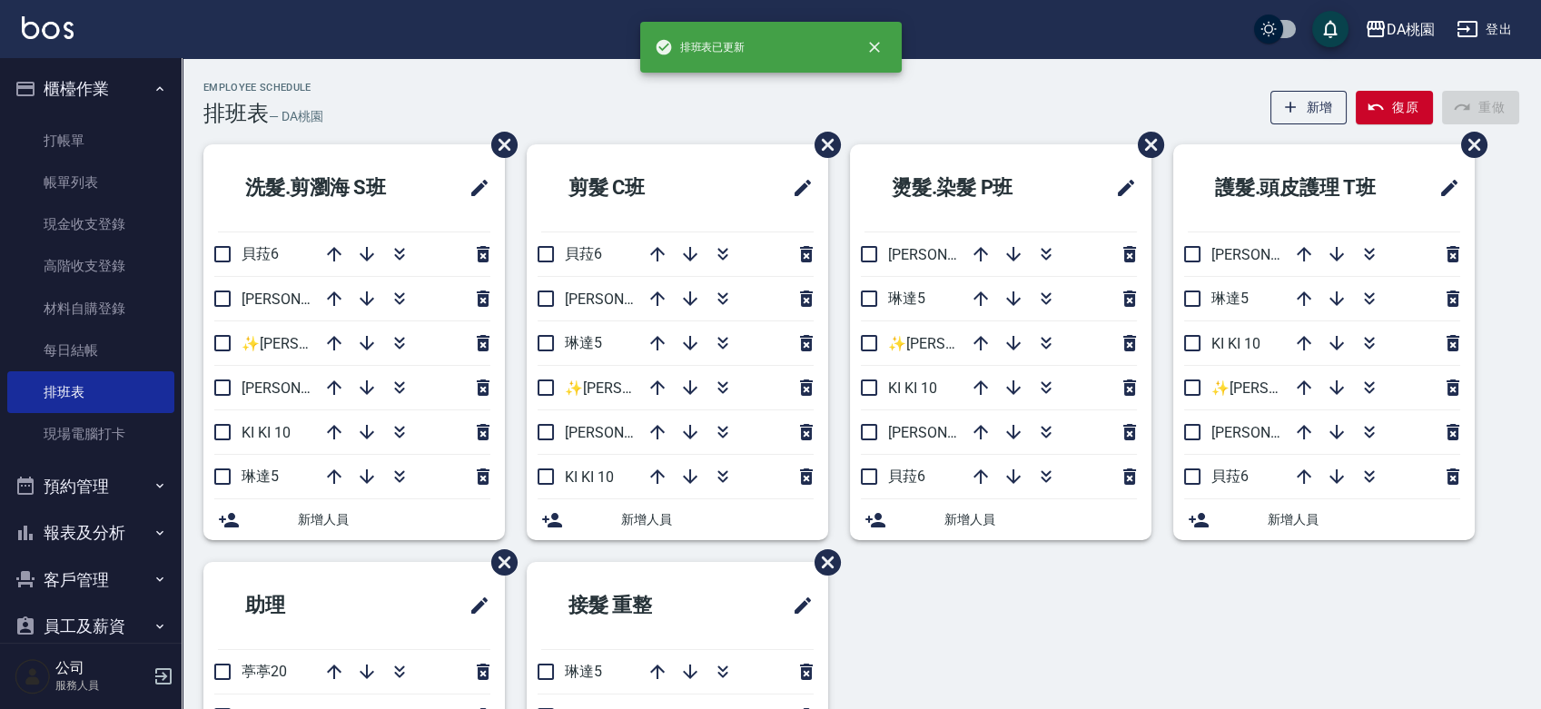
click at [1153, 586] on div "洗髮.剪瀏海 S[PERSON_NAME]6 [PERSON_NAME]8 ✨[PERSON_NAME][PERSON_NAME] ✨16 [PERSON_N…" at bounding box center [850, 561] width 1337 height 835
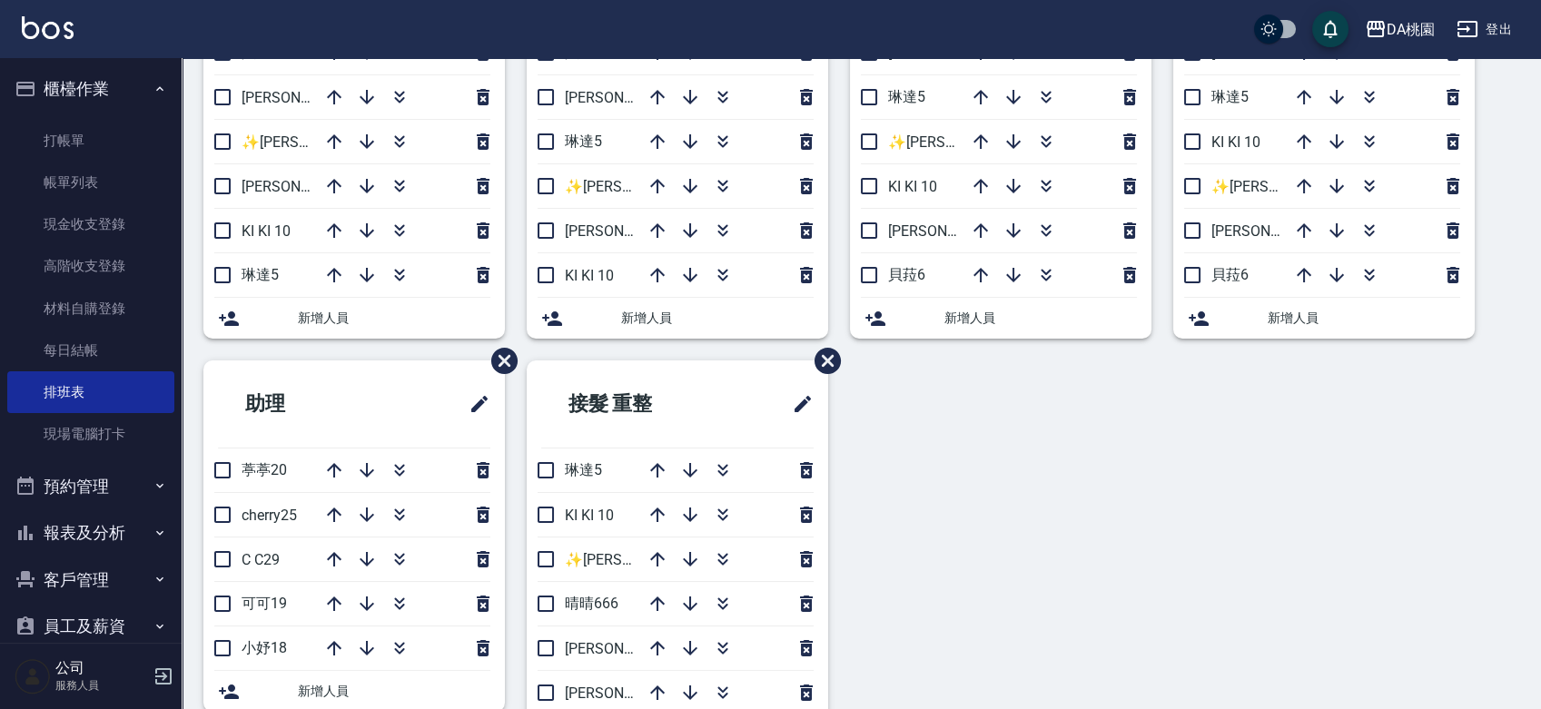
scroll to position [276, 0]
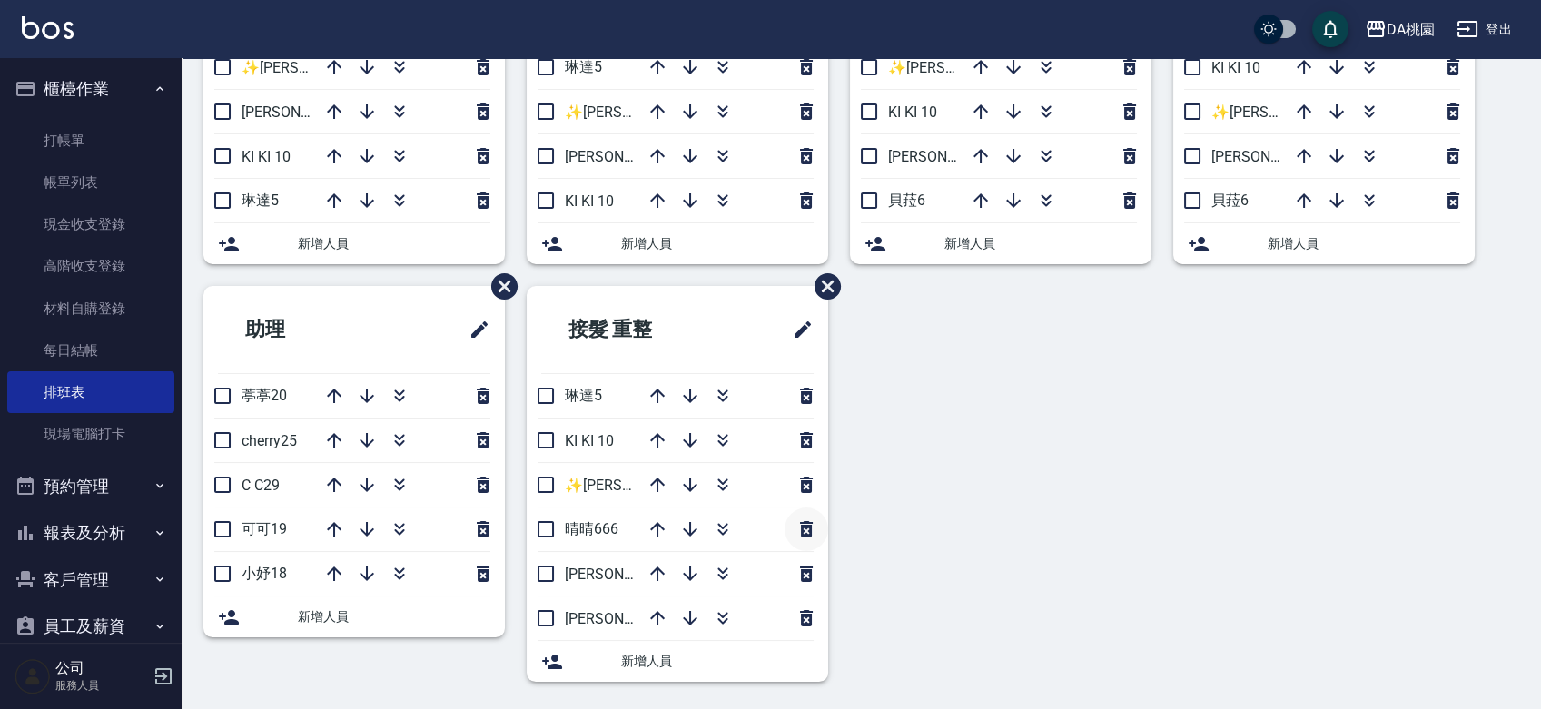
click at [808, 534] on icon "button" at bounding box center [806, 529] width 13 height 16
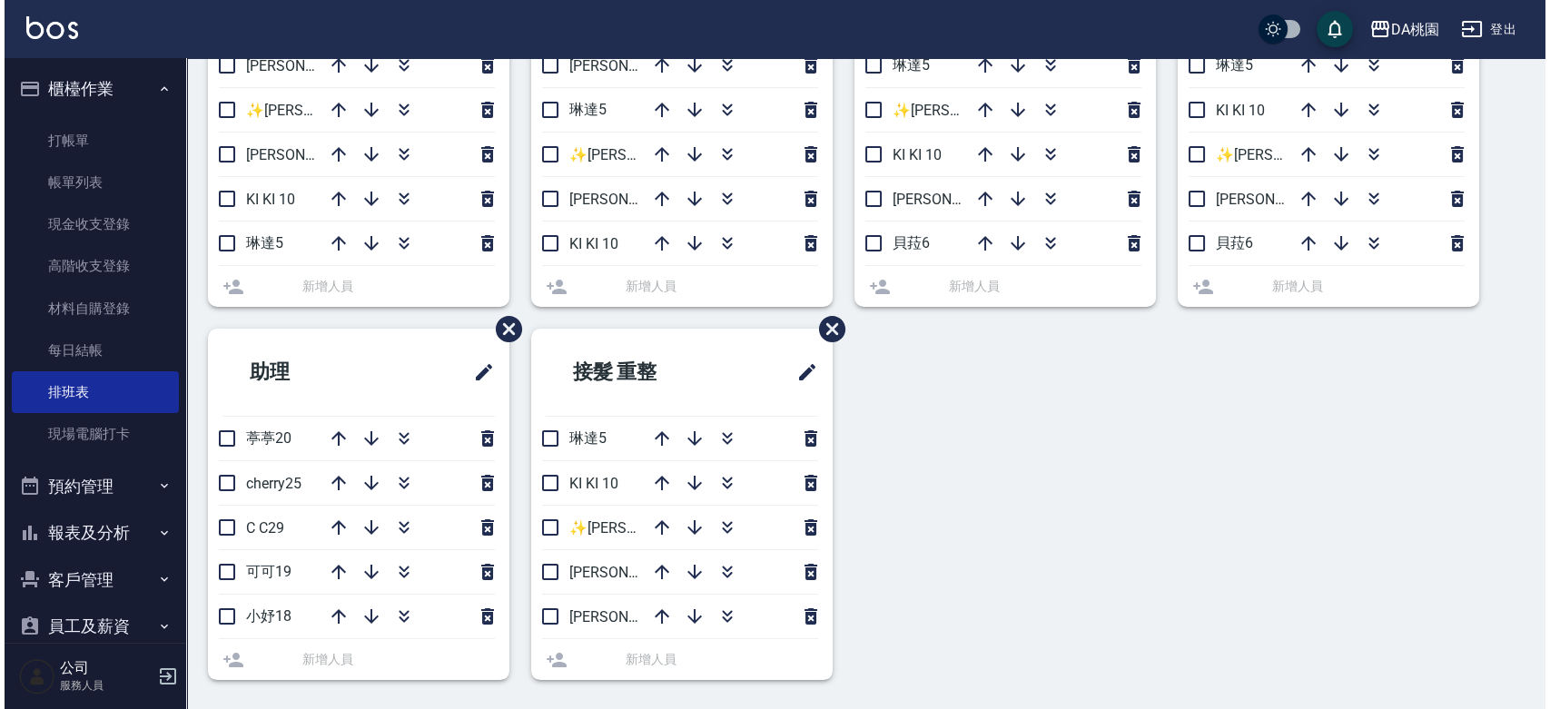
scroll to position [232, 0]
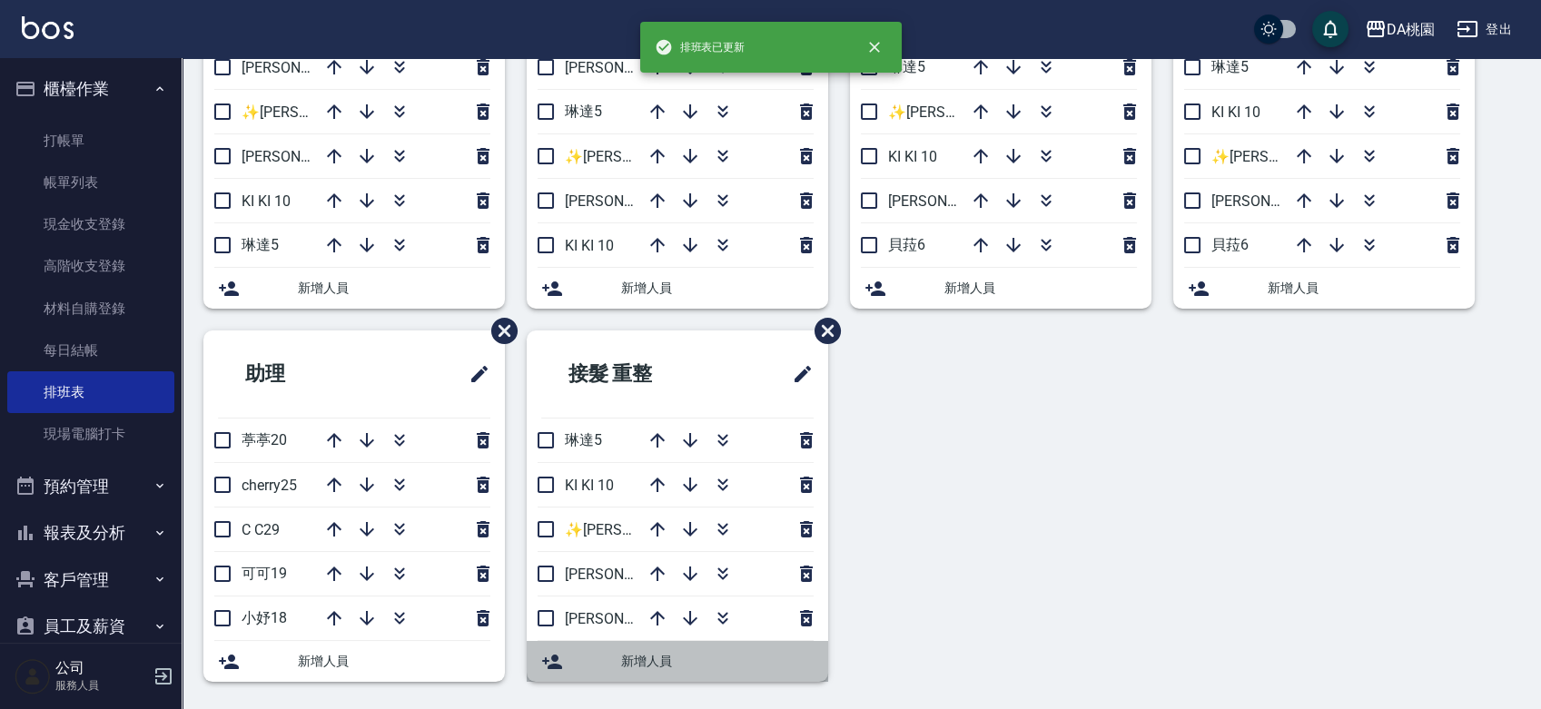
click at [665, 656] on span "新增人員" at bounding box center [717, 661] width 192 height 19
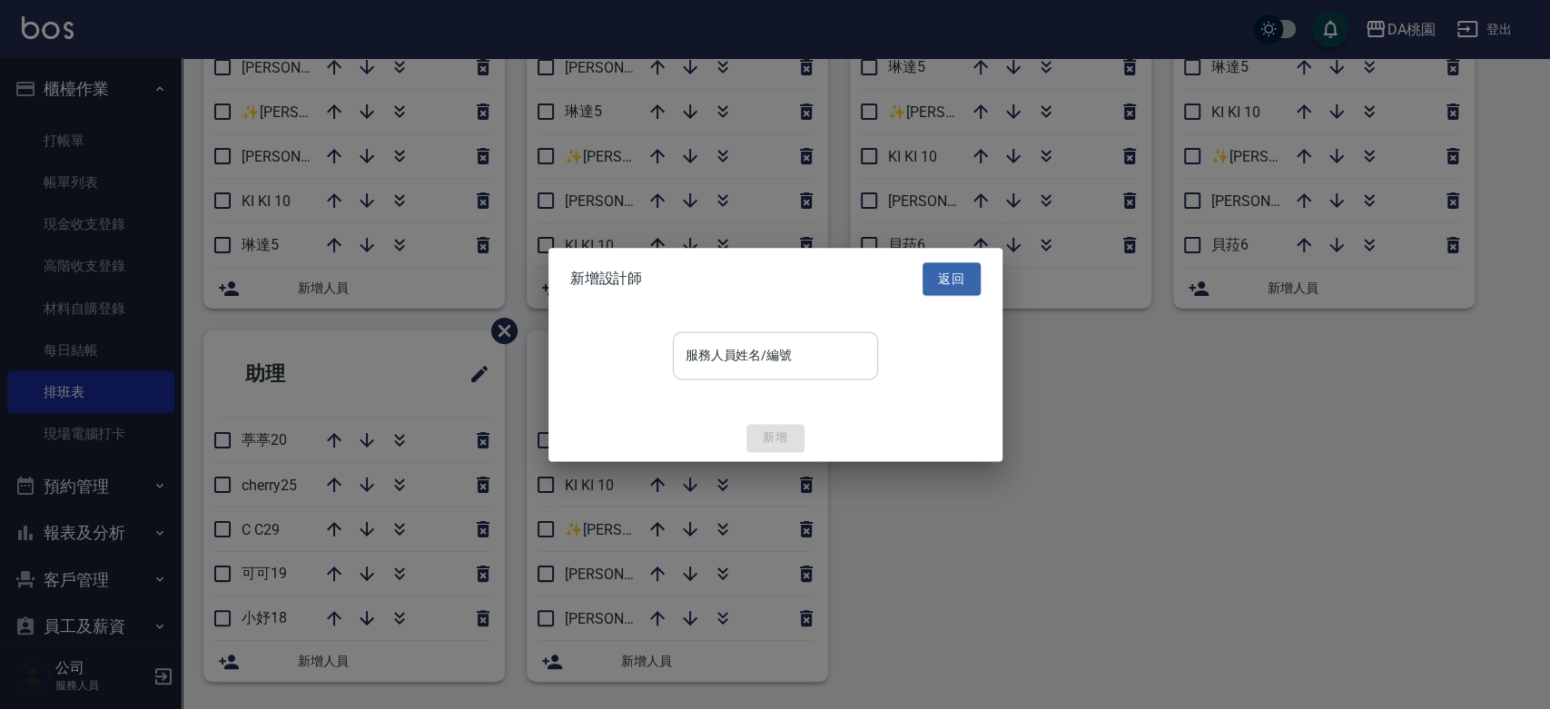
click at [774, 354] on input "服務人員姓名/編號" at bounding box center [775, 356] width 189 height 32
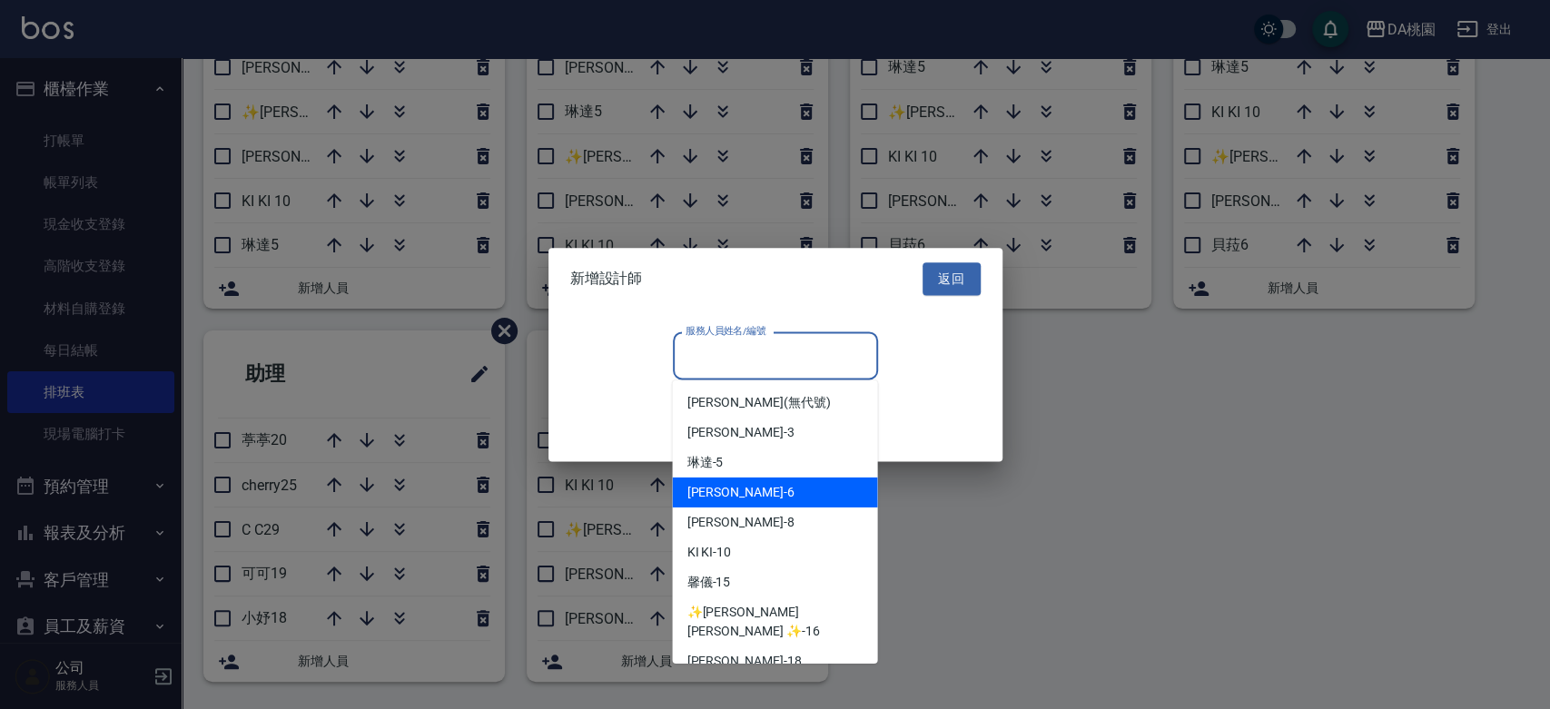
click at [750, 492] on div "[PERSON_NAME] -6" at bounding box center [774, 493] width 205 height 30
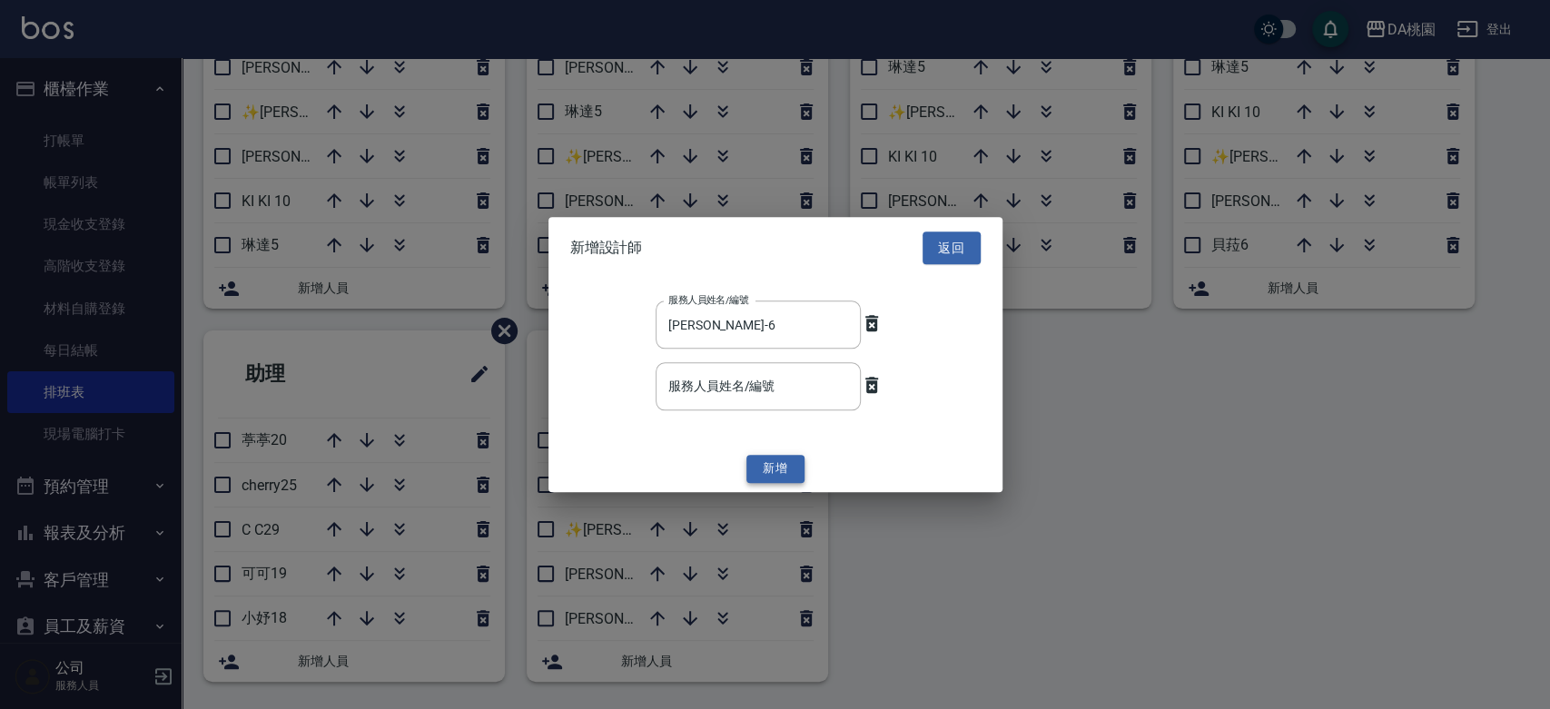
click at [799, 467] on button "新增" at bounding box center [775, 470] width 58 height 28
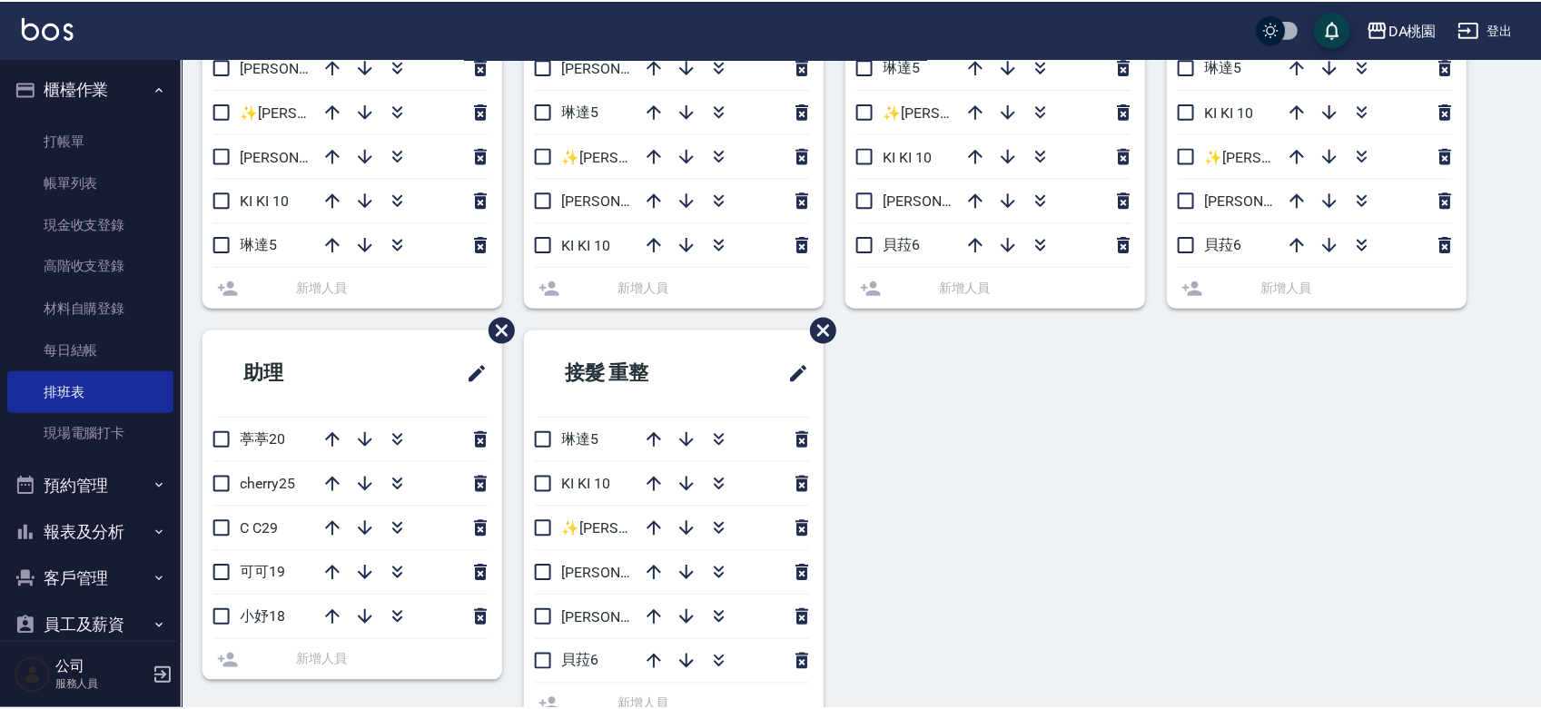
scroll to position [247, 0]
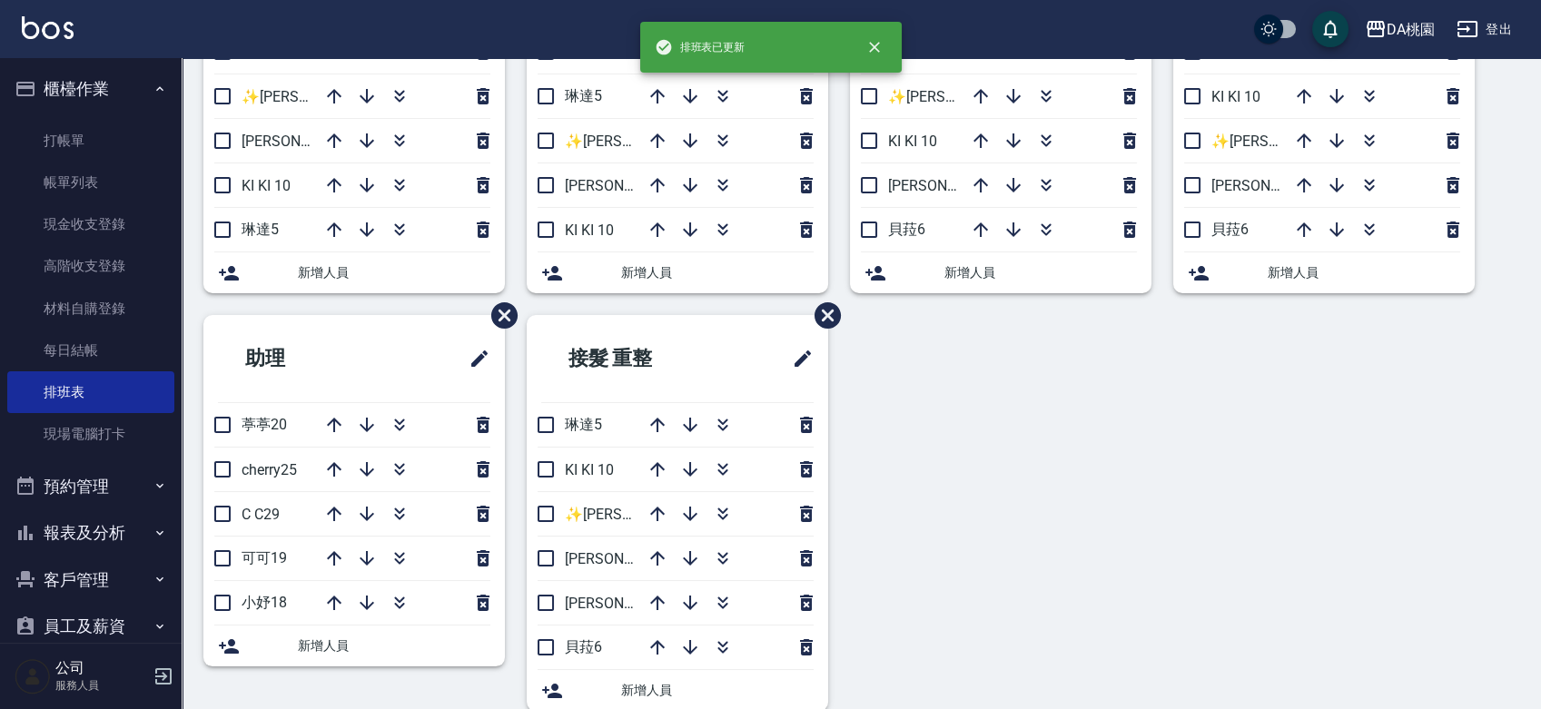
drag, startPoint x: 990, startPoint y: 487, endPoint x: 966, endPoint y: 485, distance: 23.7
click at [991, 488] on div "洗髮.剪瀏海 S[PERSON_NAME]6 [PERSON_NAME]8 ✨[PERSON_NAME][PERSON_NAME] ✨16 [PERSON_N…" at bounding box center [850, 314] width 1337 height 835
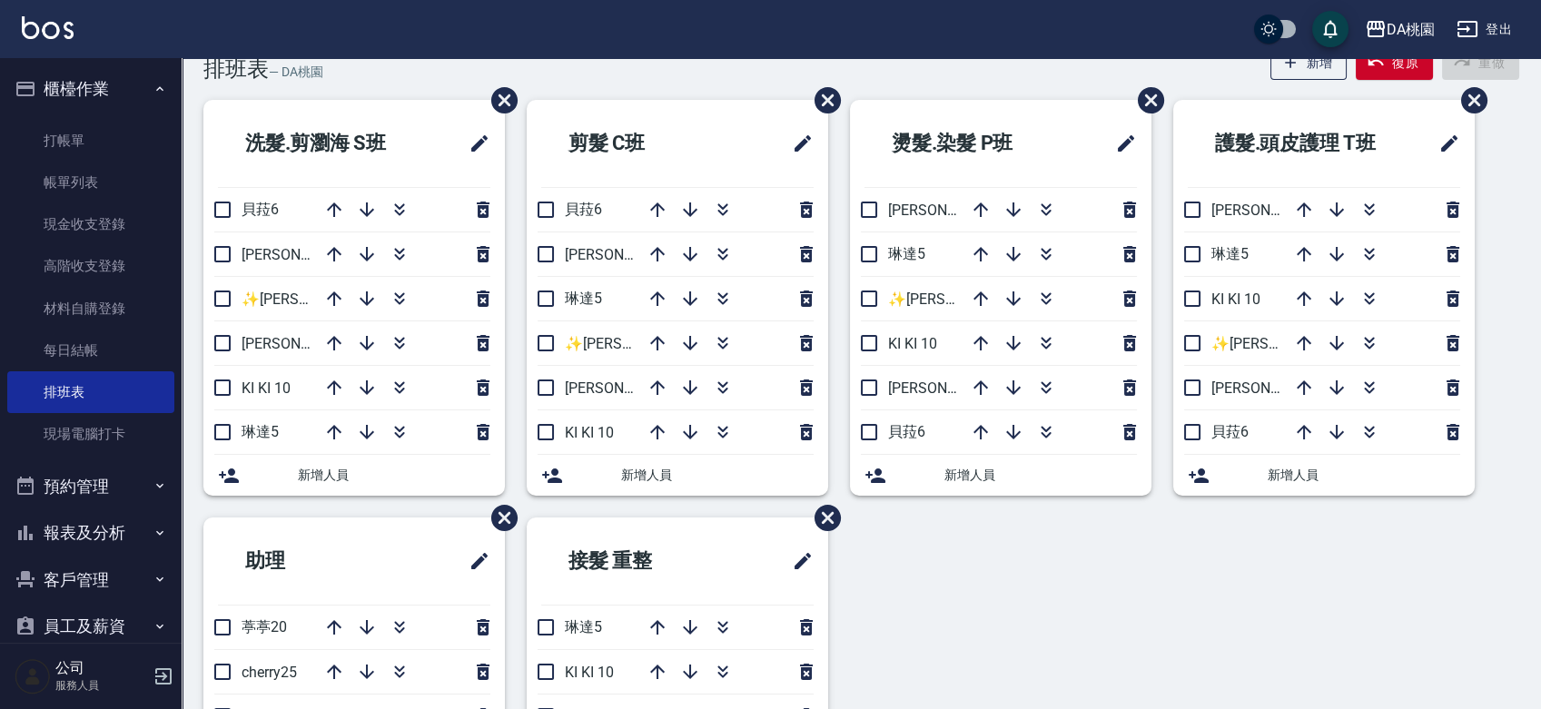
scroll to position [0, 0]
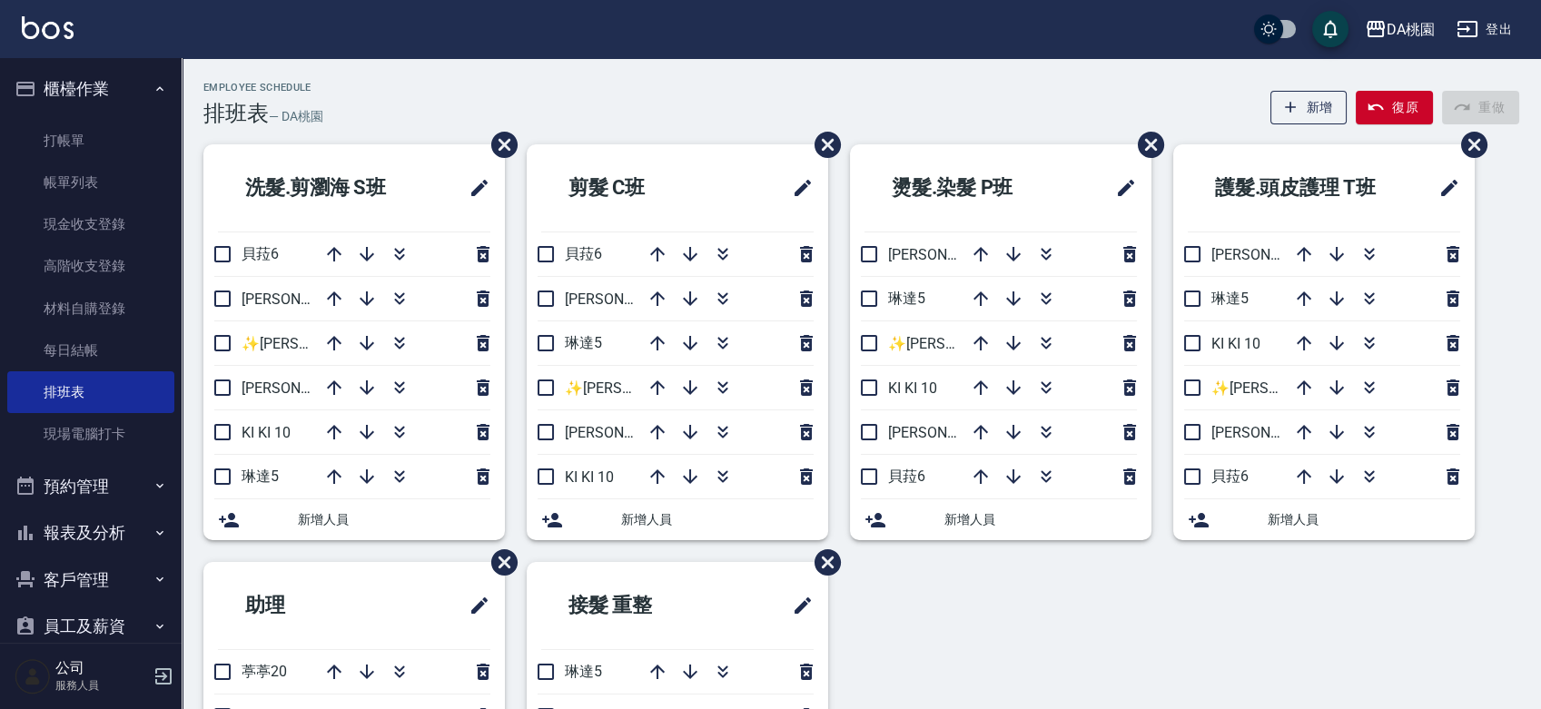
click at [1090, 592] on div "洗髮.剪瀏海 S[PERSON_NAME]6 [PERSON_NAME]8 ✨[PERSON_NAME][PERSON_NAME] ✨16 [PERSON_N…" at bounding box center [850, 561] width 1337 height 835
click at [996, 619] on div "洗髮.剪瀏海 S[PERSON_NAME]6 [PERSON_NAME]8 ✨[PERSON_NAME][PERSON_NAME] ✨16 [PERSON_N…" at bounding box center [850, 561] width 1337 height 835
